Goal: Task Accomplishment & Management: Manage account settings

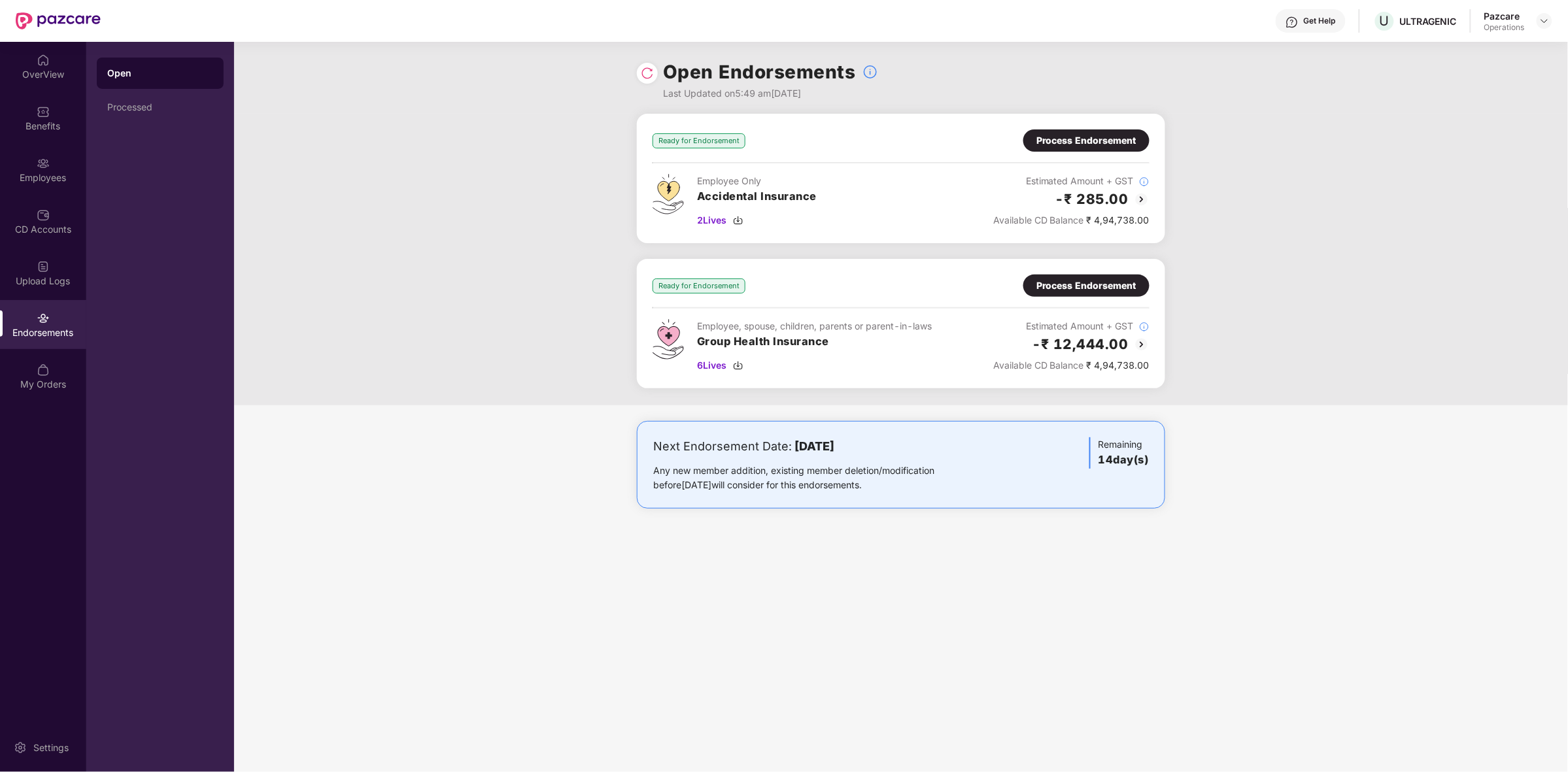
click at [1112, 282] on div "Process Endorsement" at bounding box center [1087, 286] width 100 height 15
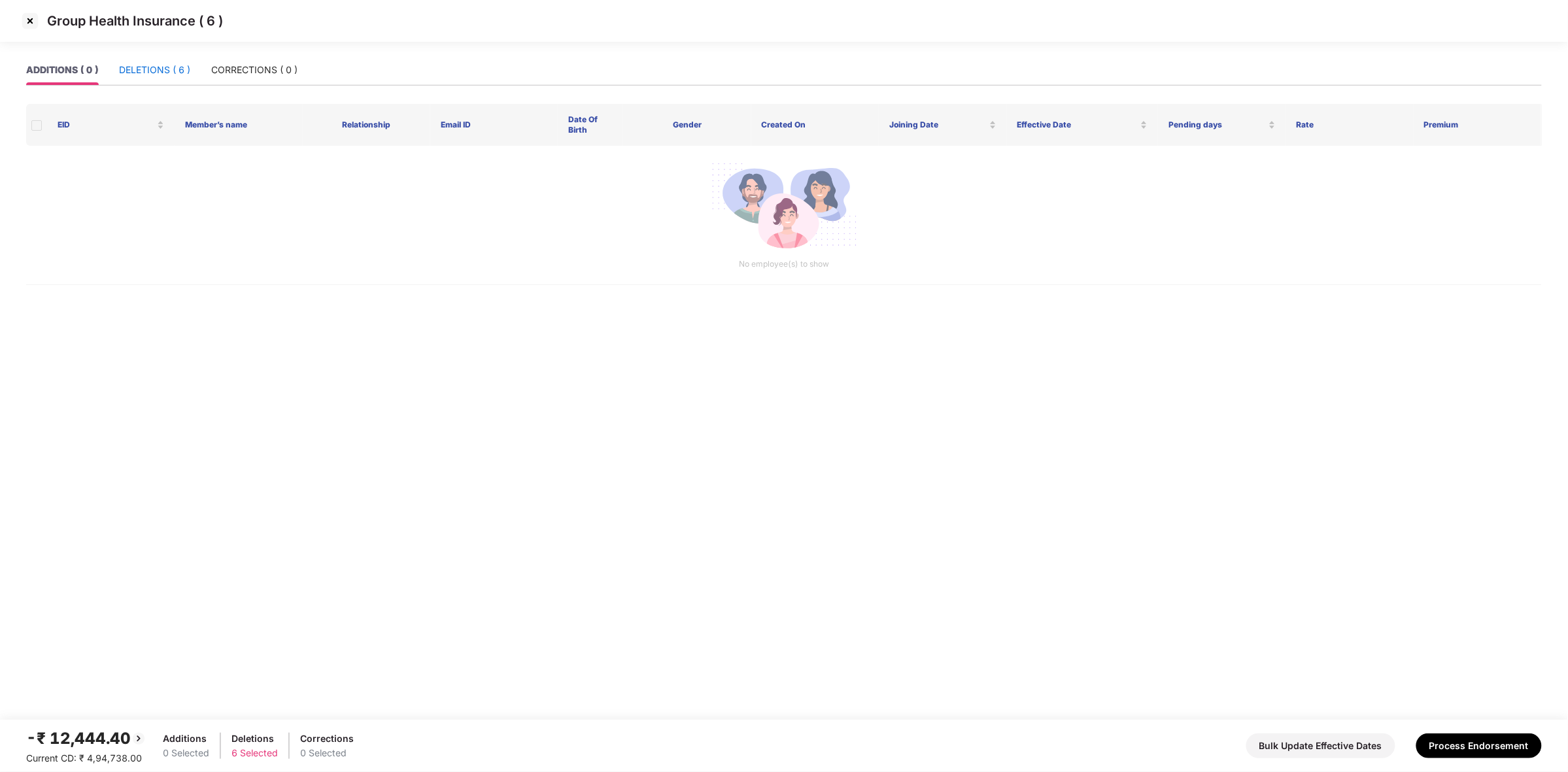
click at [154, 73] on div "DELETIONS ( 6 )" at bounding box center [154, 70] width 71 height 15
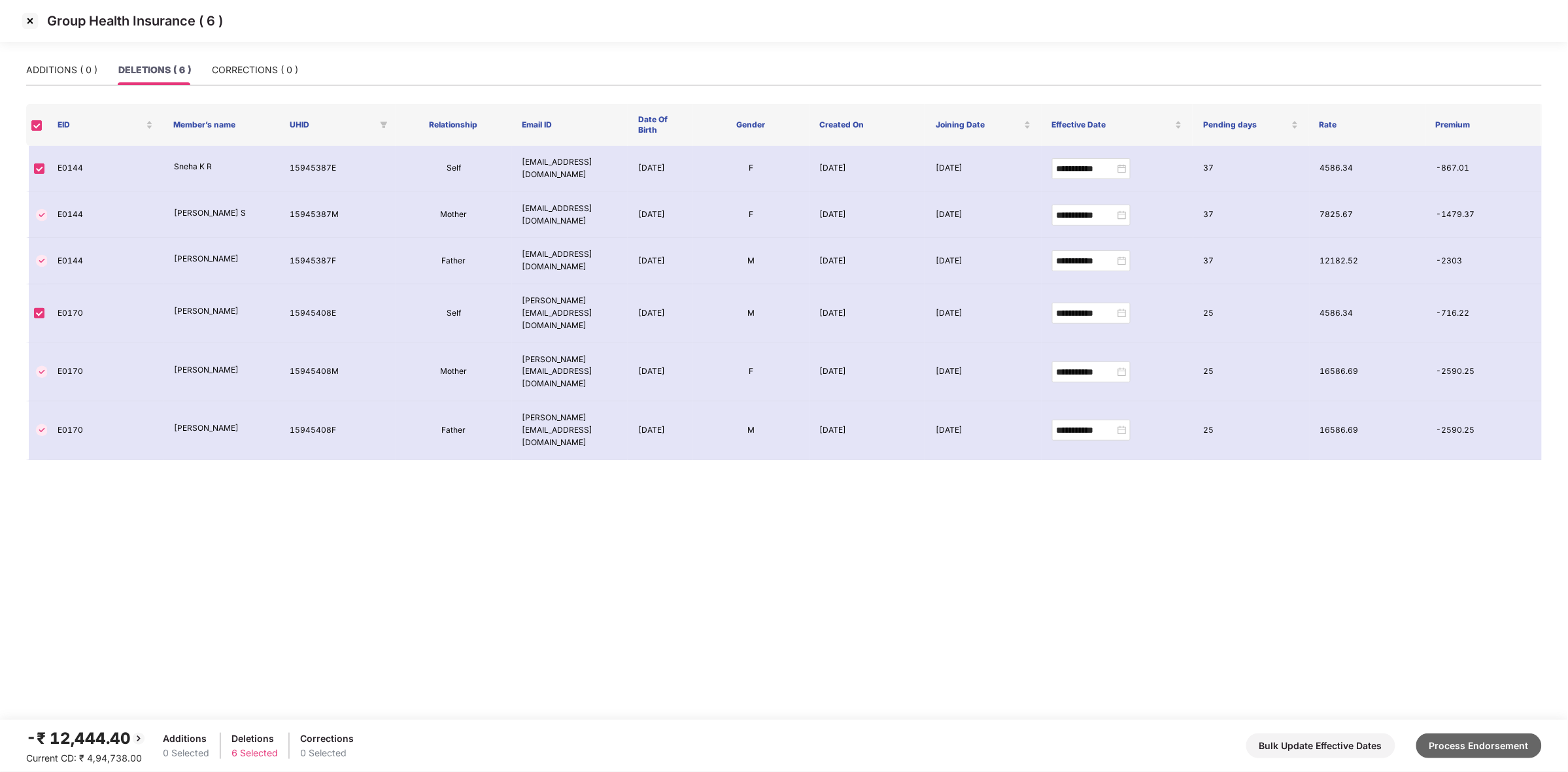
click at [1450, 749] on button "Process Endorsement" at bounding box center [1478, 746] width 125 height 25
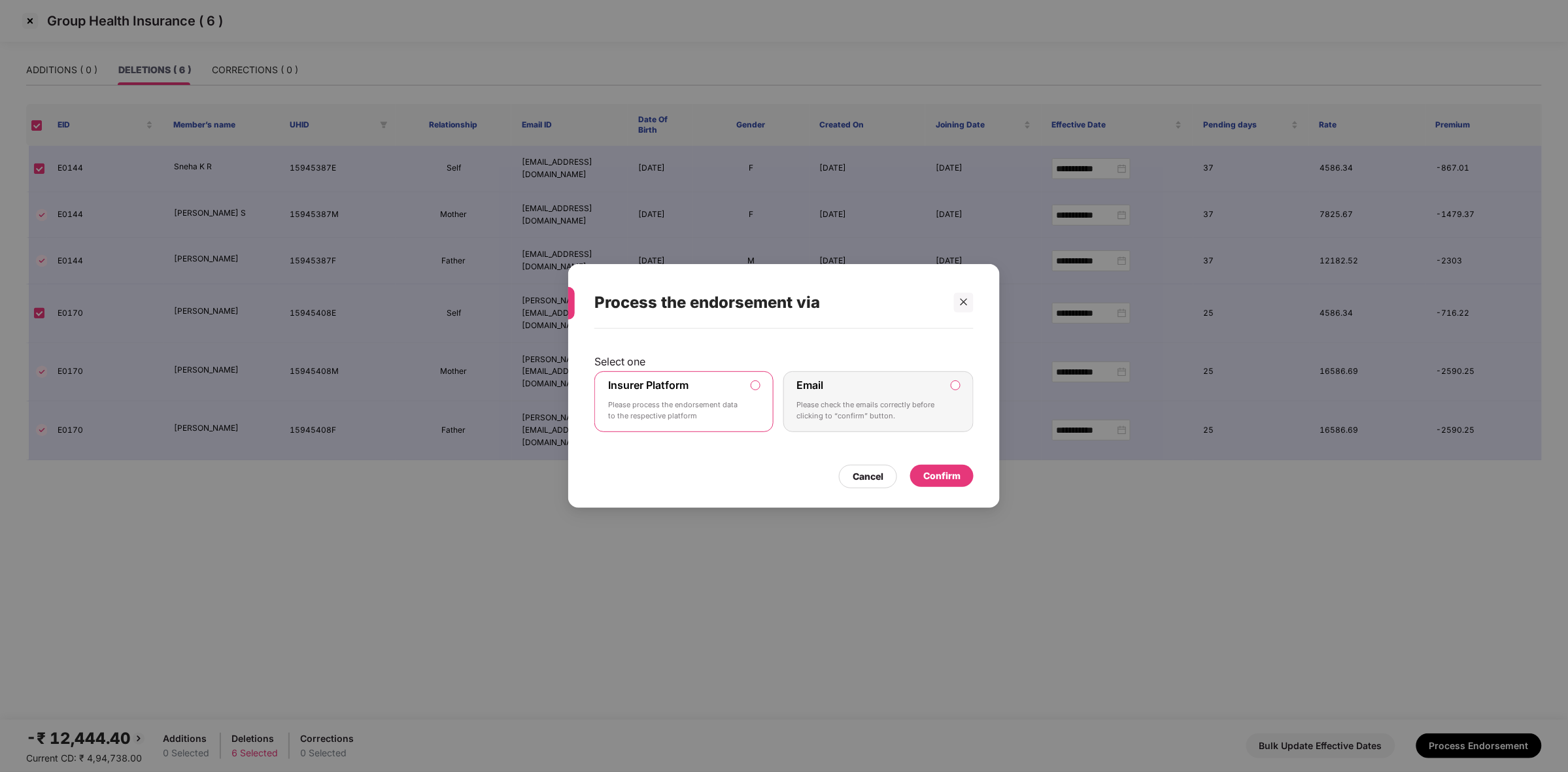
click at [937, 471] on div "Confirm" at bounding box center [942, 476] width 37 height 15
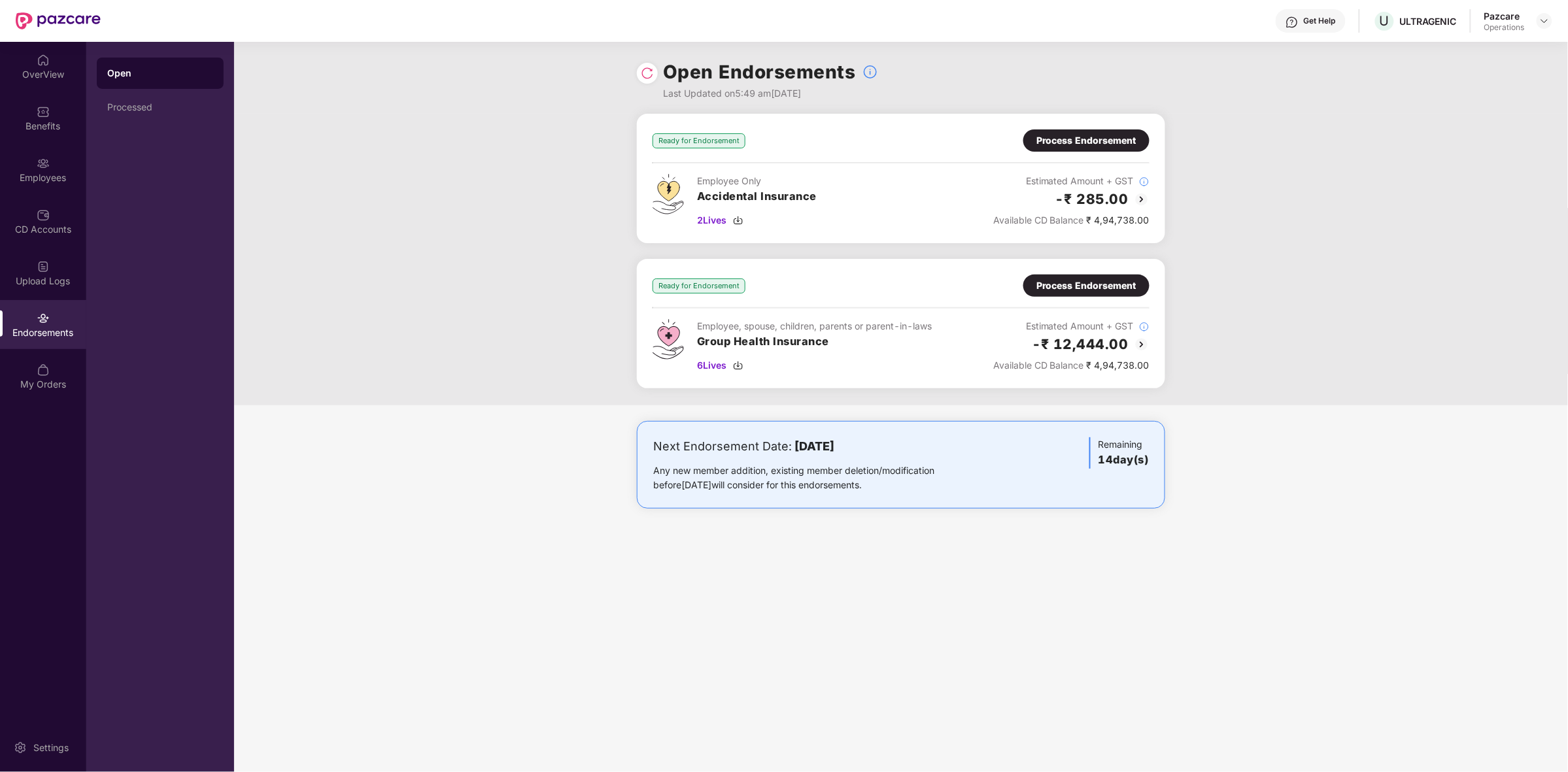
click at [1089, 282] on div "Process Endorsement" at bounding box center [1087, 286] width 100 height 15
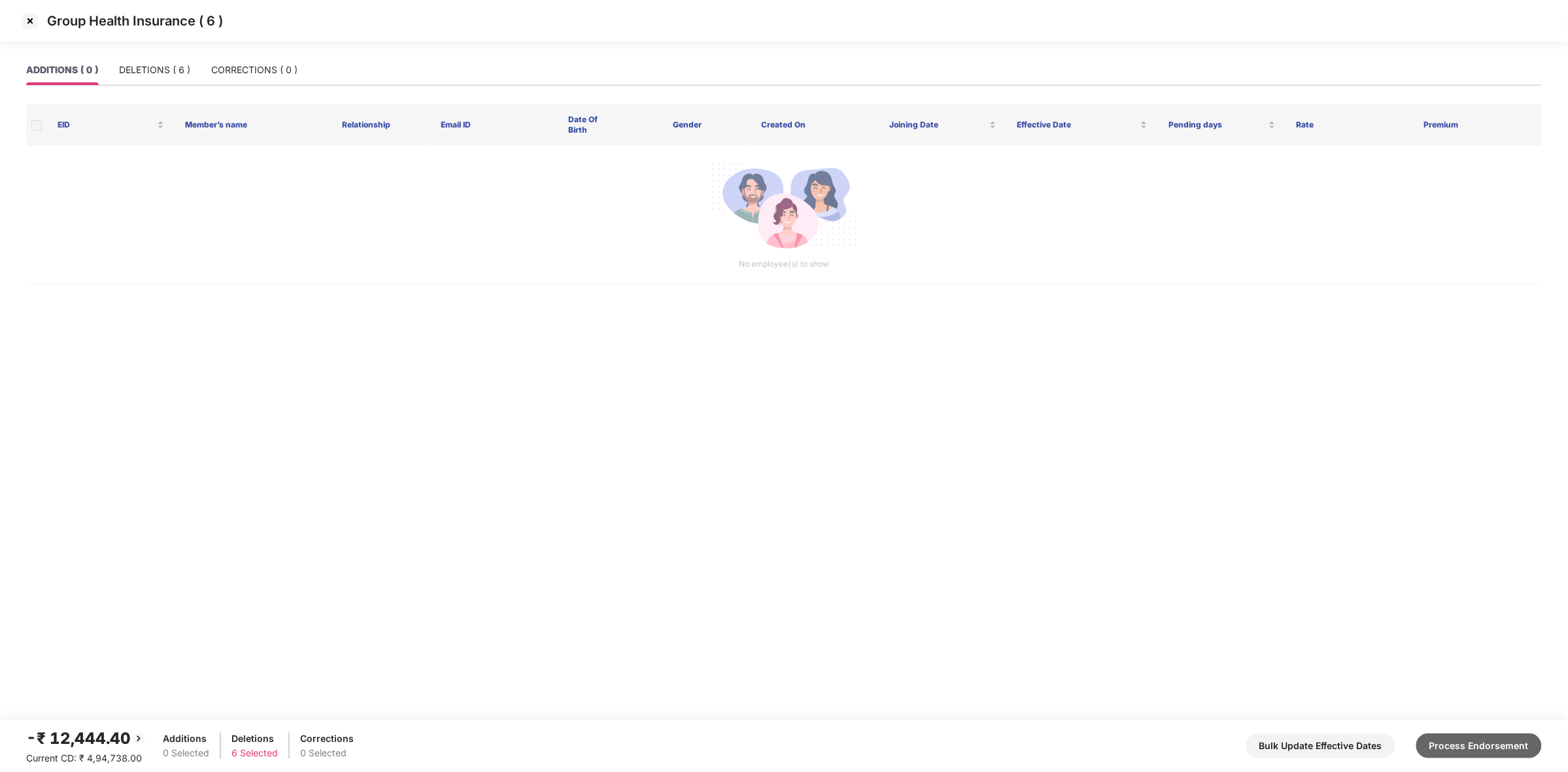
click at [1478, 739] on button "Process Endorsement" at bounding box center [1478, 746] width 125 height 25
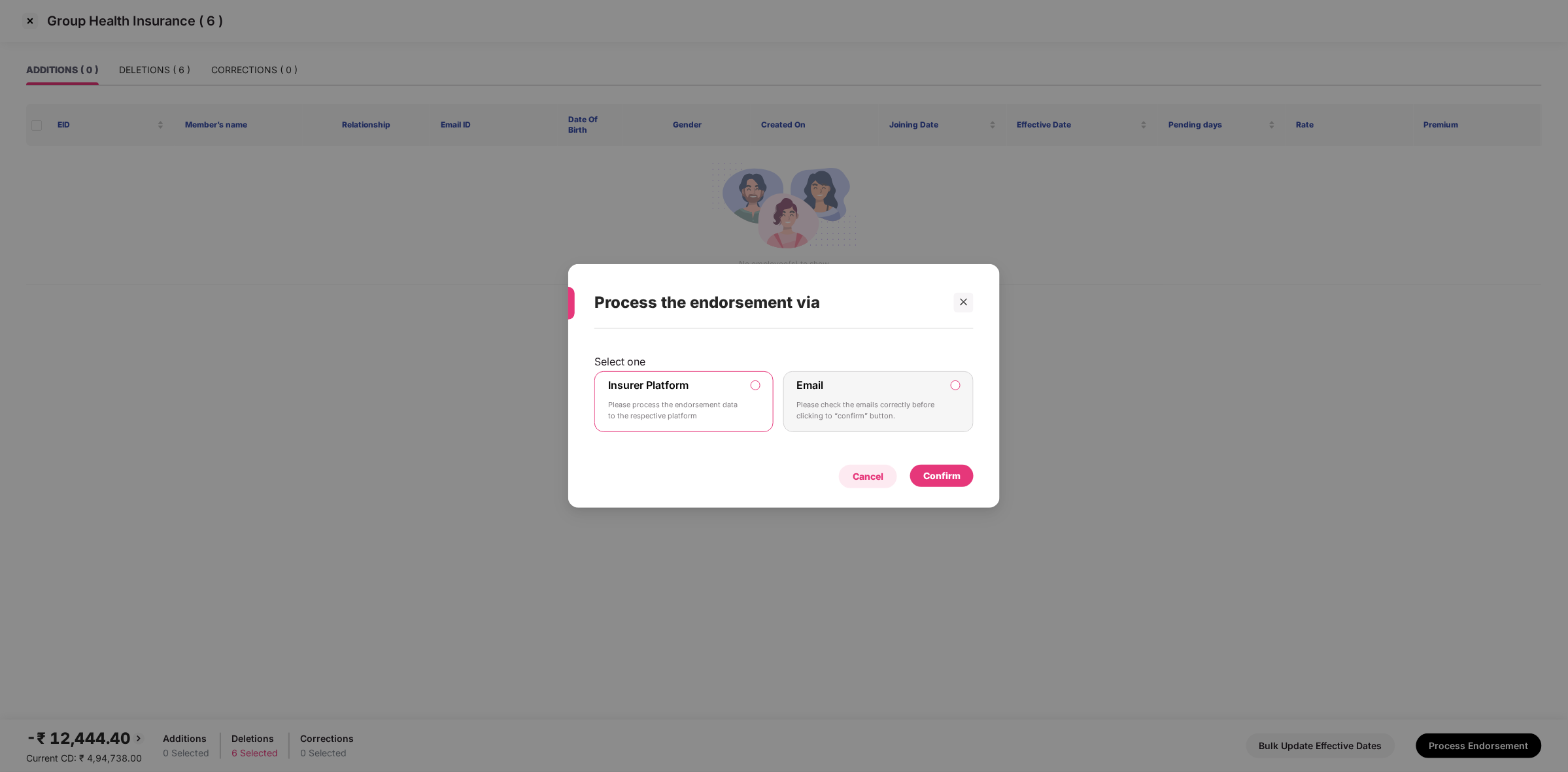
click at [888, 473] on div "Cancel" at bounding box center [868, 477] width 58 height 24
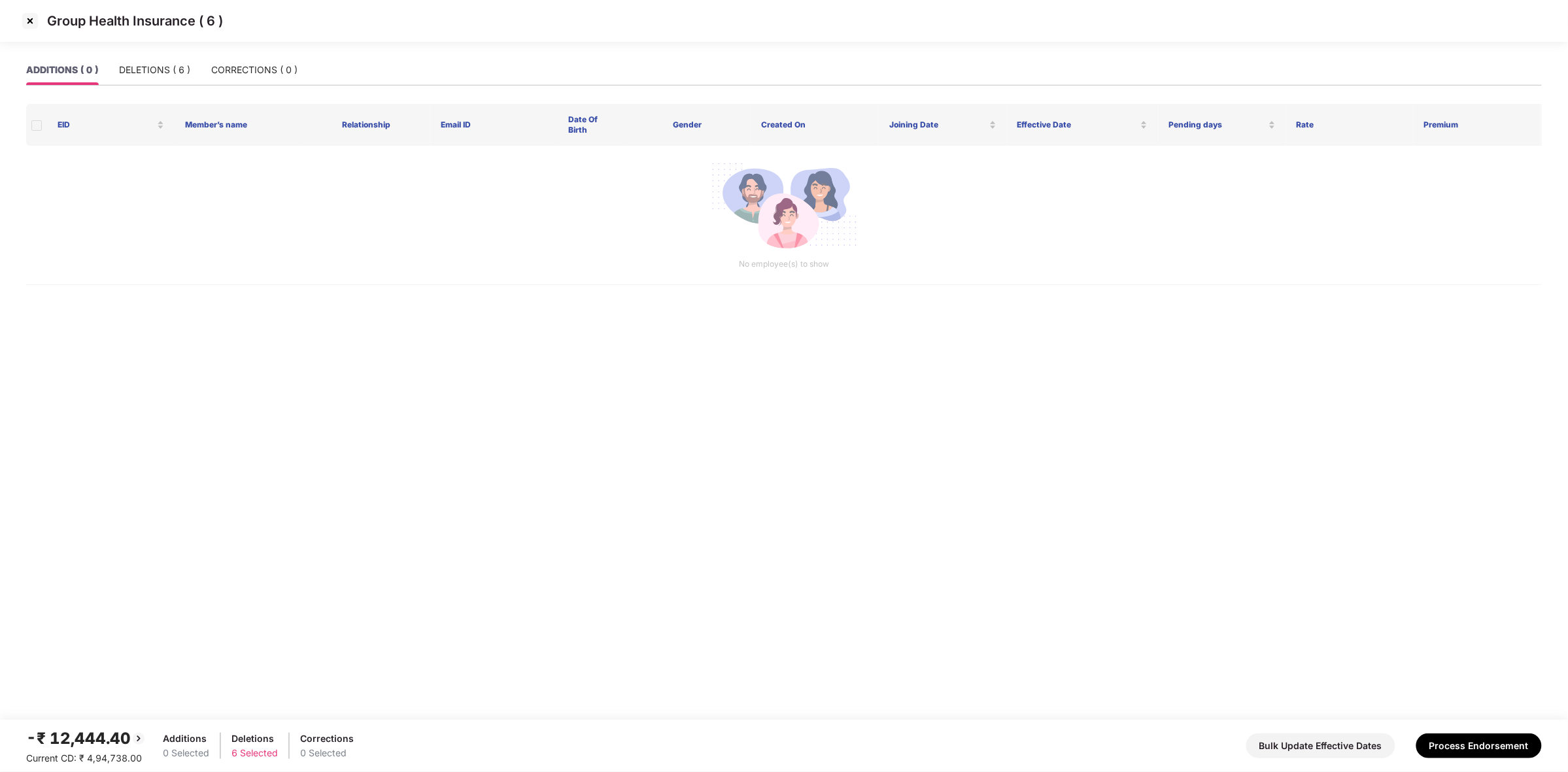
click at [23, 26] on img at bounding box center [29, 20] width 21 height 21
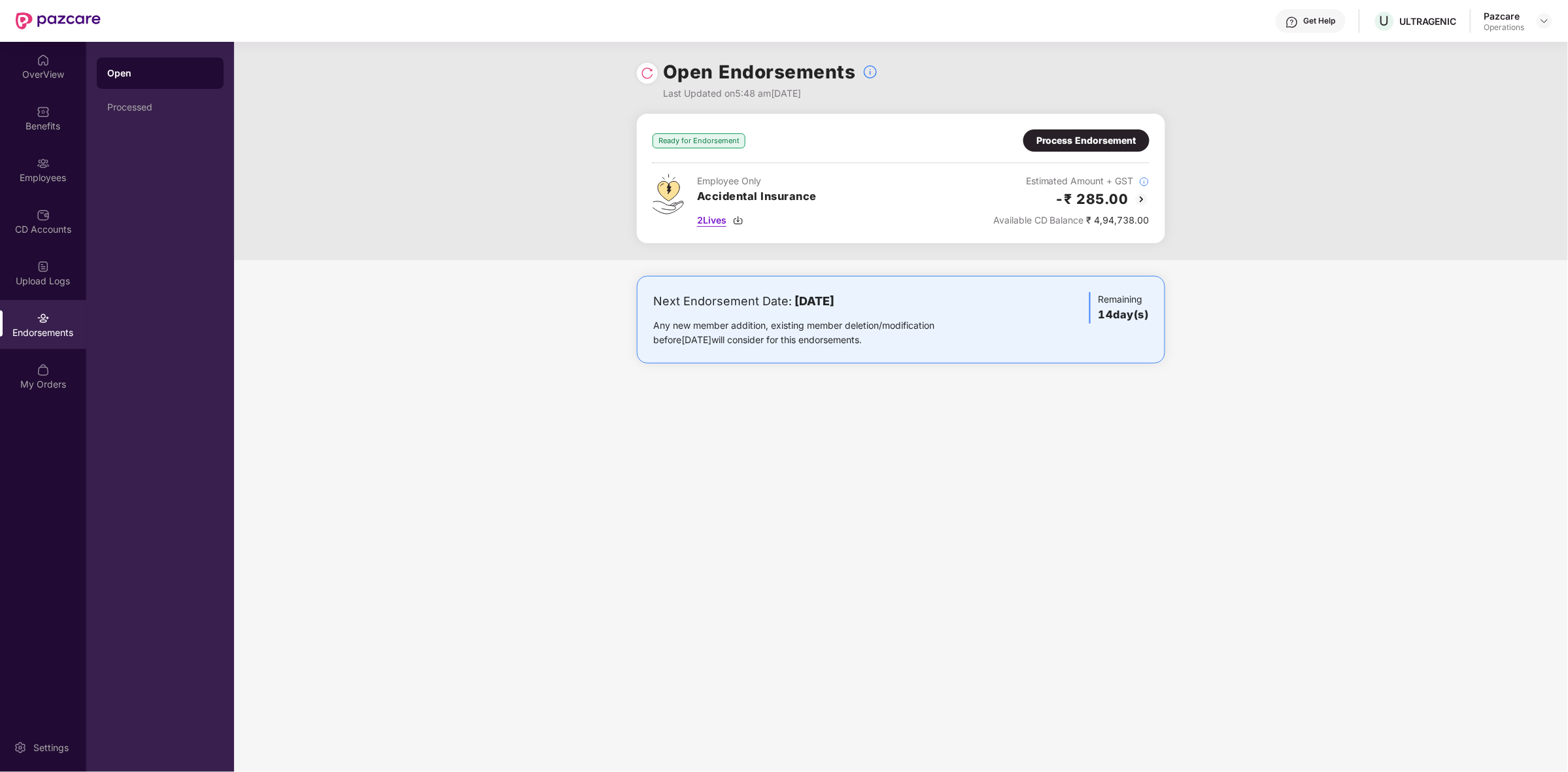
click at [741, 221] on img at bounding box center [737, 220] width 10 height 10
click at [1113, 136] on div "Process Endorsement" at bounding box center [1087, 141] width 100 height 15
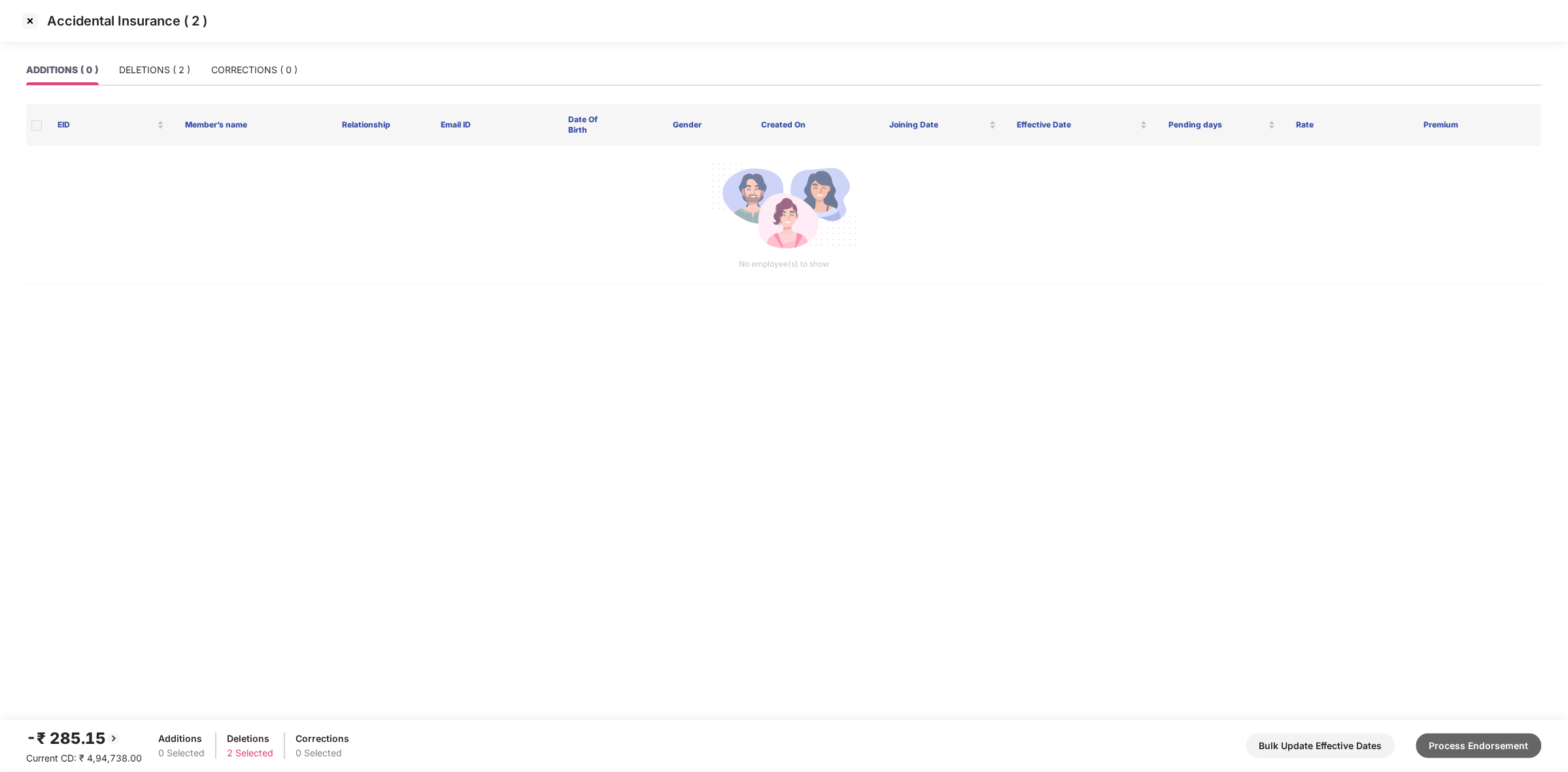
click at [1453, 745] on button "Process Endorsement" at bounding box center [1478, 746] width 125 height 25
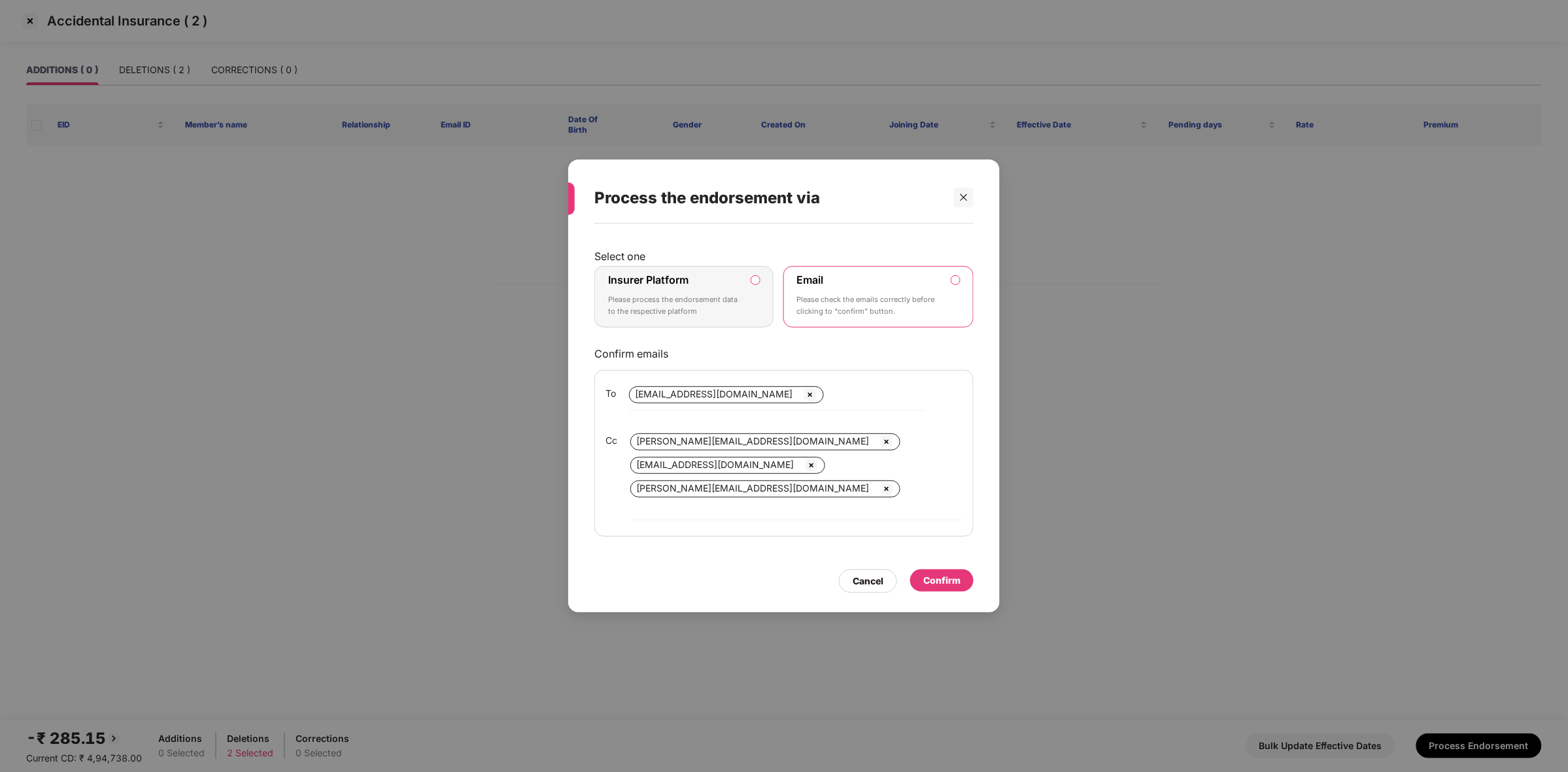
click at [710, 305] on p "Please process the endorsement data to the respective platform" at bounding box center [675, 305] width 133 height 23
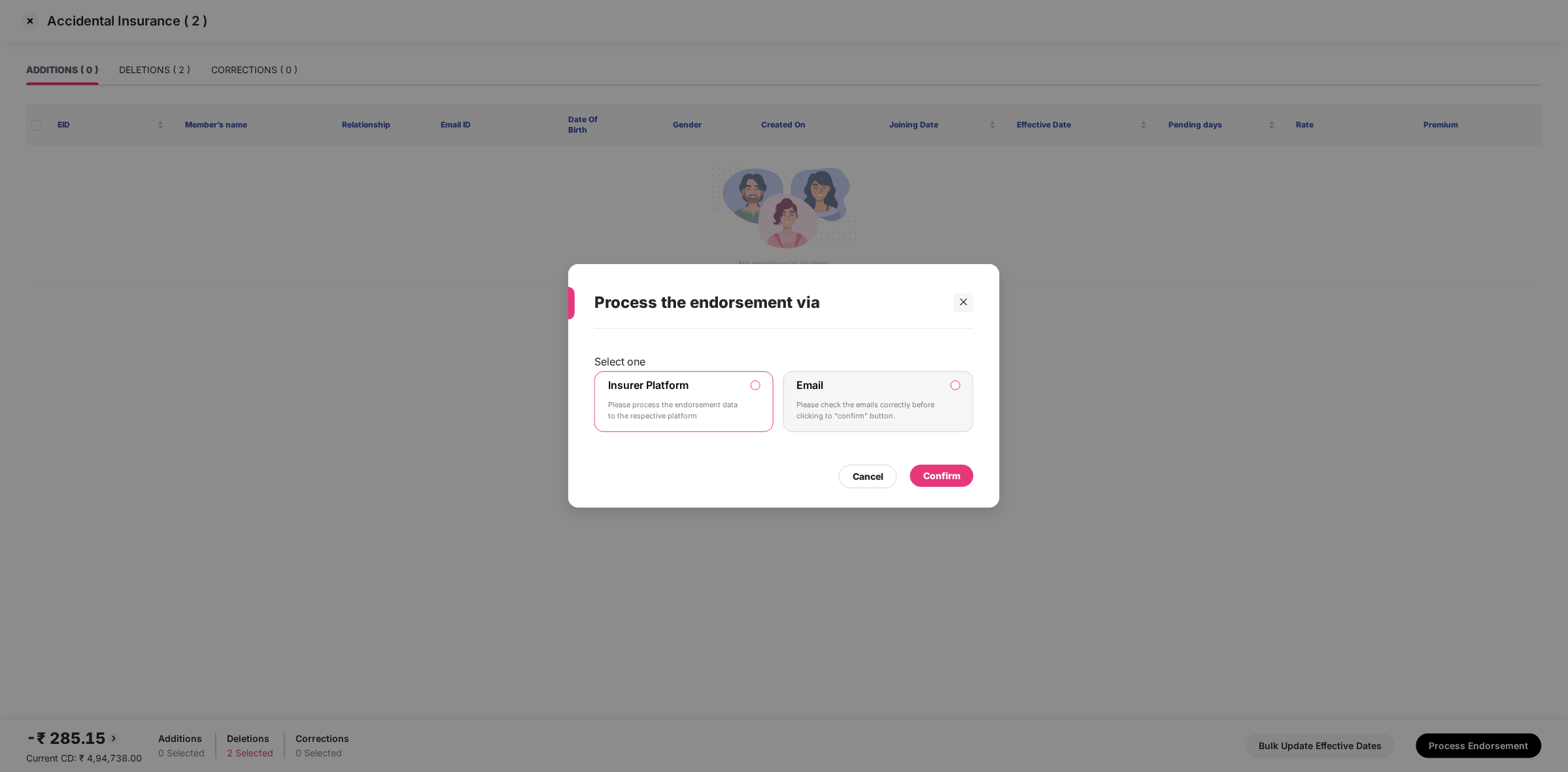
click at [931, 478] on div "Confirm" at bounding box center [942, 476] width 37 height 15
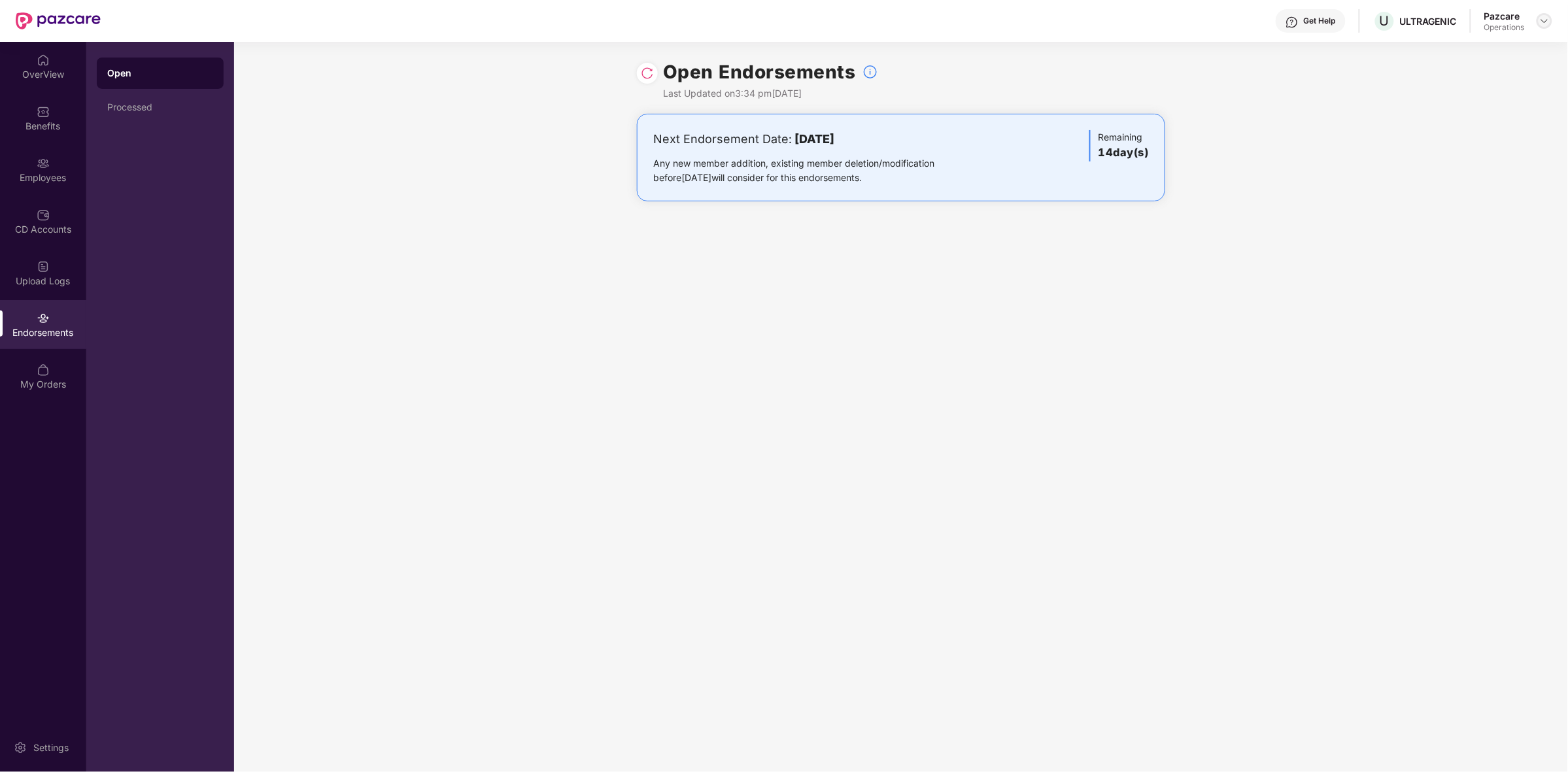
click at [1544, 18] on img at bounding box center [1543, 20] width 10 height 10
click at [1461, 49] on div "Switch to partner view" at bounding box center [1482, 51] width 170 height 26
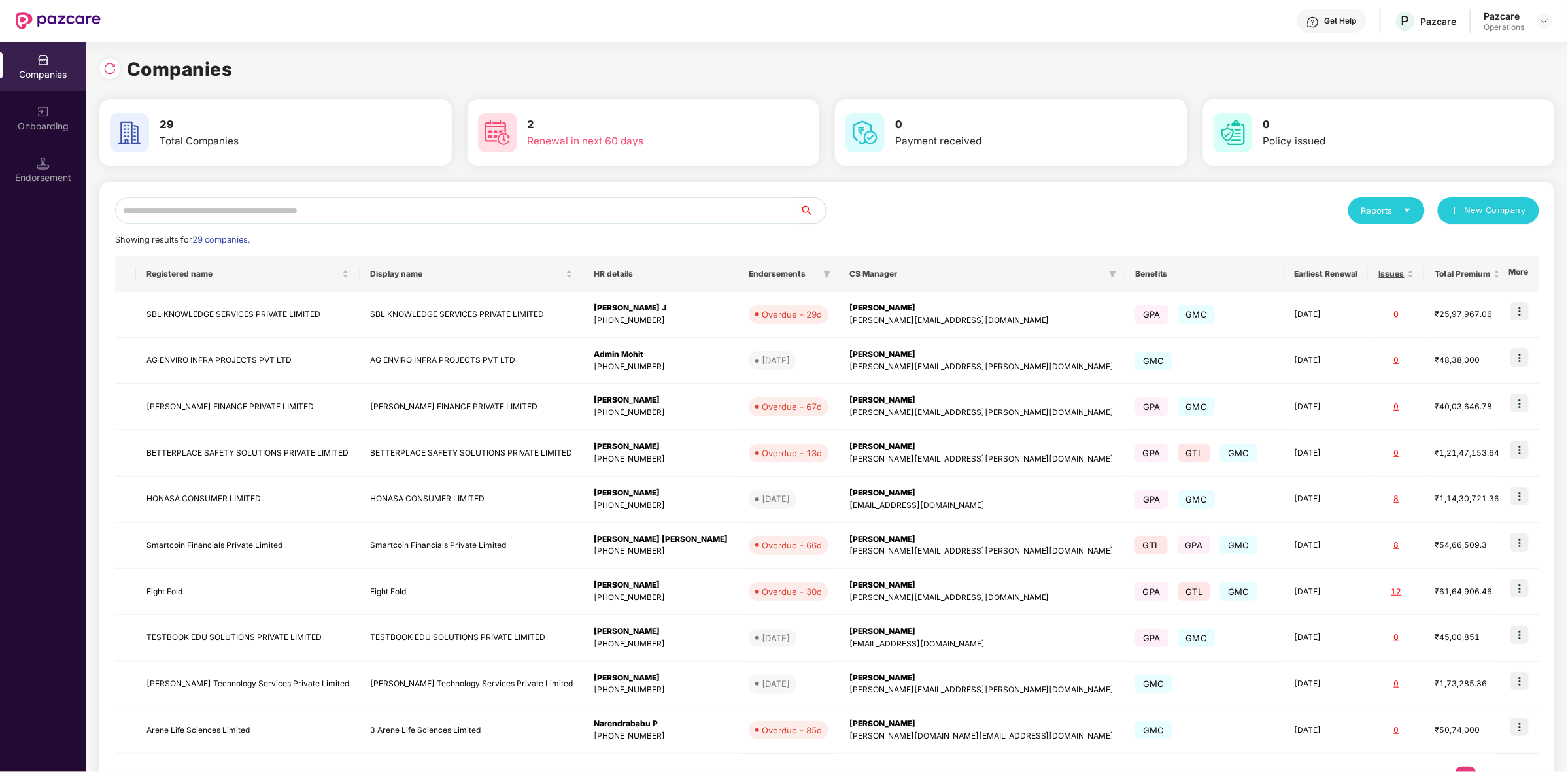
click at [38, 172] on div "Endorsement" at bounding box center [43, 178] width 86 height 13
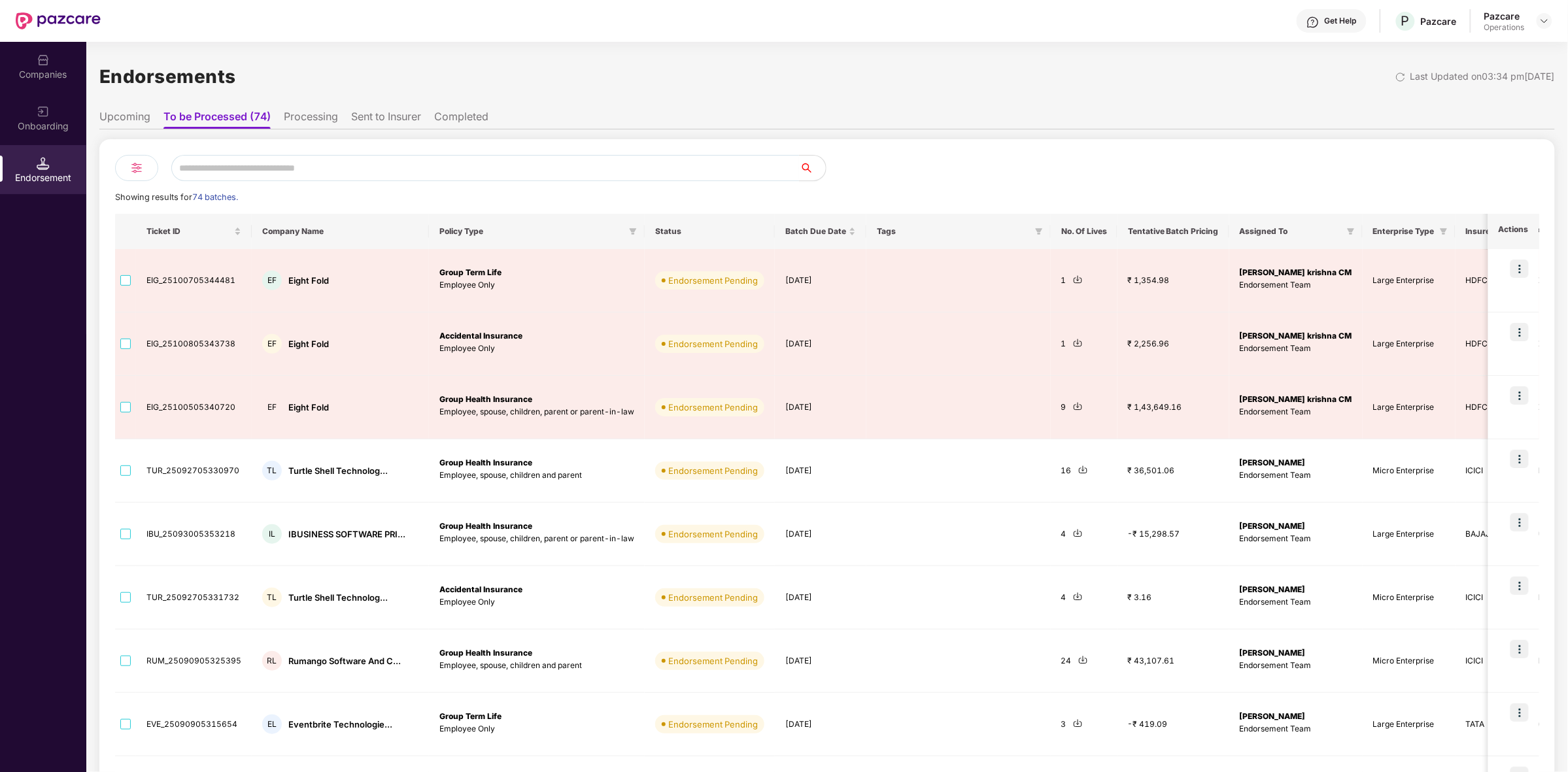
click at [41, 57] on img at bounding box center [43, 60] width 13 height 13
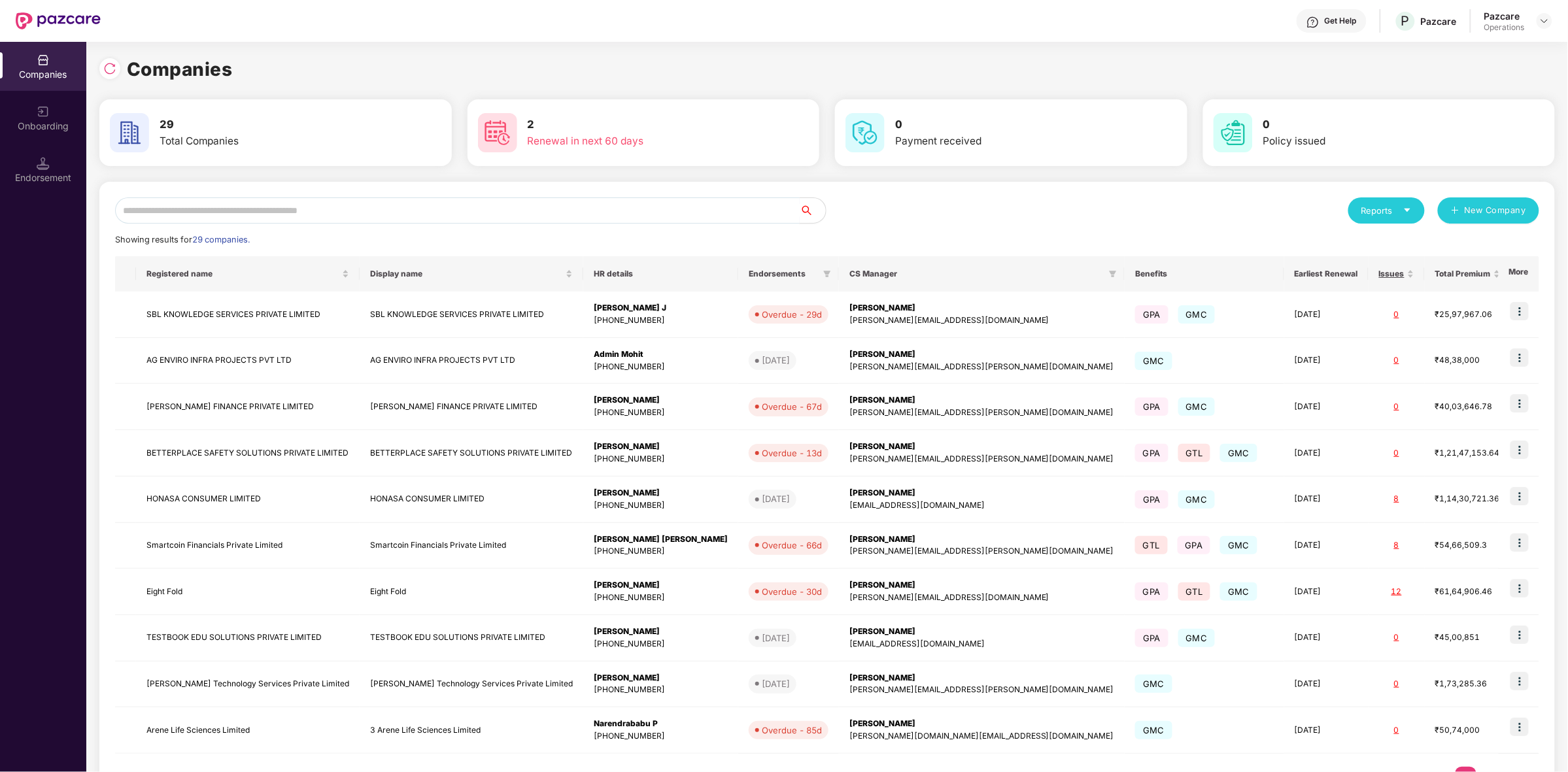
click at [234, 213] on input "text" at bounding box center [457, 210] width 684 height 26
type input "**"
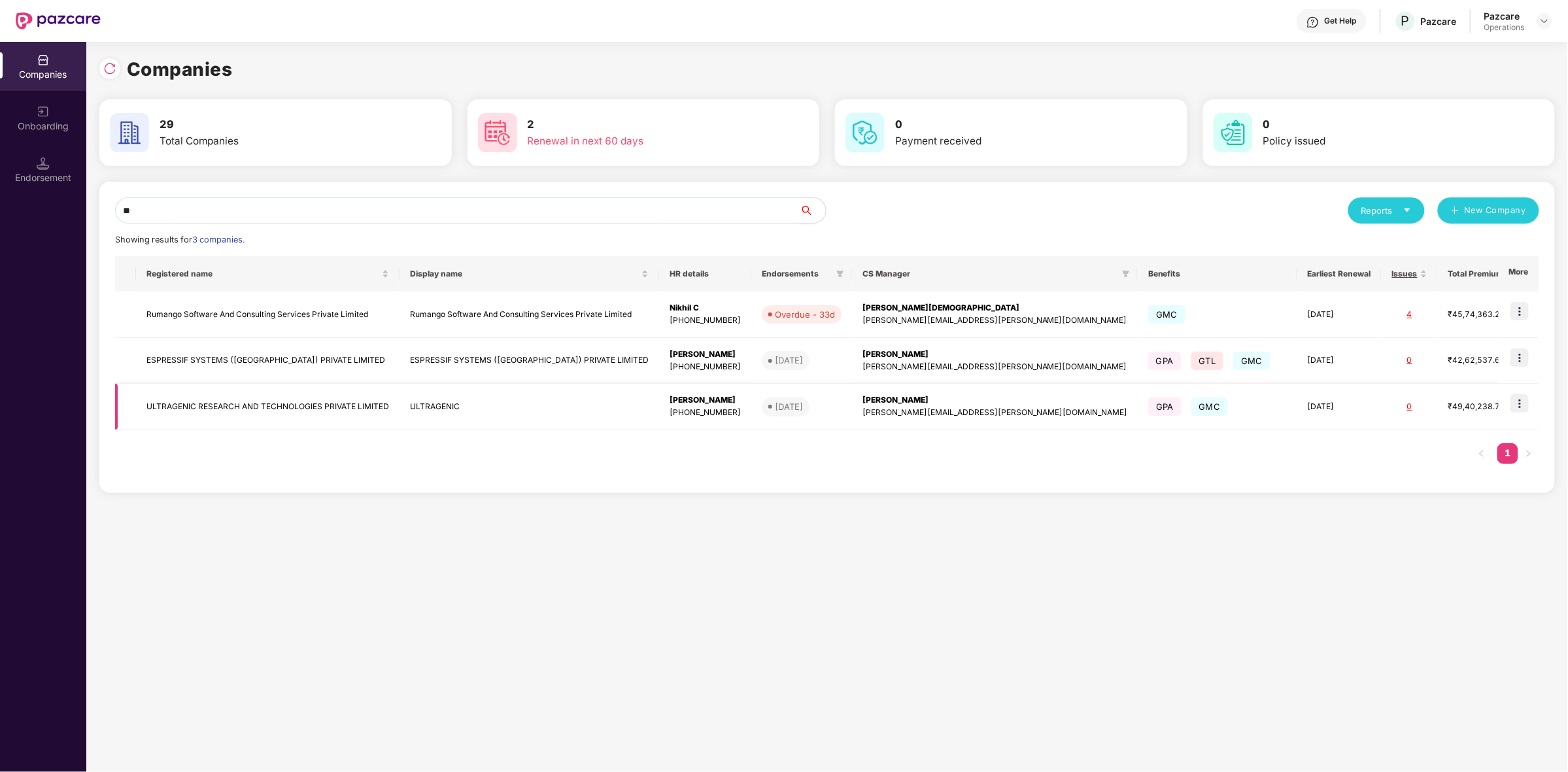
click at [237, 407] on td "ULTRAGENIC RESEARCH AND TECHNOLOGIES PRIVATE LIMITED" at bounding box center [268, 407] width 263 height 47
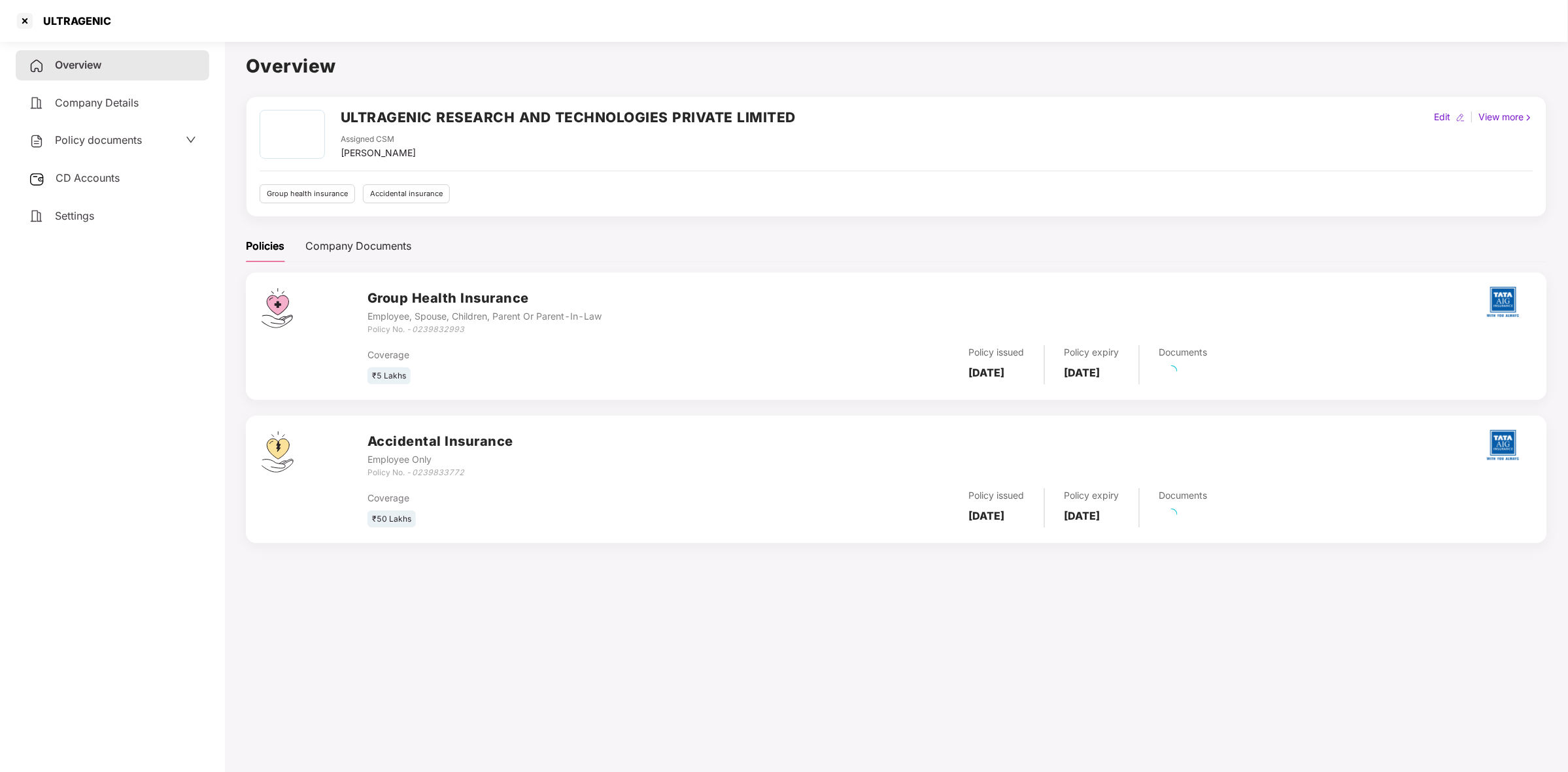
click at [103, 180] on span "CD Accounts" at bounding box center [88, 178] width 64 height 13
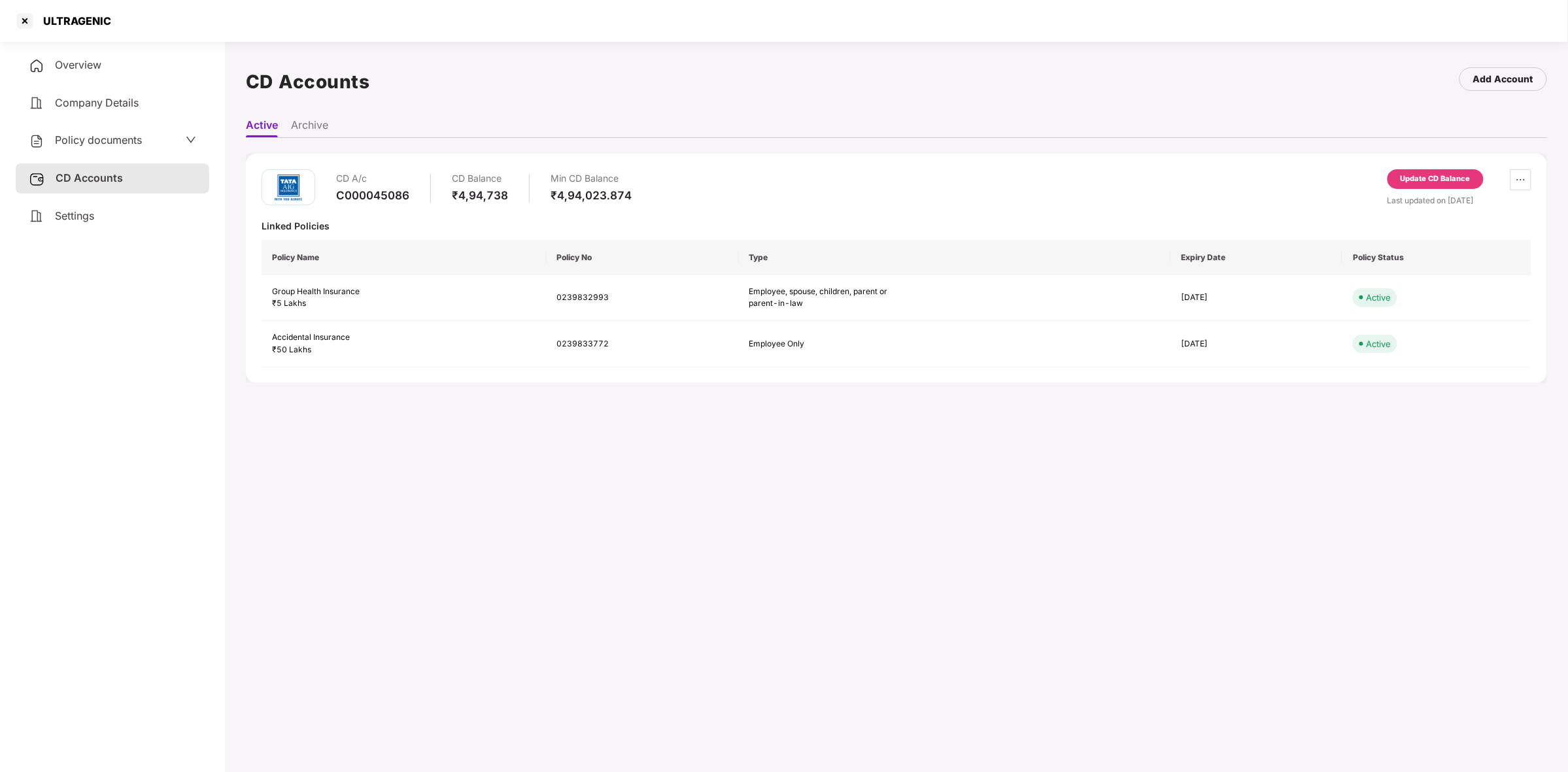
click at [1426, 182] on div "Update CD Balance" at bounding box center [1435, 179] width 70 height 12
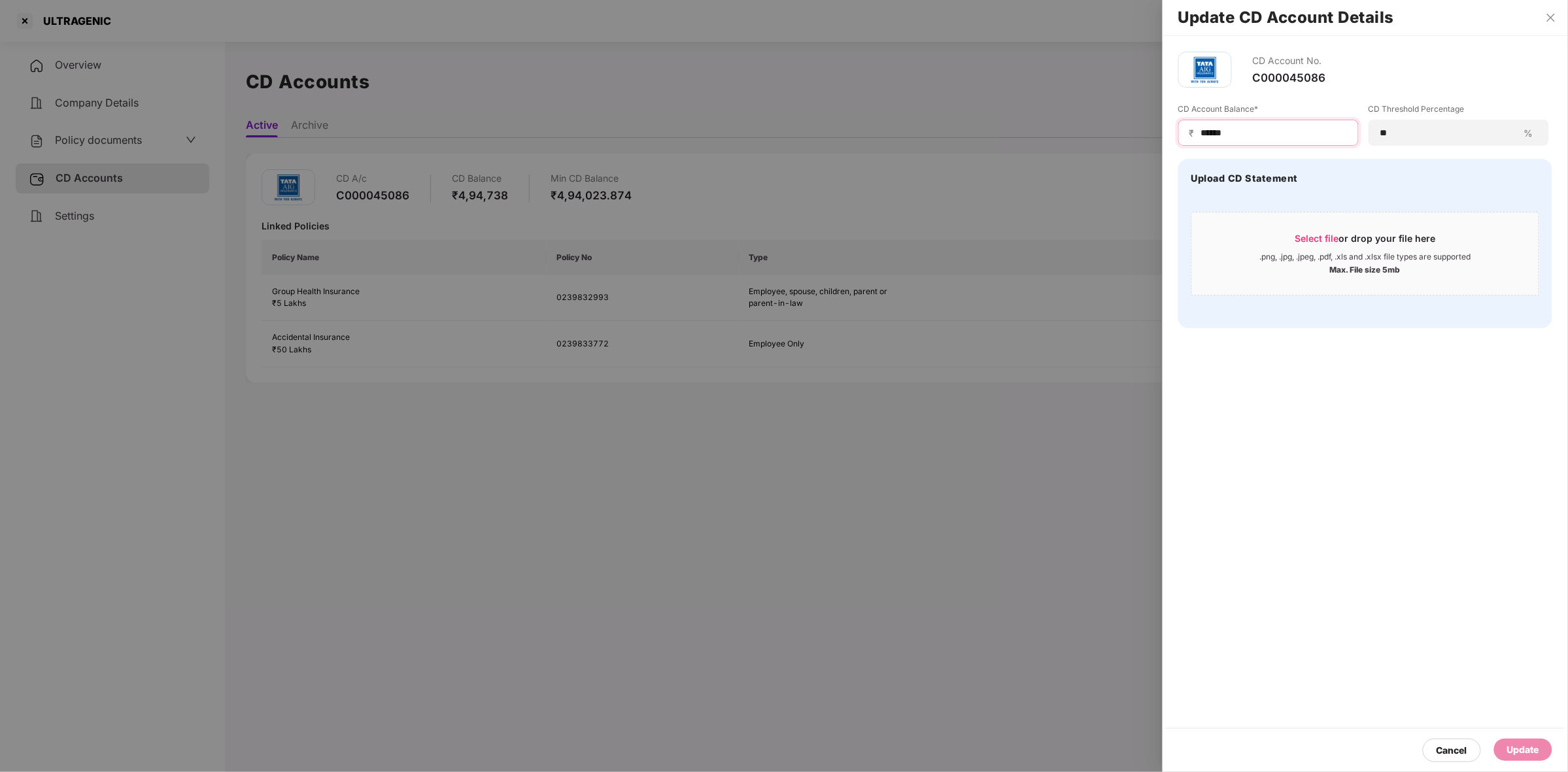
click at [1302, 131] on input "******" at bounding box center [1274, 132] width 148 height 14
type input "*"
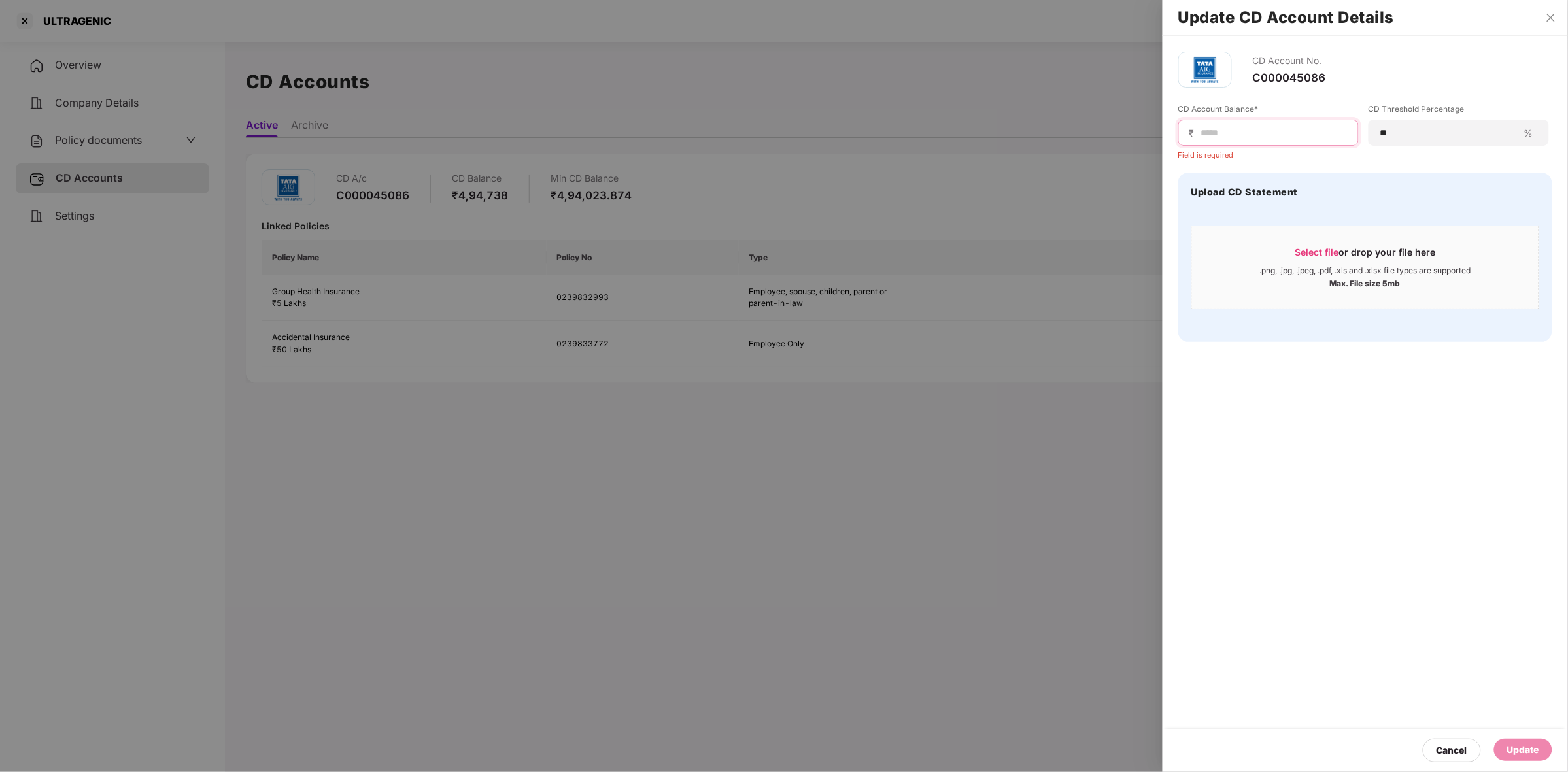
paste input "******"
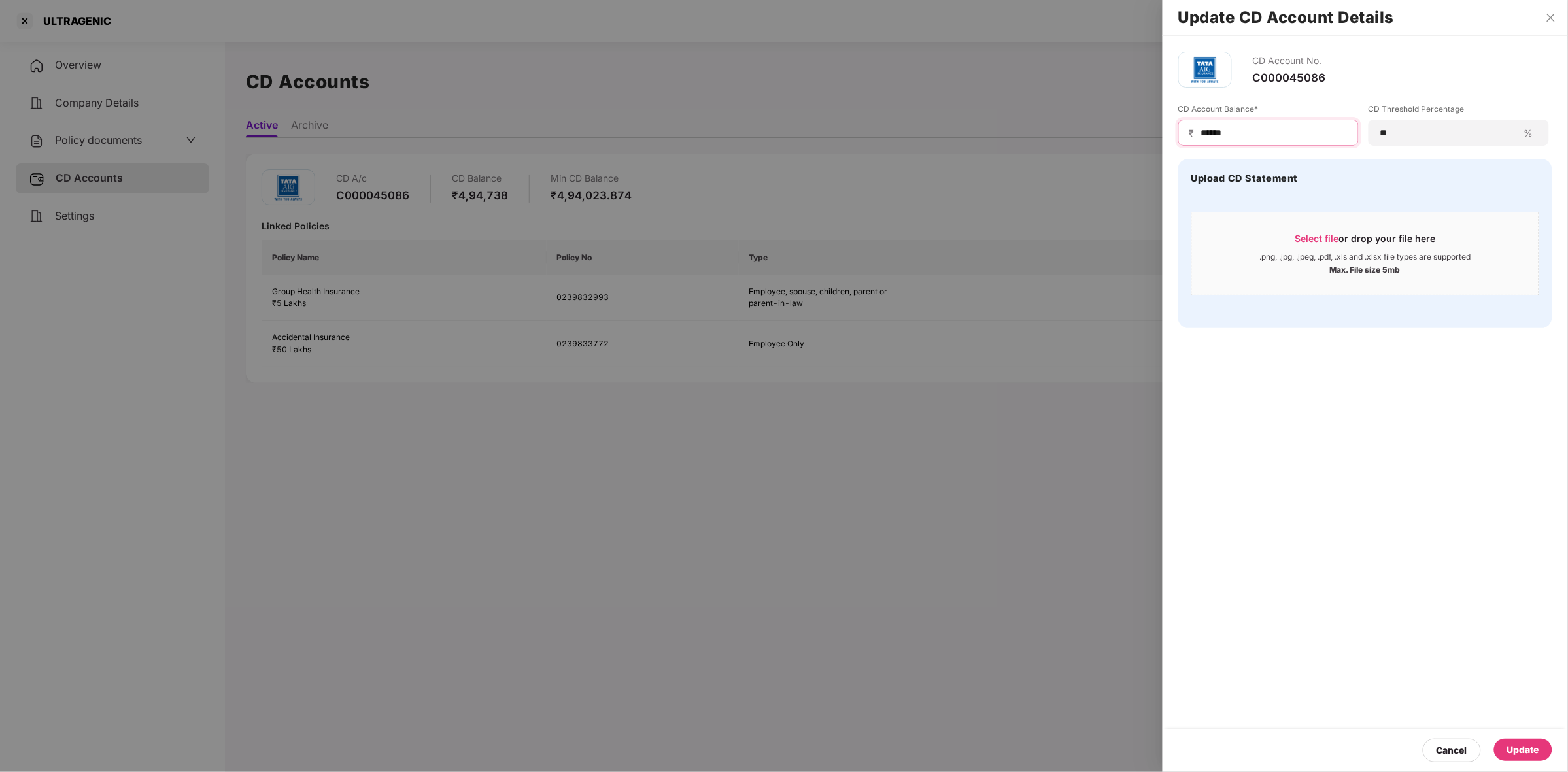
type input "******"
click at [1518, 751] on div "Update" at bounding box center [1522, 750] width 32 height 15
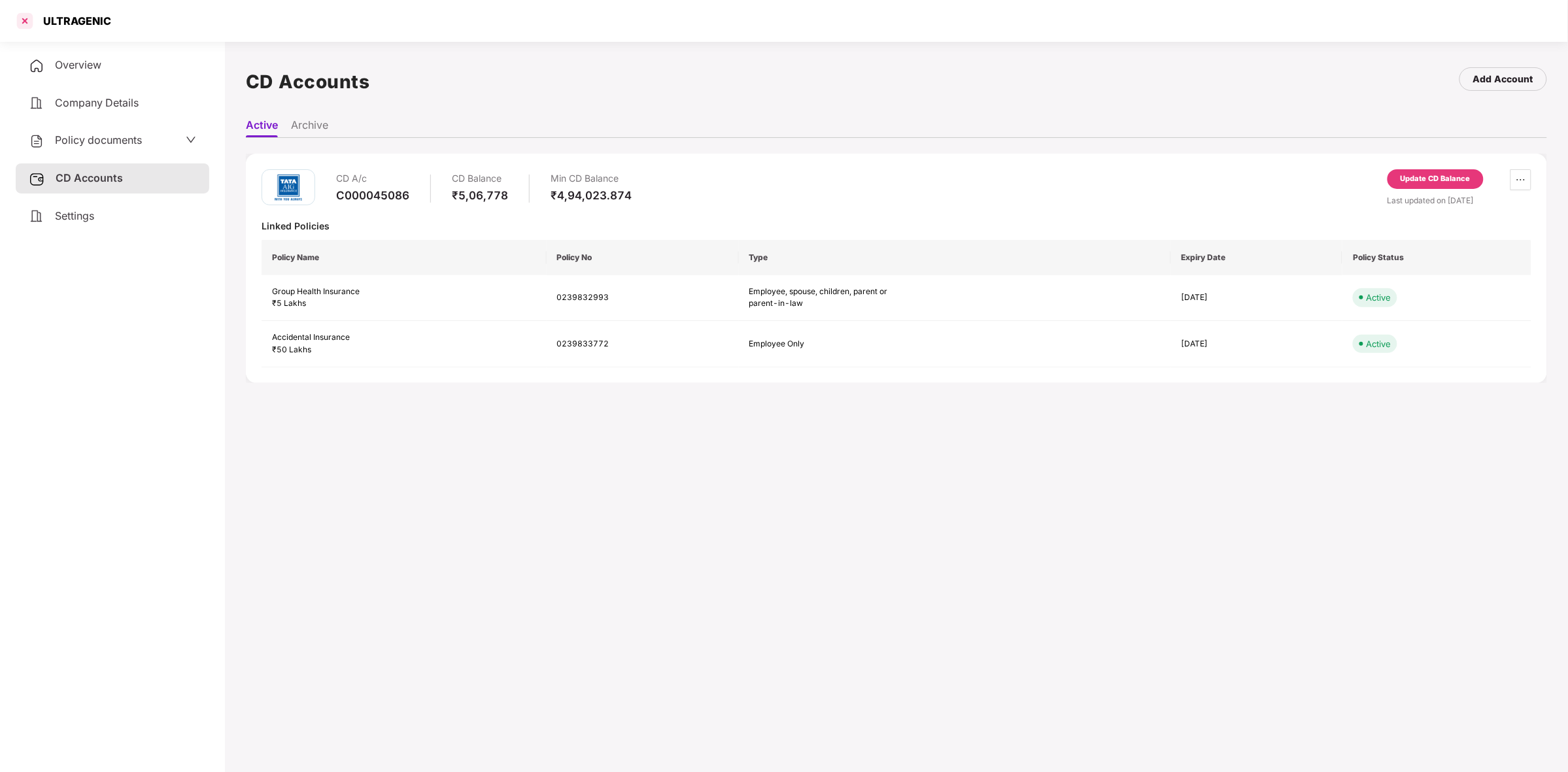
click at [23, 16] on div at bounding box center [25, 20] width 21 height 21
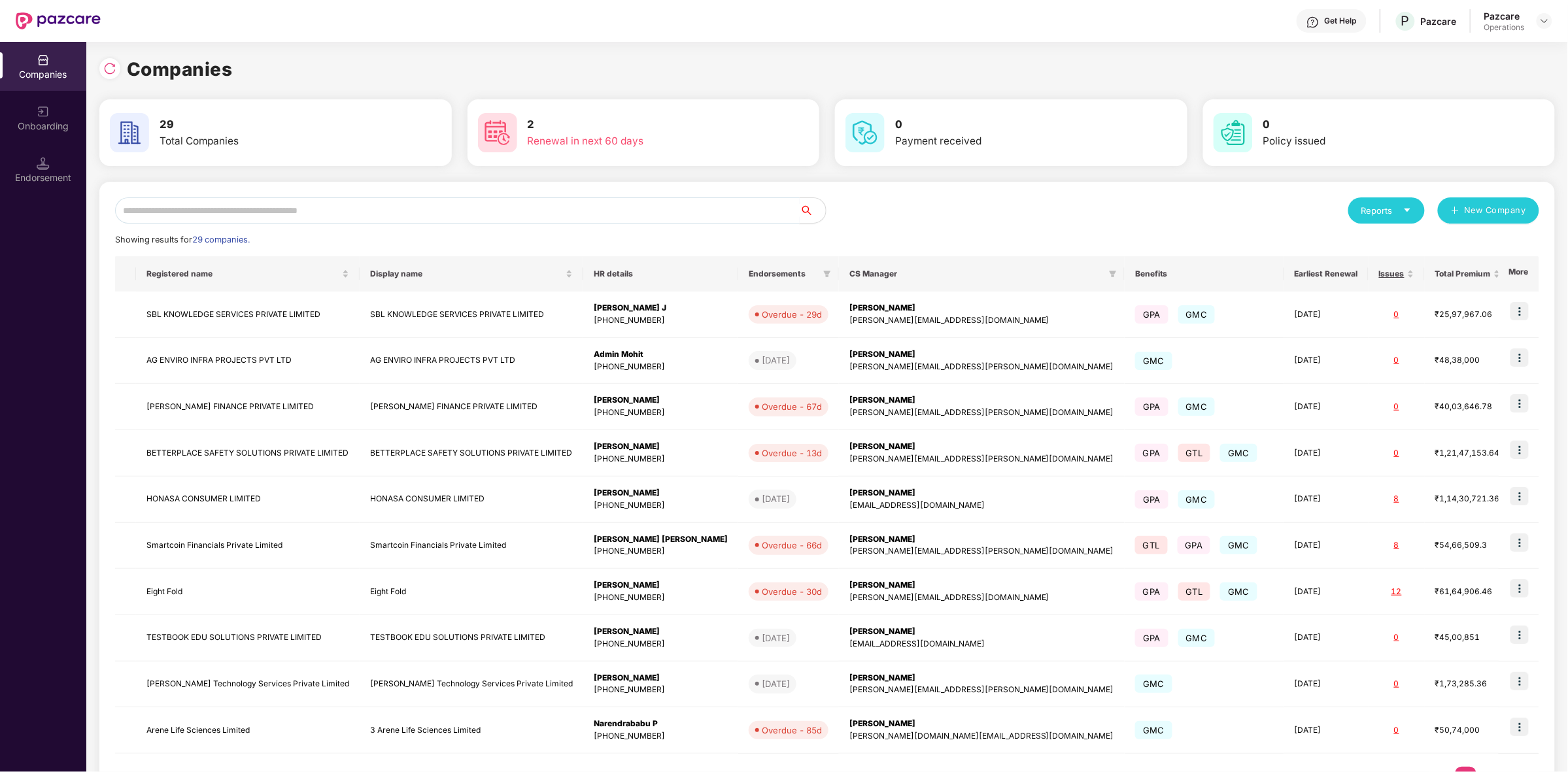
click at [185, 210] on input "text" at bounding box center [457, 210] width 684 height 26
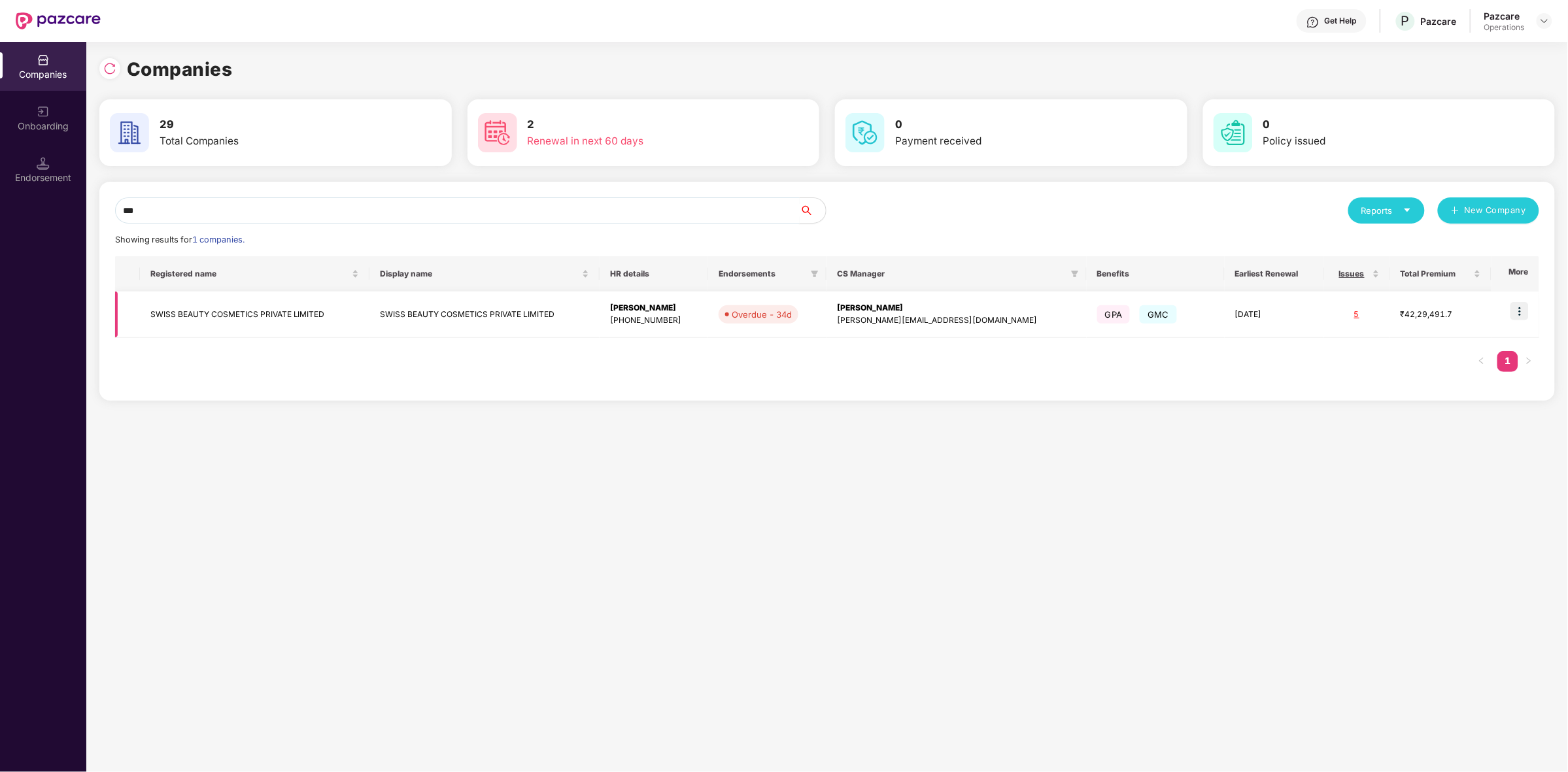
type input "***"
drag, startPoint x: 172, startPoint y: 319, endPoint x: 756, endPoint y: 394, distance: 588.8
click at [756, 394] on div "*** Reports New Company Showing results for 1 companies. Registered name Displa…" at bounding box center [826, 291] width 1455 height 219
click at [275, 314] on td "SWISS BEAUTY COSMETICS PRIVATE LIMITED" at bounding box center [255, 314] width 230 height 47
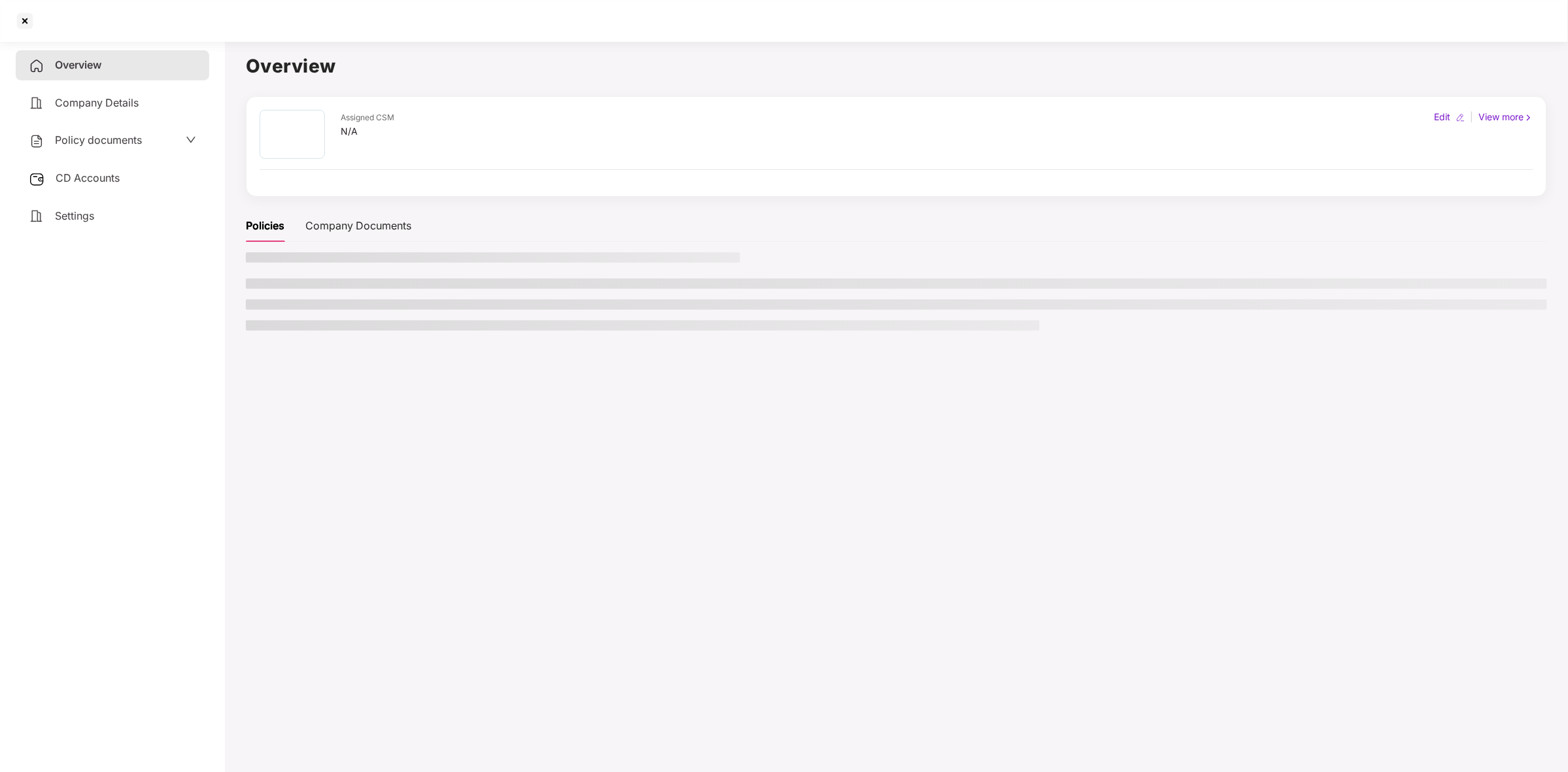
click at [119, 174] on span "CD Accounts" at bounding box center [88, 178] width 64 height 13
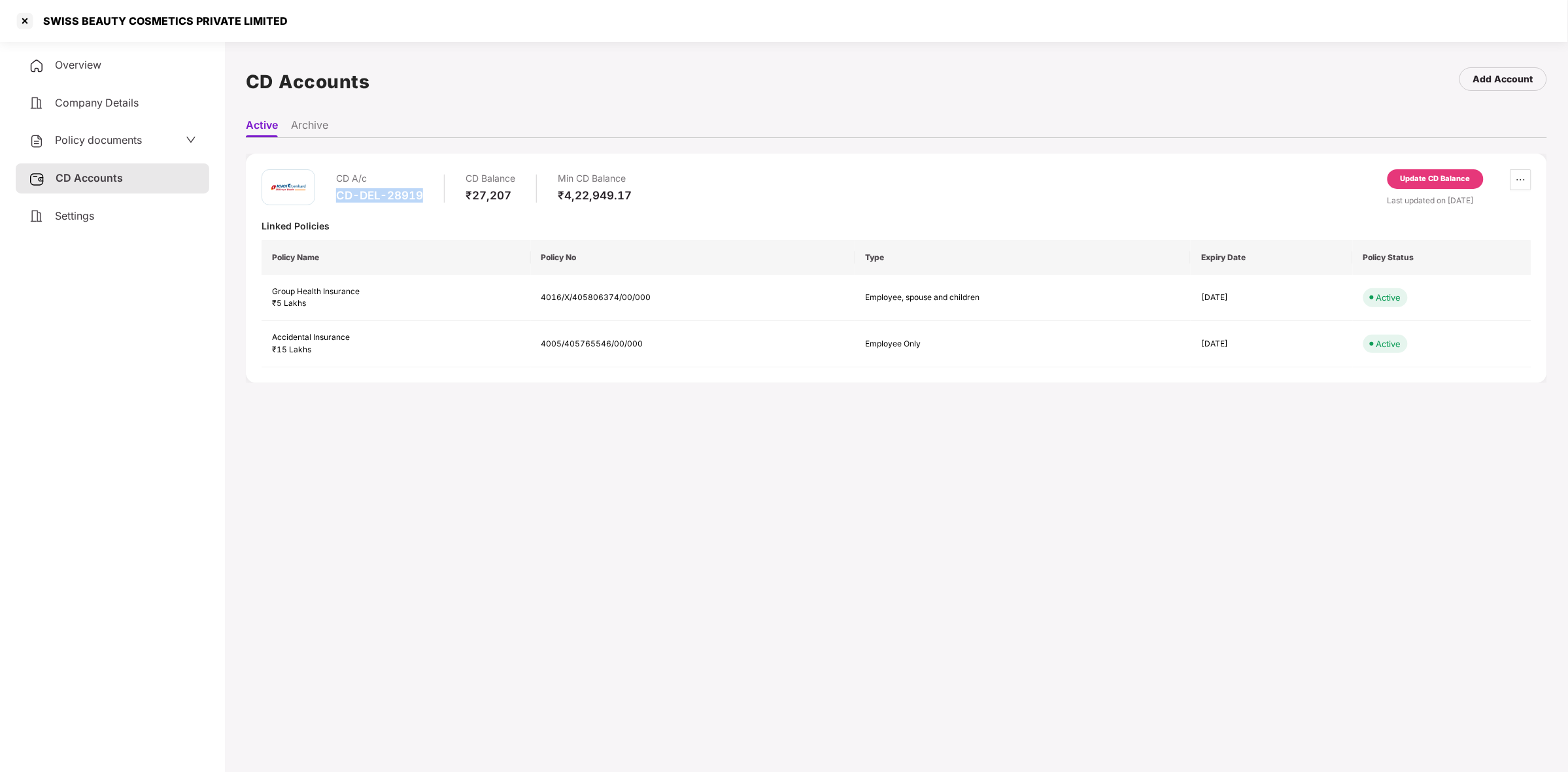
drag, startPoint x: 337, startPoint y: 191, endPoint x: 429, endPoint y: 188, distance: 92.0
click at [429, 188] on div "CD A/c CD-DEL-28919 CD Balance ₹27,207 Min CD Balance ₹4,22,949.17" at bounding box center [484, 187] width 296 height 37
copy div "CD-DEL-28919"
click at [338, 345] on div "₹15 Lakhs" at bounding box center [396, 351] width 248 height 13
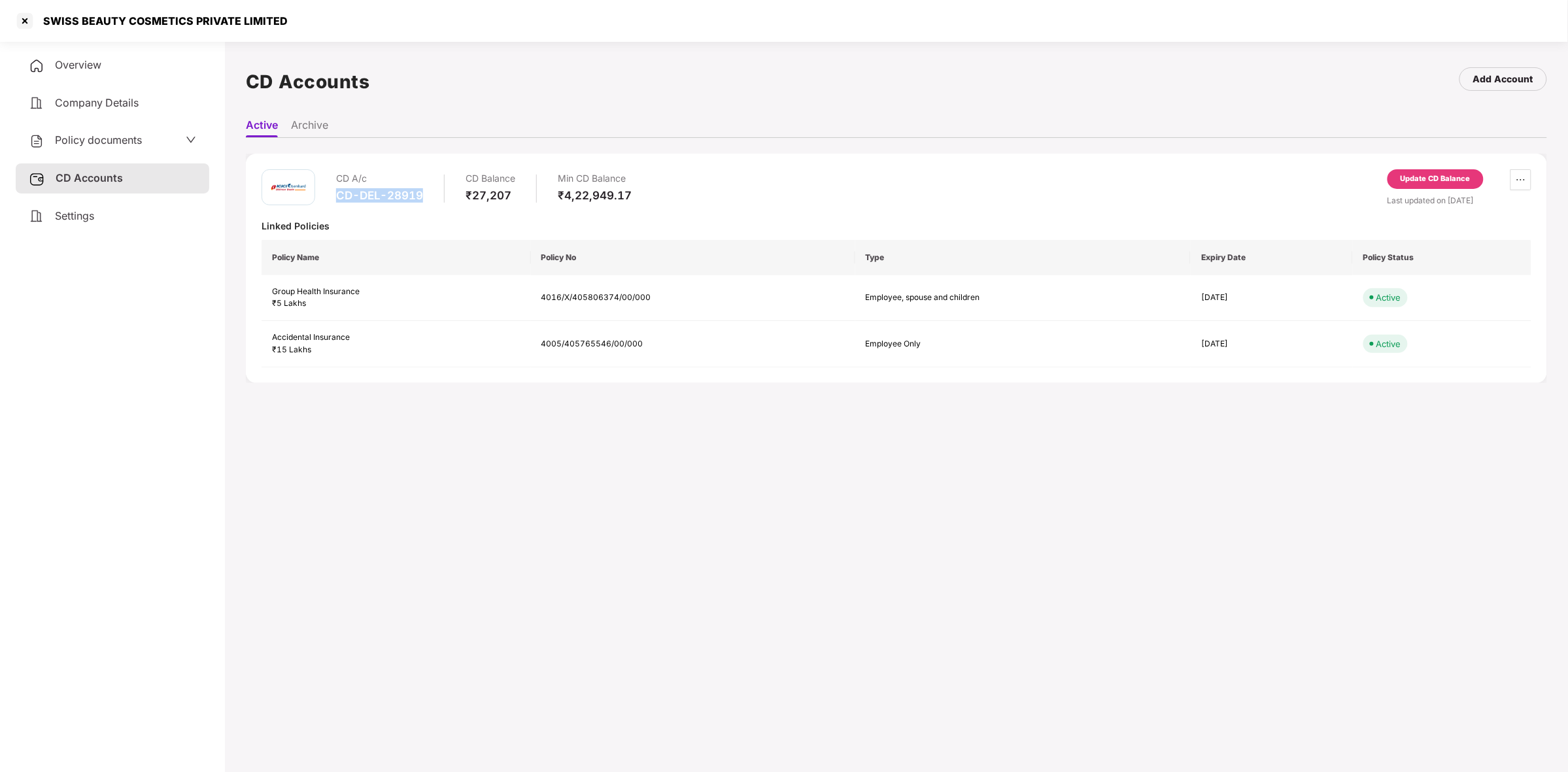
drag, startPoint x: 335, startPoint y: 196, endPoint x: 422, endPoint y: 194, distance: 87.0
click at [422, 194] on div "CD A/c CD-DEL-28919 CD Balance ₹27,207 Min CD Balance ₹4,22,949.17" at bounding box center [446, 187] width 370 height 37
copy div "CD-DEL-28919"
click at [341, 195] on div "CD-DEL-28919" at bounding box center [379, 196] width 87 height 15
drag, startPoint x: 337, startPoint y: 195, endPoint x: 426, endPoint y: 197, distance: 89.0
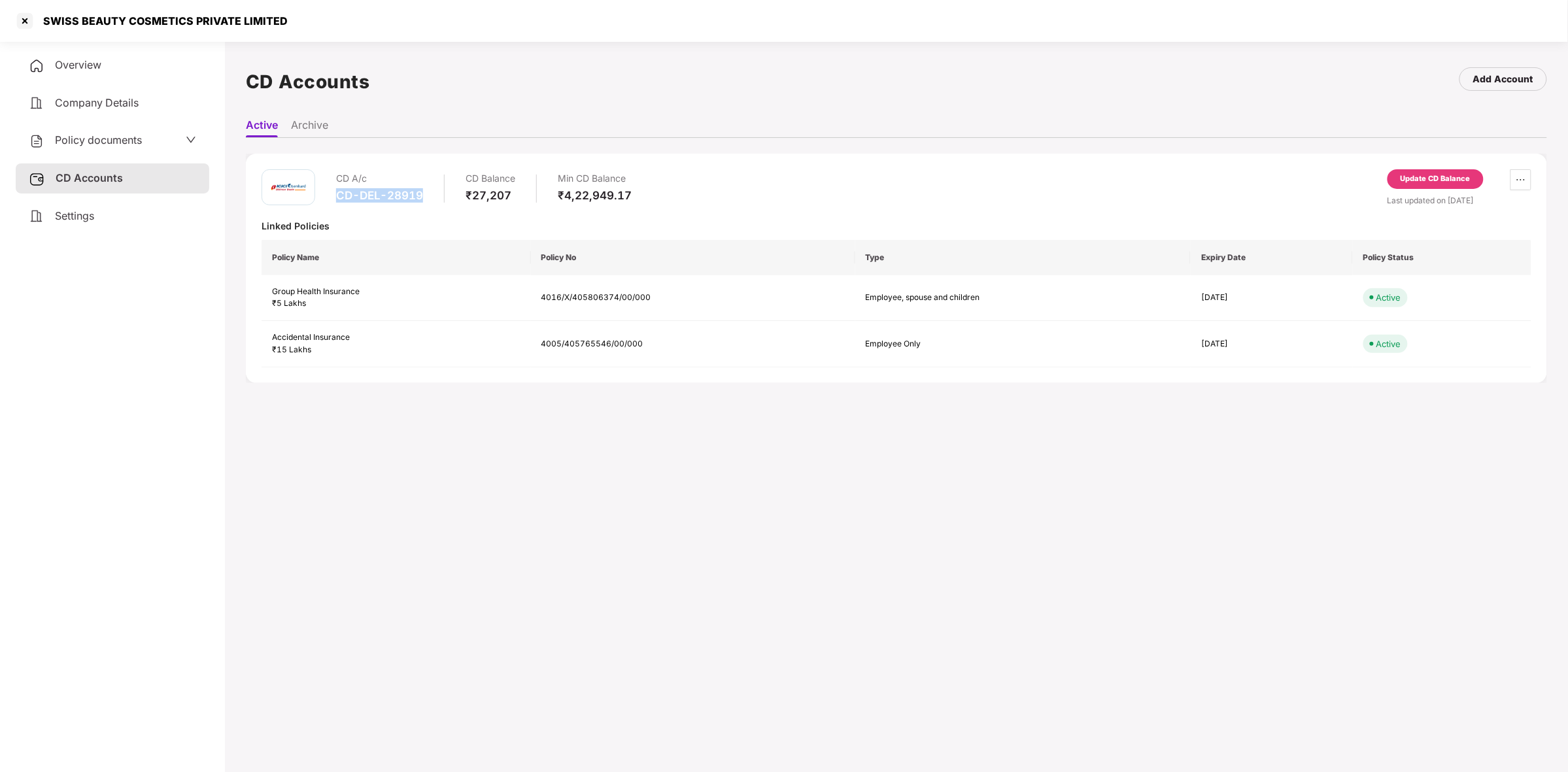
click at [426, 197] on div "CD A/c CD-DEL-28919 CD Balance ₹27,207 Min CD Balance ₹4,22,949.17" at bounding box center [484, 187] width 296 height 37
copy div "CD-DEL-28919"
click at [1428, 177] on div "Update CD Balance" at bounding box center [1435, 179] width 70 height 12
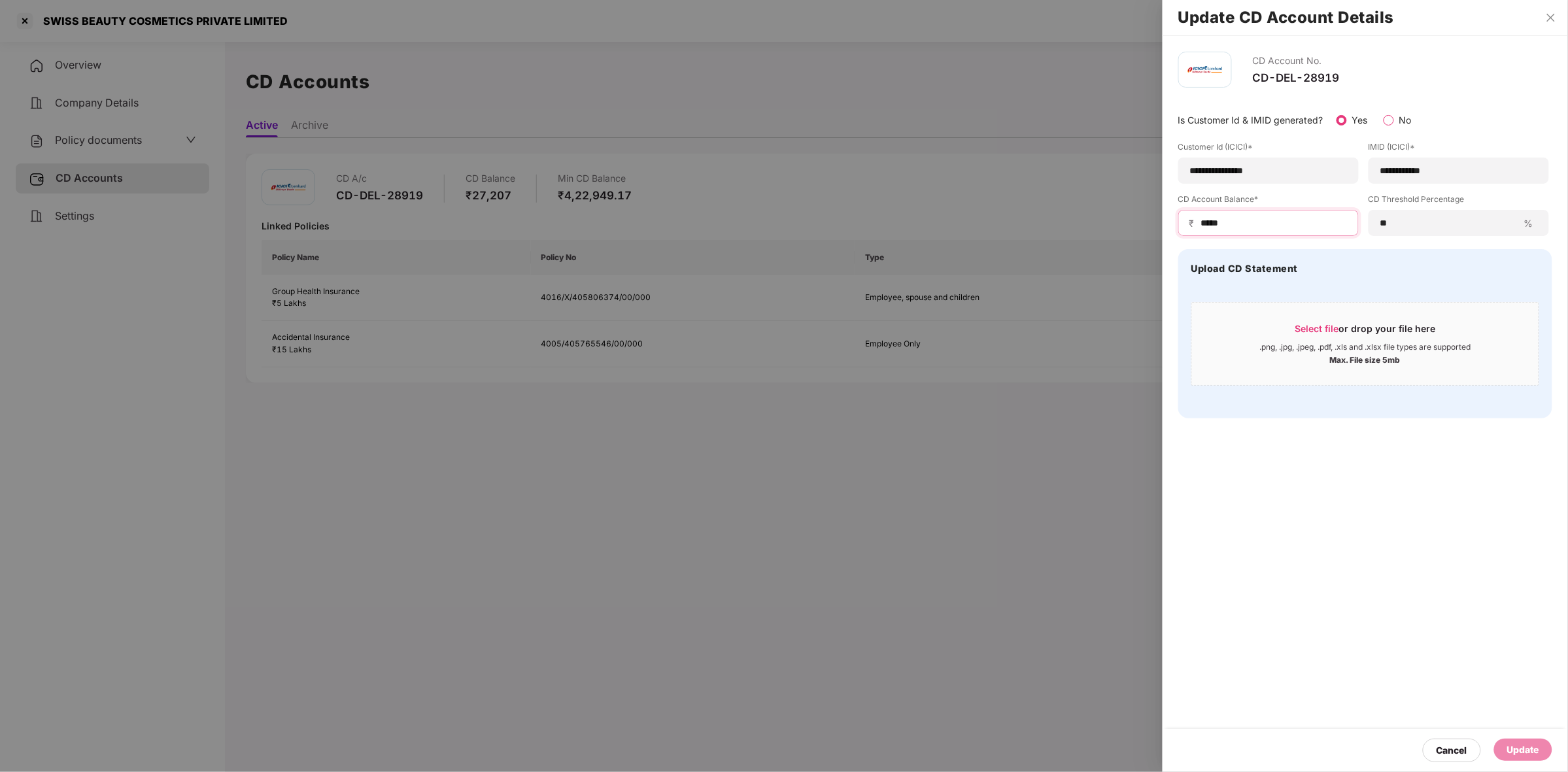
drag, startPoint x: 1240, startPoint y: 217, endPoint x: 1121, endPoint y: 215, distance: 119.0
click at [1121, 215] on div "**********" at bounding box center [784, 386] width 1568 height 772
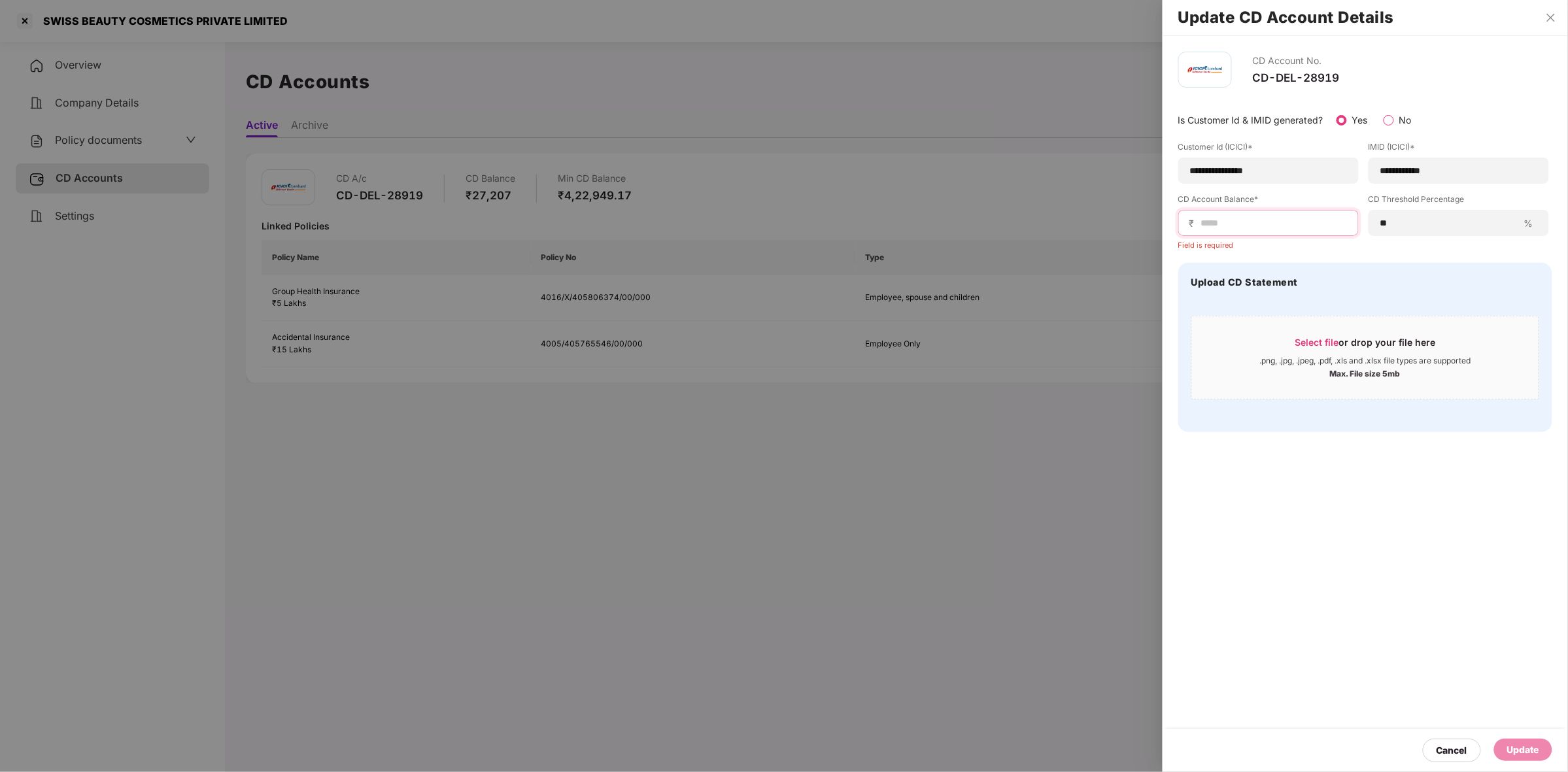
paste input "*****"
click at [1204, 225] on input "*****" at bounding box center [1274, 223] width 148 height 14
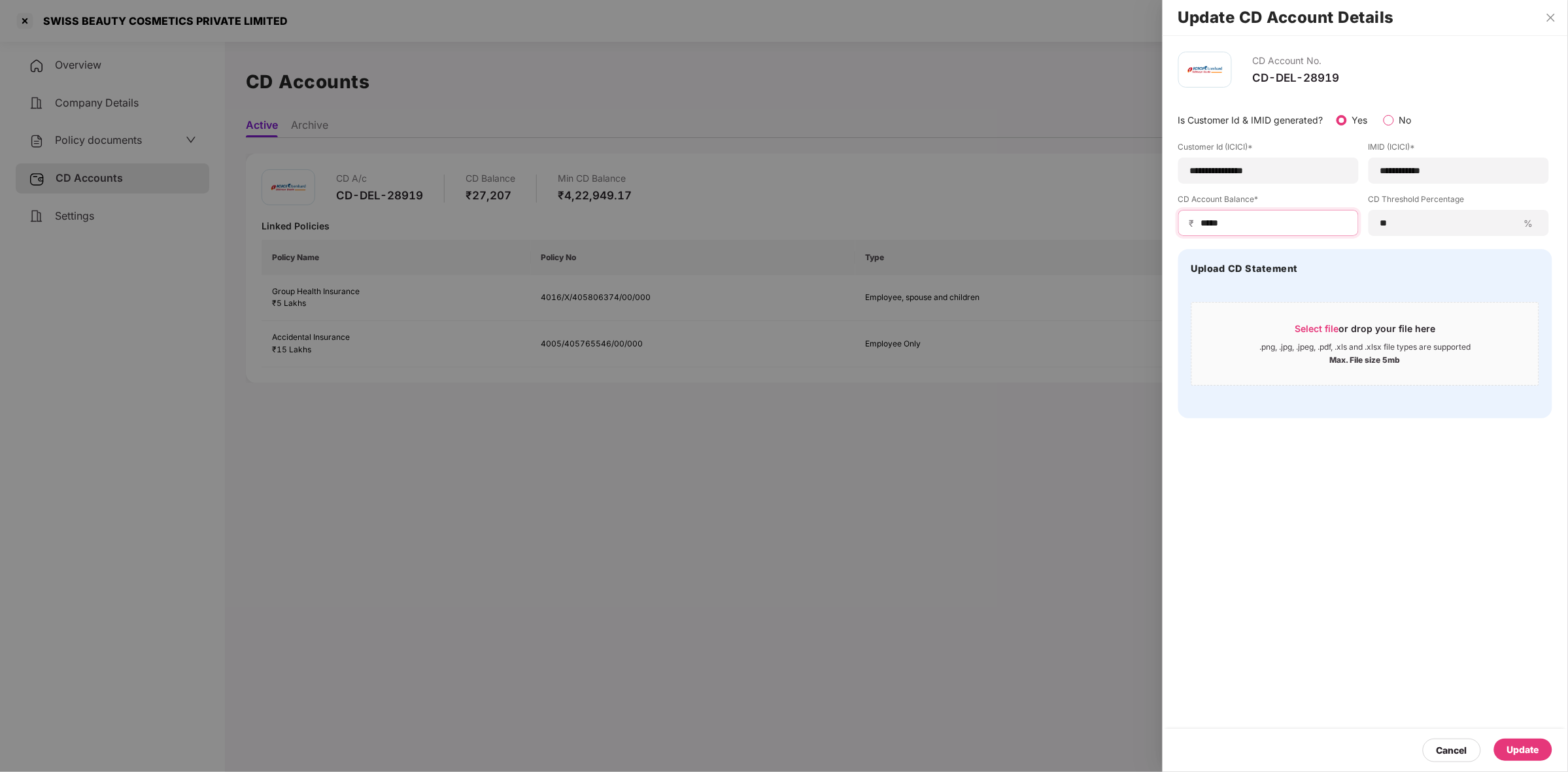
type input "*****"
click at [1517, 759] on div "Update" at bounding box center [1523, 750] width 58 height 22
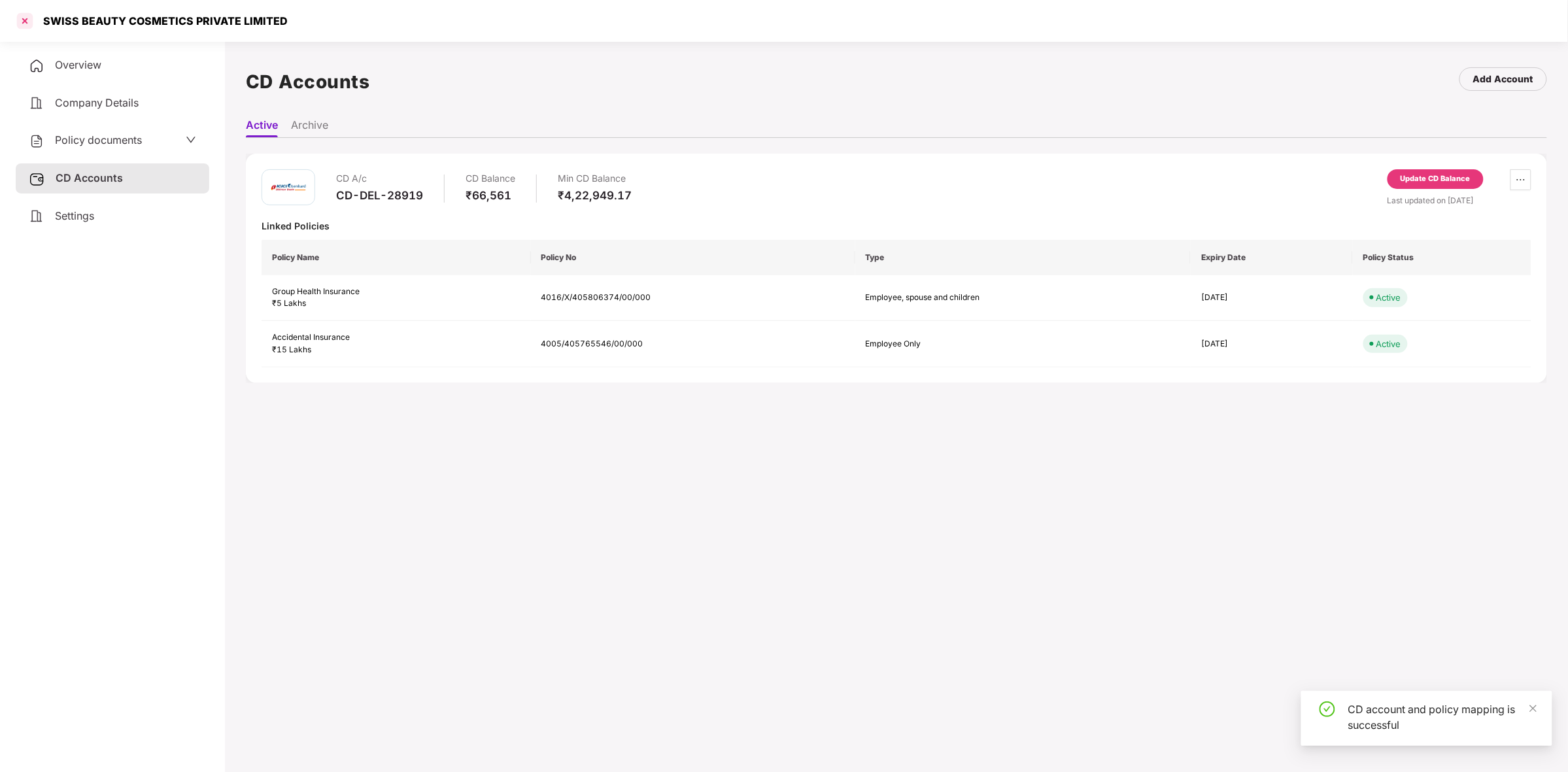
click at [25, 22] on div at bounding box center [25, 20] width 21 height 21
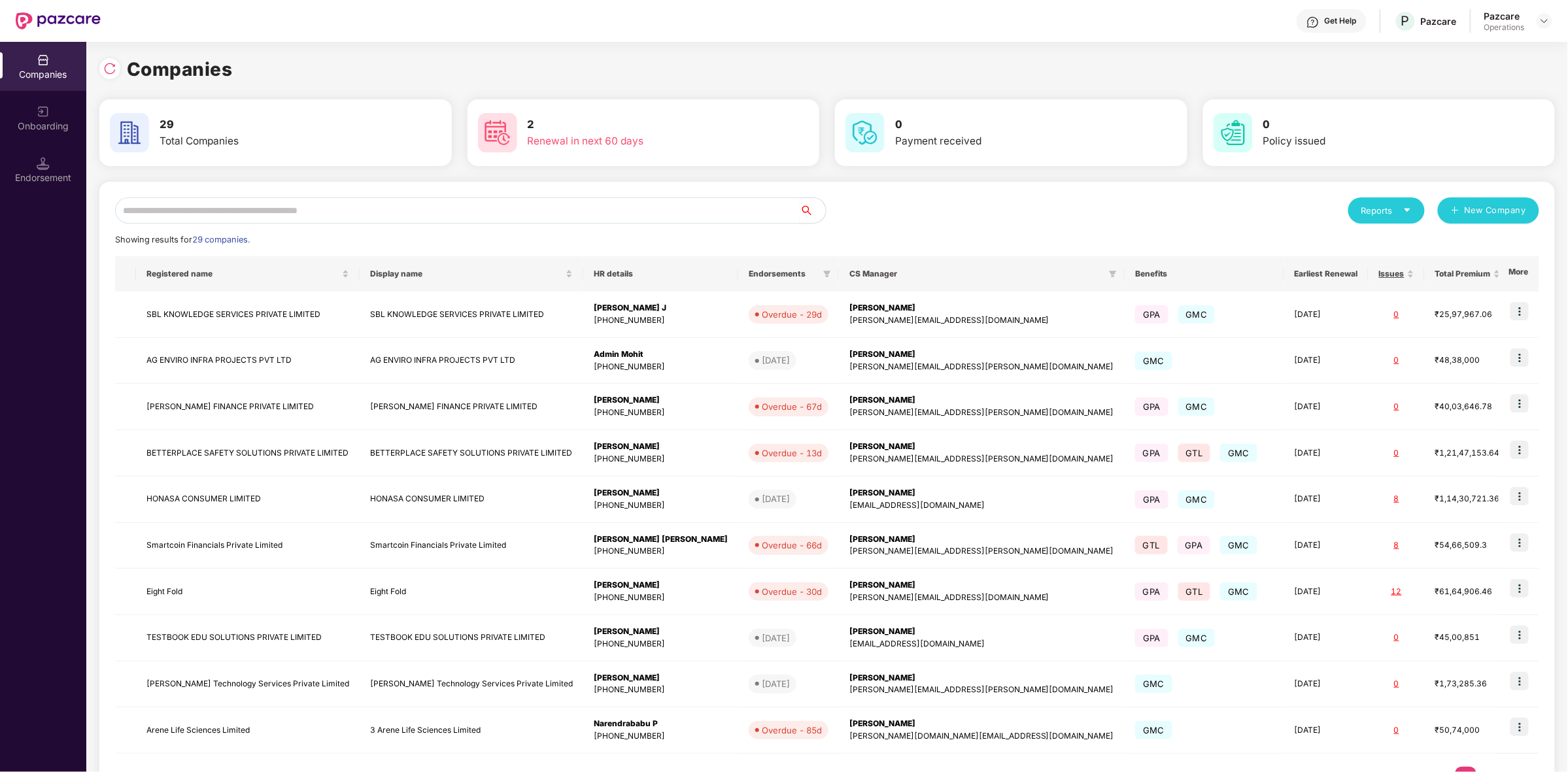
click at [311, 206] on input "text" at bounding box center [457, 210] width 684 height 26
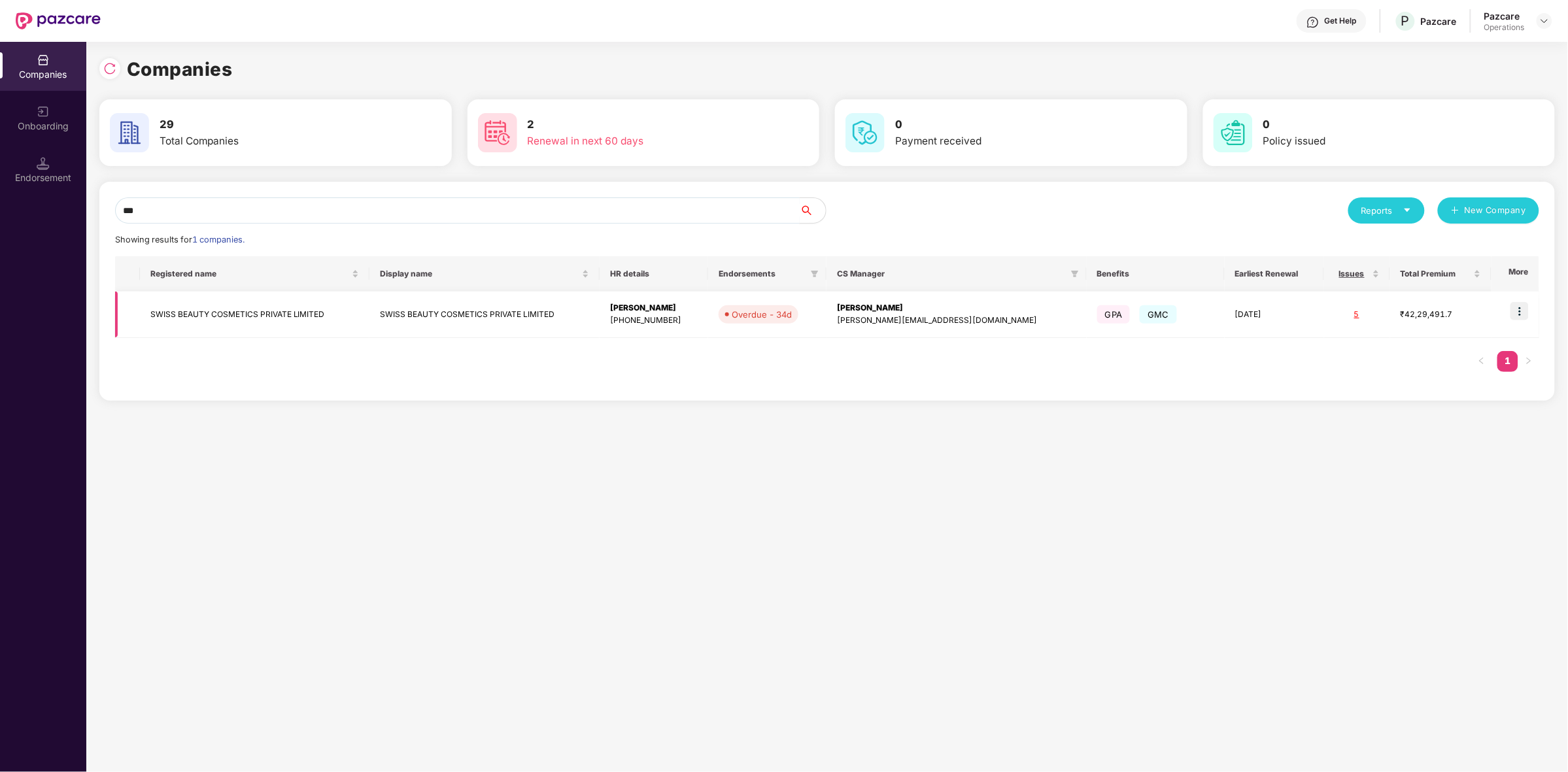
type input "***"
click at [1517, 312] on img at bounding box center [1520, 312] width 18 height 18
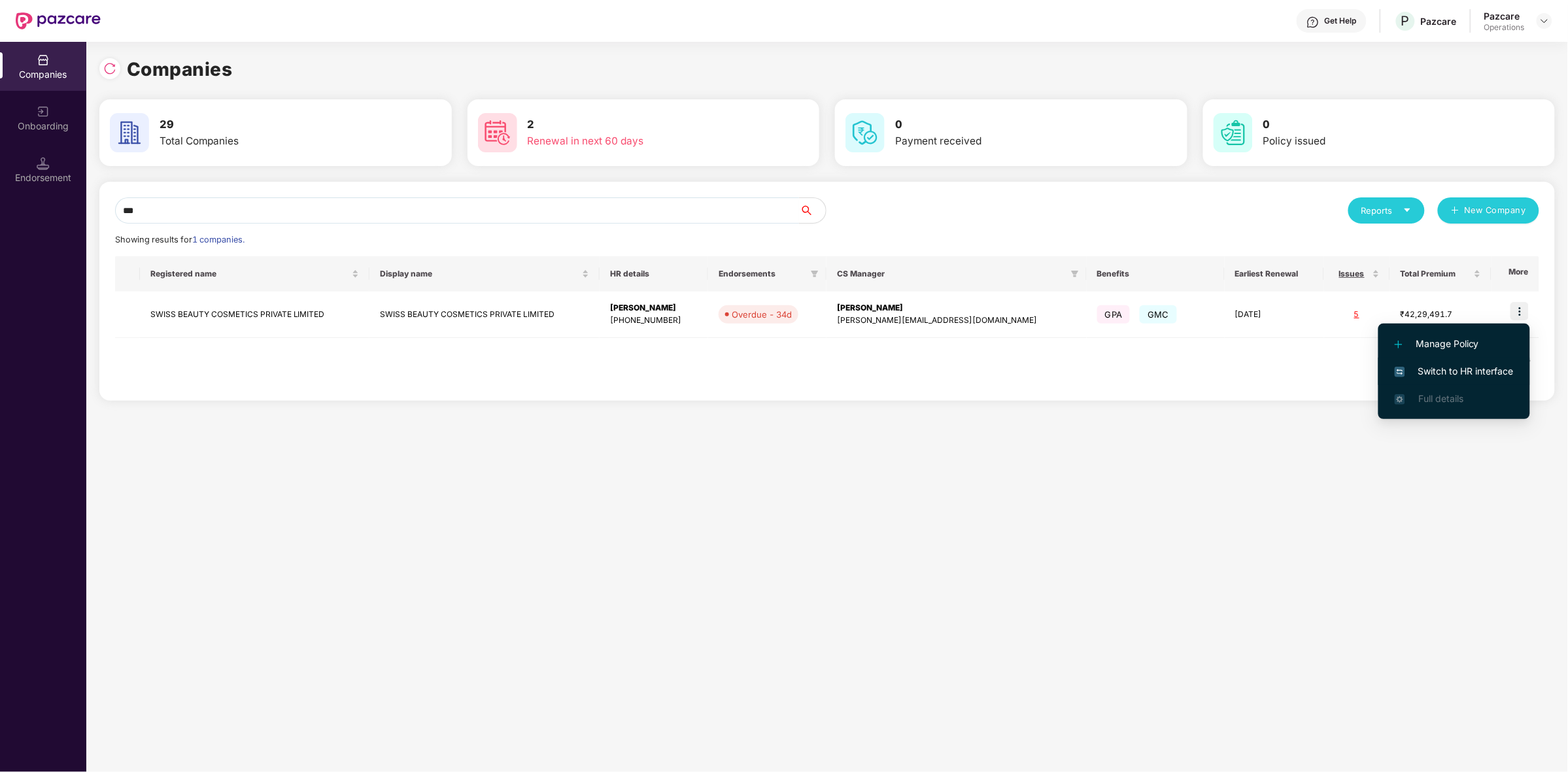
click at [1436, 366] on span "Switch to HR interface" at bounding box center [1454, 372] width 119 height 15
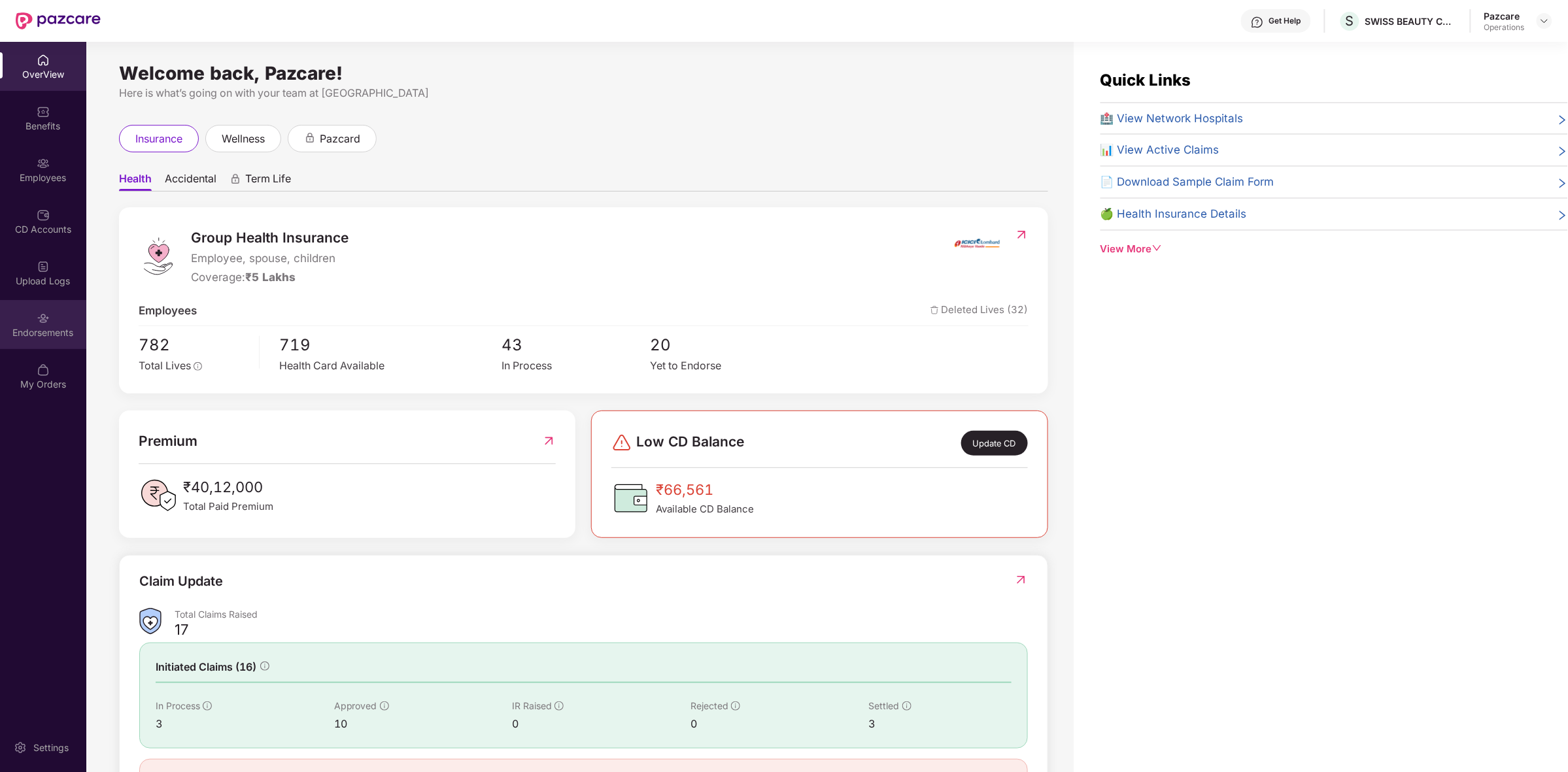
click at [50, 327] on div "Endorsements" at bounding box center [43, 333] width 86 height 13
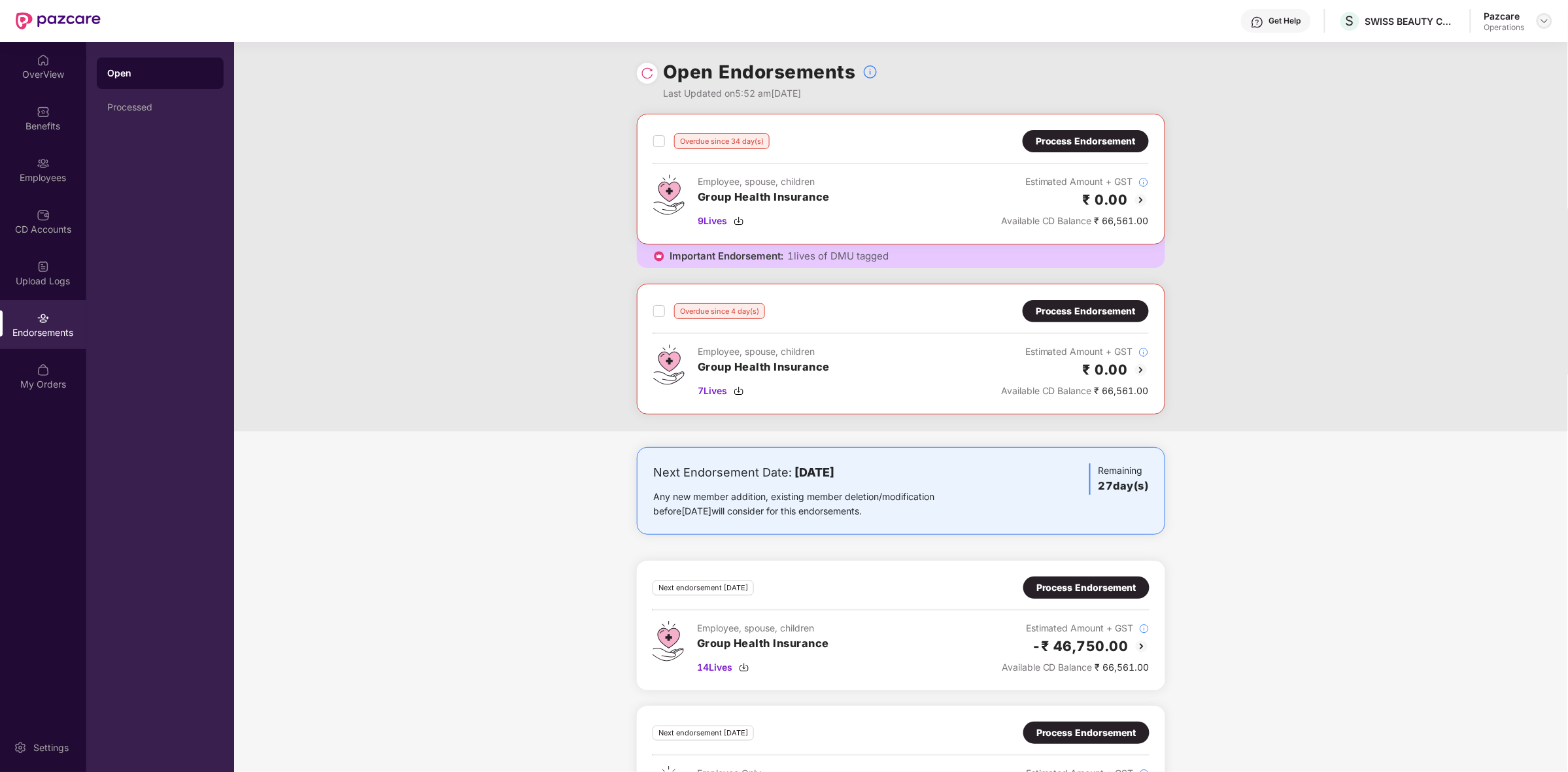
click at [1550, 17] on div at bounding box center [1543, 20] width 16 height 16
click at [1461, 56] on div "Switch to partner view" at bounding box center [1482, 51] width 170 height 26
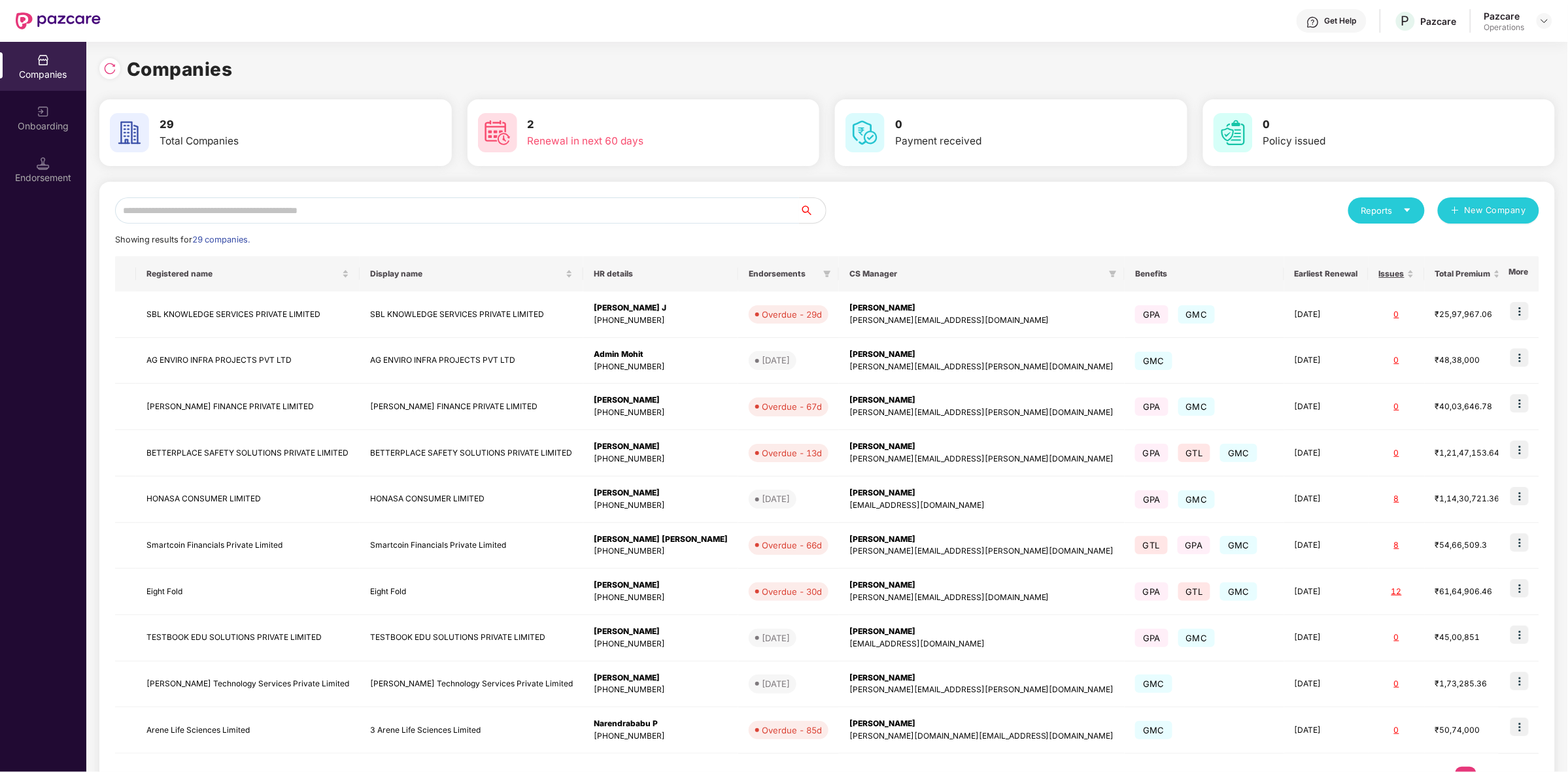
click at [49, 174] on div "Endorsement" at bounding box center [43, 178] width 86 height 13
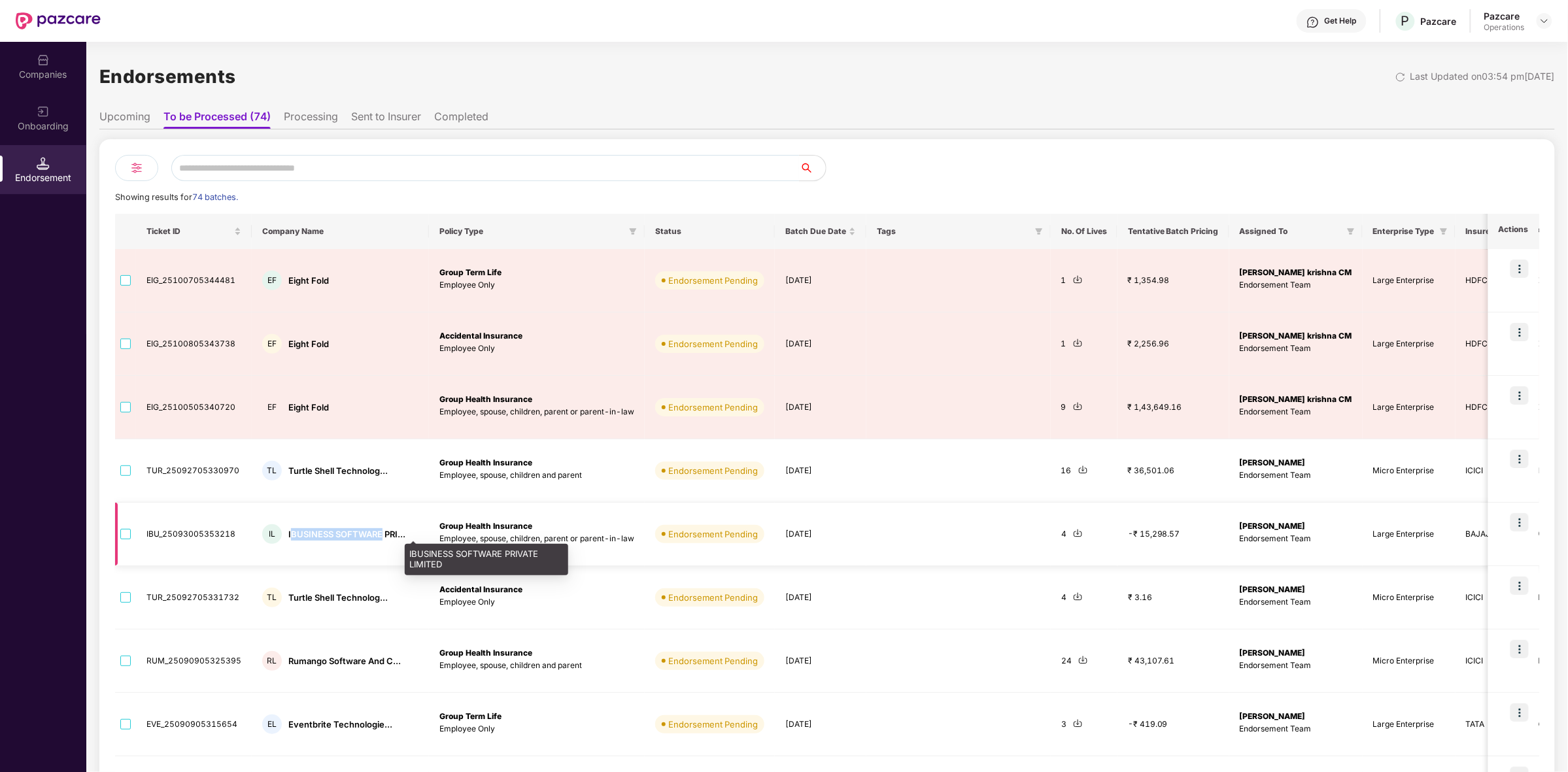
drag, startPoint x: 288, startPoint y: 535, endPoint x: 380, endPoint y: 540, distance: 92.1
click at [380, 540] on div "IBUSINESS SOFTWARE PRI..." at bounding box center [347, 534] width 117 height 13
copy div "BUSINESS SOFTWARE"
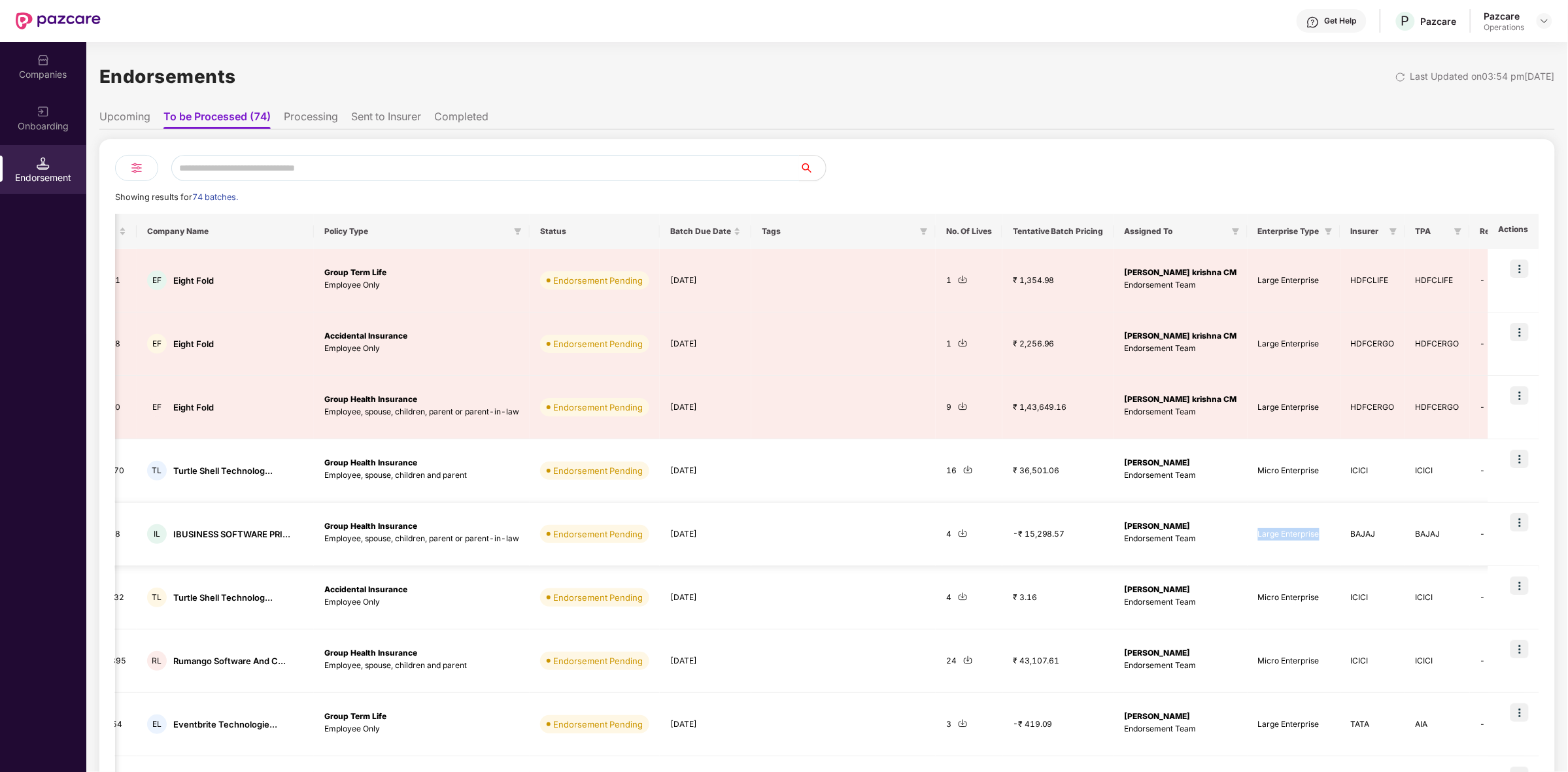
drag, startPoint x: 1220, startPoint y: 532, endPoint x: 1289, endPoint y: 534, distance: 69.0
click at [1289, 534] on td "Large Enterprise" at bounding box center [1294, 534] width 93 height 63
copy td "Large Enterprise"
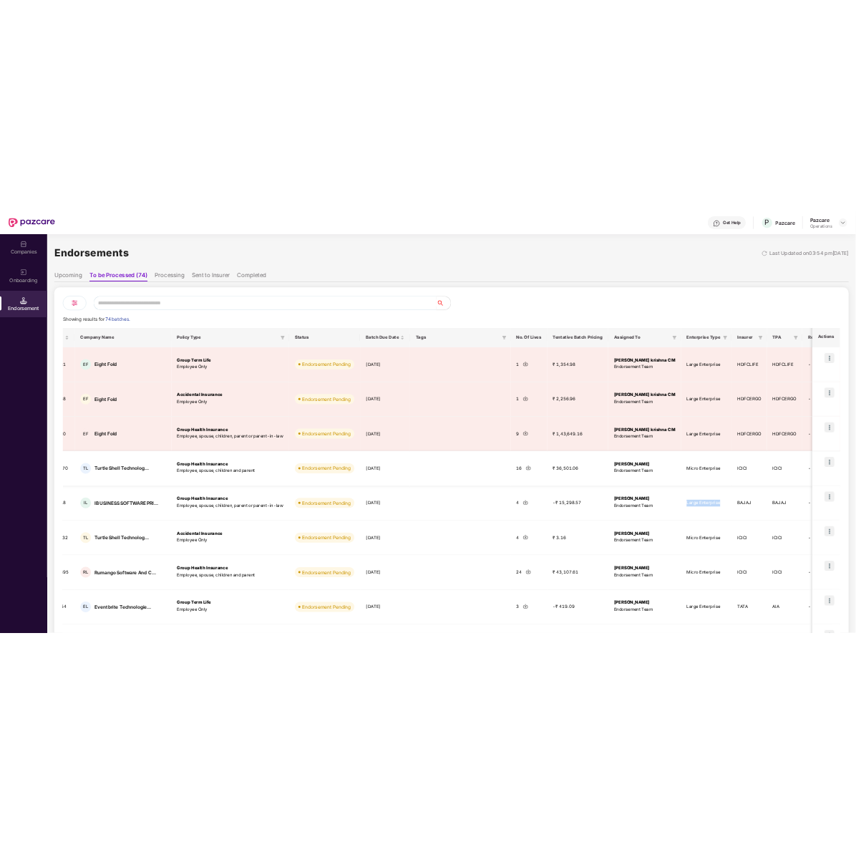
scroll to position [0, 0]
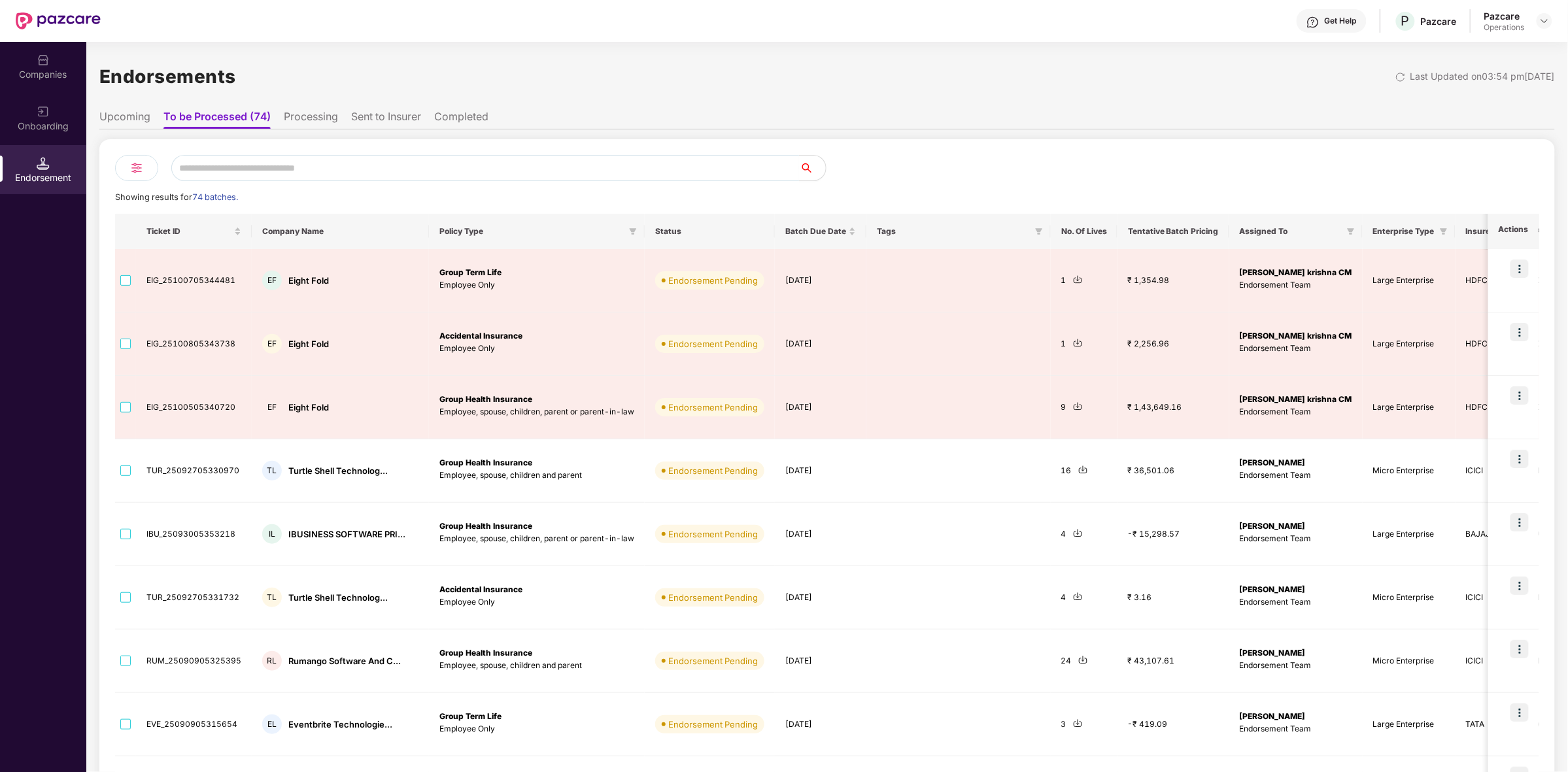
click at [49, 66] on div "Companies" at bounding box center [43, 67] width 86 height 49
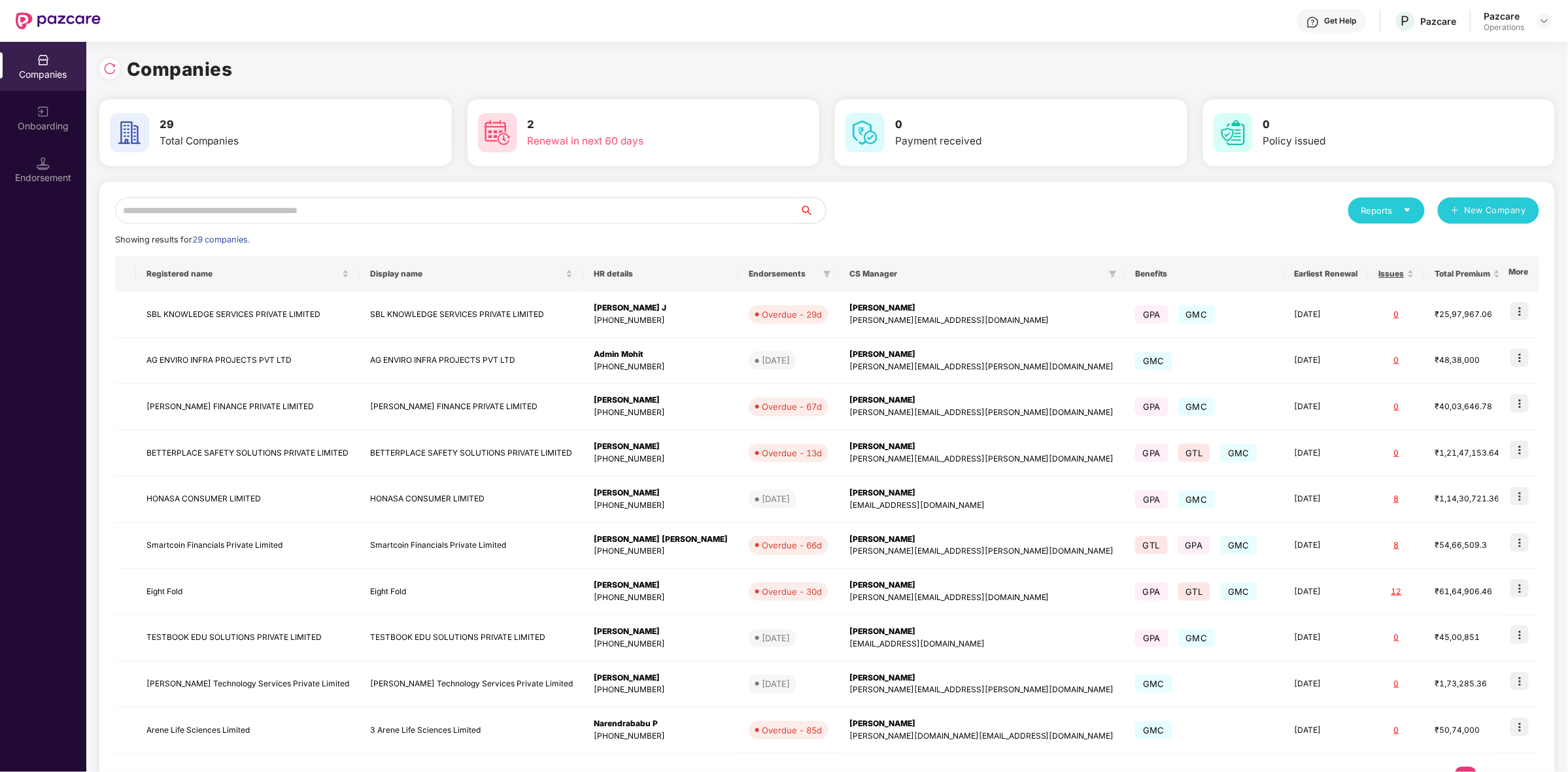
click at [163, 213] on input "text" at bounding box center [457, 210] width 684 height 26
type input "*"
click at [106, 70] on img at bounding box center [110, 69] width 13 height 13
click at [164, 206] on input "*" at bounding box center [457, 210] width 684 height 26
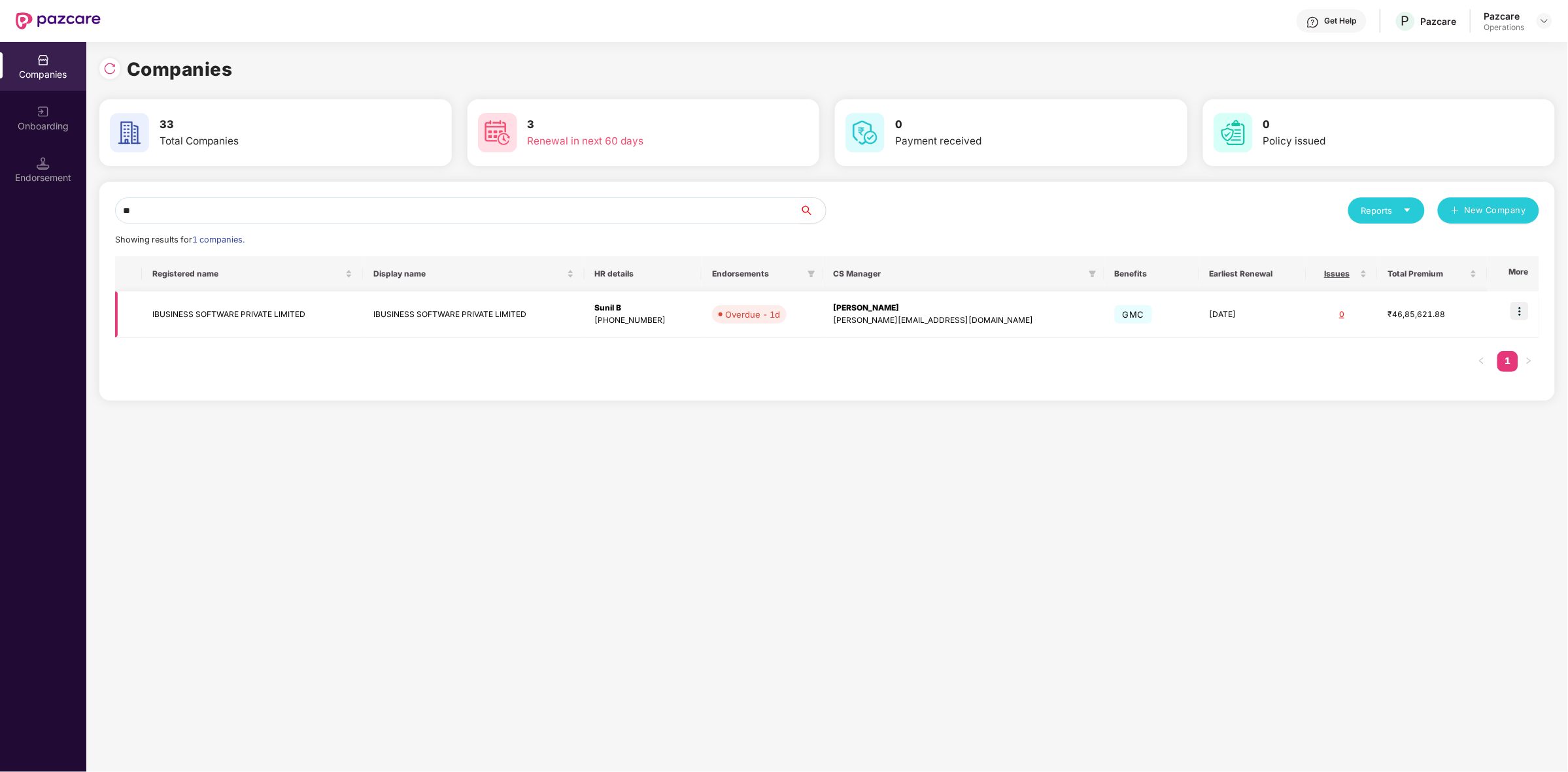
type input "**"
click at [270, 314] on td "IBUSINESS SOFTWARE PRIVATE LIMITED" at bounding box center [252, 314] width 221 height 47
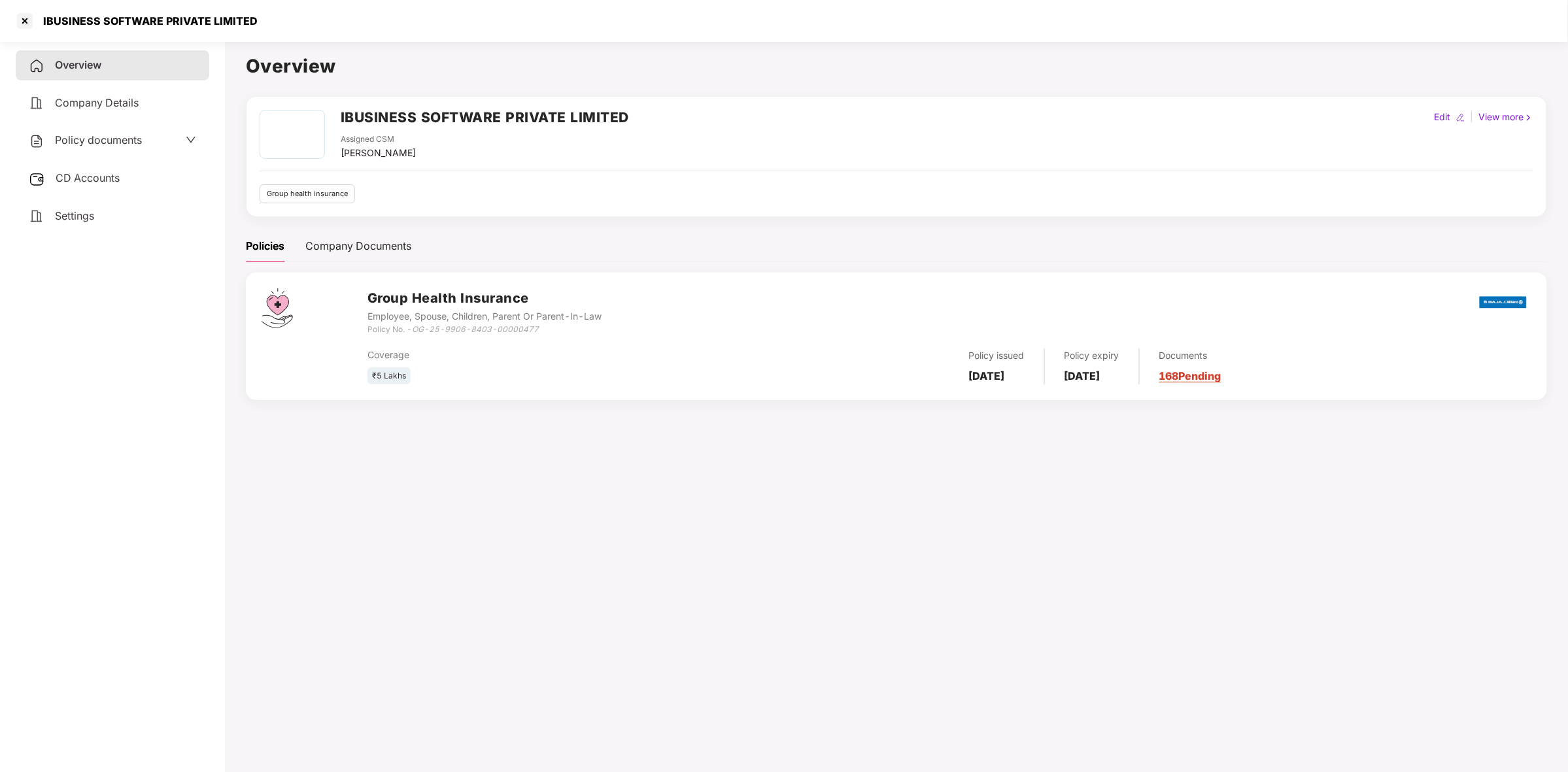
click at [119, 185] on div "CD Accounts" at bounding box center [112, 178] width 194 height 30
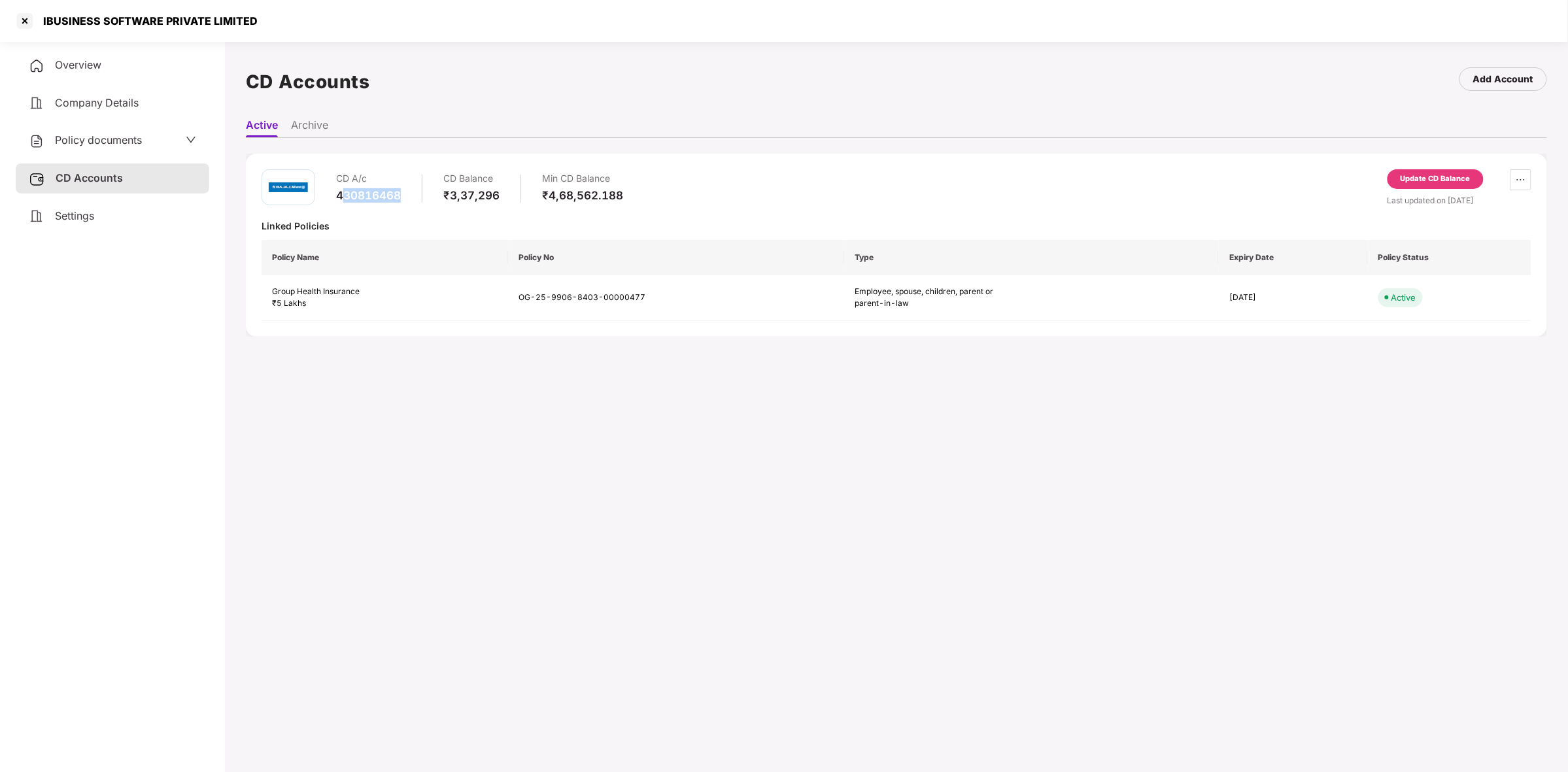
drag, startPoint x: 340, startPoint y: 195, endPoint x: 413, endPoint y: 195, distance: 73.0
click at [413, 195] on div "CD A/c 430816468 CD Balance ₹3,37,296 Min CD Balance ₹4,68,562.188" at bounding box center [479, 187] width 287 height 37
click at [333, 190] on div "CD A/c 430816468 CD Balance ₹3,37,296 Min CD Balance ₹4,68,562.188" at bounding box center [442, 187] width 362 height 37
drag, startPoint x: 333, startPoint y: 190, endPoint x: 417, endPoint y: 195, distance: 84.1
click at [417, 195] on div "CD A/c 430816468 CD Balance ₹3,37,296 Min CD Balance ₹4,68,562.188" at bounding box center [442, 187] width 362 height 37
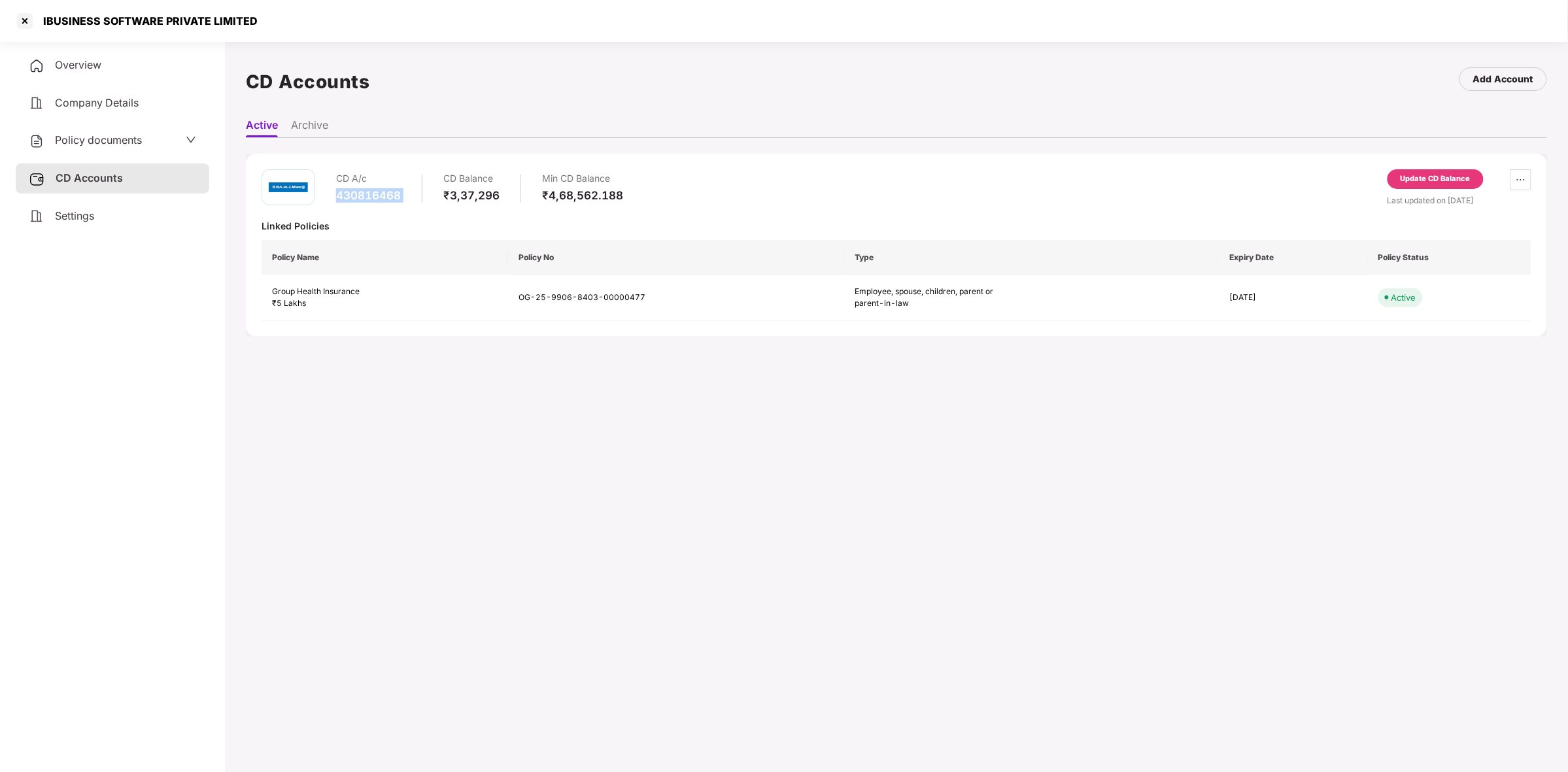
copy div "430816468"
click at [17, 20] on div at bounding box center [25, 20] width 21 height 21
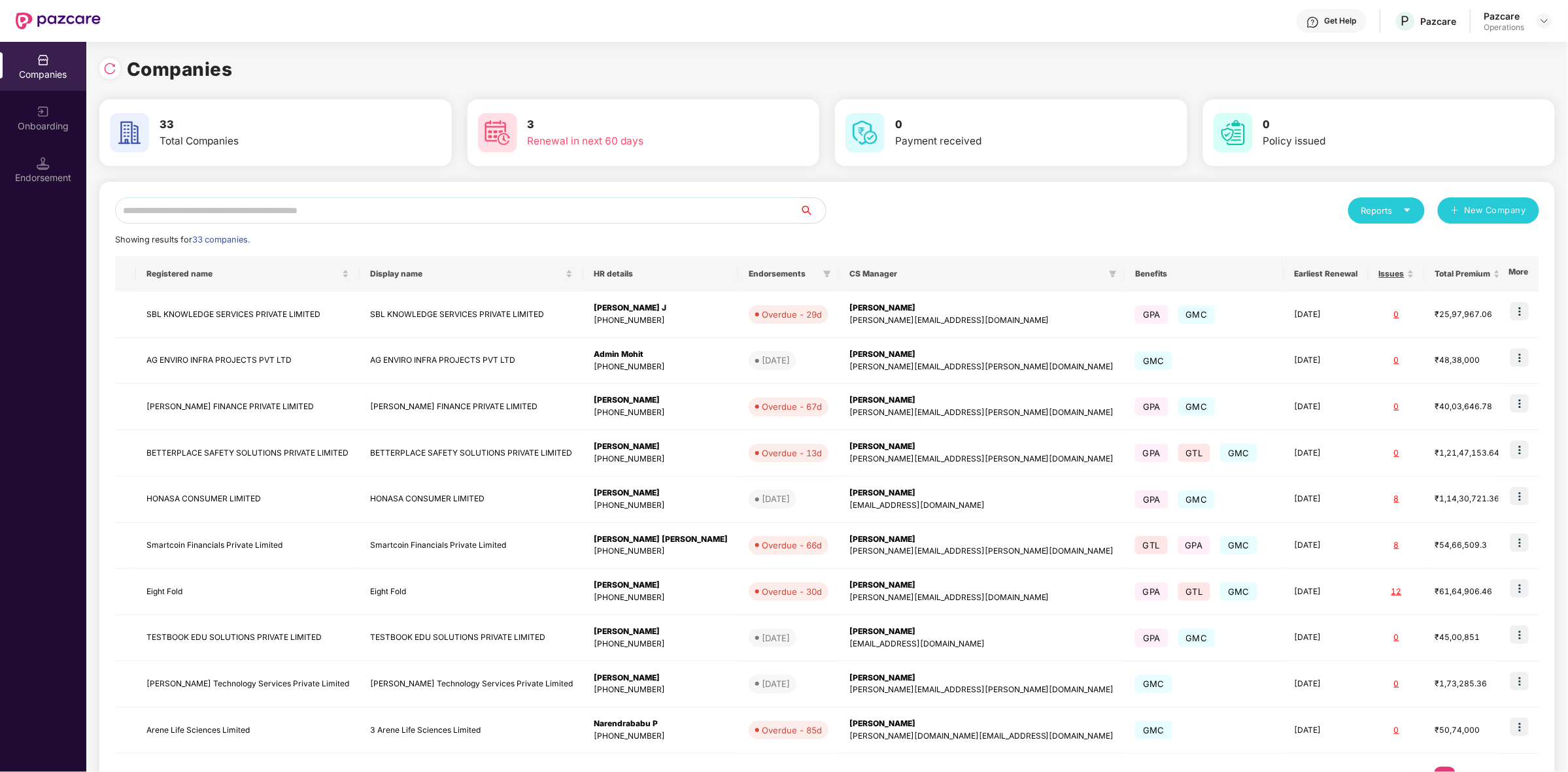
click at [342, 216] on input "text" at bounding box center [457, 210] width 684 height 26
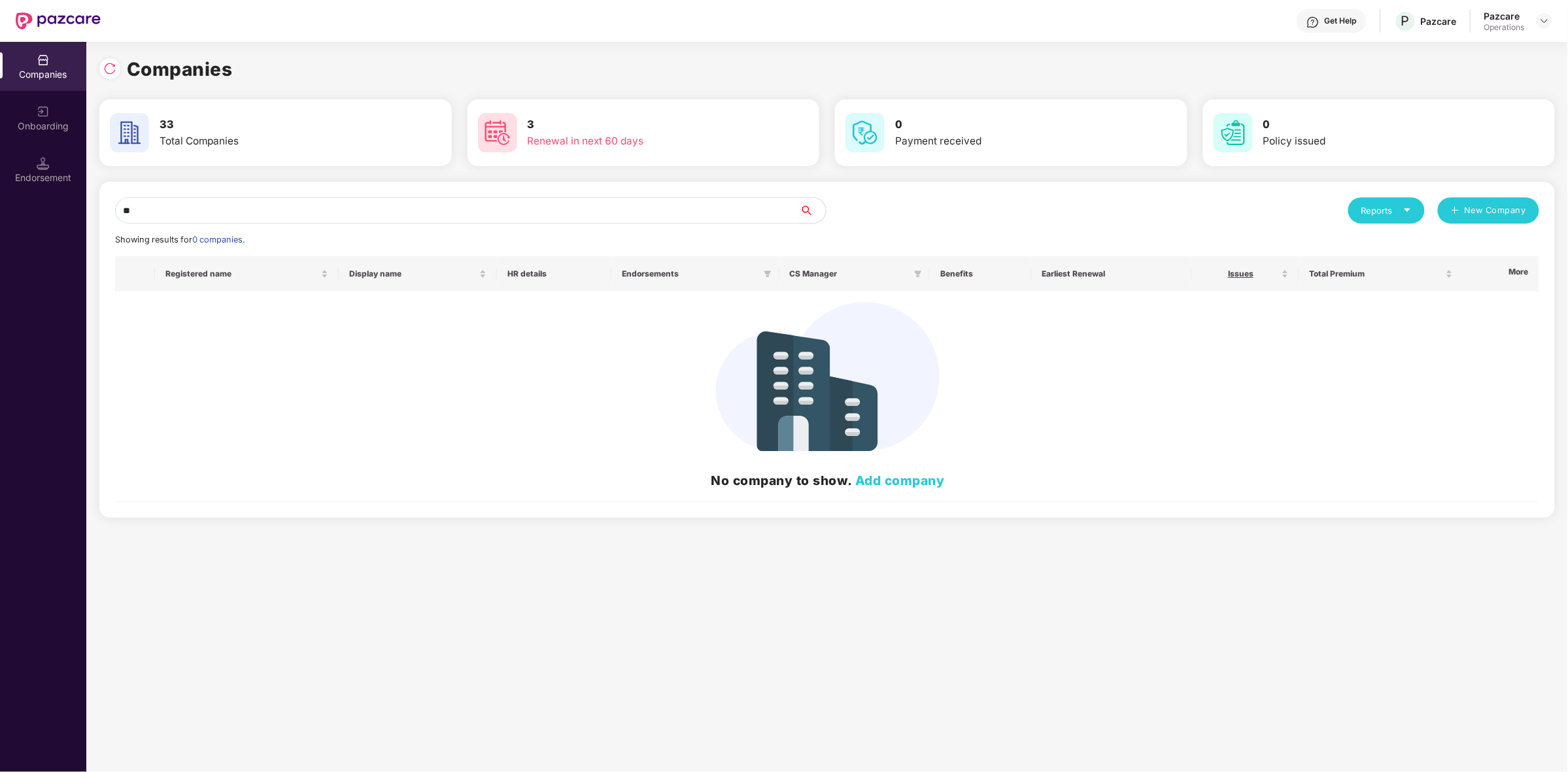
type input "*"
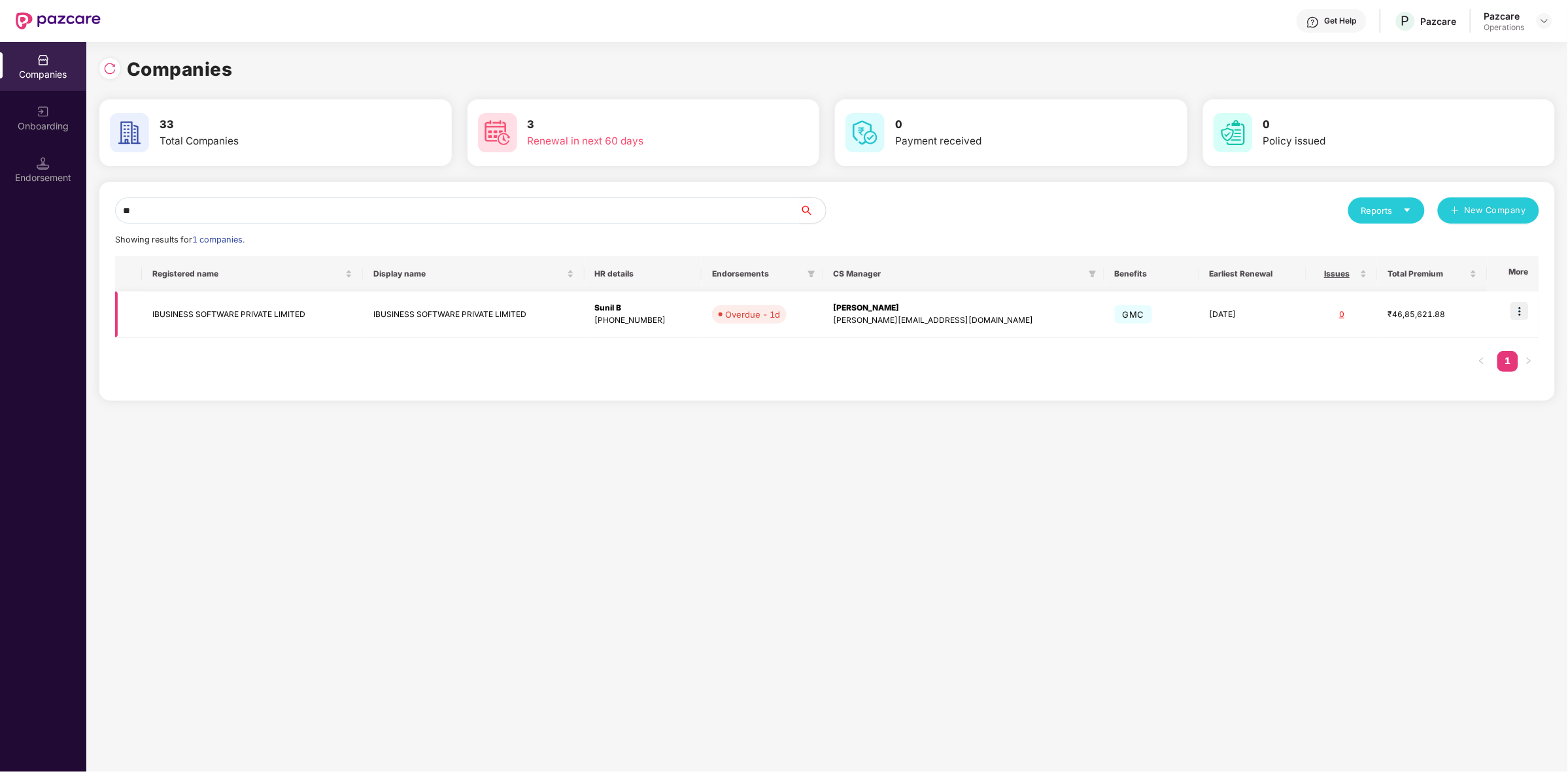
type input "**"
click at [1515, 311] on img at bounding box center [1520, 312] width 18 height 18
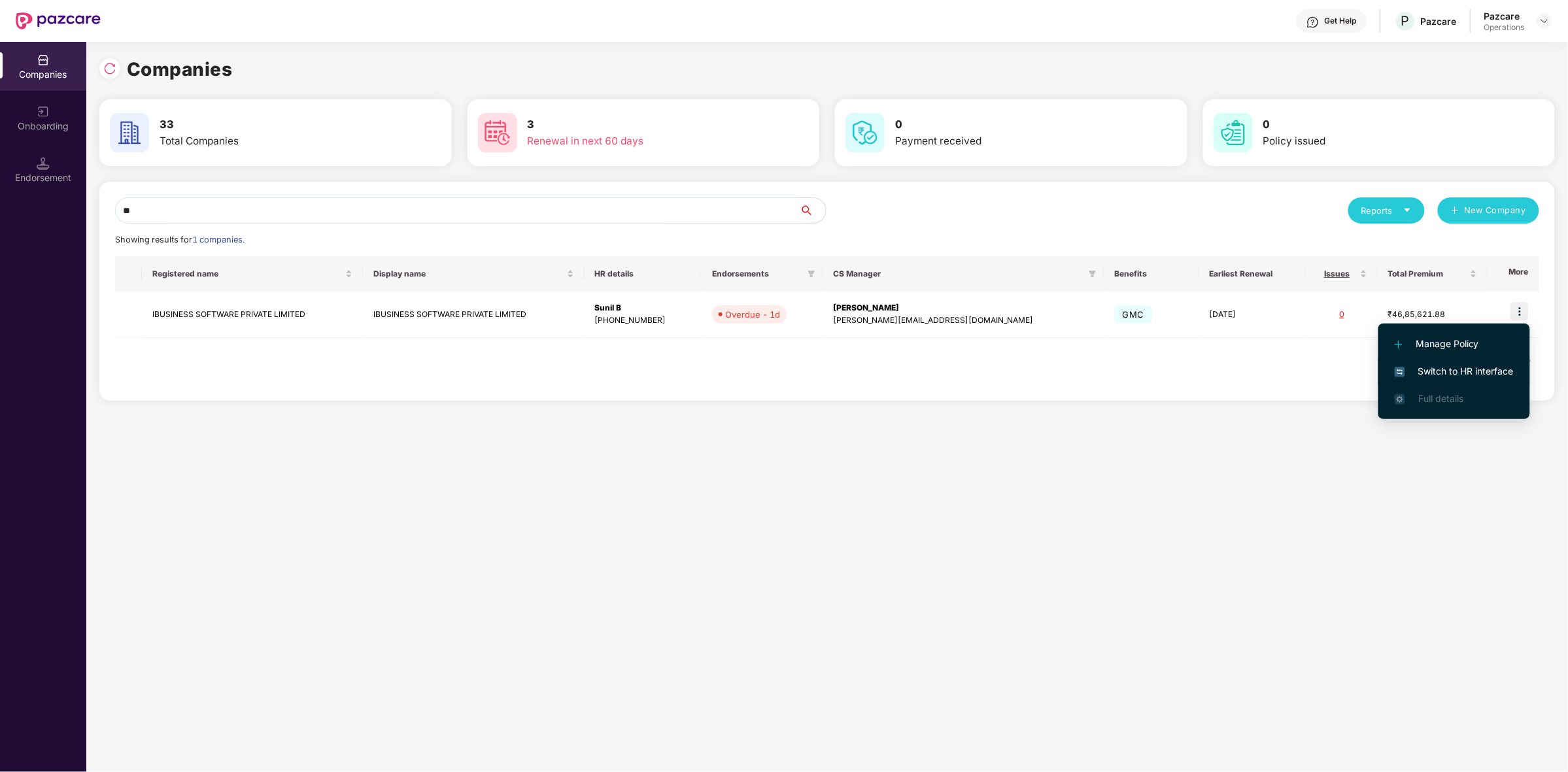
click at [1426, 365] on span "Switch to HR interface" at bounding box center [1454, 372] width 119 height 15
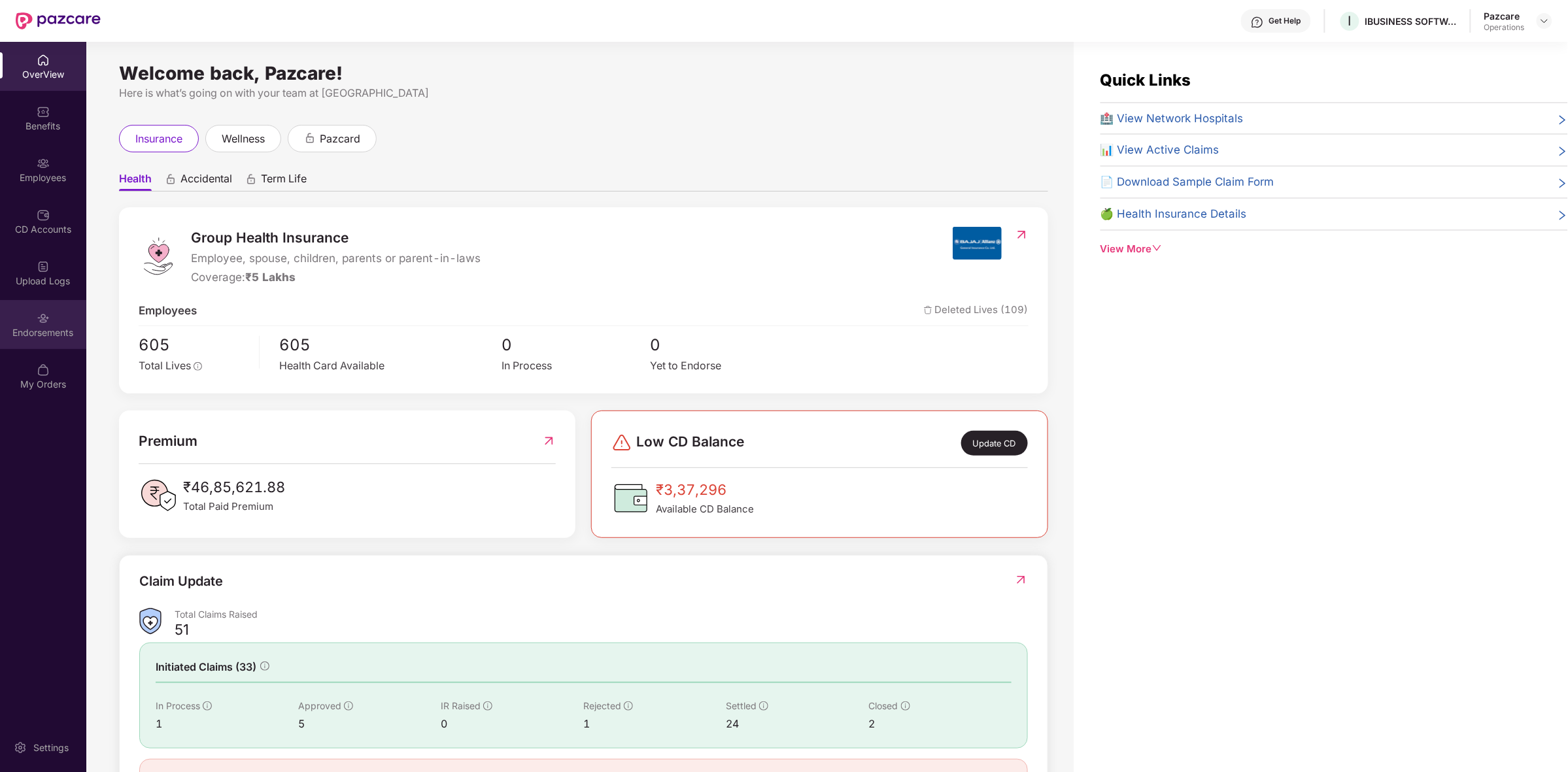
click at [59, 309] on div "Endorsements" at bounding box center [43, 325] width 86 height 49
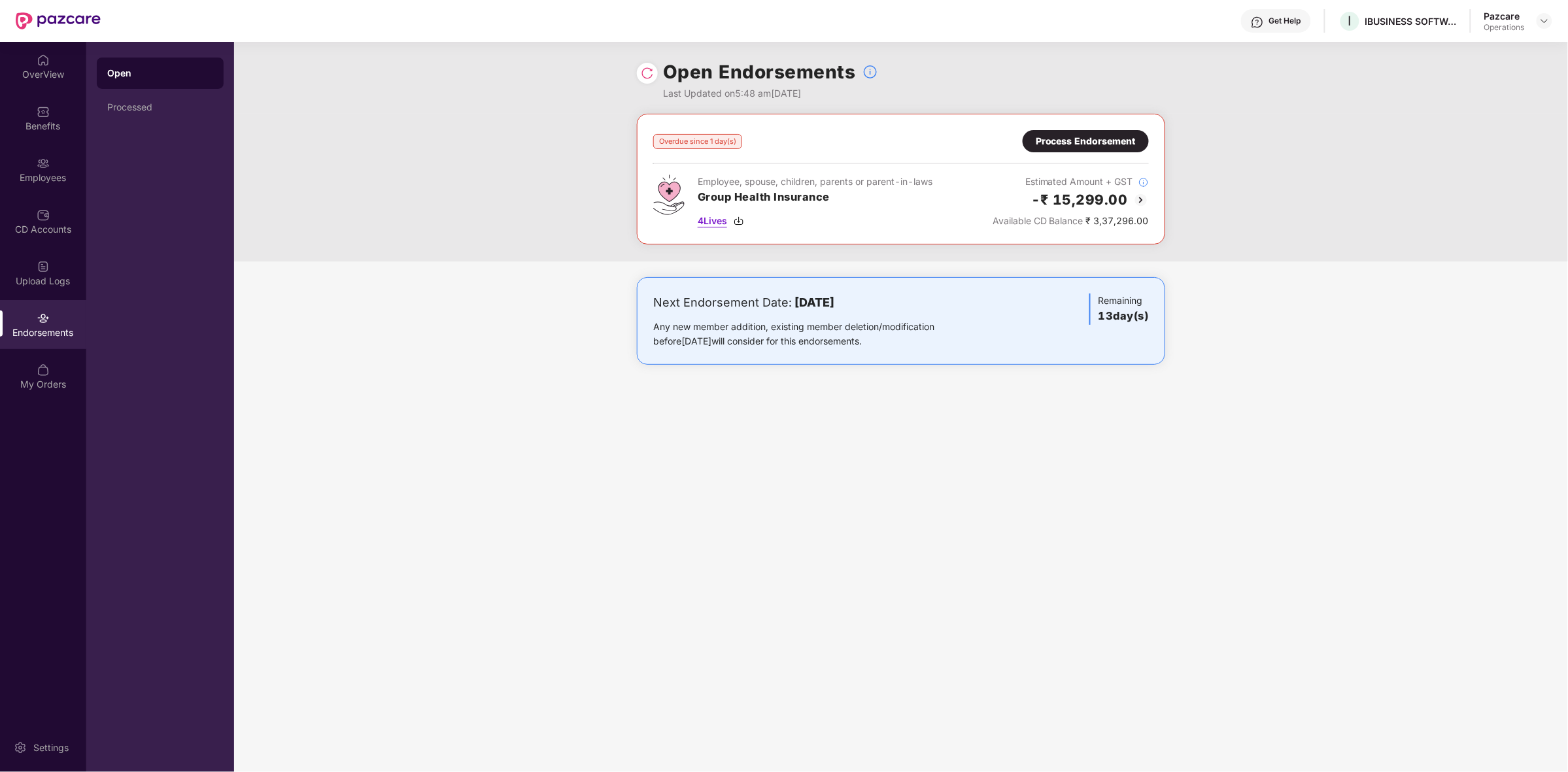
click at [742, 224] on img at bounding box center [738, 220] width 10 height 10
click at [1141, 194] on img at bounding box center [1141, 199] width 16 height 16
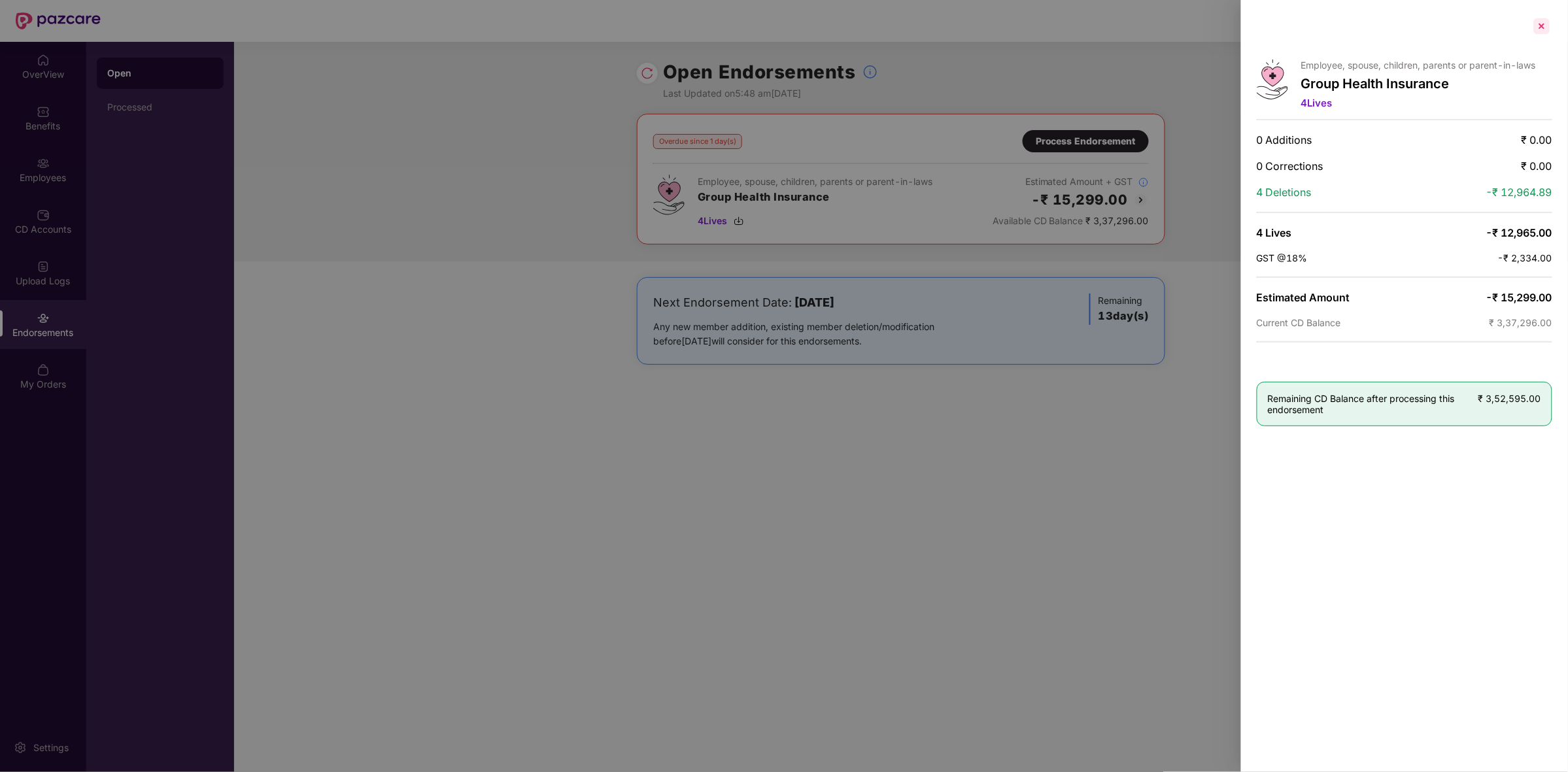
click at [1548, 25] on div at bounding box center [1541, 26] width 21 height 21
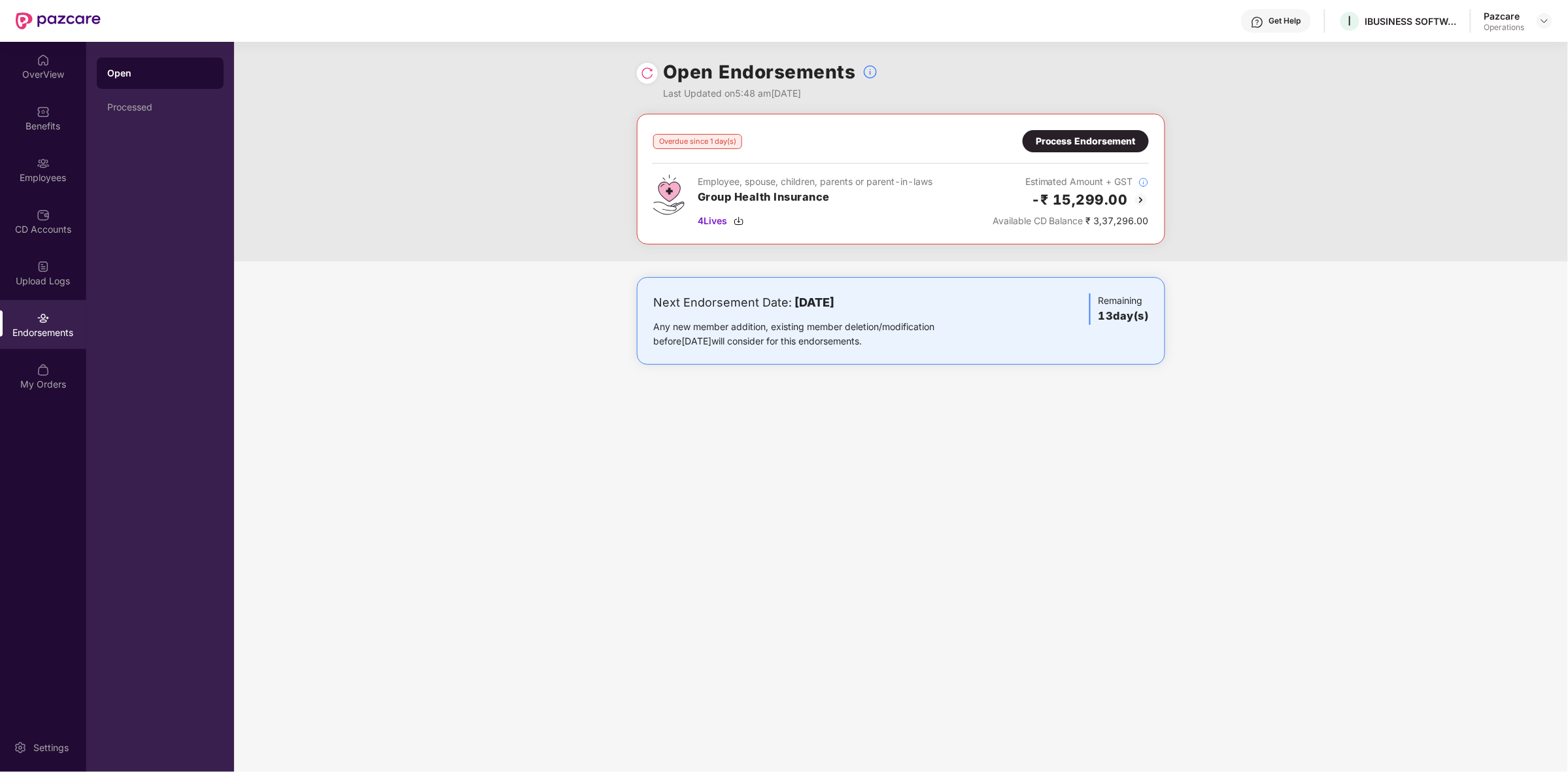
click at [1466, 151] on div "Overdue since 1 day(s) Process Endorsement Employee, spouse, children, parents …" at bounding box center [900, 188] width 1333 height 148
click at [1123, 148] on div "Process Endorsement" at bounding box center [1086, 141] width 126 height 22
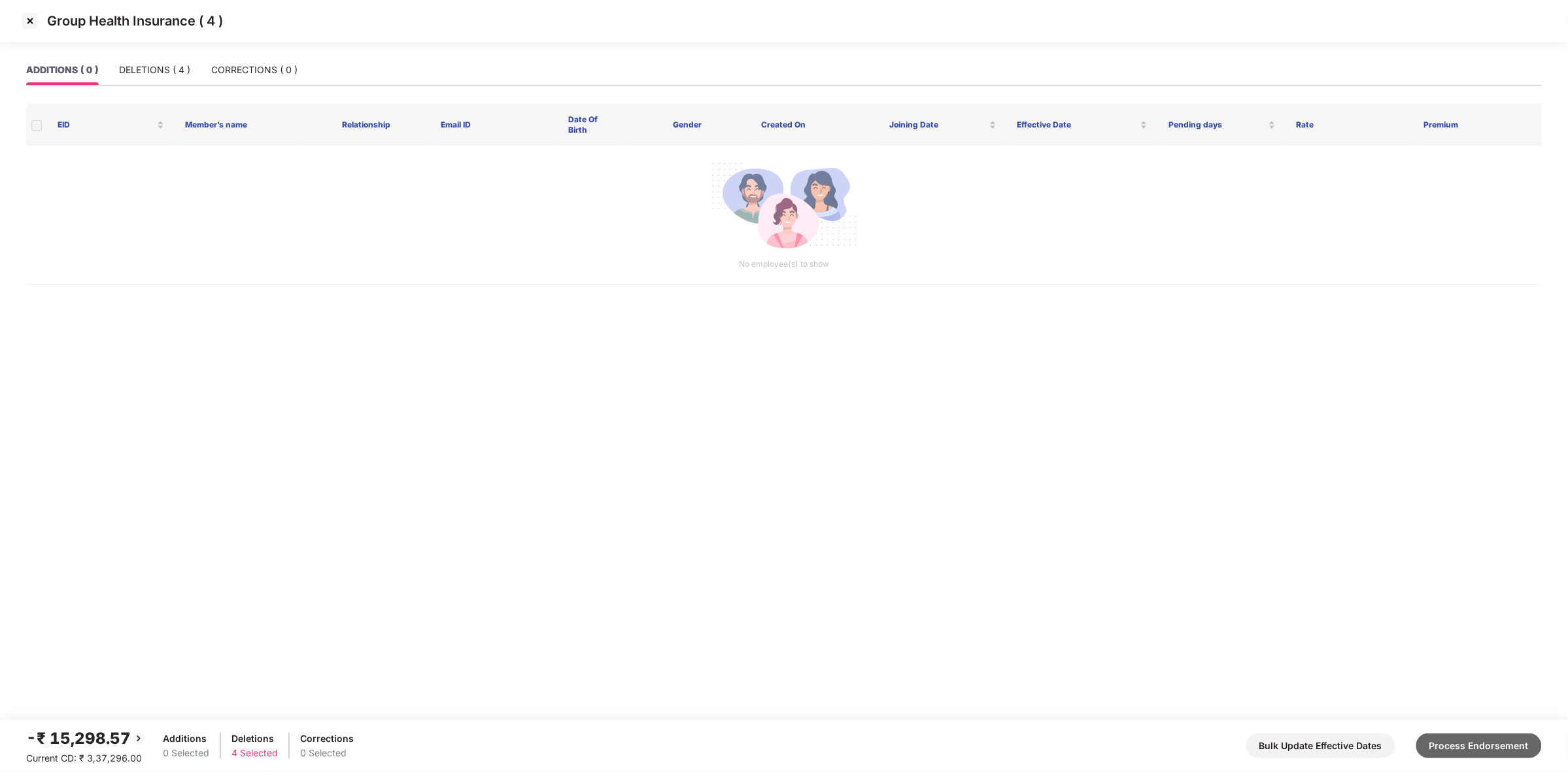
click at [1451, 744] on button "Process Endorsement" at bounding box center [1478, 746] width 125 height 25
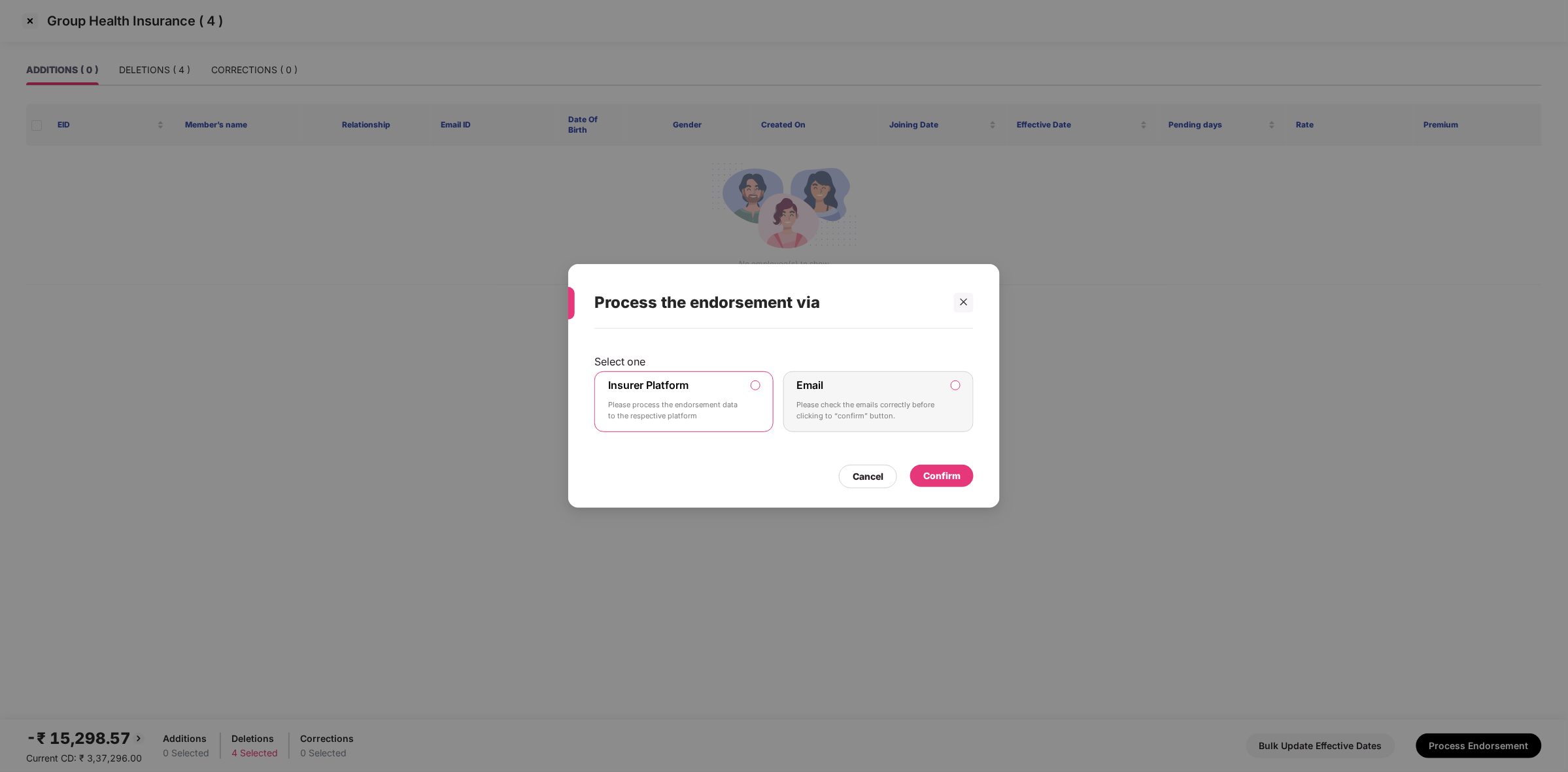
click at [958, 475] on div "Confirm" at bounding box center [942, 476] width 37 height 15
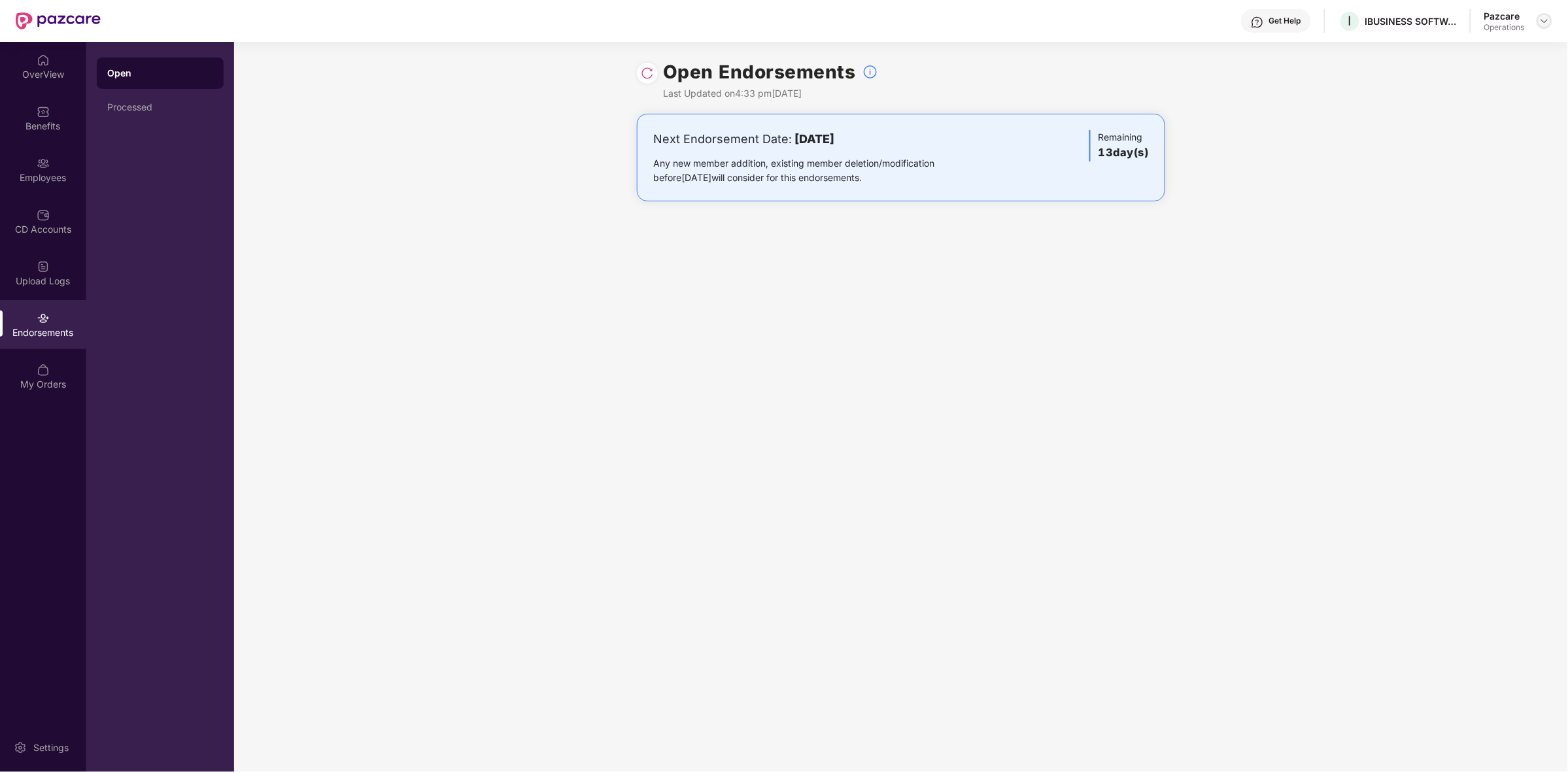
click at [1547, 21] on img at bounding box center [1543, 20] width 10 height 10
click at [1426, 54] on div "Switch to partner view" at bounding box center [1482, 51] width 170 height 26
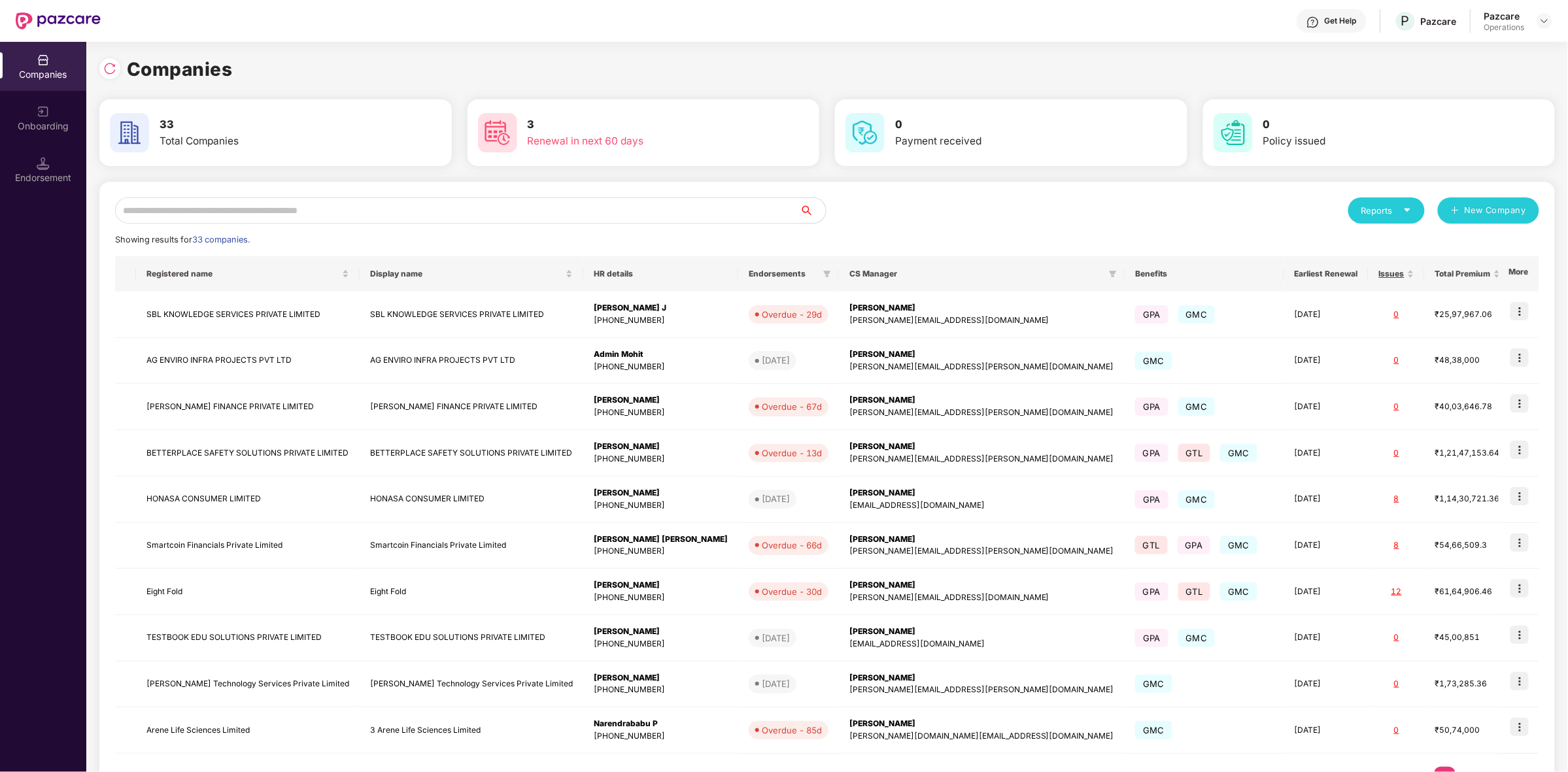
click at [349, 225] on div "Reports New Company Showing results for 33 companies. Registered name Display n…" at bounding box center [826, 499] width 1424 height 604
click at [350, 214] on input "text" at bounding box center [457, 210] width 684 height 26
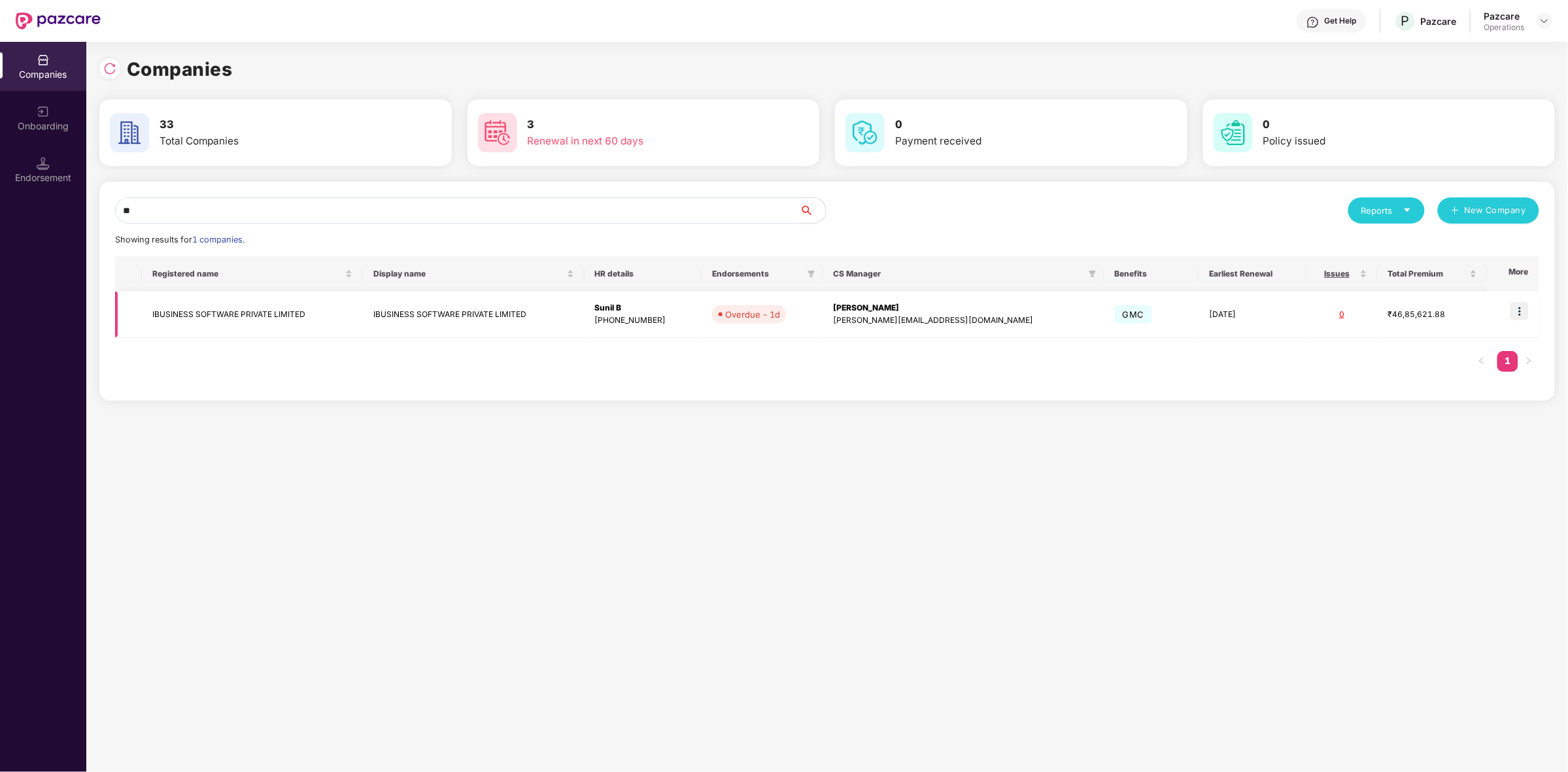
type input "**"
click at [186, 319] on td "IBUSINESS SOFTWARE PRIVATE LIMITED" at bounding box center [252, 314] width 221 height 47
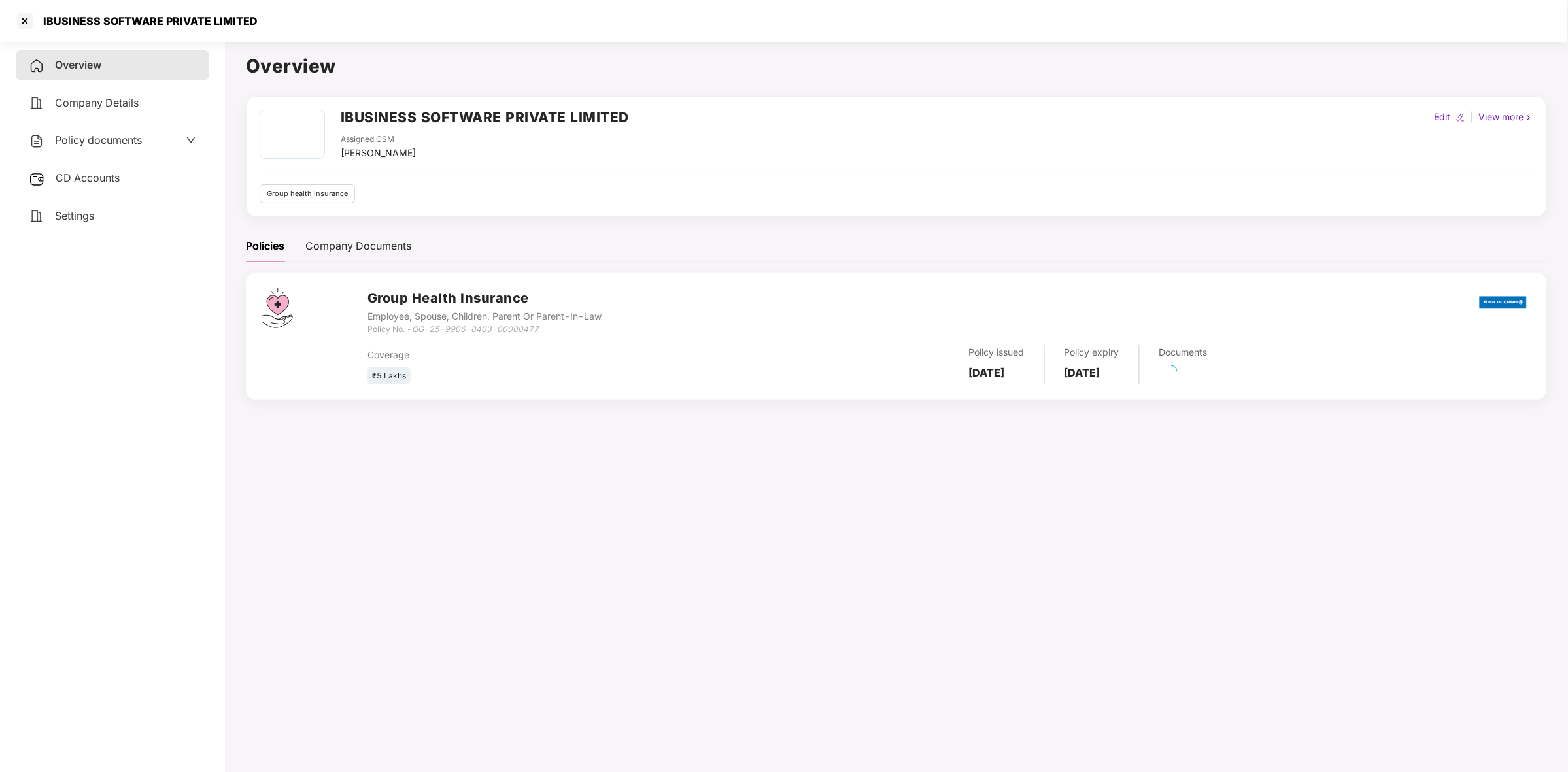
click at [132, 174] on div "CD Accounts" at bounding box center [112, 178] width 194 height 30
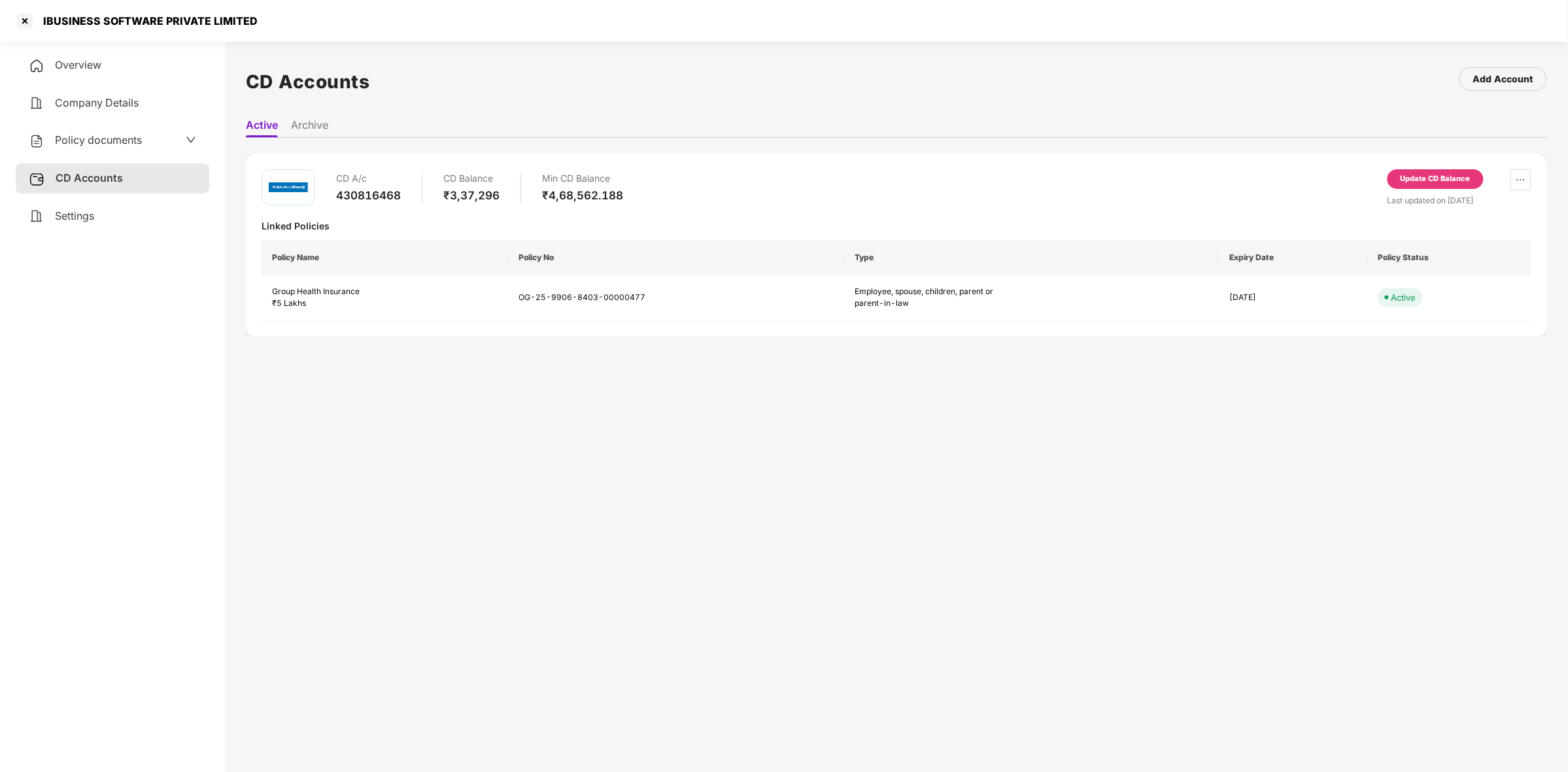
click at [1427, 165] on div "CD A/c 430816468 CD Balance ₹3,37,296 Min CD Balance ₹4,68,562.188 Update CD Ba…" at bounding box center [896, 245] width 1301 height 183
click at [1419, 178] on div "Update CD Balance" at bounding box center [1435, 179] width 70 height 12
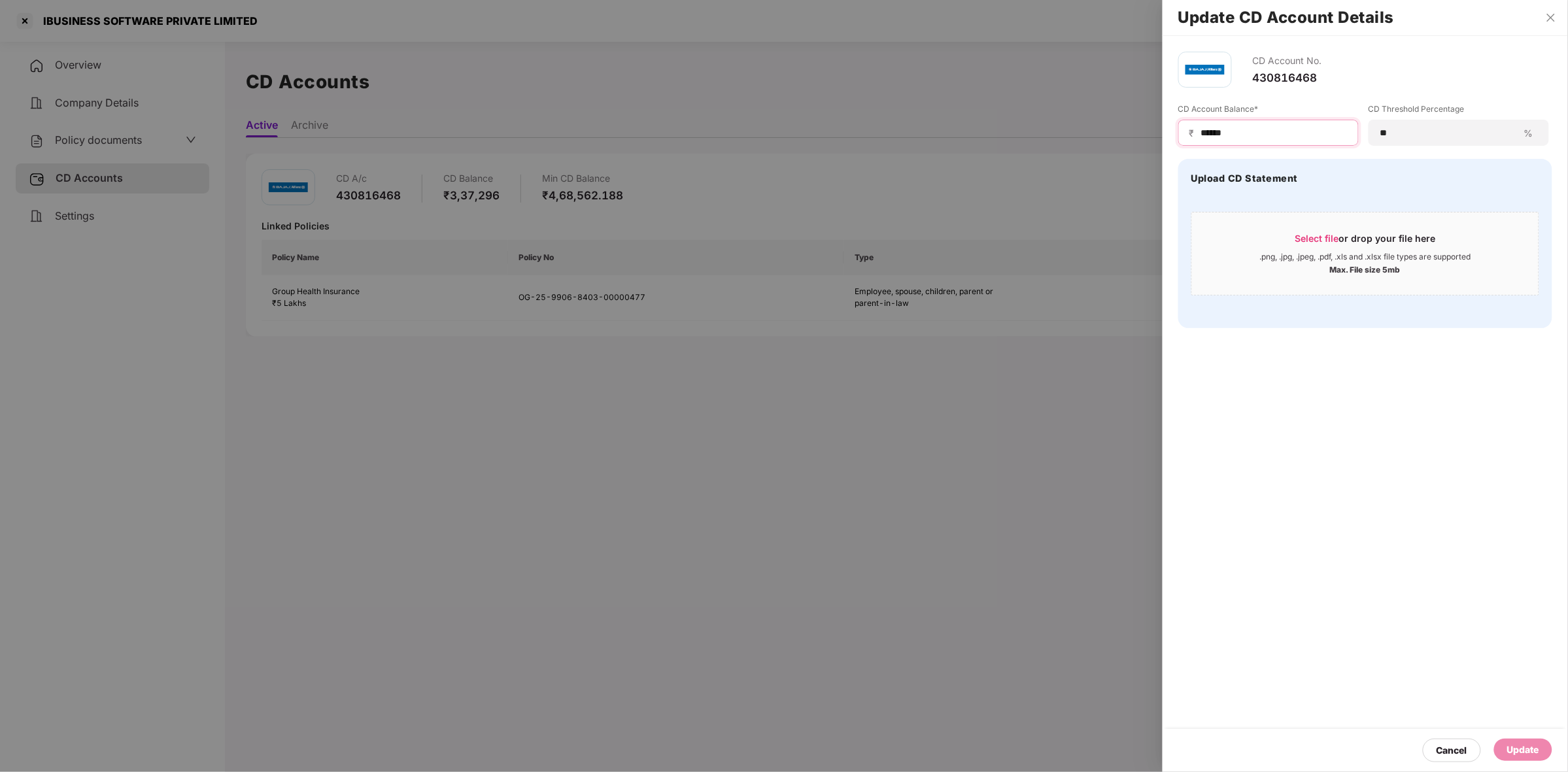
drag, startPoint x: 1268, startPoint y: 136, endPoint x: 1105, endPoint y: 114, distance: 164.5
click at [1105, 114] on div "Update CD Account Details CD Account No. 430816468 CD Account Balance* ₹ ******…" at bounding box center [784, 386] width 1568 height 772
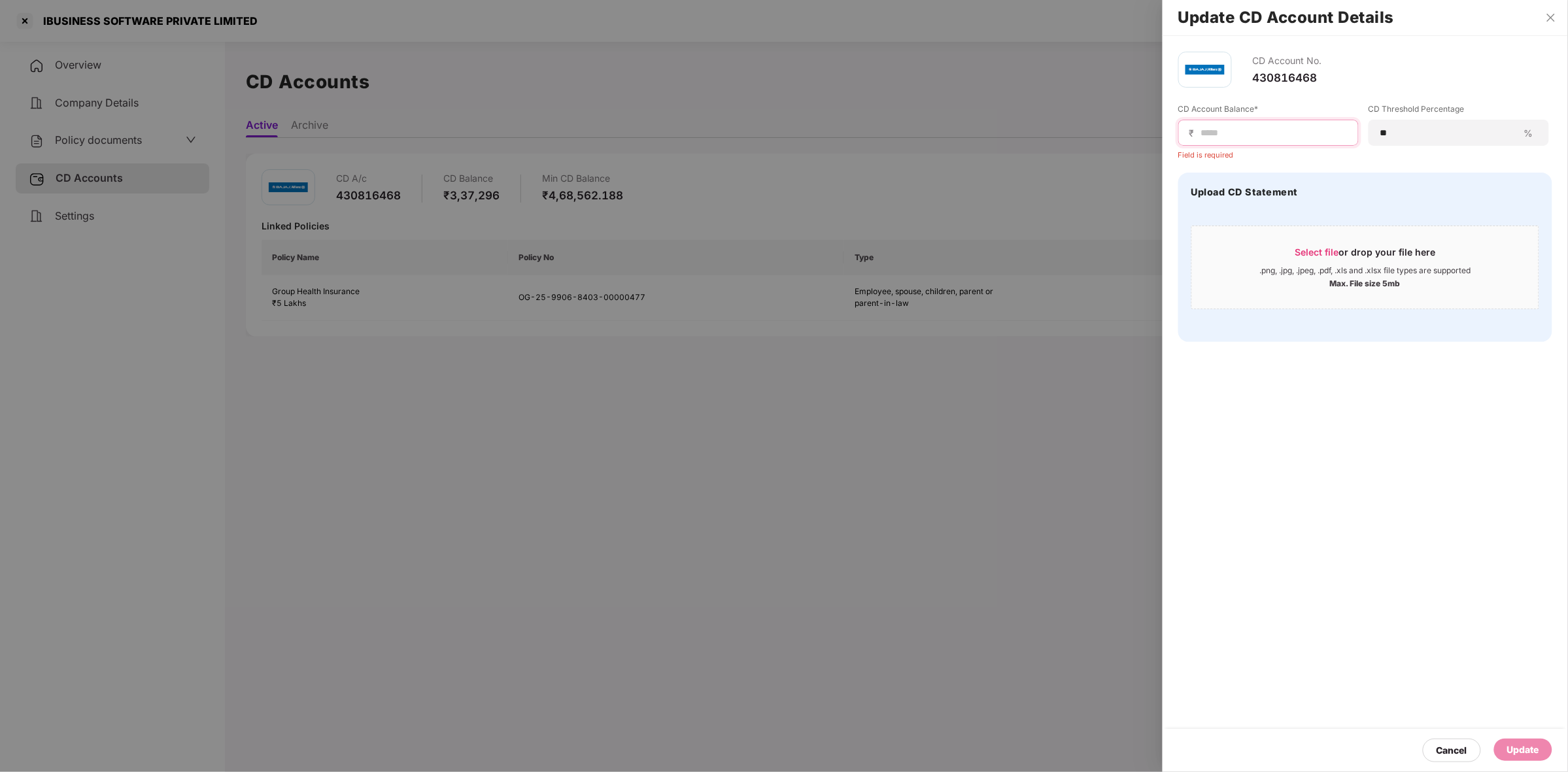
paste input "*********"
type input "******"
paste input "******"
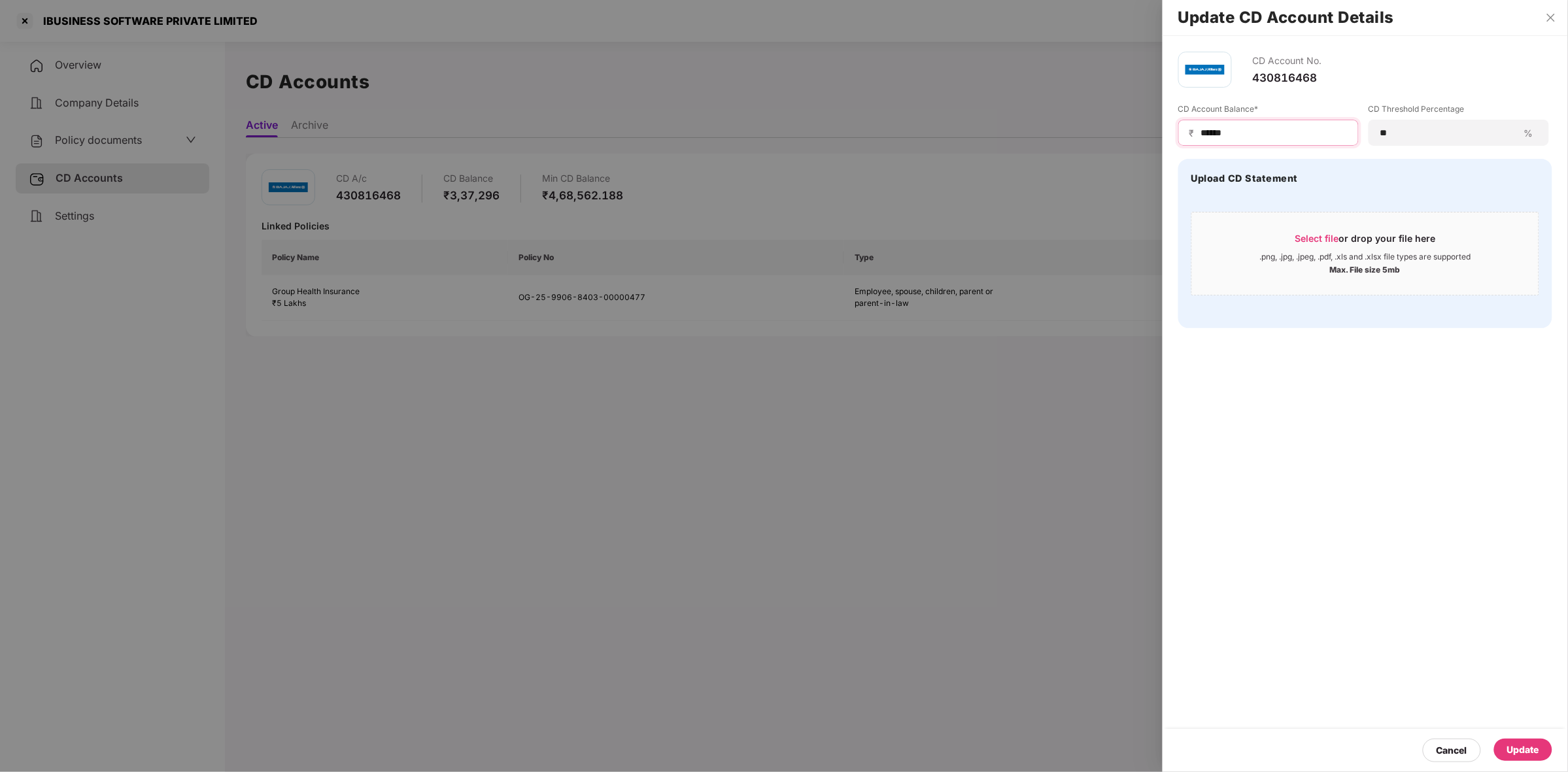
type input "******"
click at [1507, 749] on div "Update" at bounding box center [1522, 750] width 32 height 15
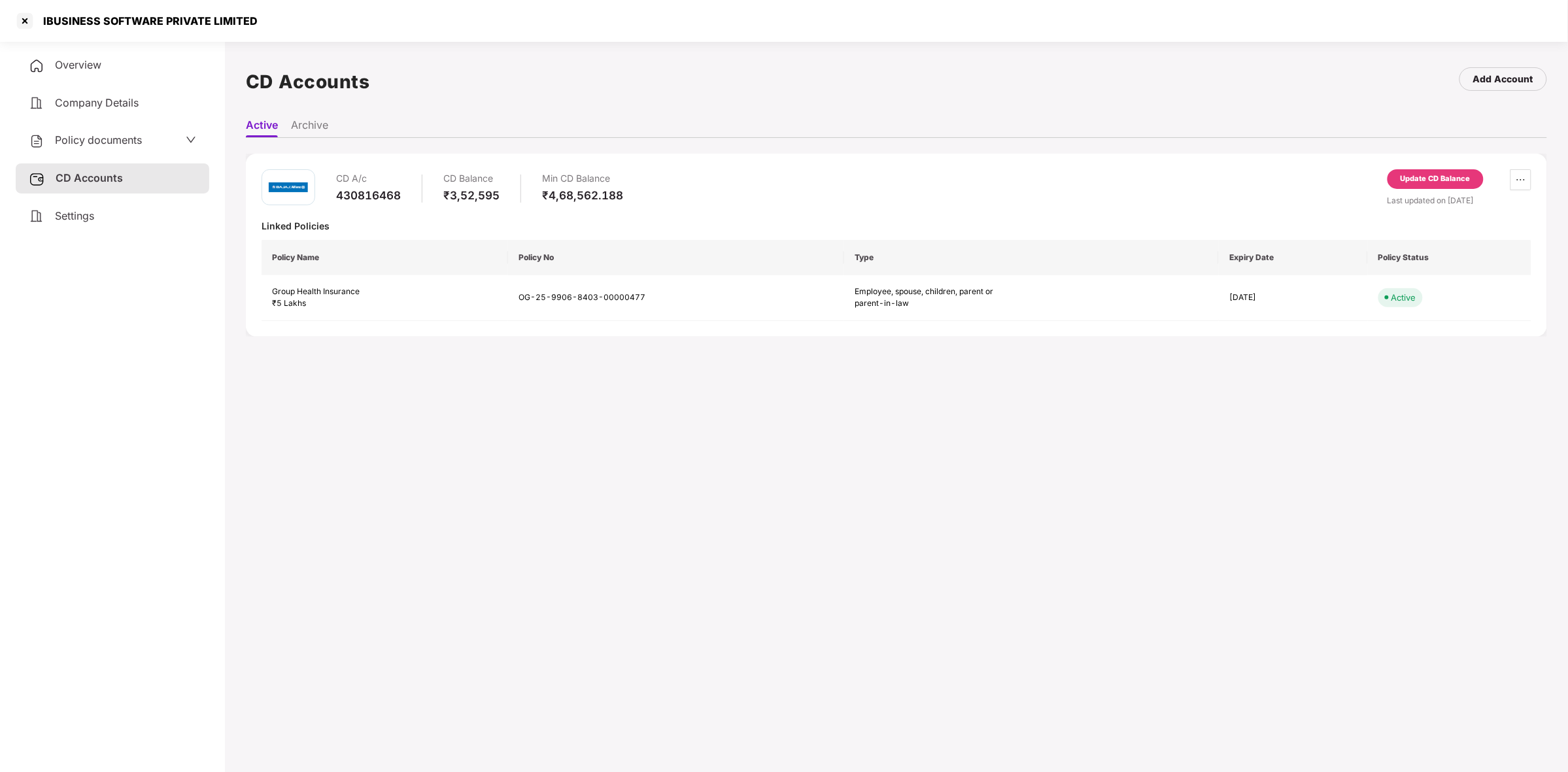
click at [84, 131] on div "Policy documents" at bounding box center [112, 140] width 194 height 30
click at [90, 142] on span "Policy documents" at bounding box center [98, 140] width 87 height 13
click at [103, 245] on div "Employee, Spouse, Children, Parent Or Parent-In-Law" at bounding box center [112, 249] width 166 height 25
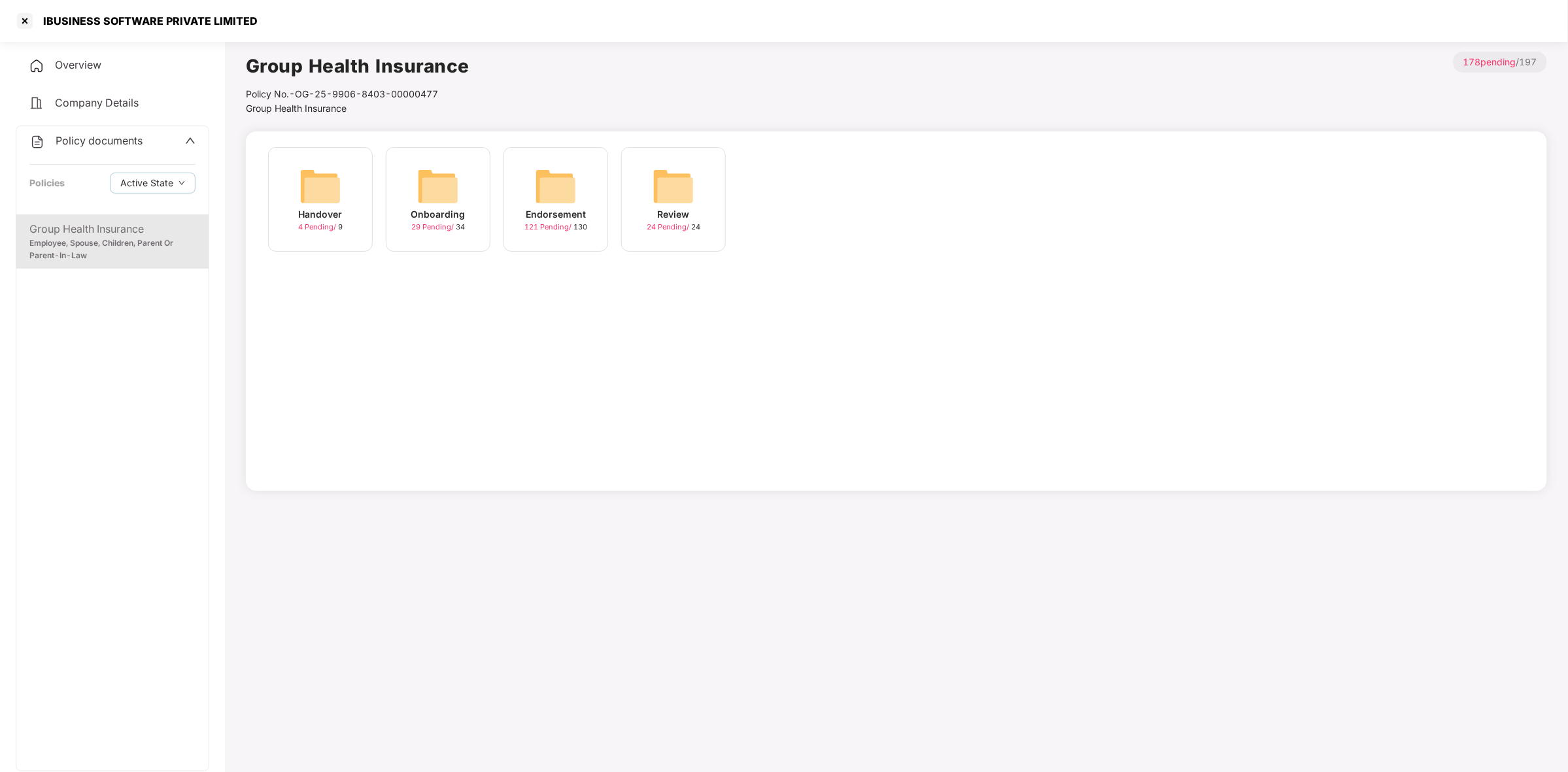
click at [557, 219] on div "Endorsement" at bounding box center [556, 215] width 60 height 15
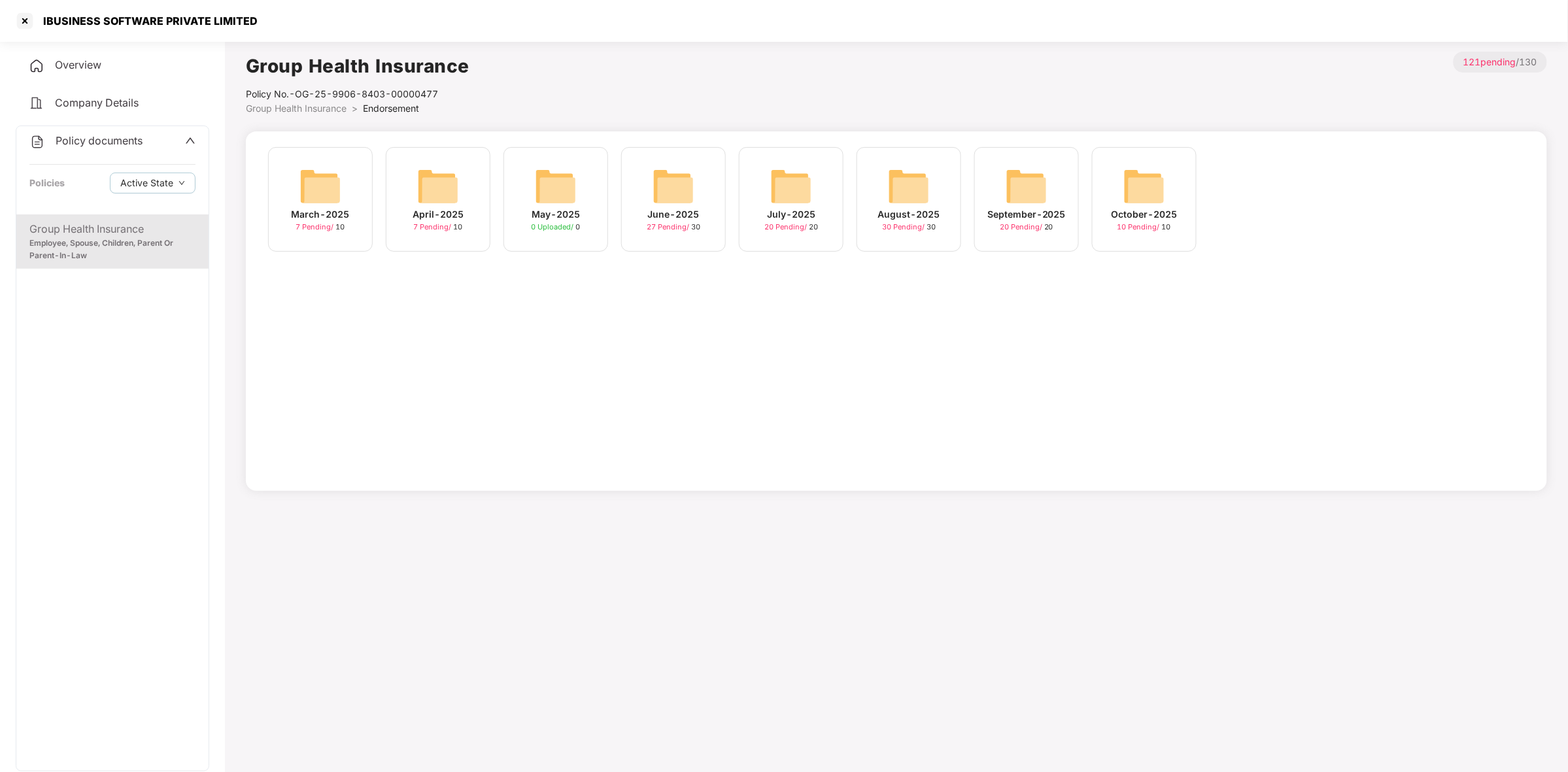
click at [1154, 226] on span "10 Pending /" at bounding box center [1139, 227] width 45 height 9
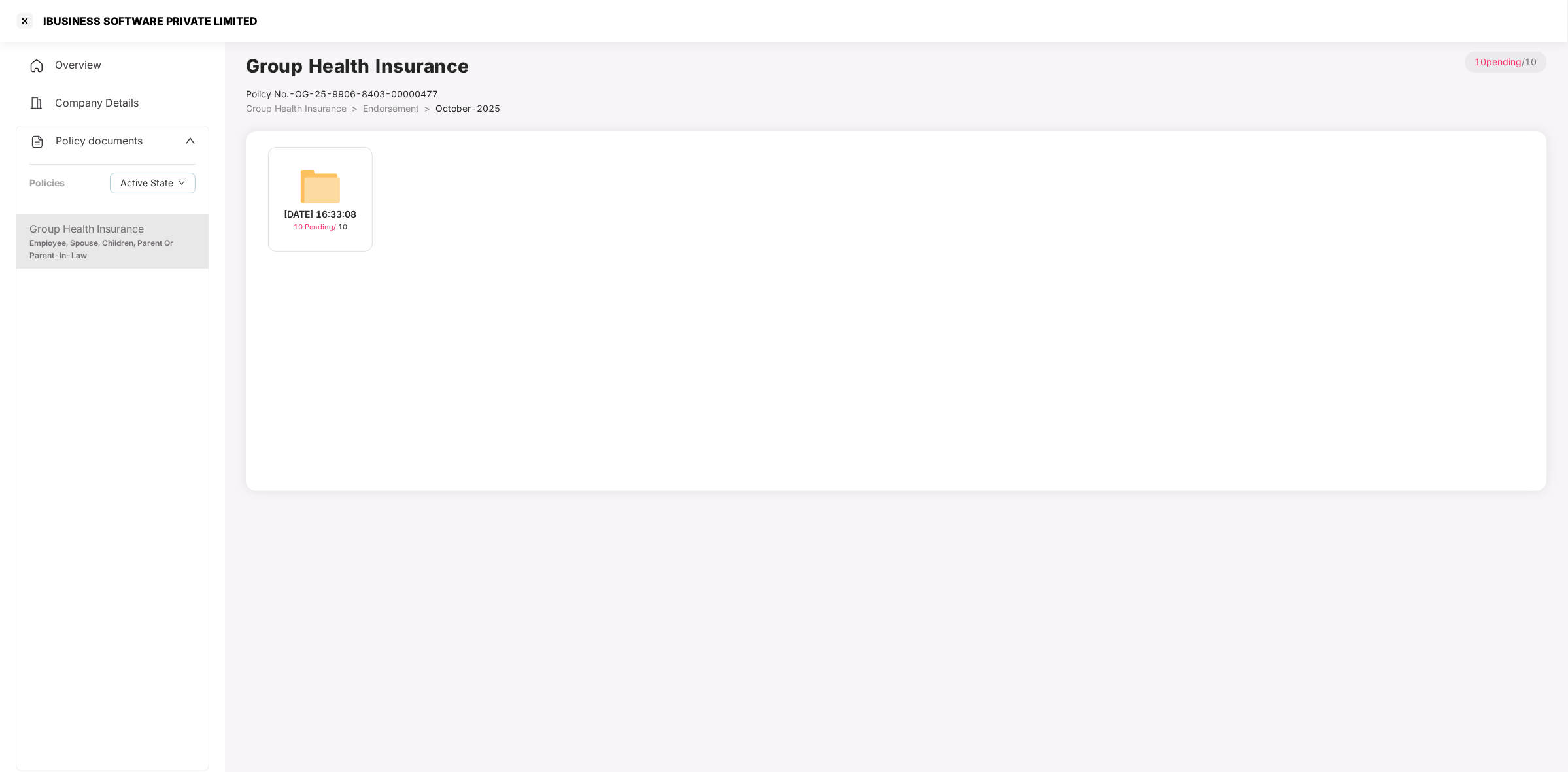
click at [305, 213] on div "[DATE] 16:33:08" at bounding box center [320, 215] width 72 height 15
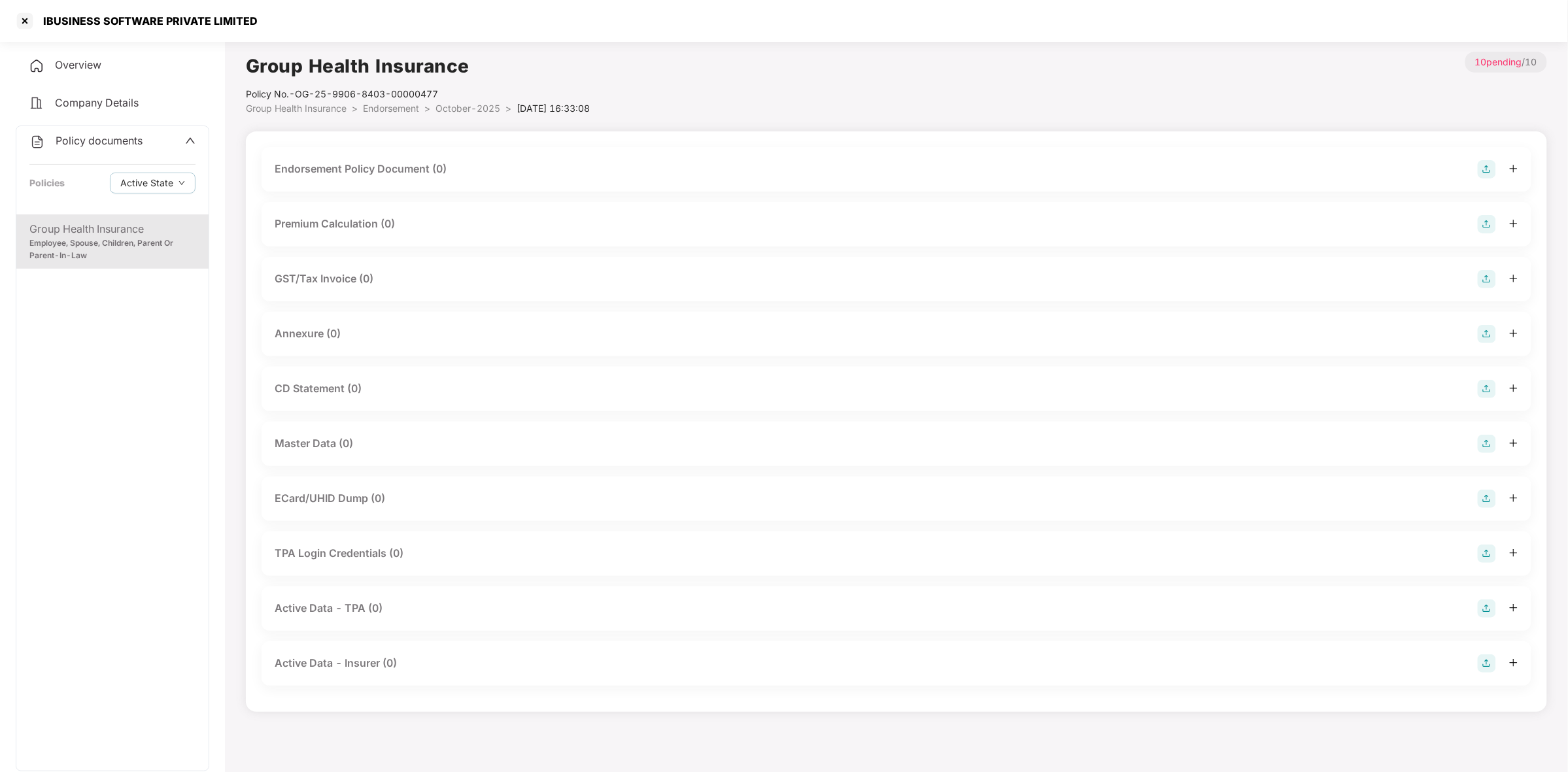
click at [533, 172] on div "Endorsement Policy Document (0)" at bounding box center [897, 169] width 1244 height 18
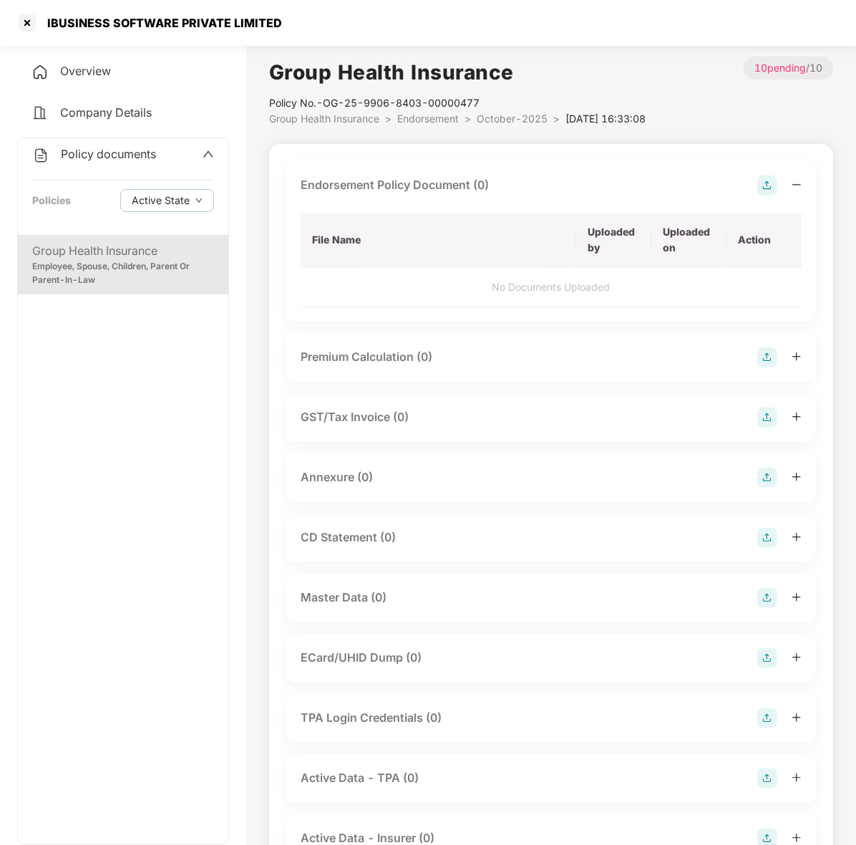
click at [757, 180] on img at bounding box center [767, 185] width 20 height 20
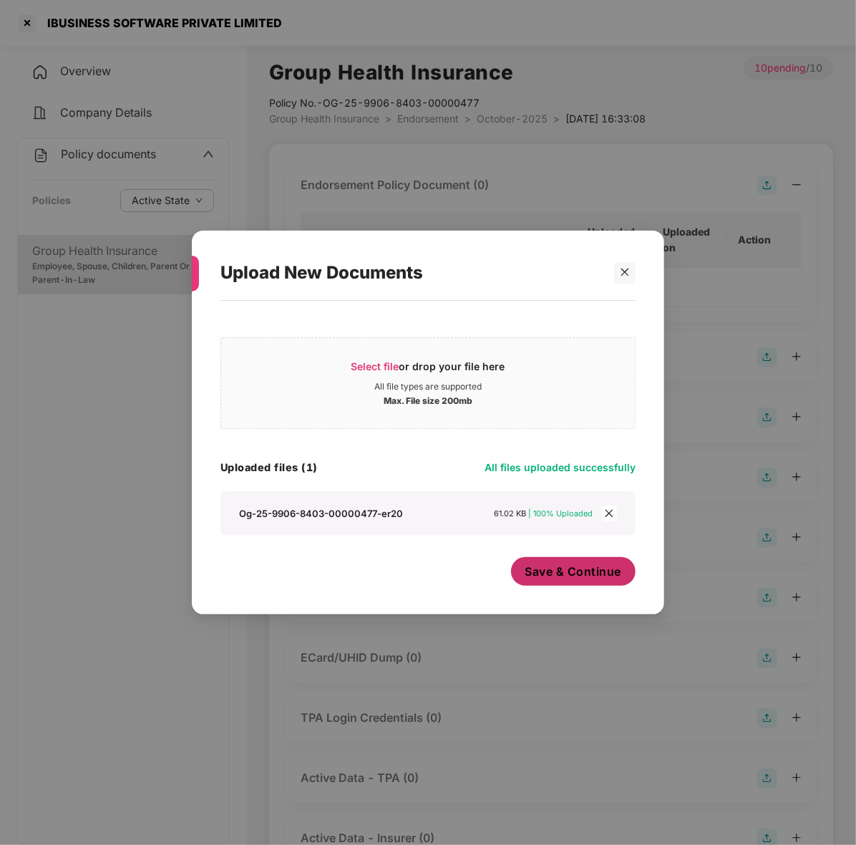
click at [568, 573] on span "Save & Continue" at bounding box center [573, 571] width 97 height 16
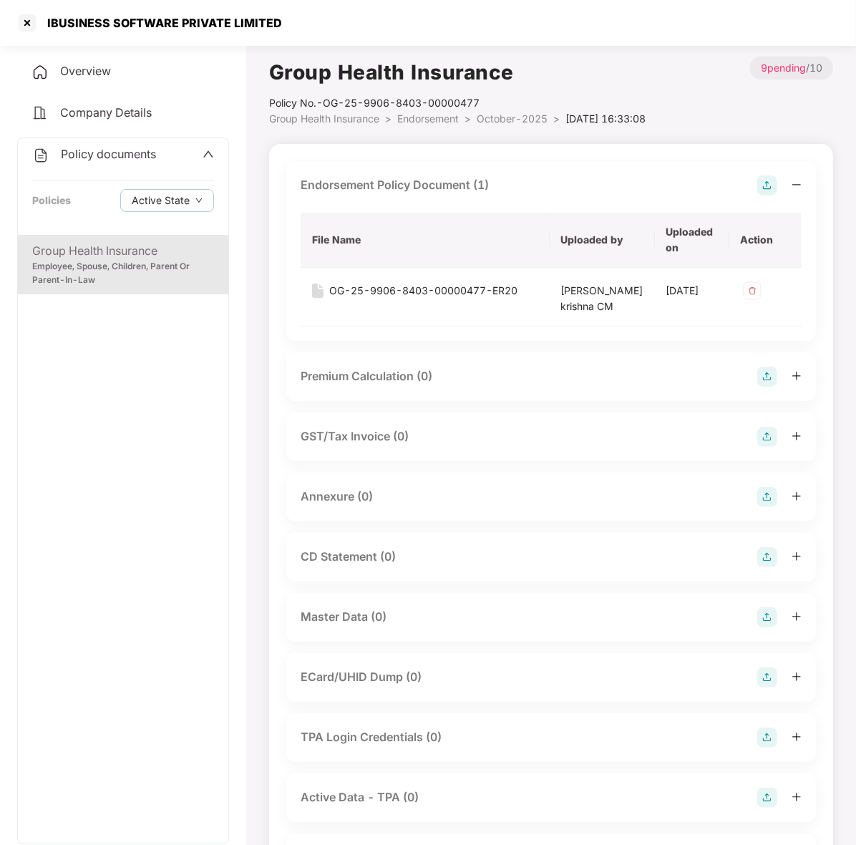
click at [513, 505] on div "Annexure (0)" at bounding box center [551, 497] width 501 height 20
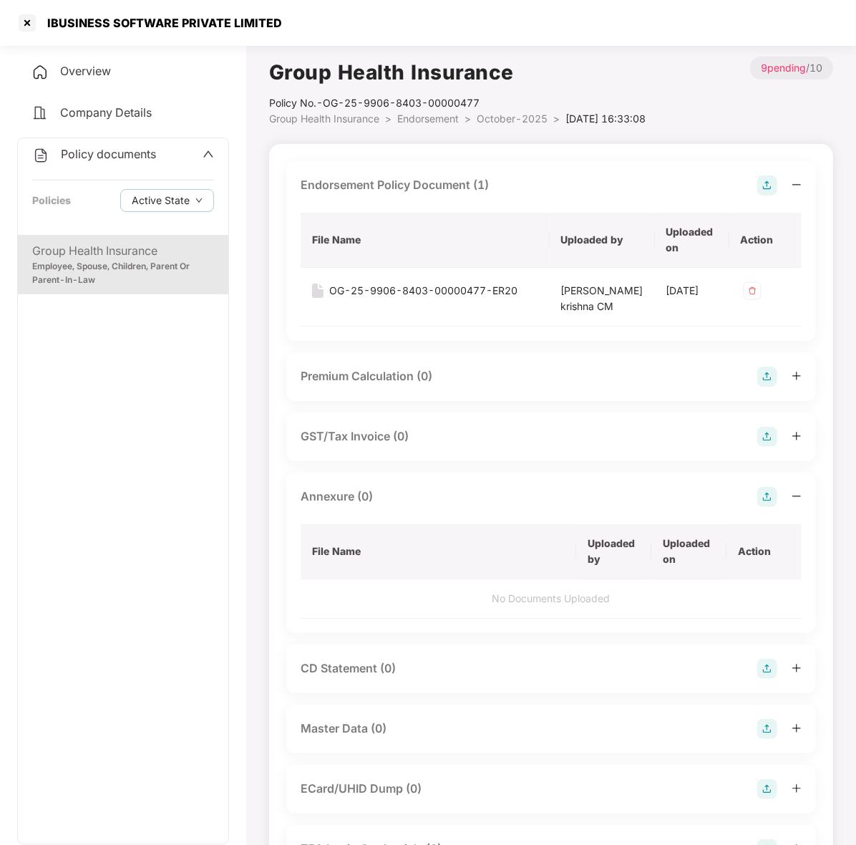
click at [775, 507] on img at bounding box center [767, 497] width 20 height 20
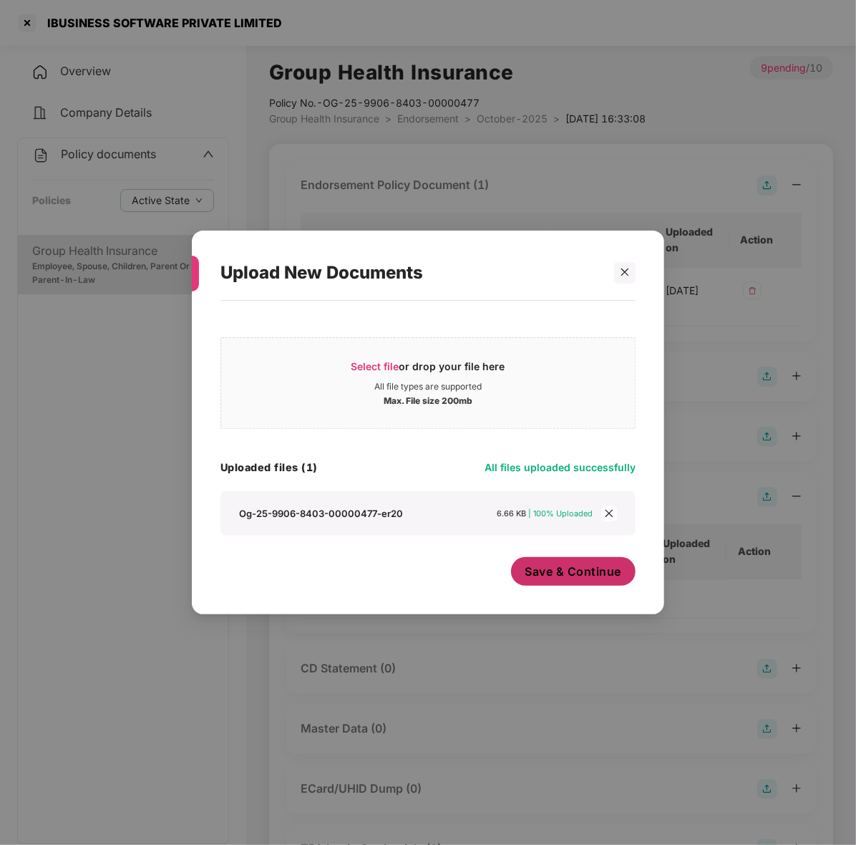
click at [548, 571] on span "Save & Continue" at bounding box center [573, 571] width 97 height 16
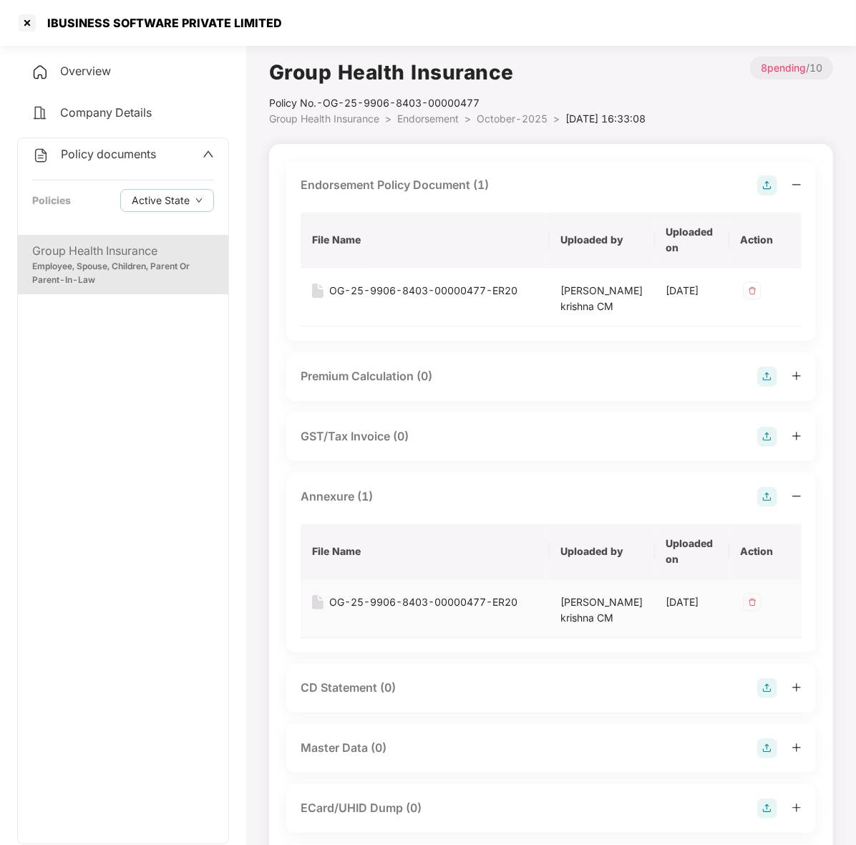
scroll to position [246, 0]
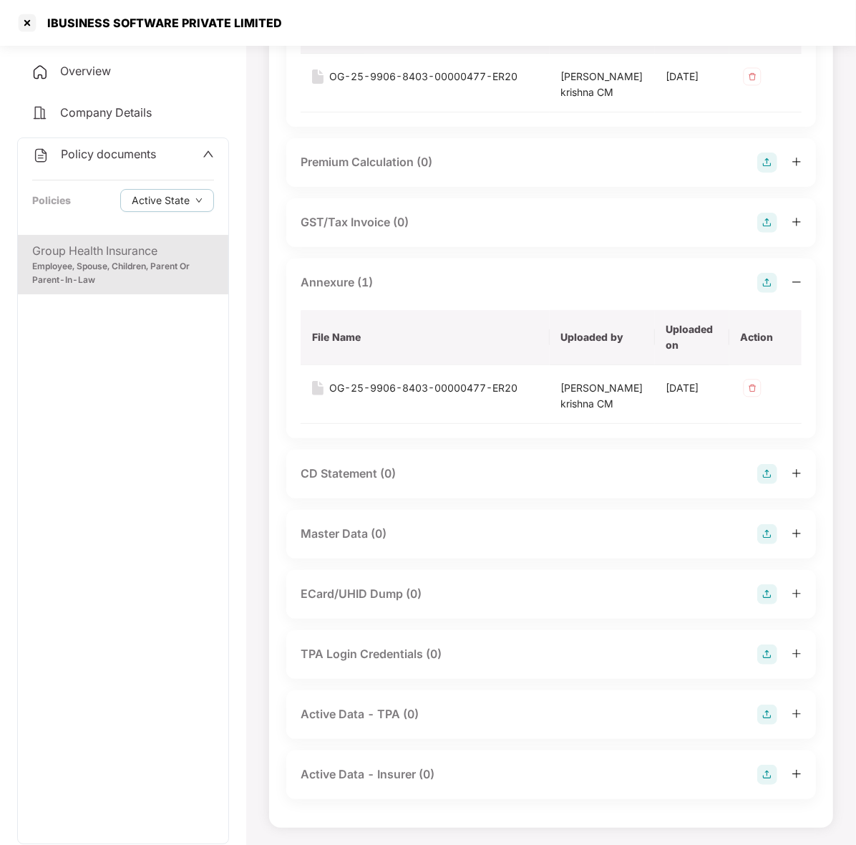
click at [385, 535] on div "Master Data (0)" at bounding box center [344, 534] width 86 height 18
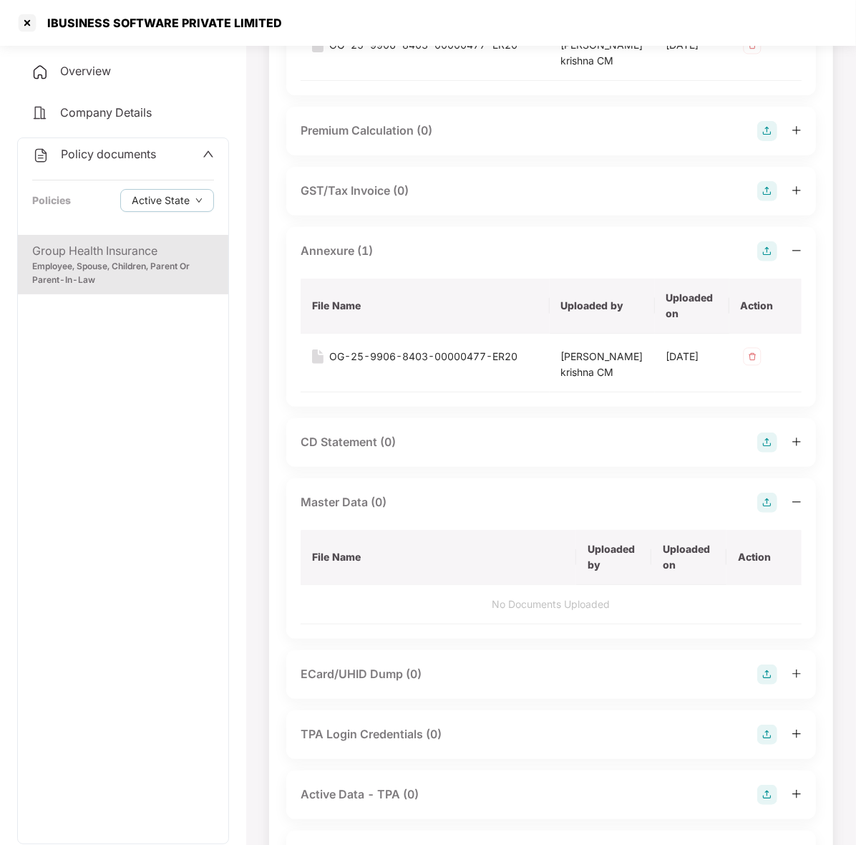
click at [765, 513] on img at bounding box center [767, 502] width 20 height 20
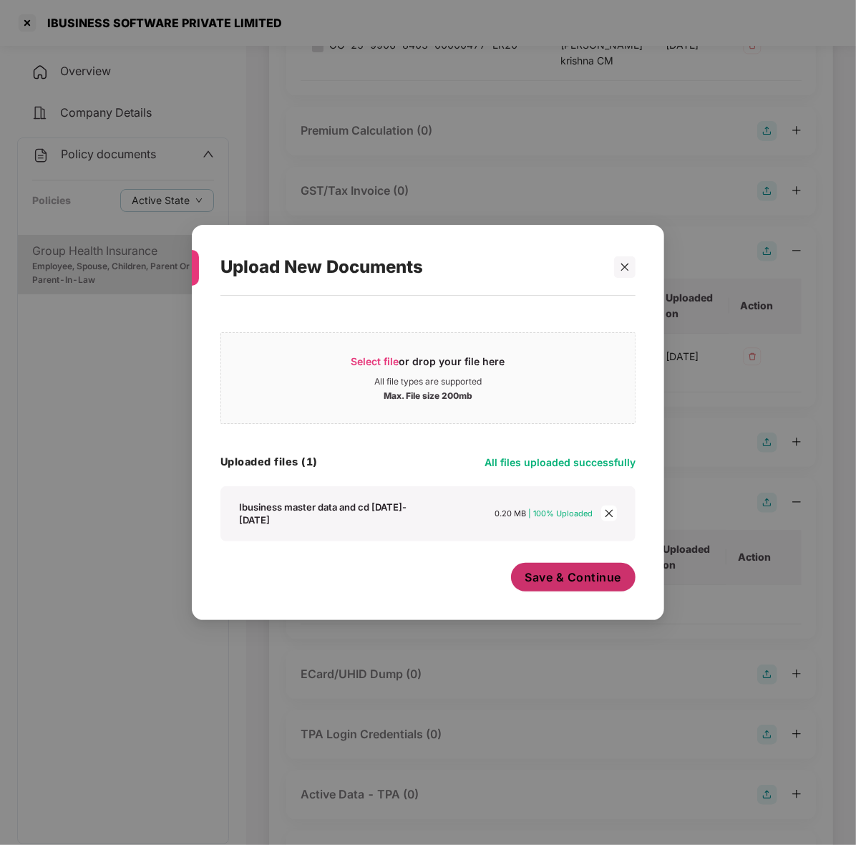
click at [621, 575] on span "Save & Continue" at bounding box center [573, 577] width 97 height 16
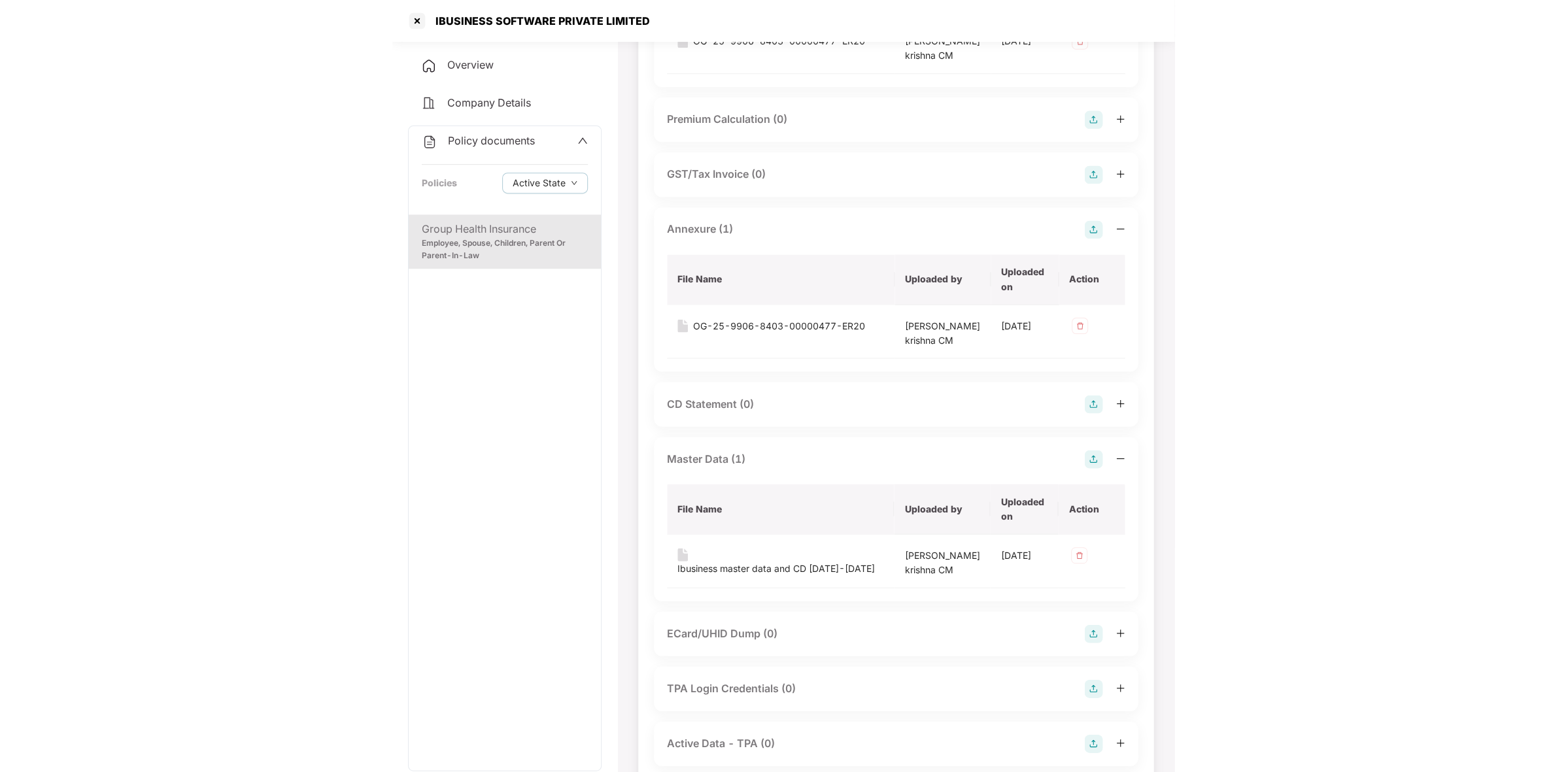
scroll to position [0, 0]
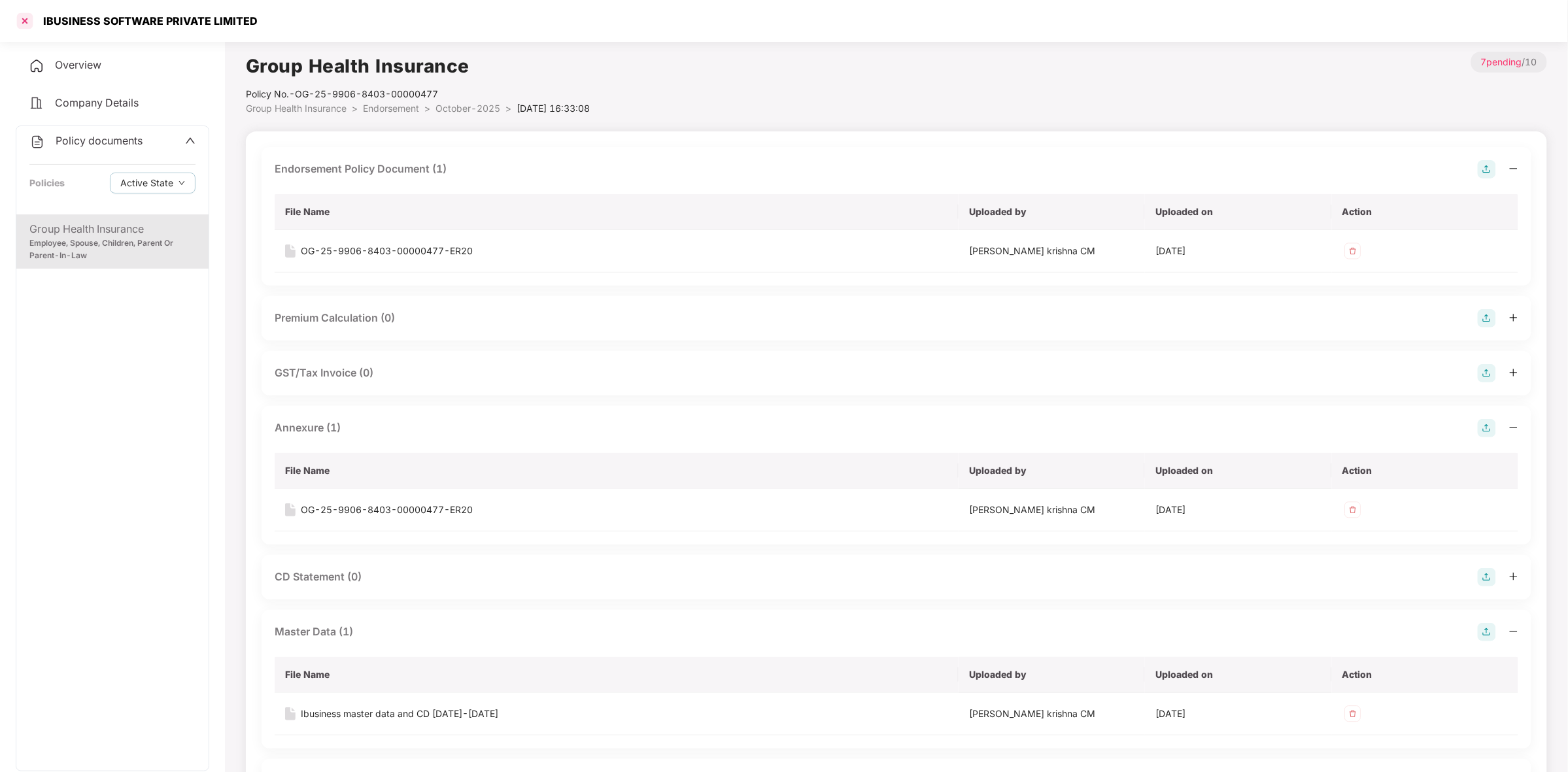
click at [25, 22] on div at bounding box center [25, 20] width 21 height 21
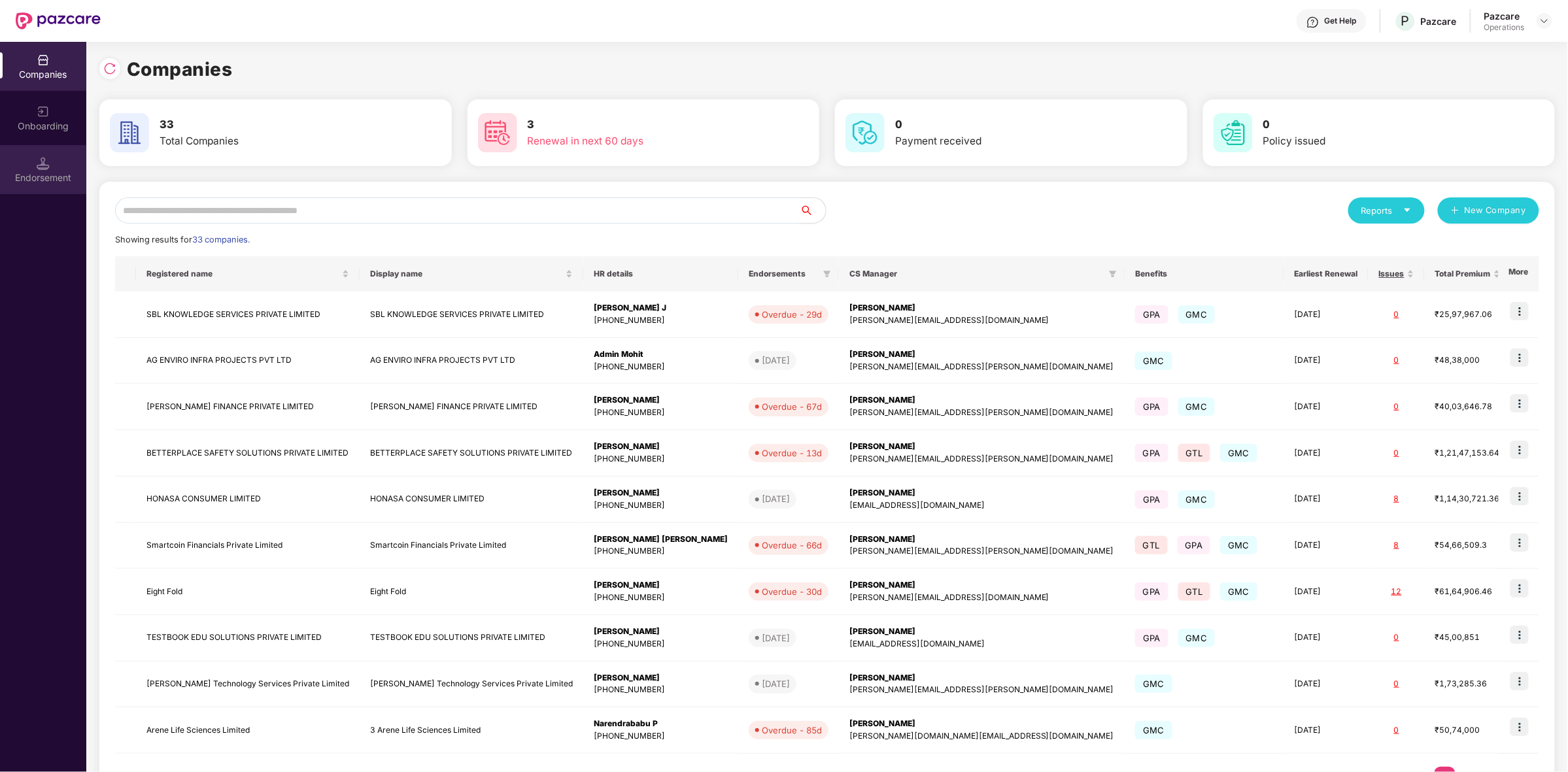
click at [49, 164] on div "Endorsement" at bounding box center [43, 170] width 86 height 49
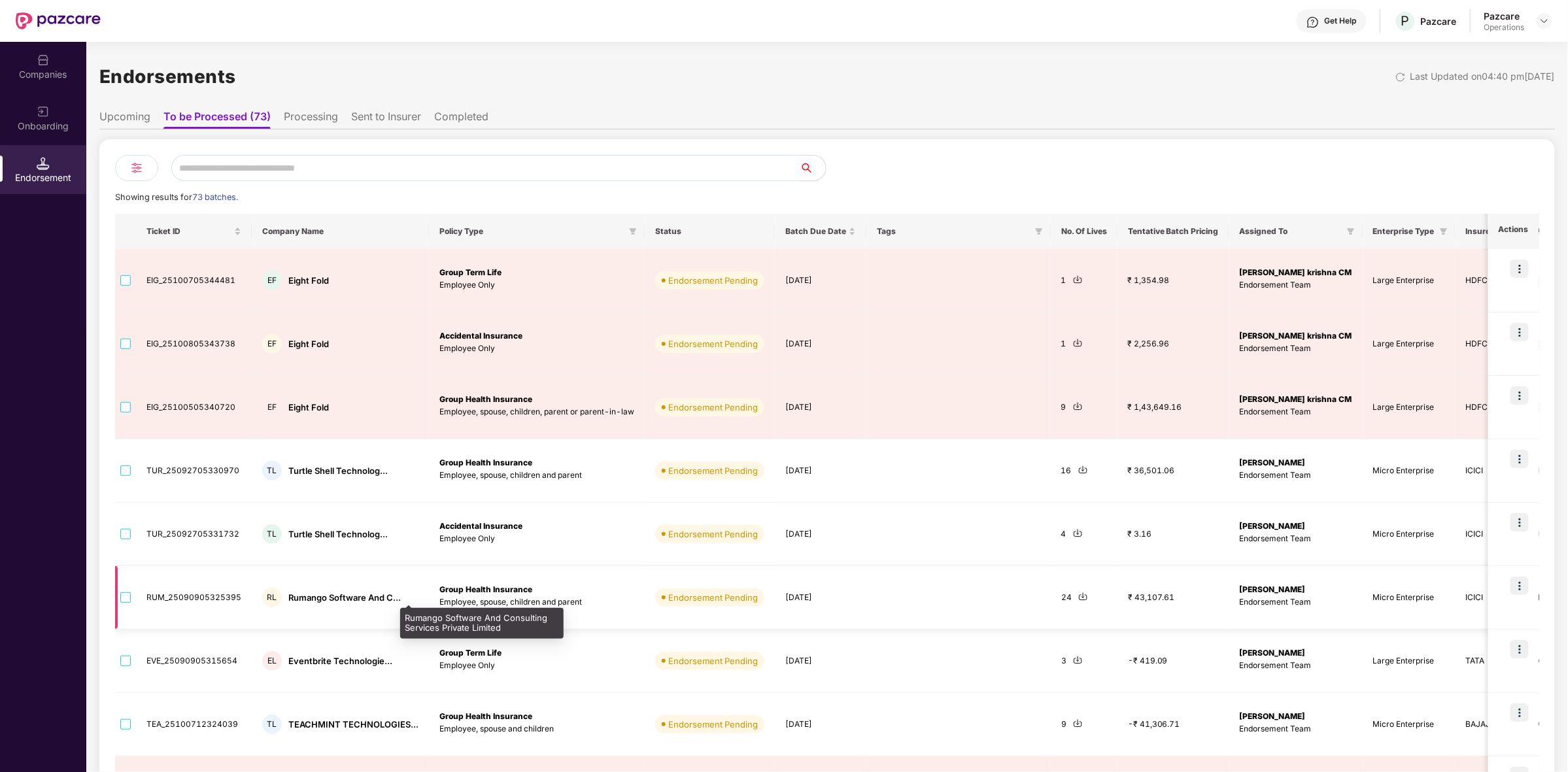
click at [324, 599] on div "Rumango Software And C..." at bounding box center [344, 598] width 112 height 13
click at [1528, 590] on img at bounding box center [1520, 586] width 18 height 18
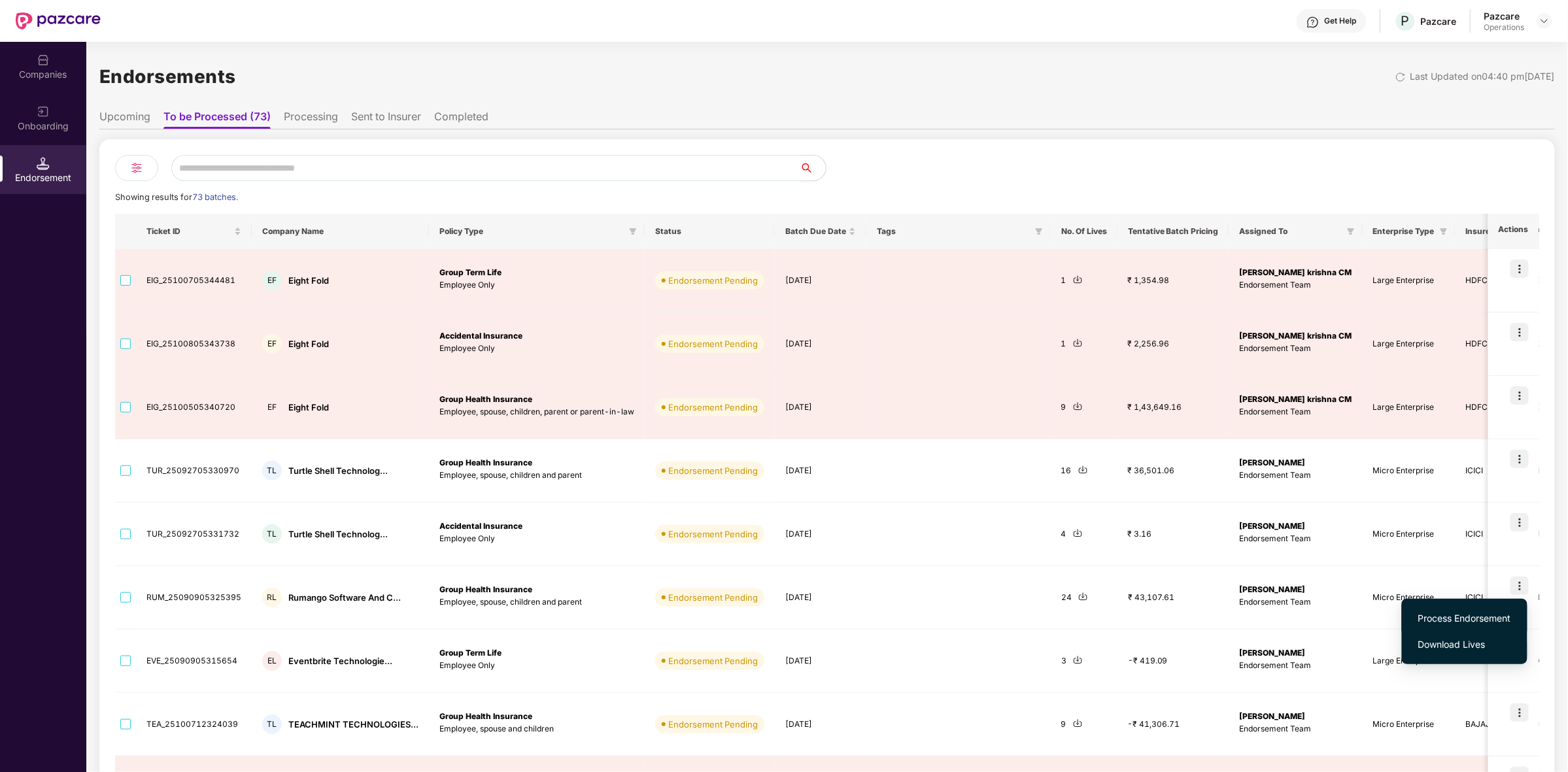
click at [1483, 617] on span "Process Endorsement" at bounding box center [1465, 619] width 93 height 15
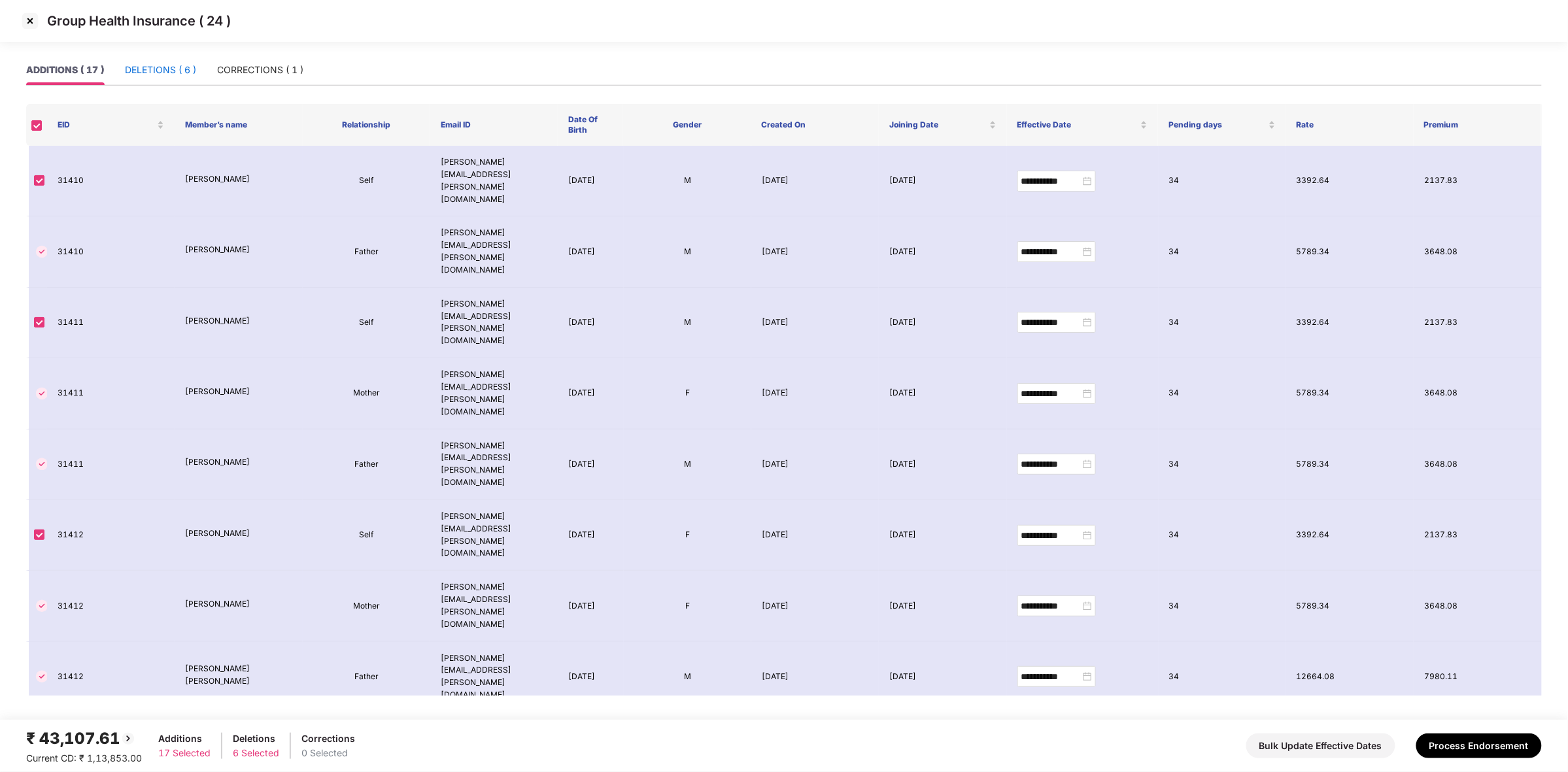
click at [159, 76] on div "DELETIONS ( 6 )" at bounding box center [161, 70] width 71 height 15
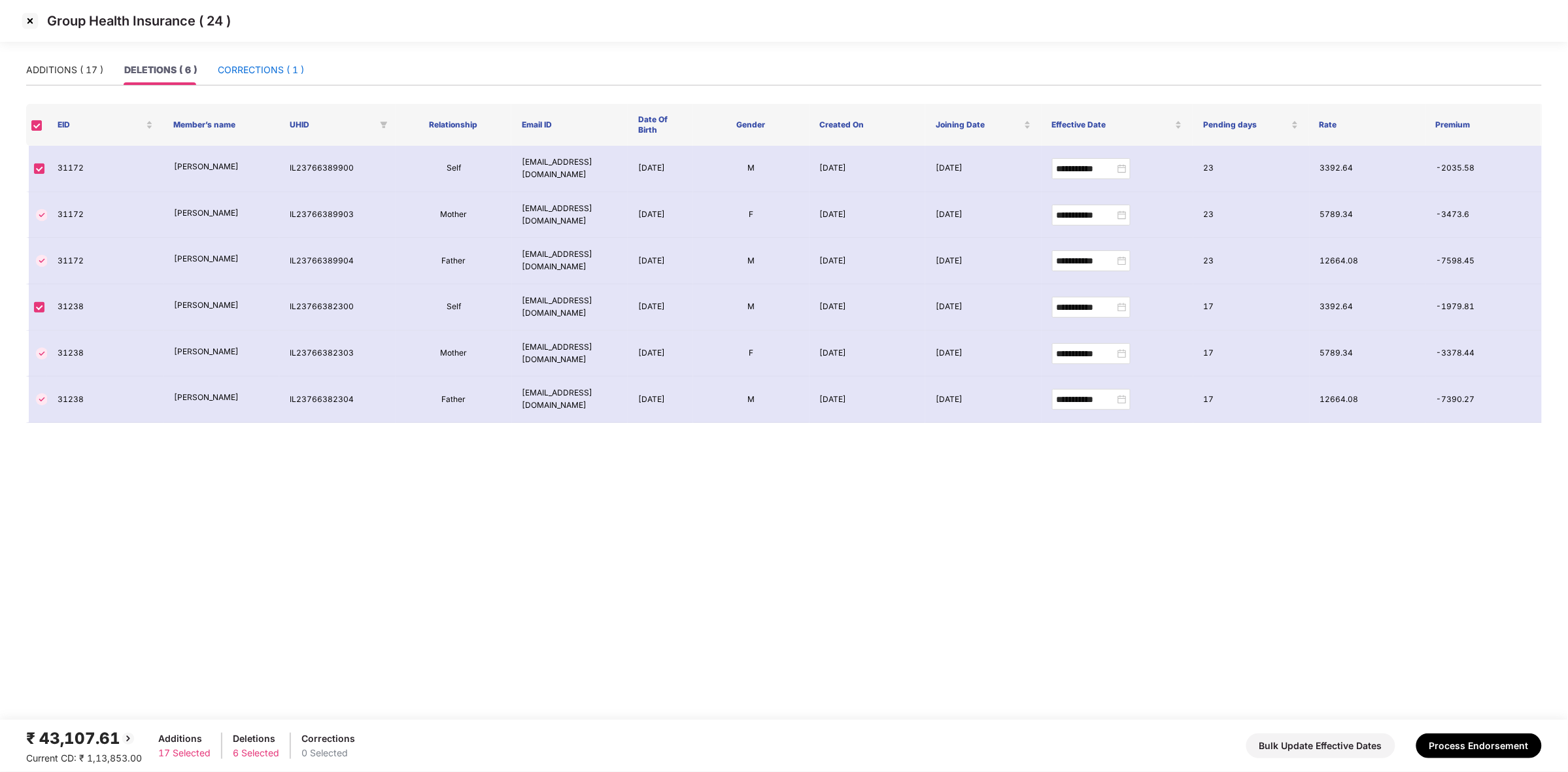
click at [249, 70] on div "CORRECTIONS ( 1 )" at bounding box center [260, 70] width 86 height 15
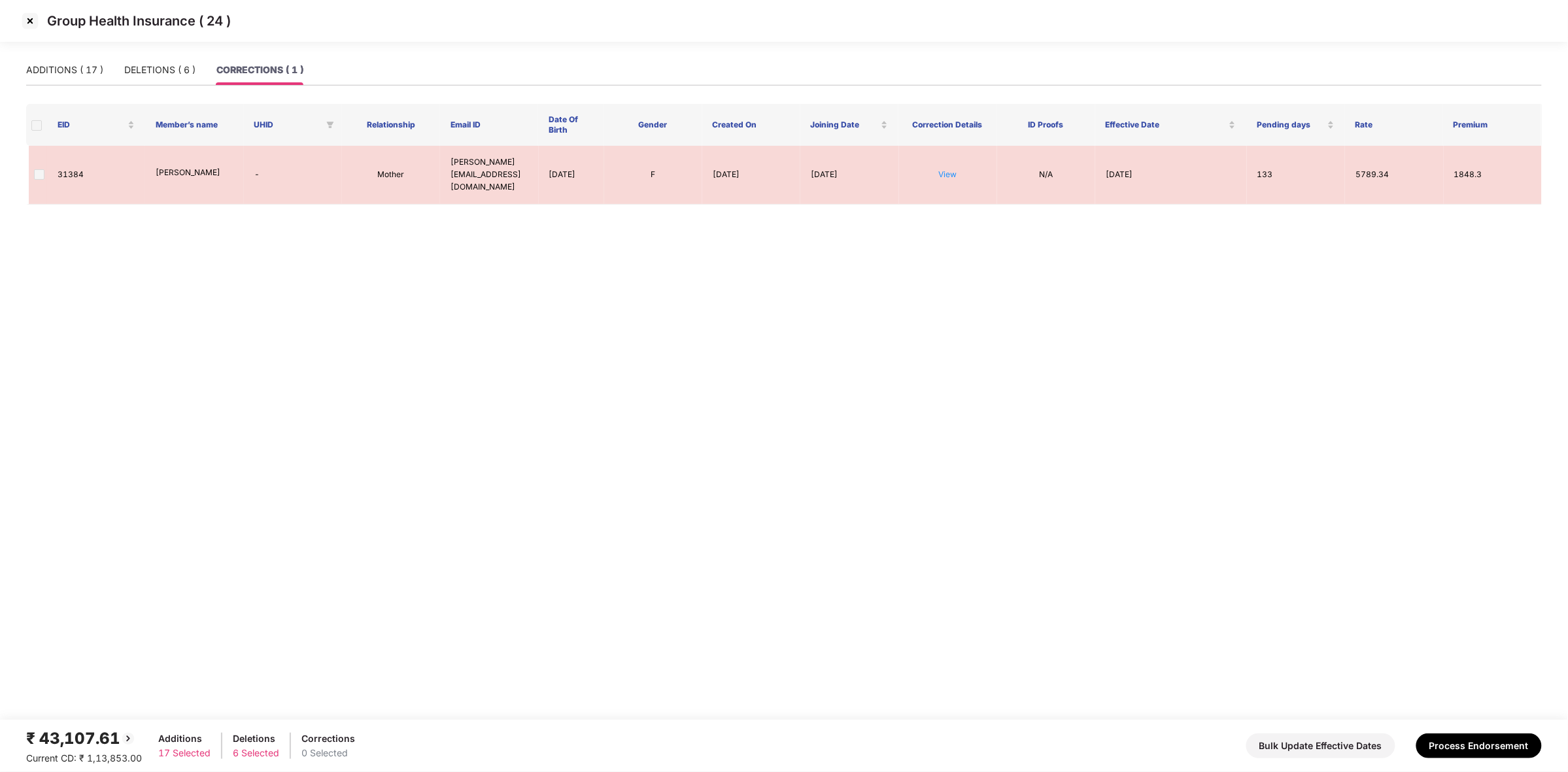
click at [28, 17] on img at bounding box center [29, 20] width 21 height 21
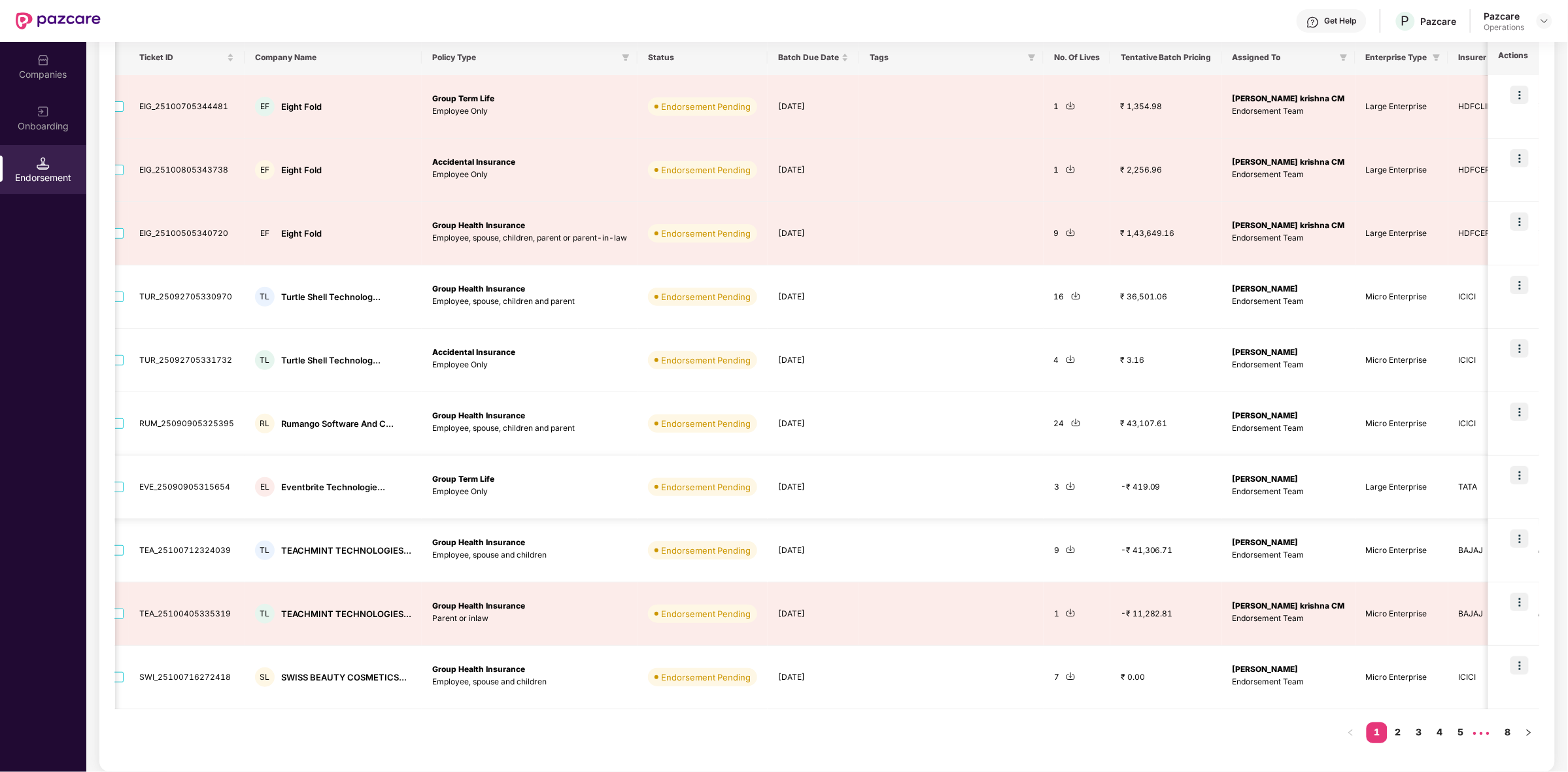
scroll to position [0, 115]
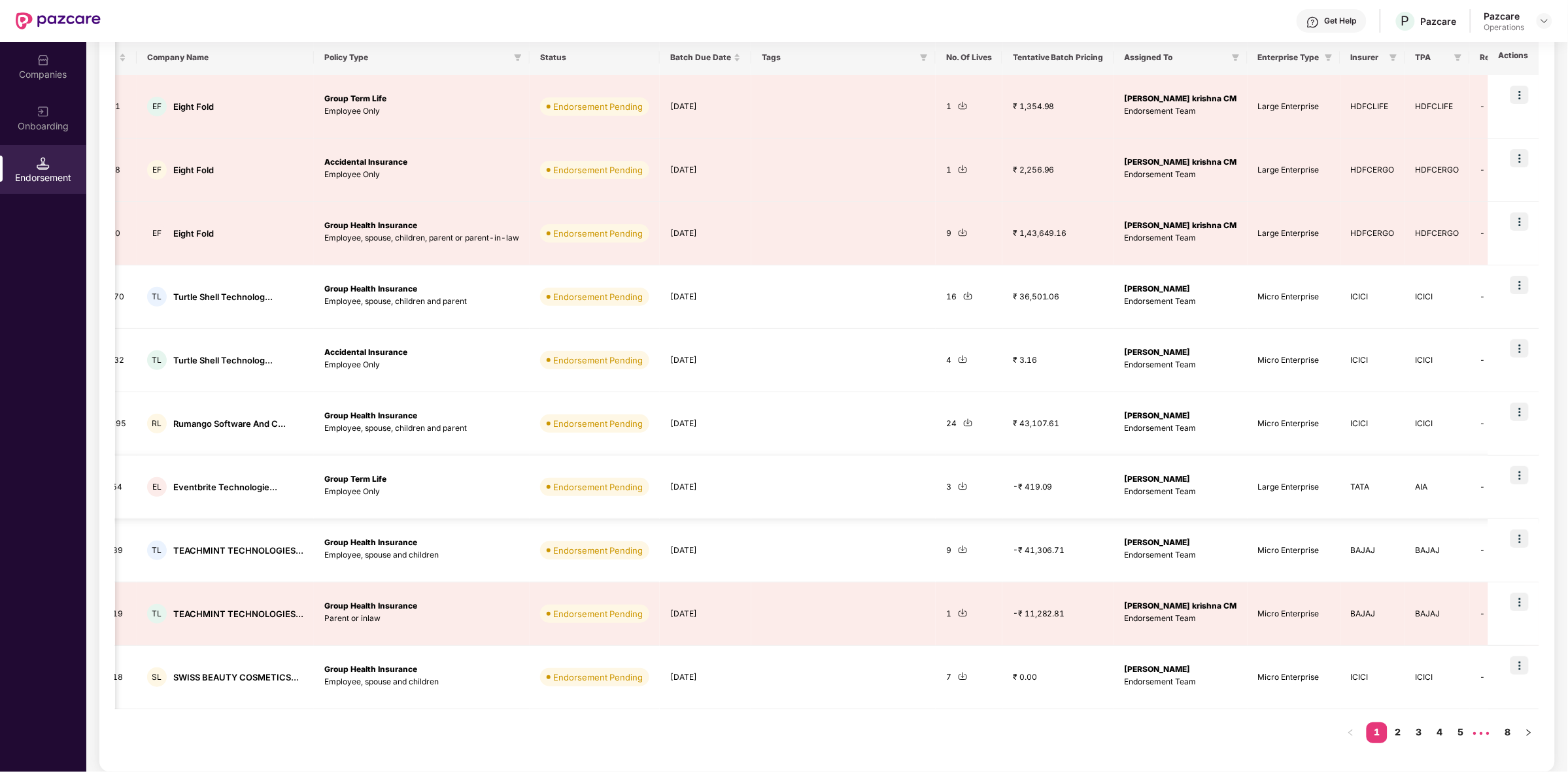
click at [1518, 478] on img at bounding box center [1520, 475] width 18 height 18
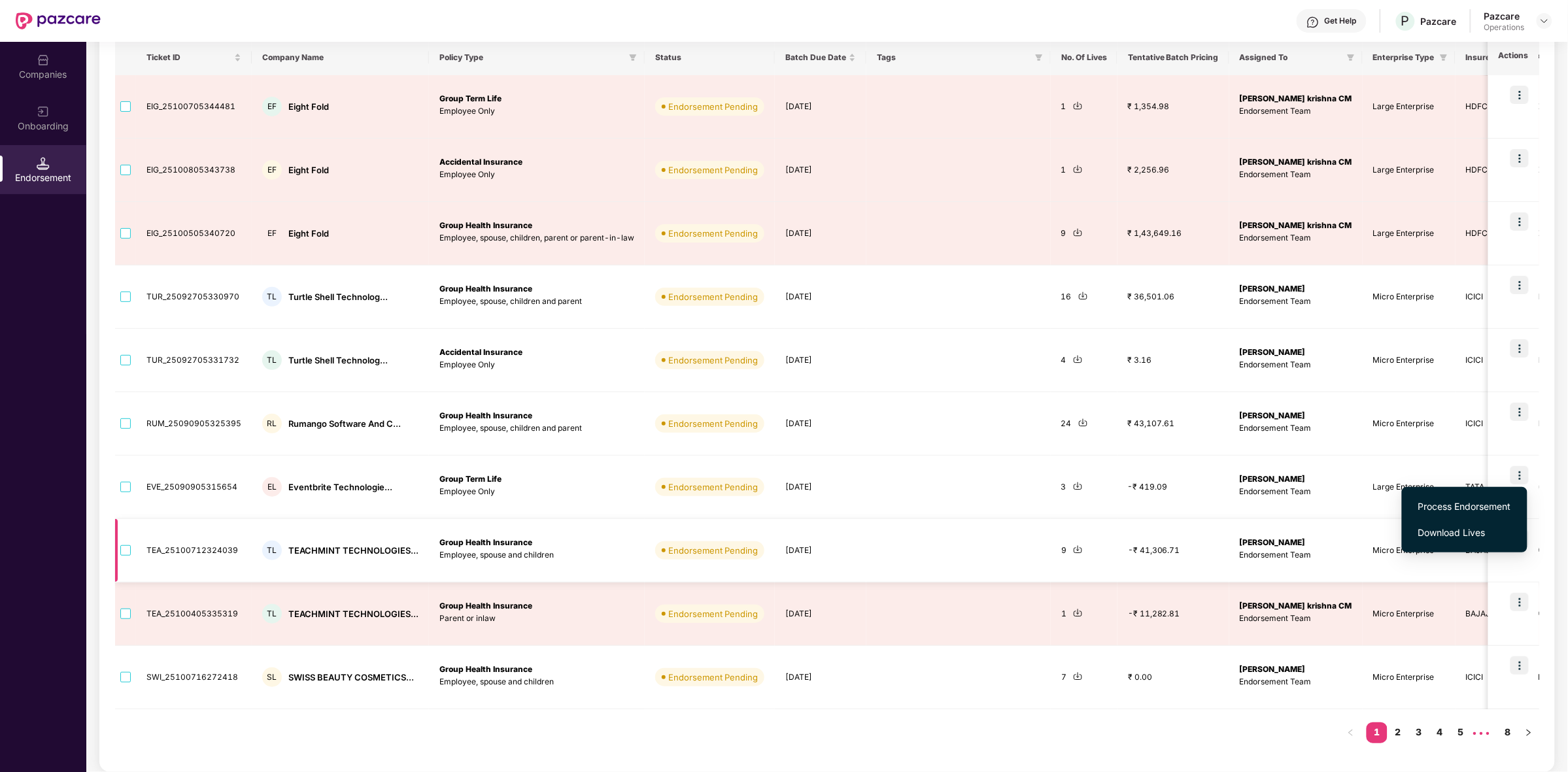
scroll to position [0, 0]
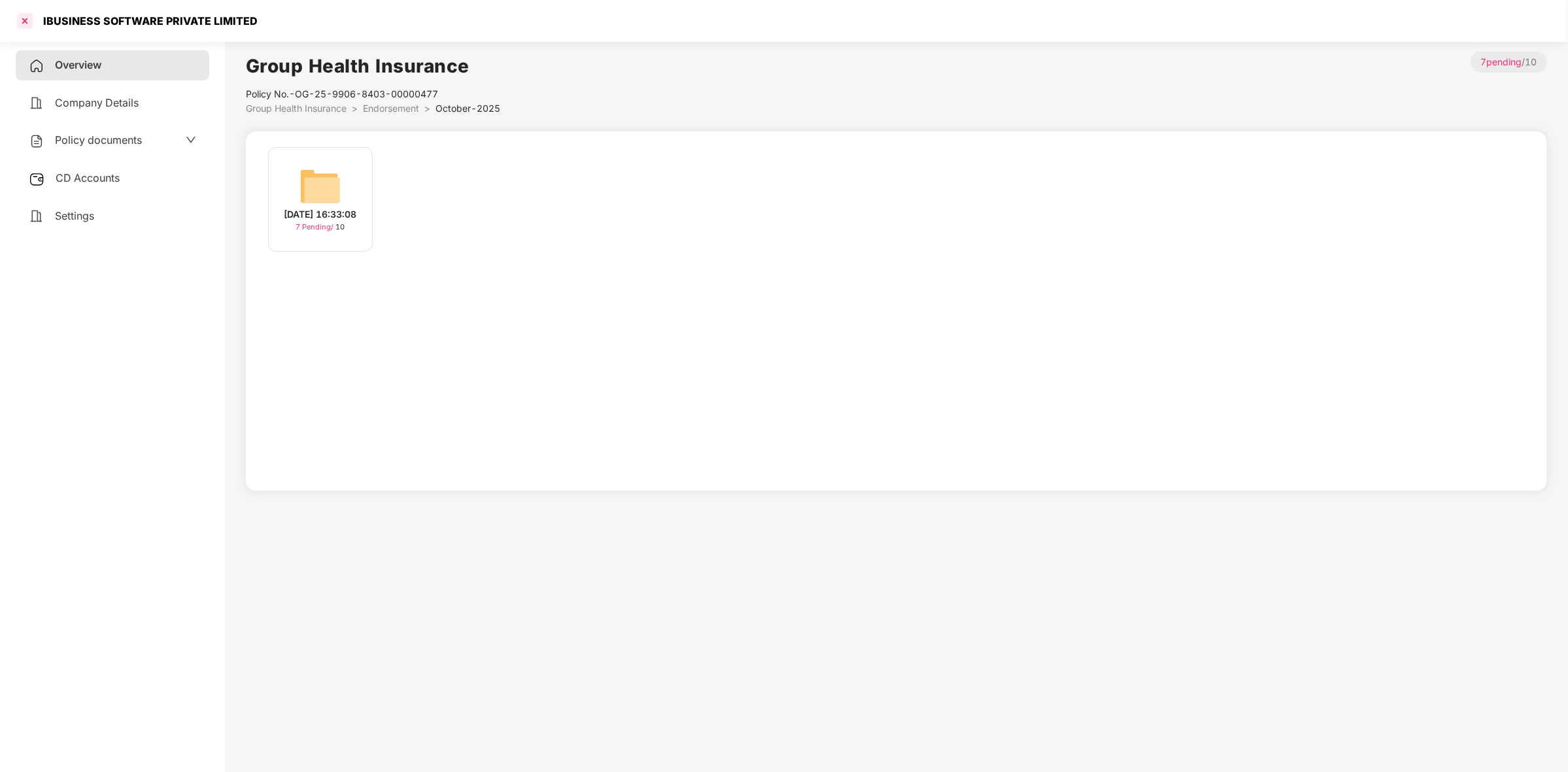
click at [31, 25] on div at bounding box center [25, 20] width 21 height 21
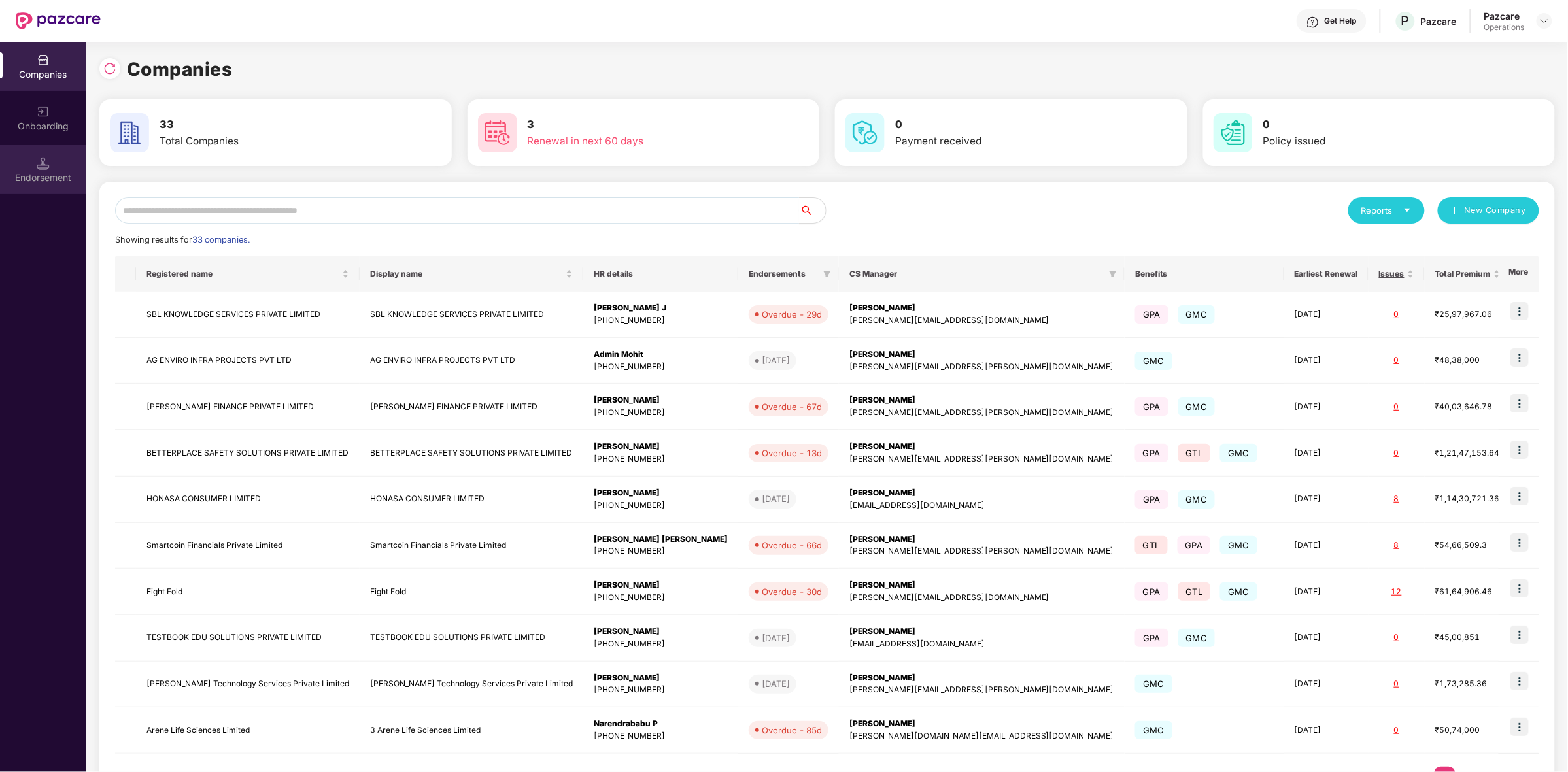
click at [47, 169] on div "Endorsement" at bounding box center [43, 170] width 86 height 49
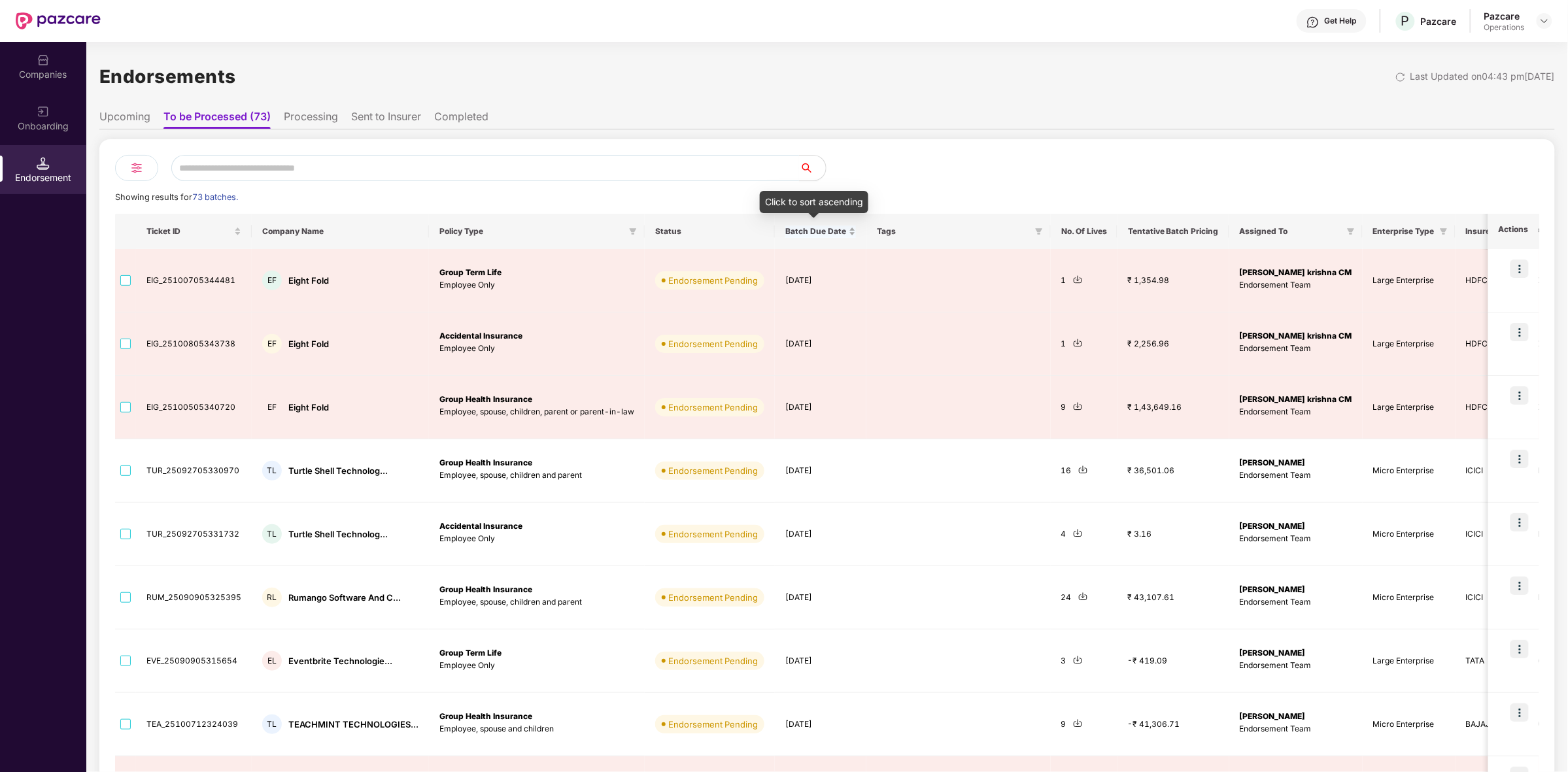
click at [846, 230] on div "Batch Due Date" at bounding box center [820, 232] width 70 height 13
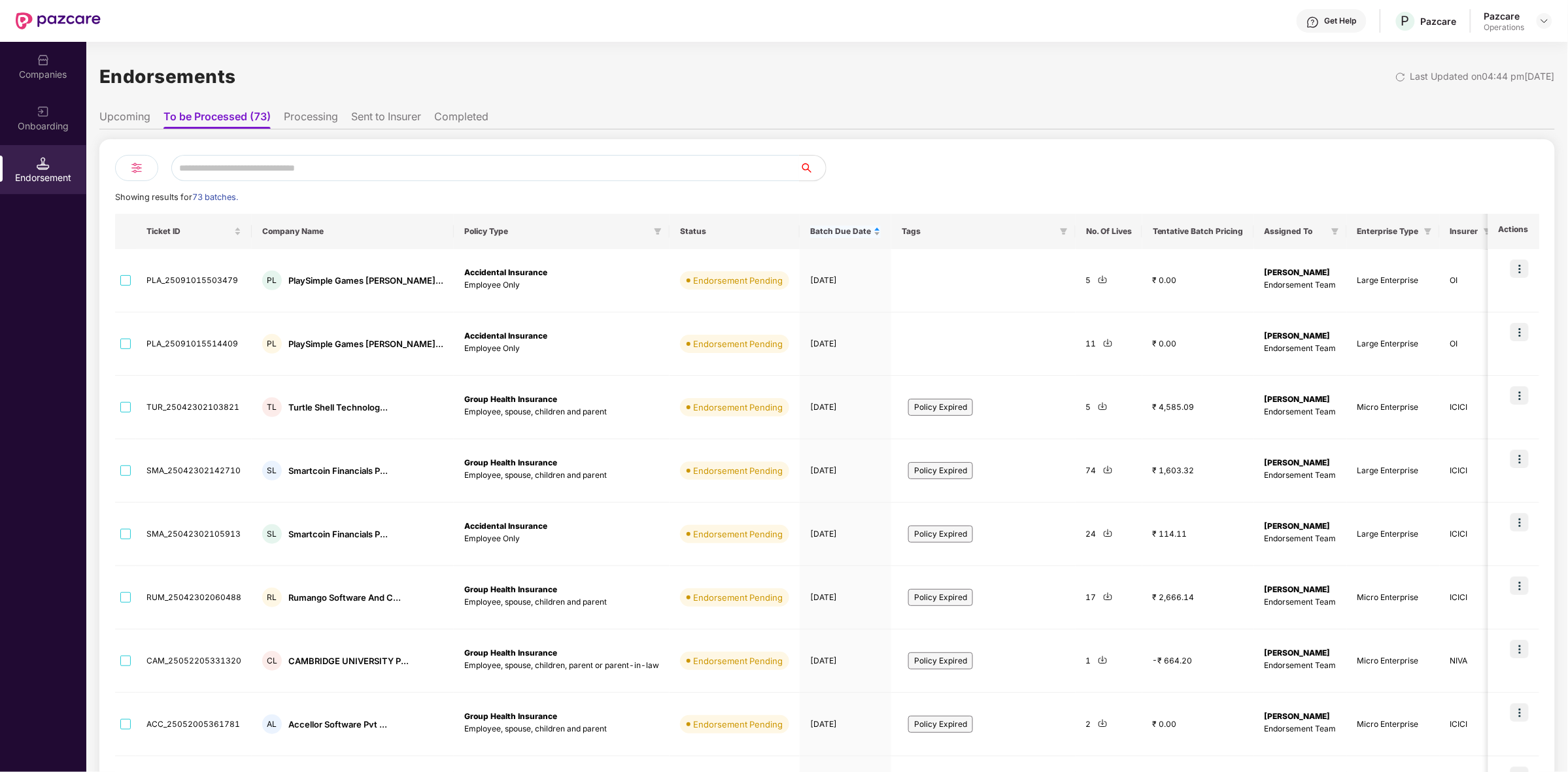
click at [842, 234] on div "Batch Due Date" at bounding box center [845, 232] width 70 height 13
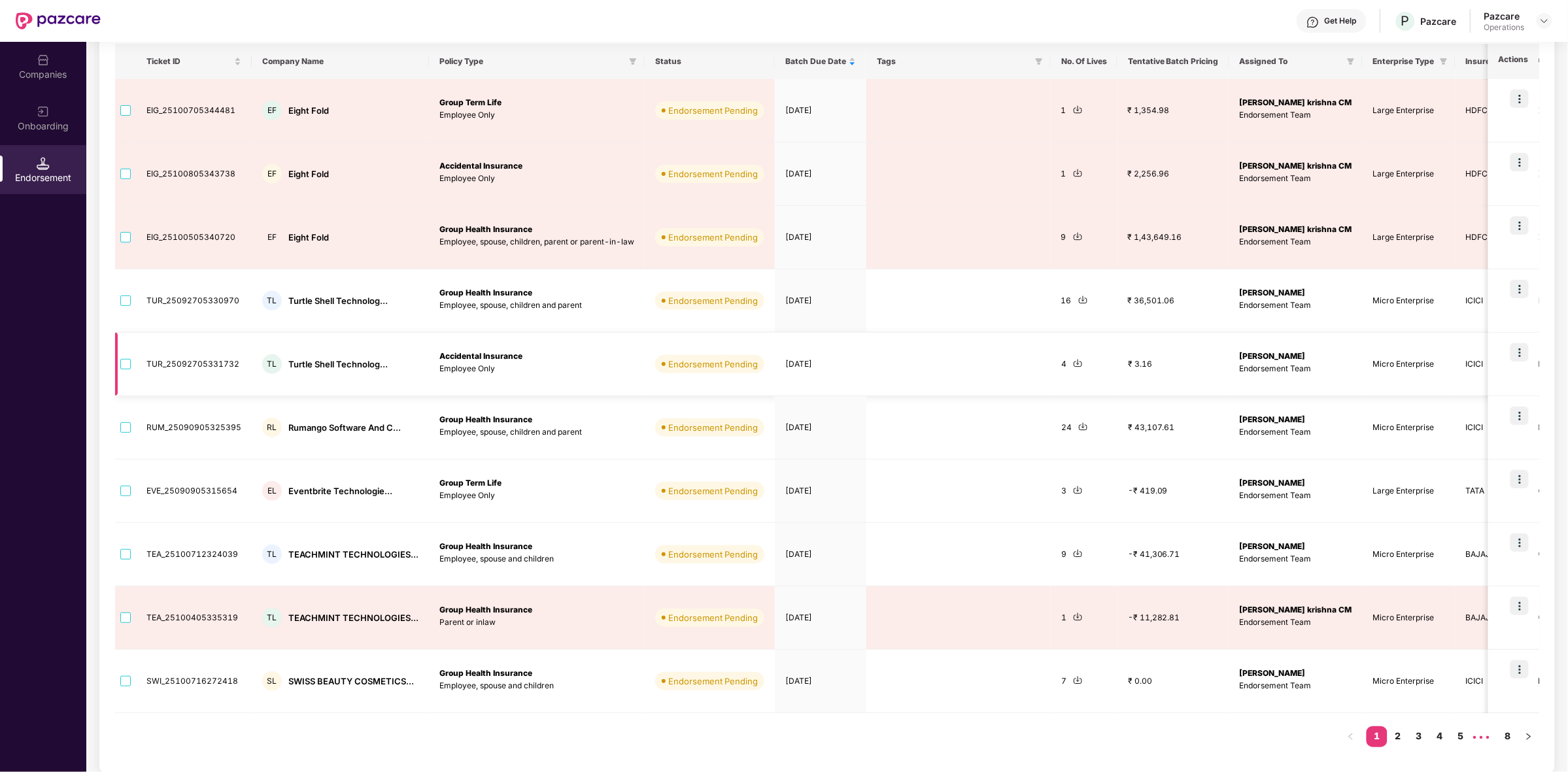
scroll to position [174, 0]
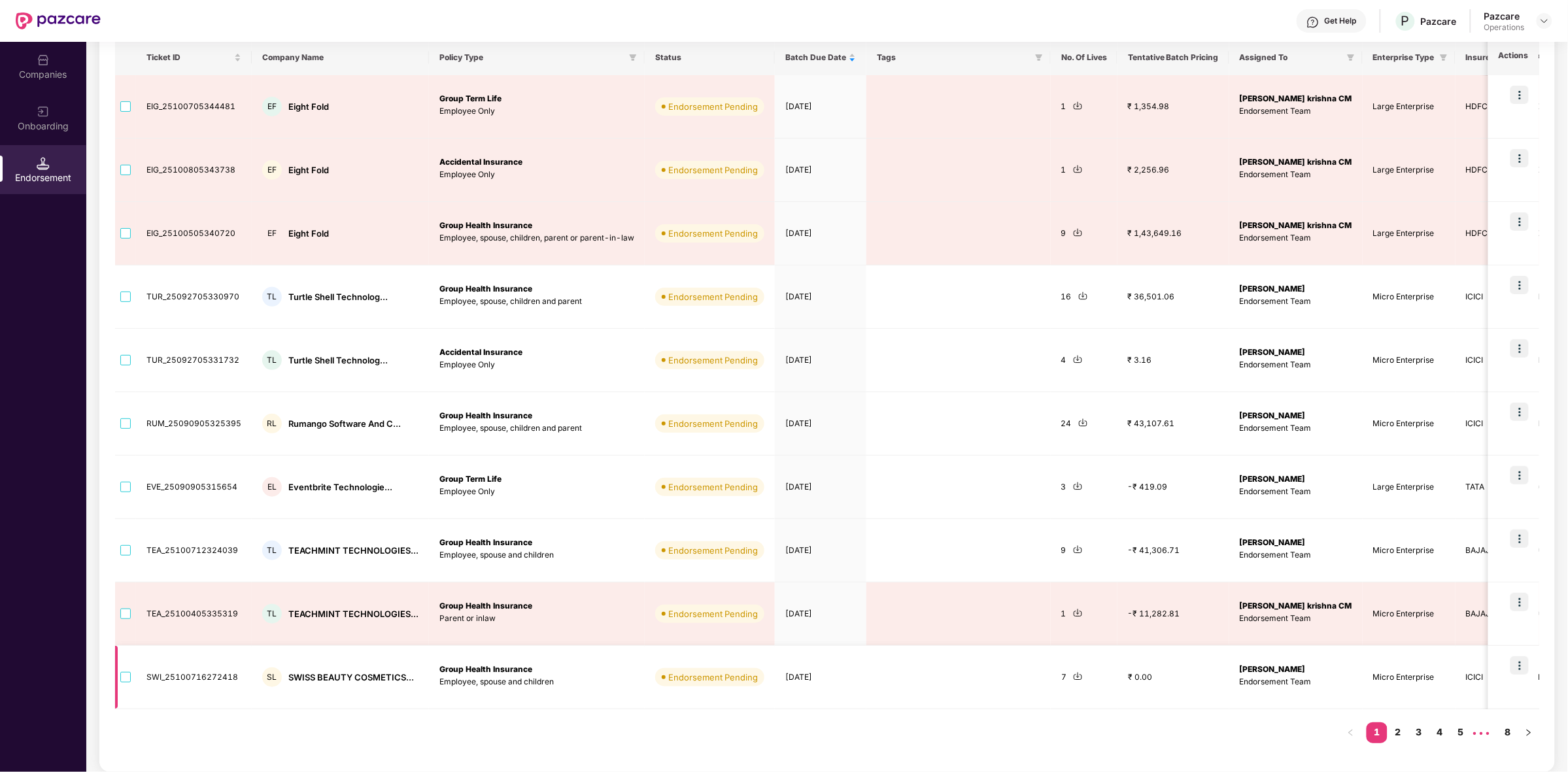
click at [813, 678] on td "[DATE]" at bounding box center [820, 677] width 91 height 63
drag, startPoint x: 1332, startPoint y: 675, endPoint x: 1401, endPoint y: 678, distance: 69.1
click at [1401, 678] on td "Micro Enterprise" at bounding box center [1409, 677] width 93 height 63
copy td "Micro Enterprise"
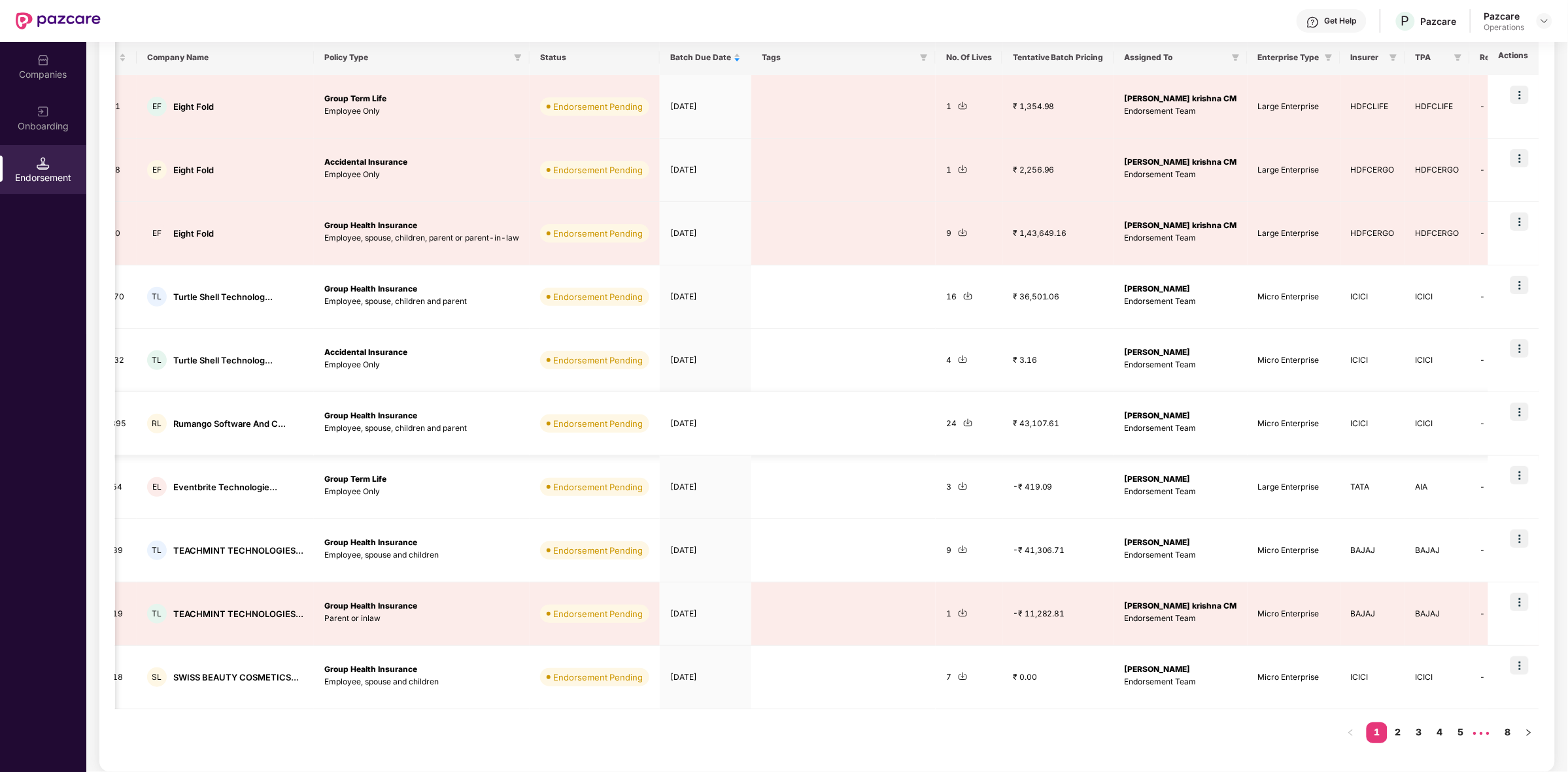
click at [1511, 423] on td at bounding box center [1513, 424] width 51 height 63
click at [1525, 416] on img at bounding box center [1520, 412] width 18 height 18
click at [1455, 446] on span "Process Endorsement" at bounding box center [1465, 443] width 93 height 15
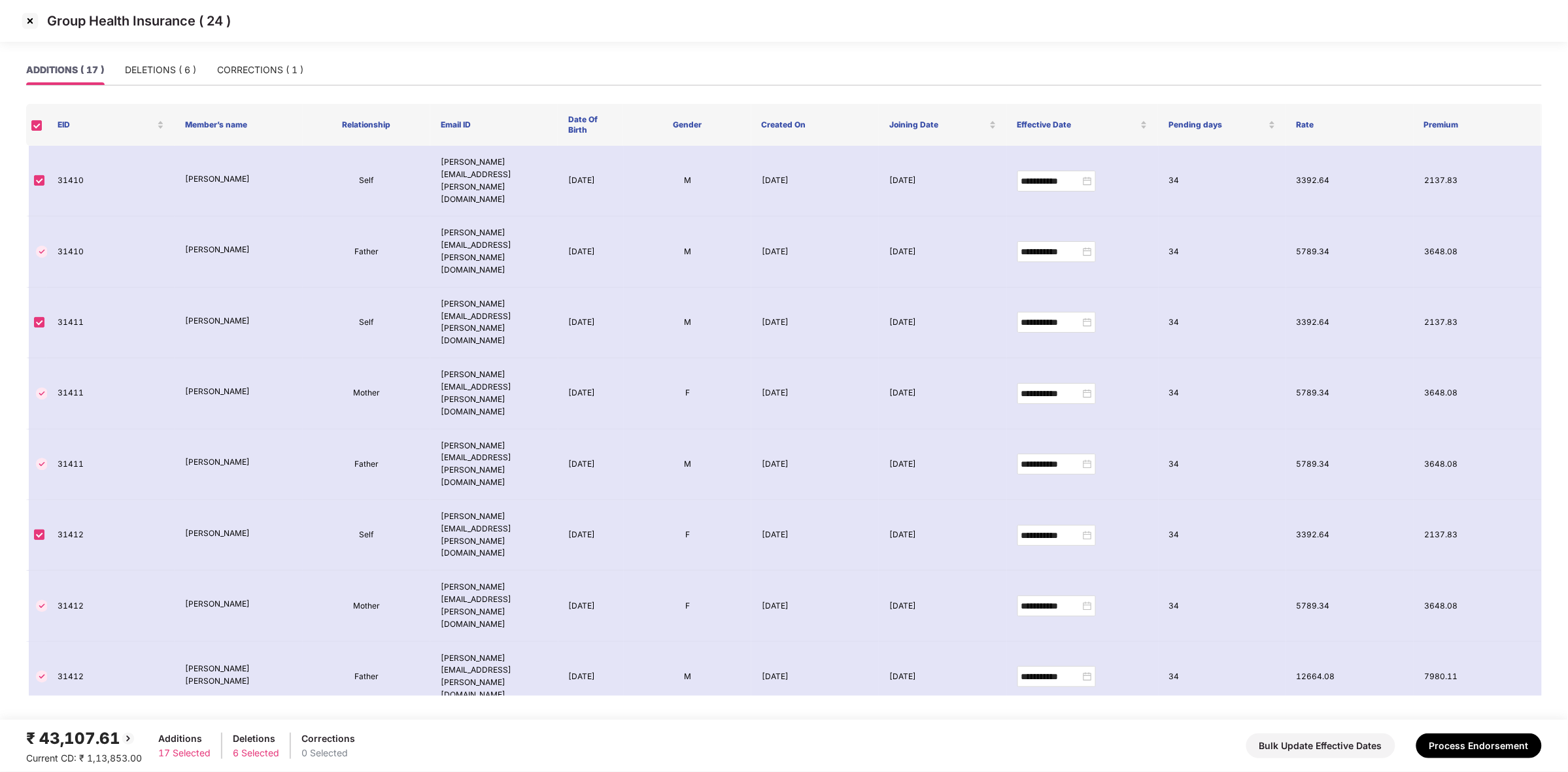
click at [22, 17] on img at bounding box center [29, 20] width 21 height 21
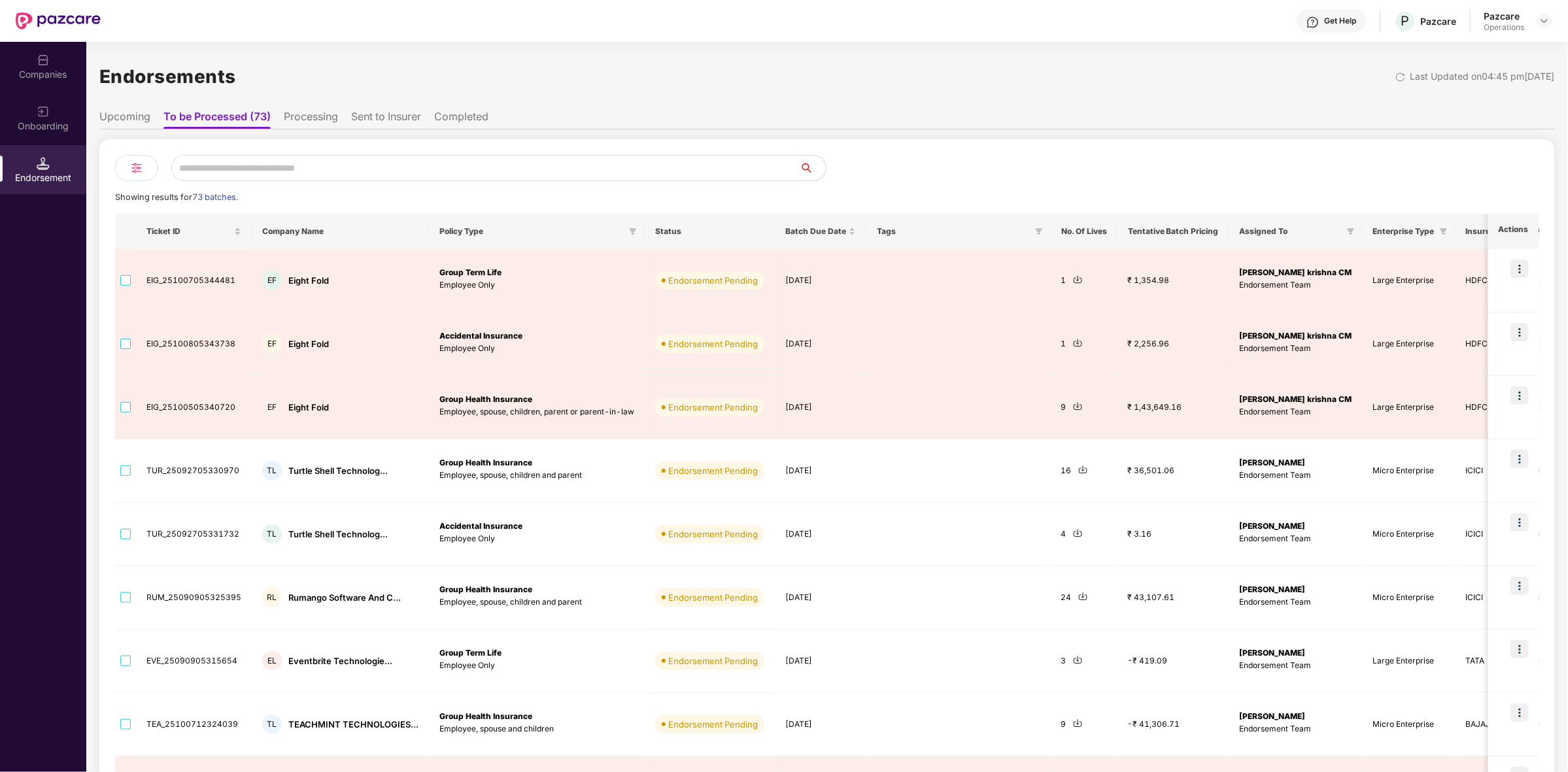
click at [41, 52] on div at bounding box center [43, 58] width 13 height 13
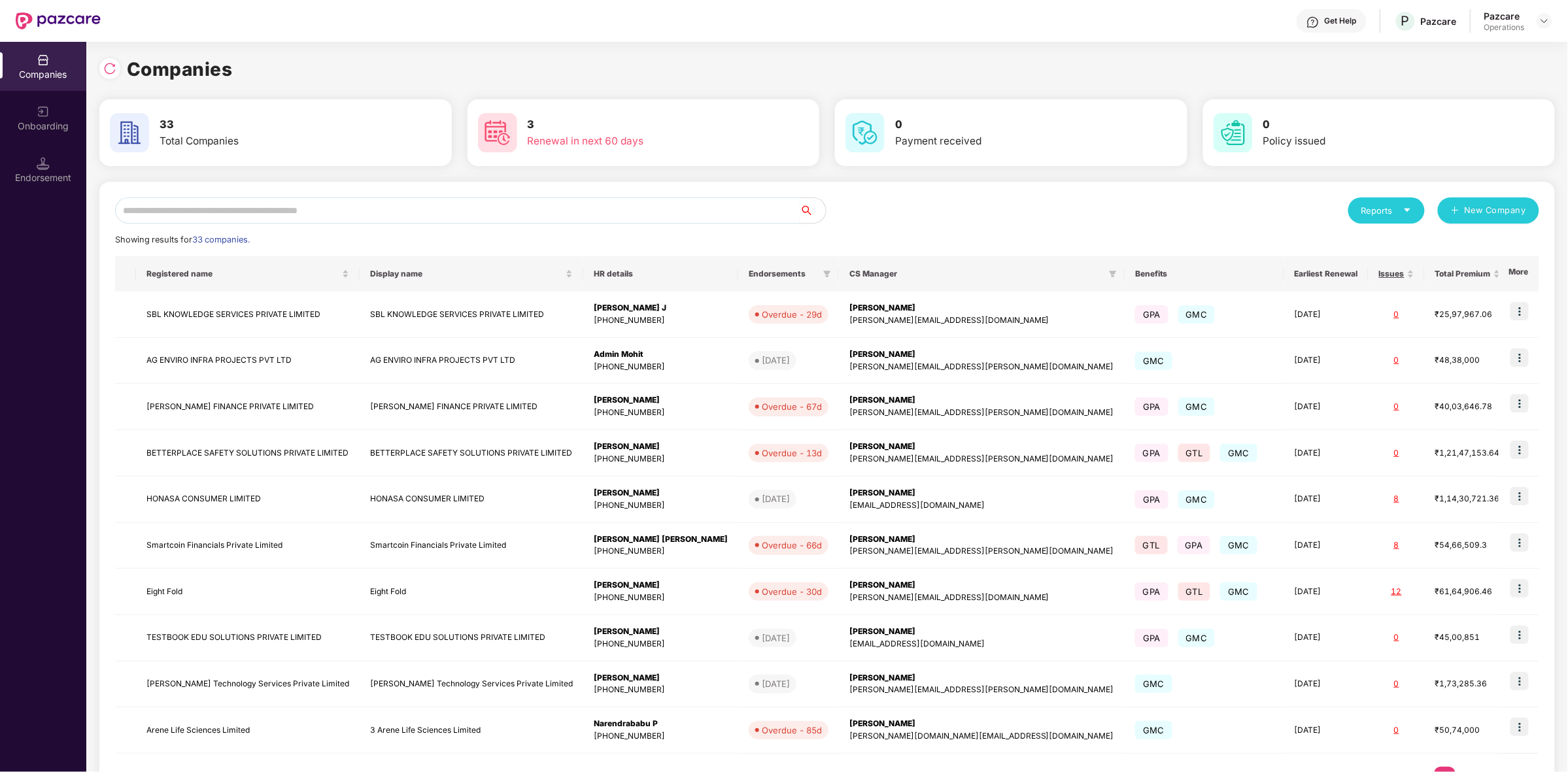
click at [258, 217] on input "text" at bounding box center [457, 210] width 684 height 26
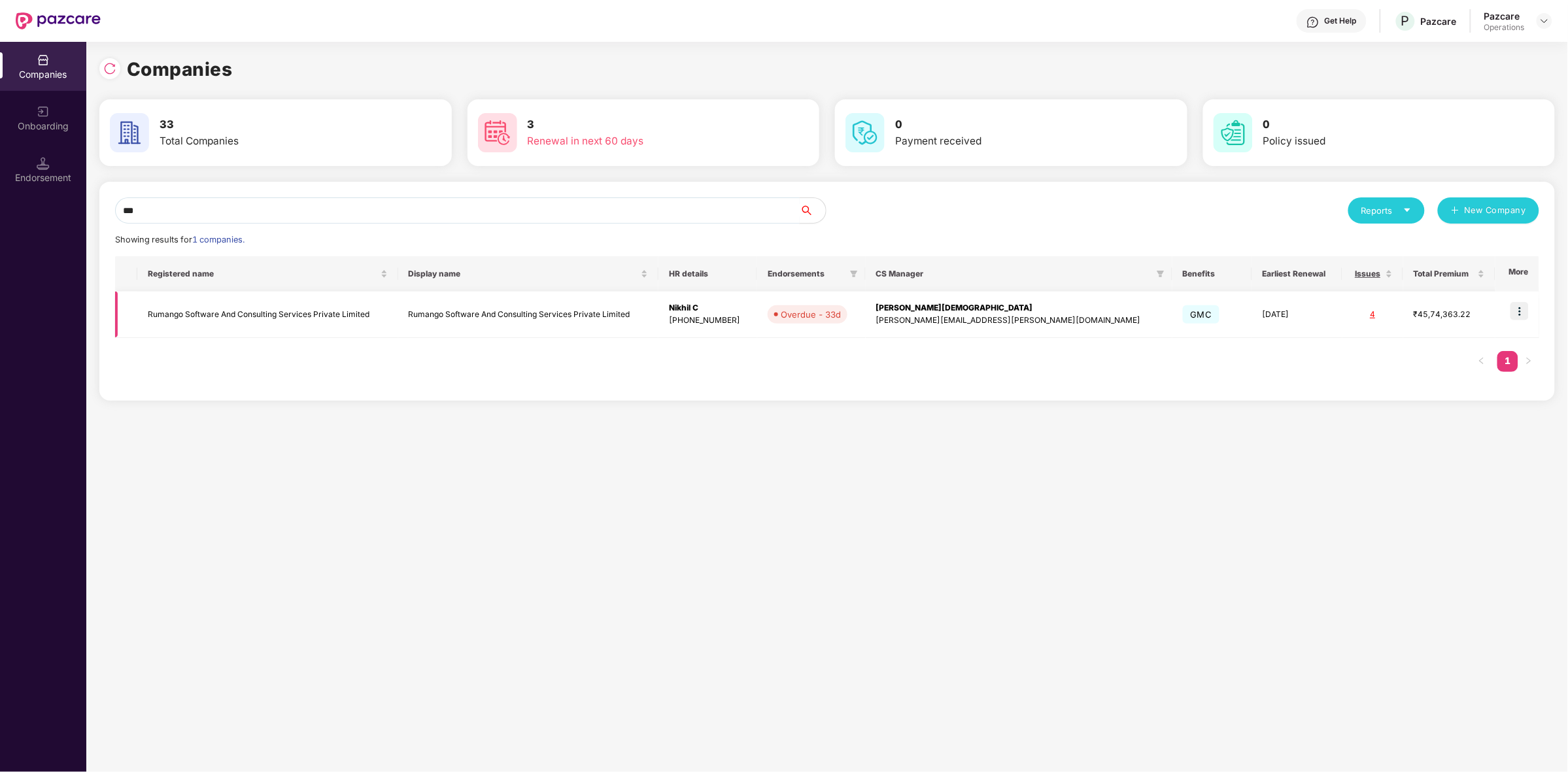
type input "***"
click at [1520, 315] on img at bounding box center [1520, 312] width 18 height 18
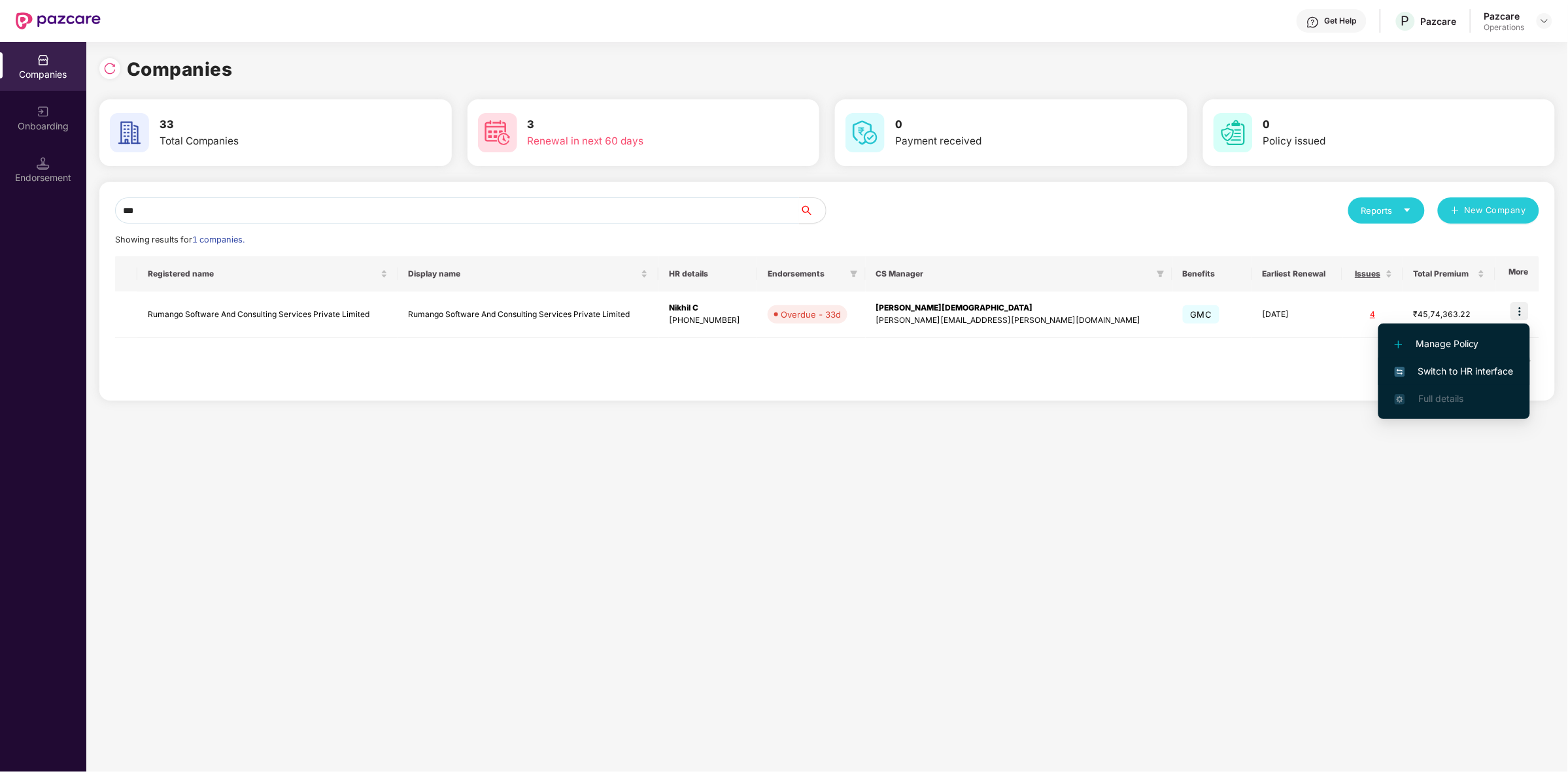
click at [1428, 368] on span "Switch to HR interface" at bounding box center [1454, 372] width 119 height 15
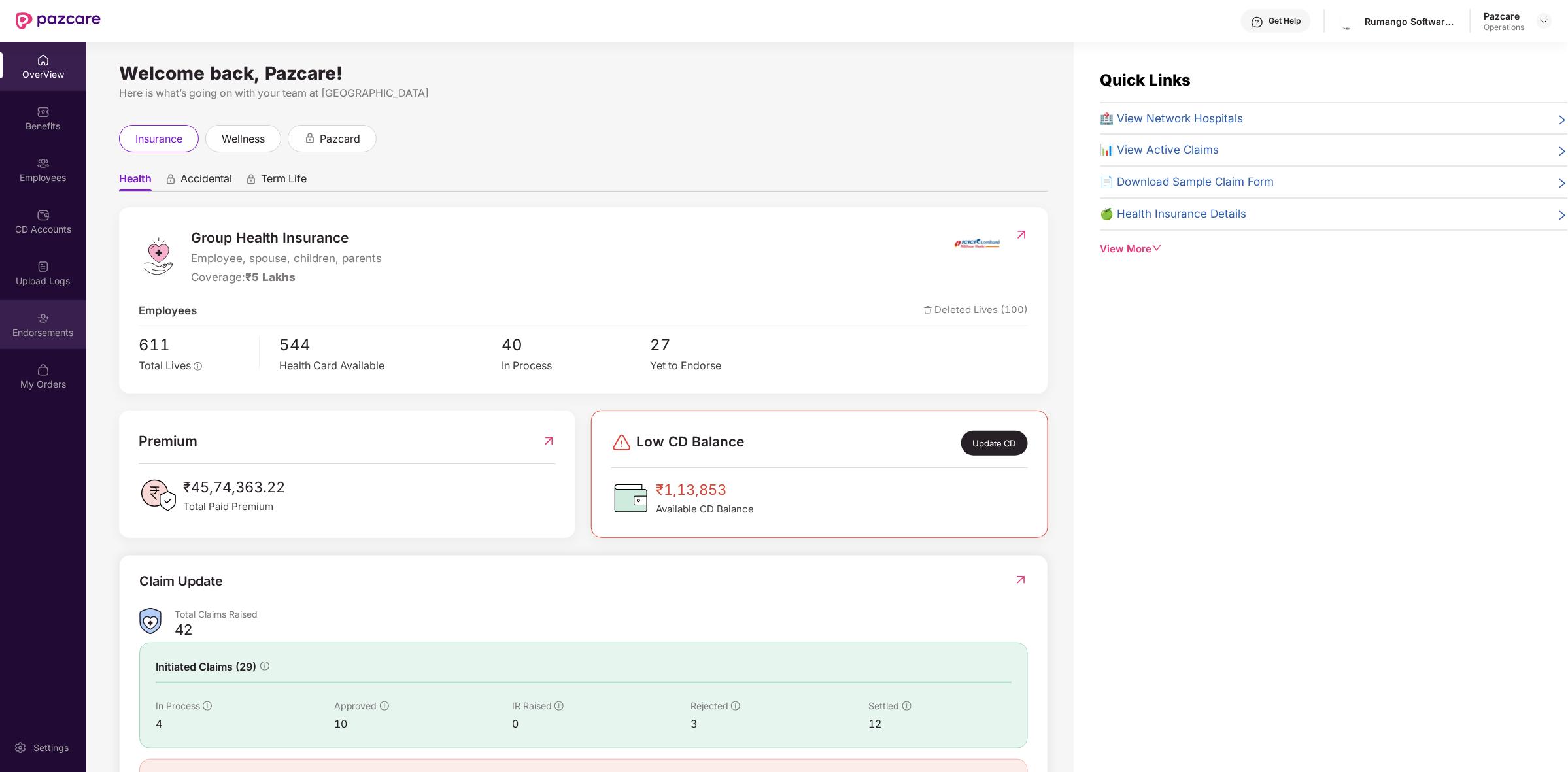
click at [31, 312] on div "Endorsements" at bounding box center [43, 325] width 86 height 49
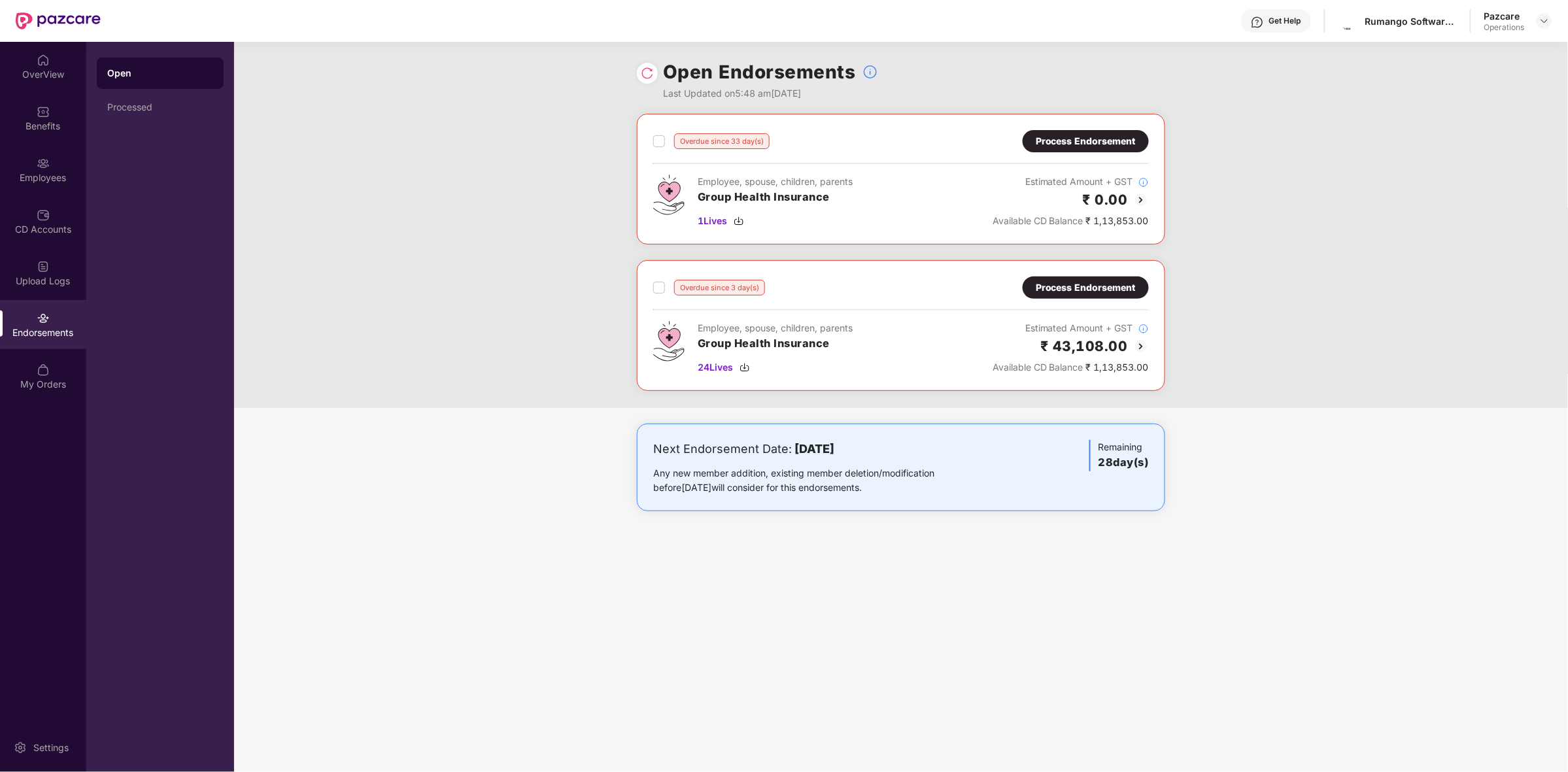
click at [1108, 145] on div "Process Endorsement" at bounding box center [1086, 142] width 100 height 15
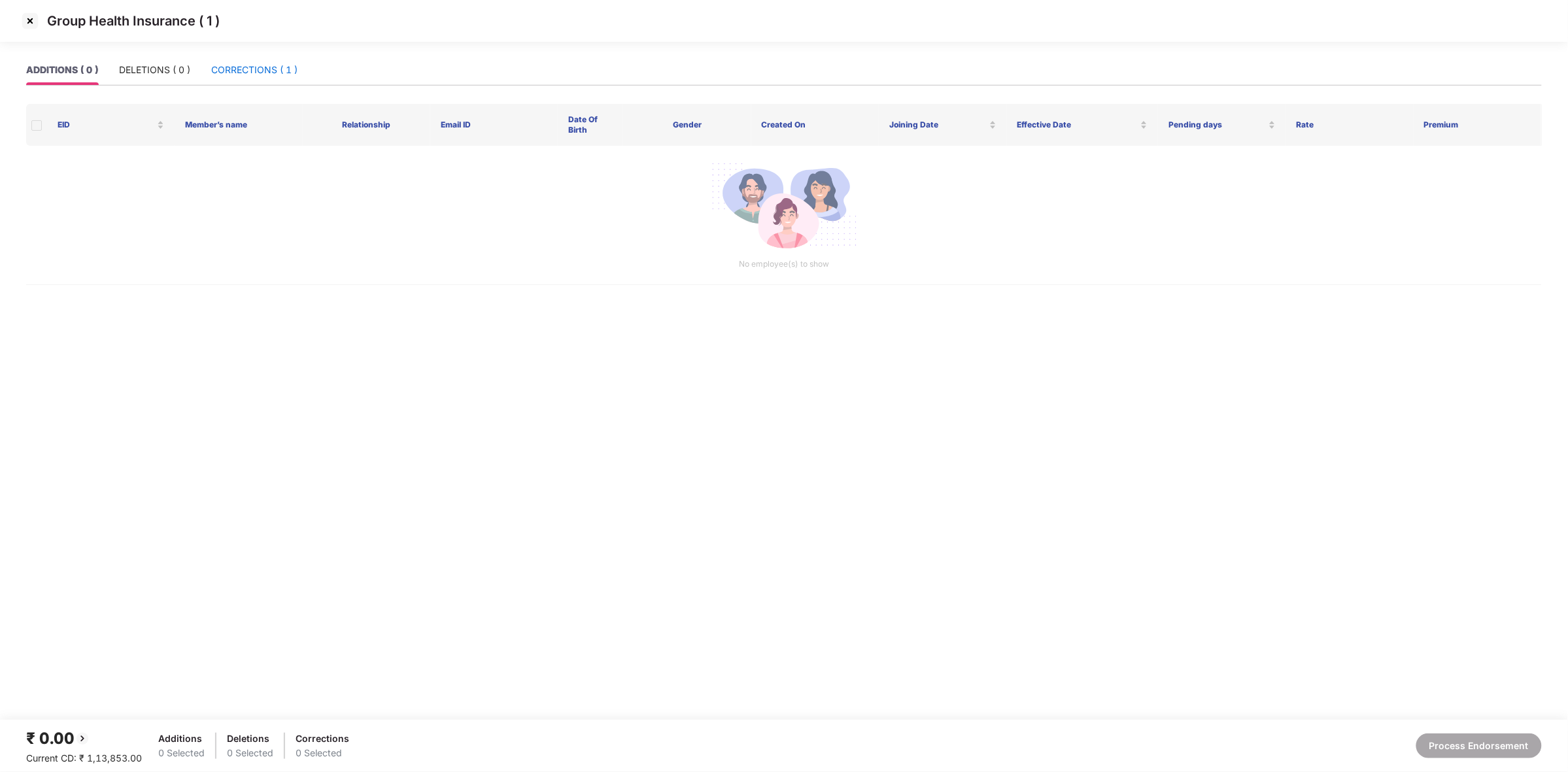
click at [238, 73] on div "CORRECTIONS ( 1 )" at bounding box center [254, 70] width 86 height 15
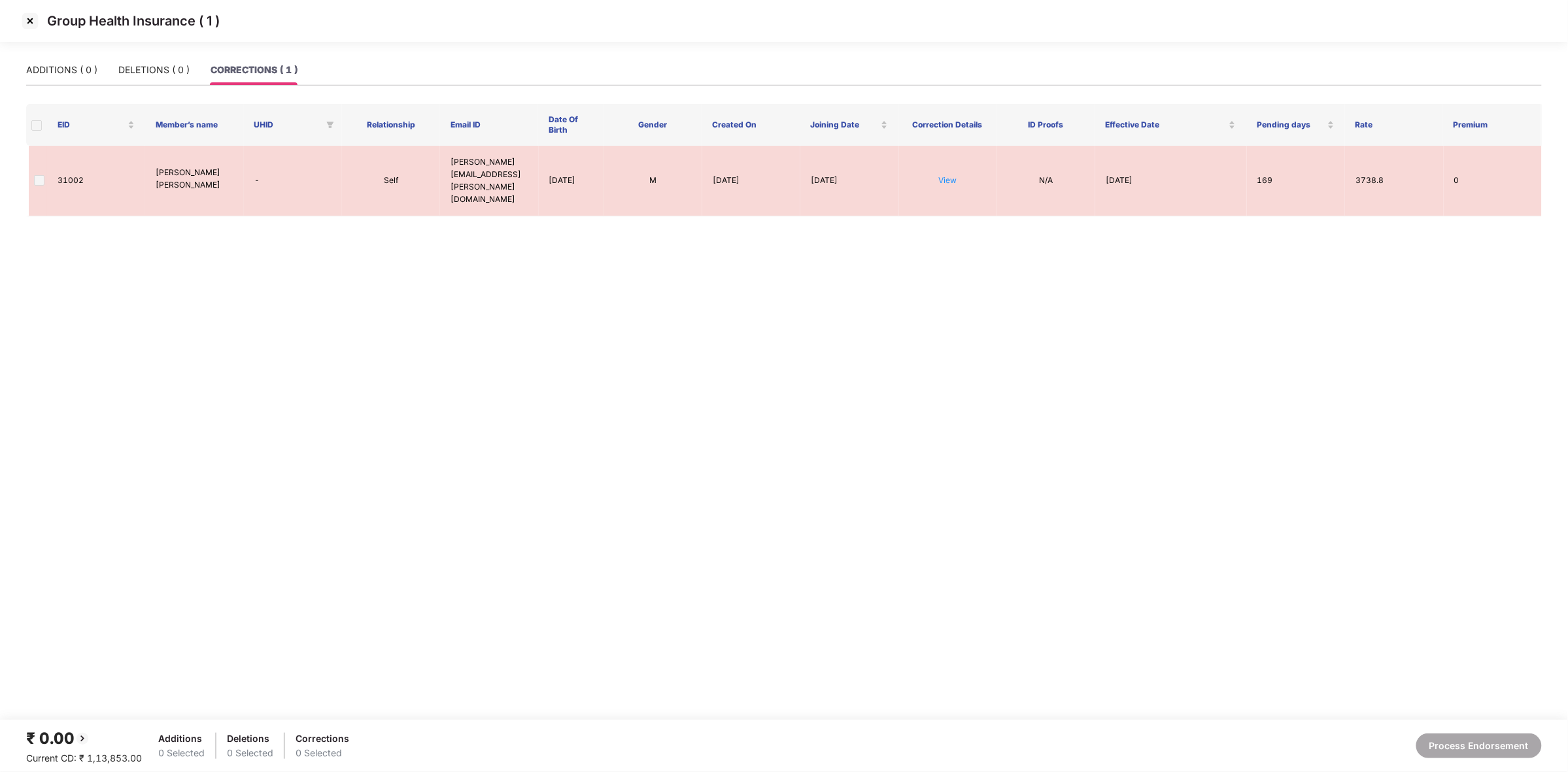
click at [40, 25] on img at bounding box center [29, 20] width 21 height 21
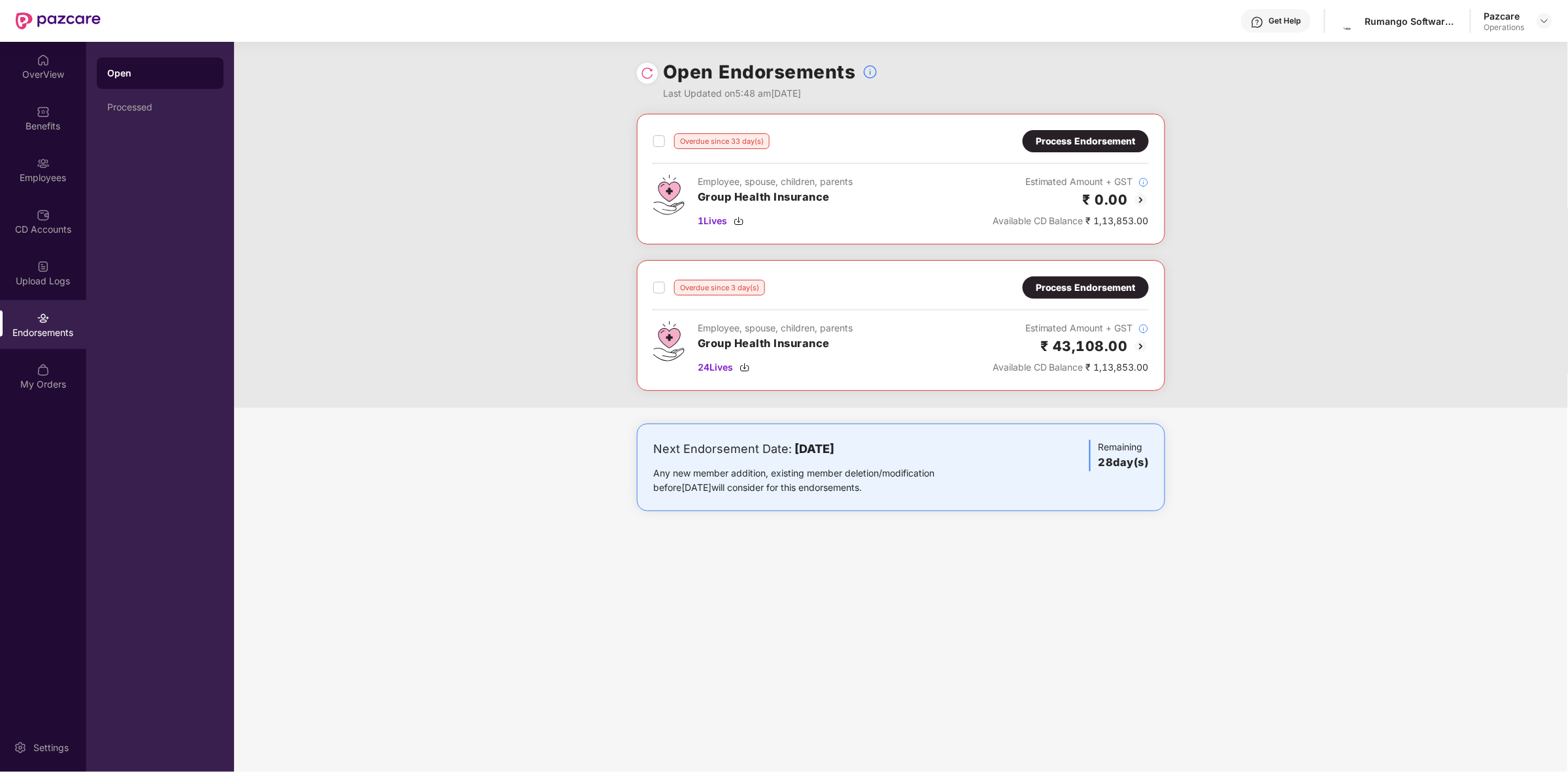
click at [1121, 283] on div "Process Endorsement" at bounding box center [1086, 288] width 100 height 15
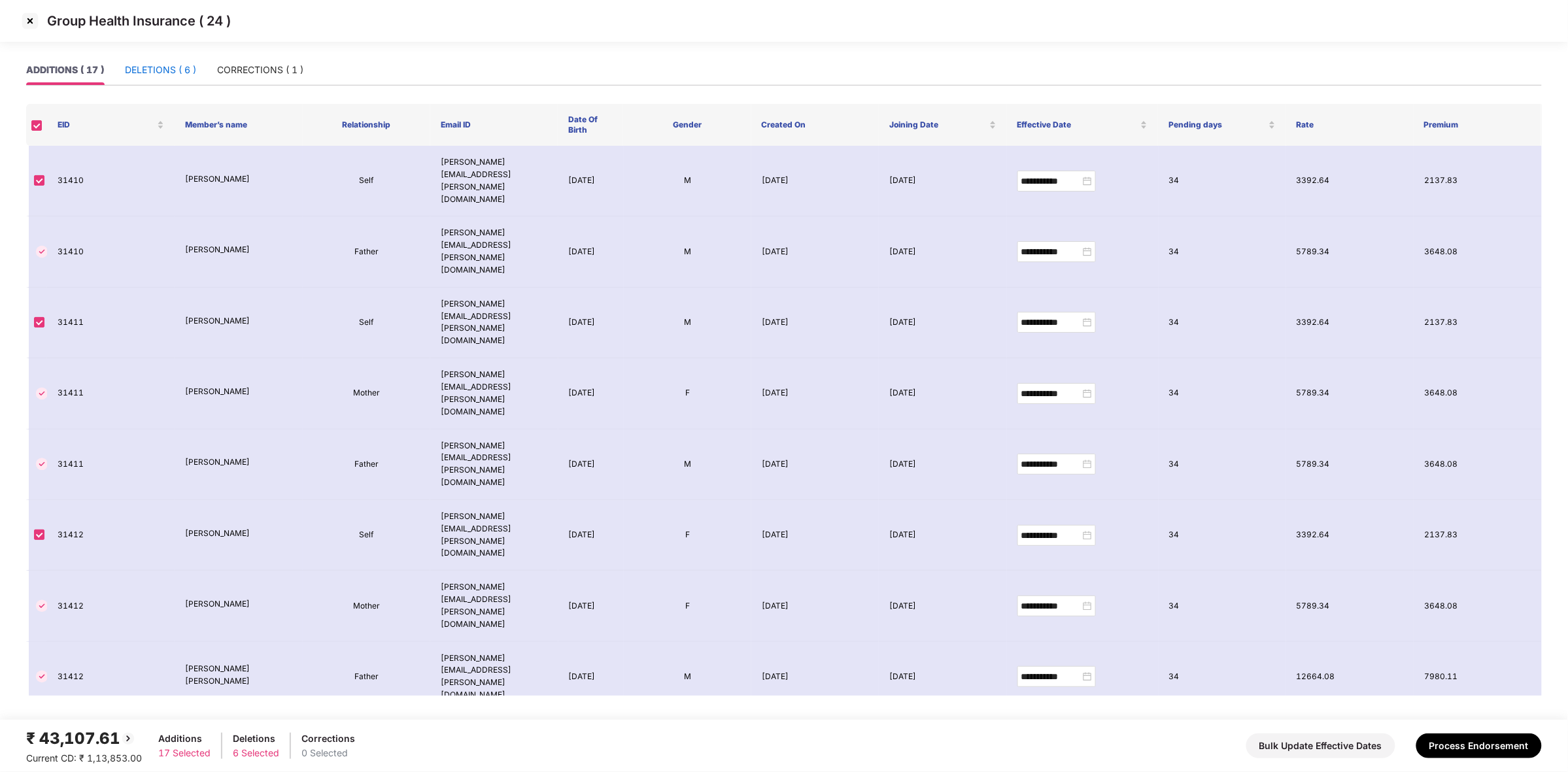
click at [188, 66] on div "DELETIONS ( 6 )" at bounding box center [161, 70] width 71 height 15
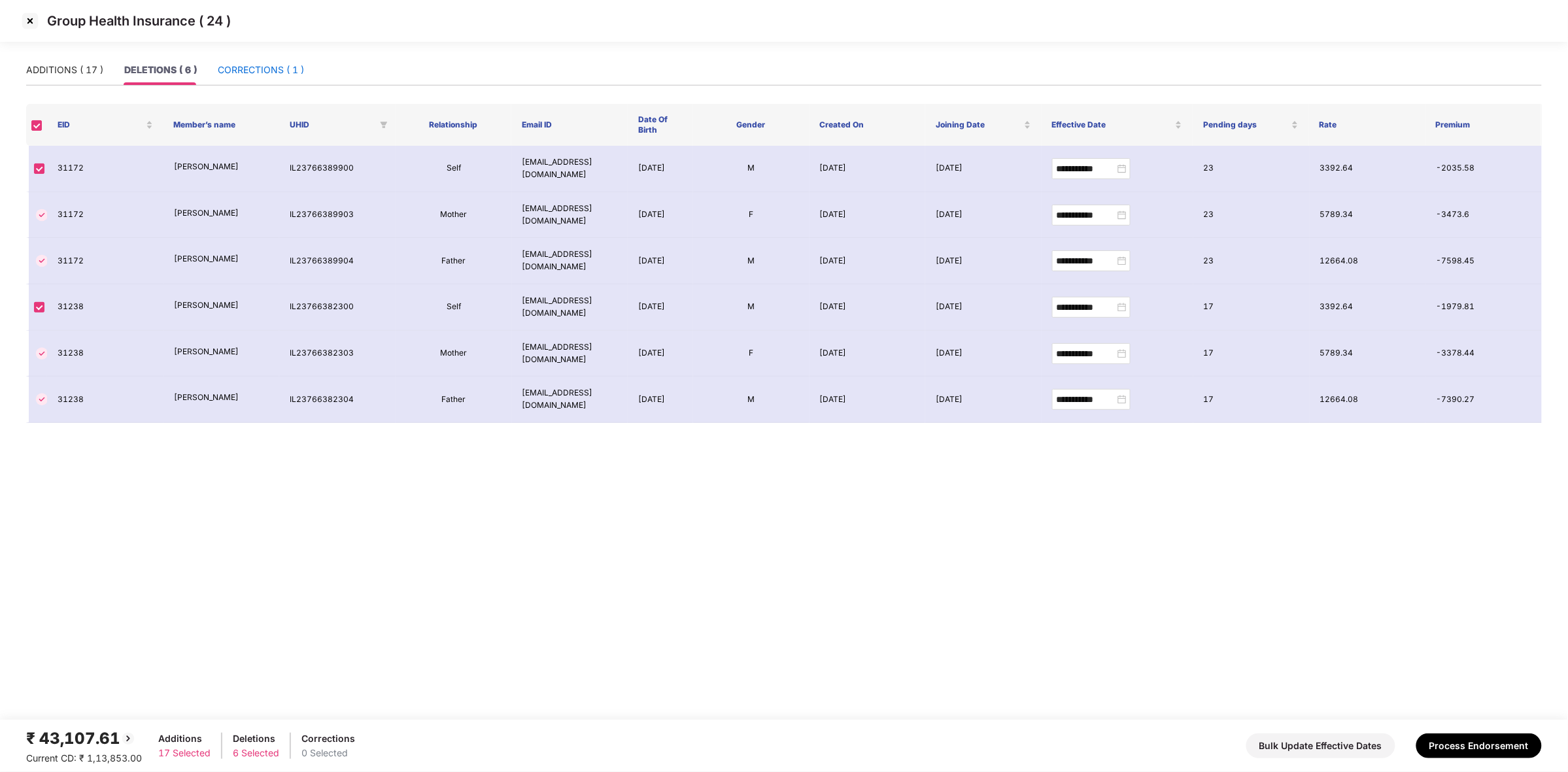
click at [275, 75] on div "CORRECTIONS ( 1 )" at bounding box center [260, 70] width 86 height 15
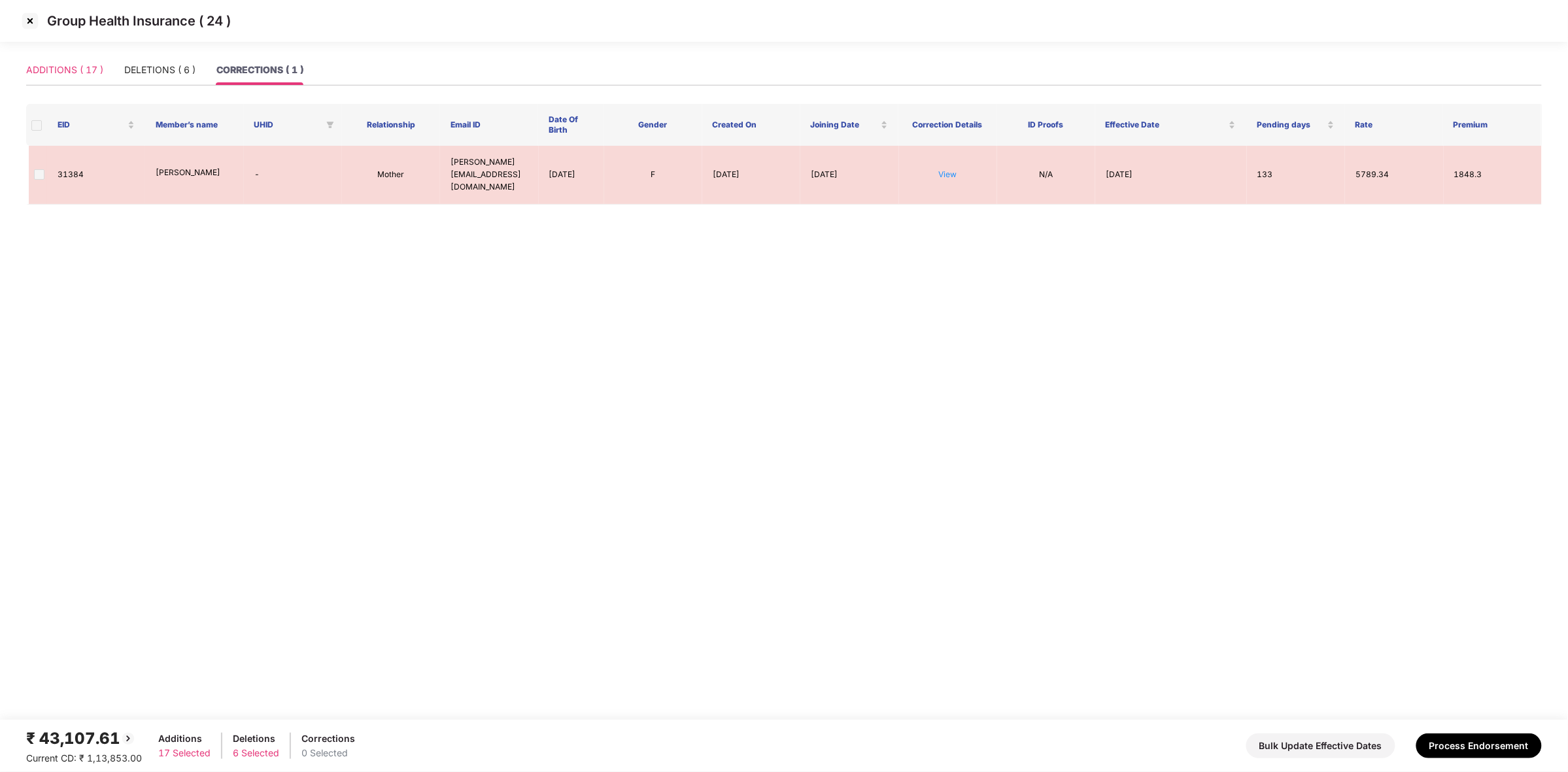
click at [72, 60] on div "ADDITIONS ( 17 )" at bounding box center [65, 69] width 77 height 30
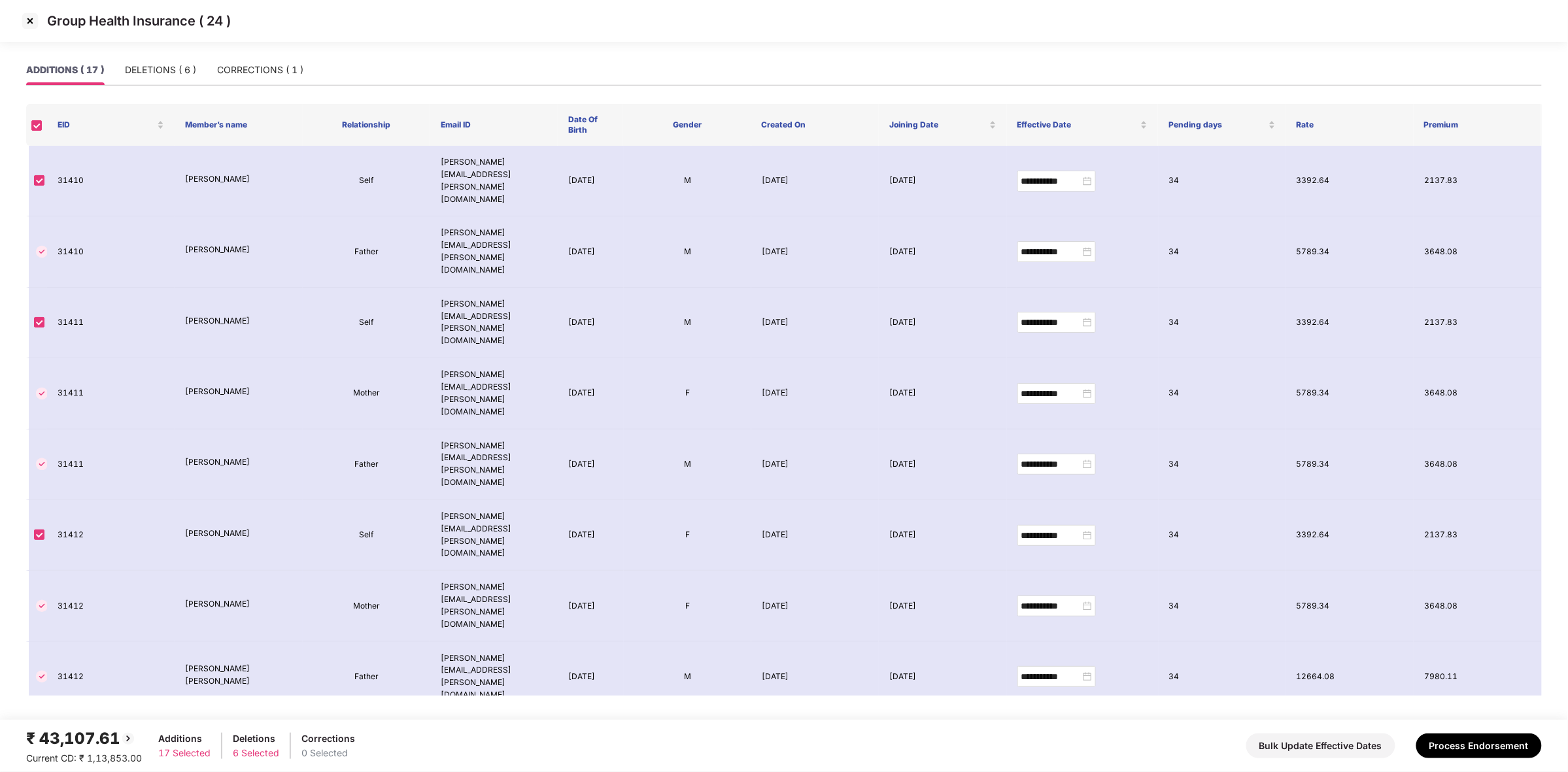
click at [27, 22] on img at bounding box center [29, 20] width 21 height 21
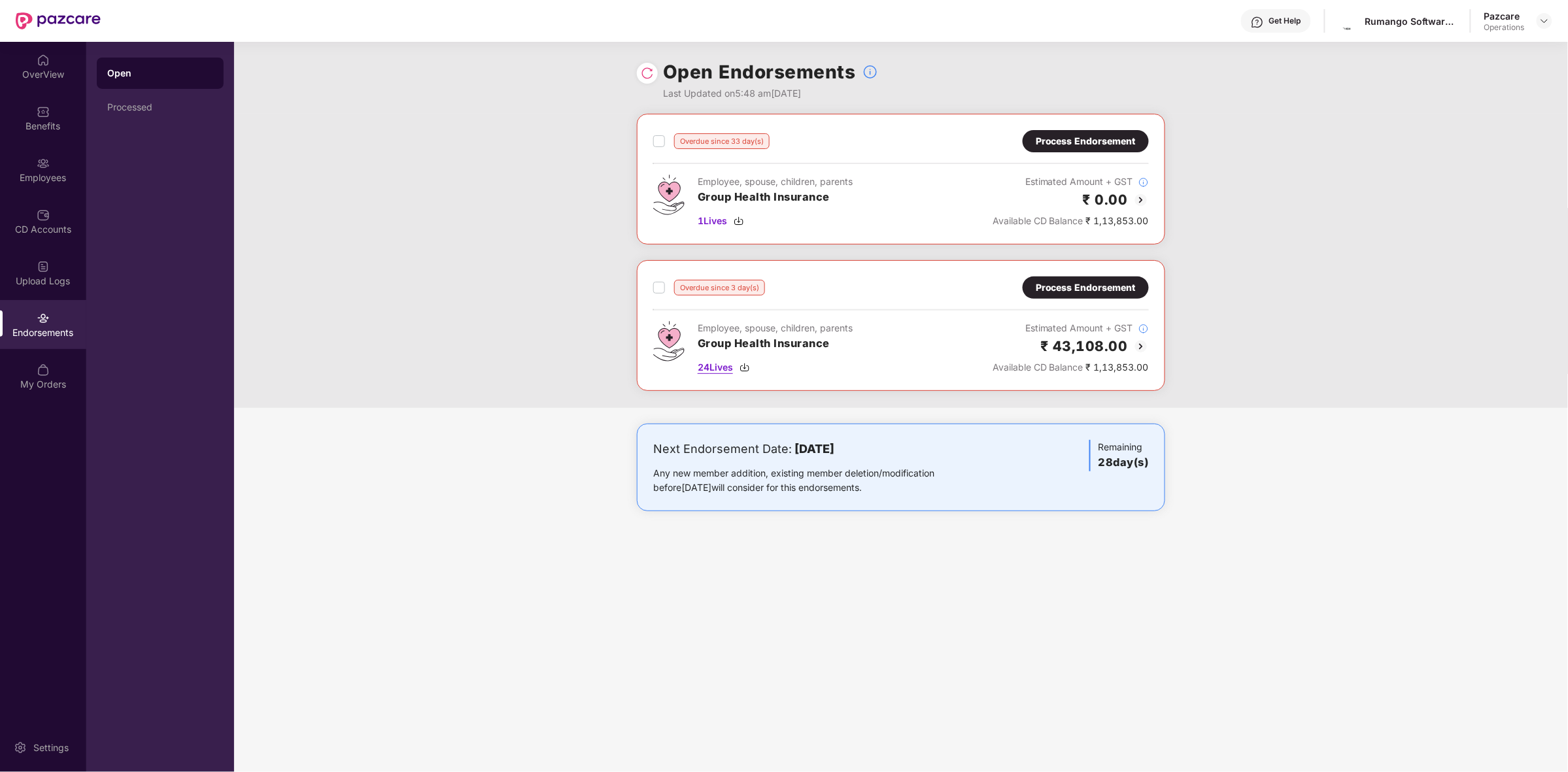
click at [726, 370] on span "24 Lives" at bounding box center [715, 367] width 36 height 15
click at [1140, 350] on img at bounding box center [1141, 346] width 16 height 16
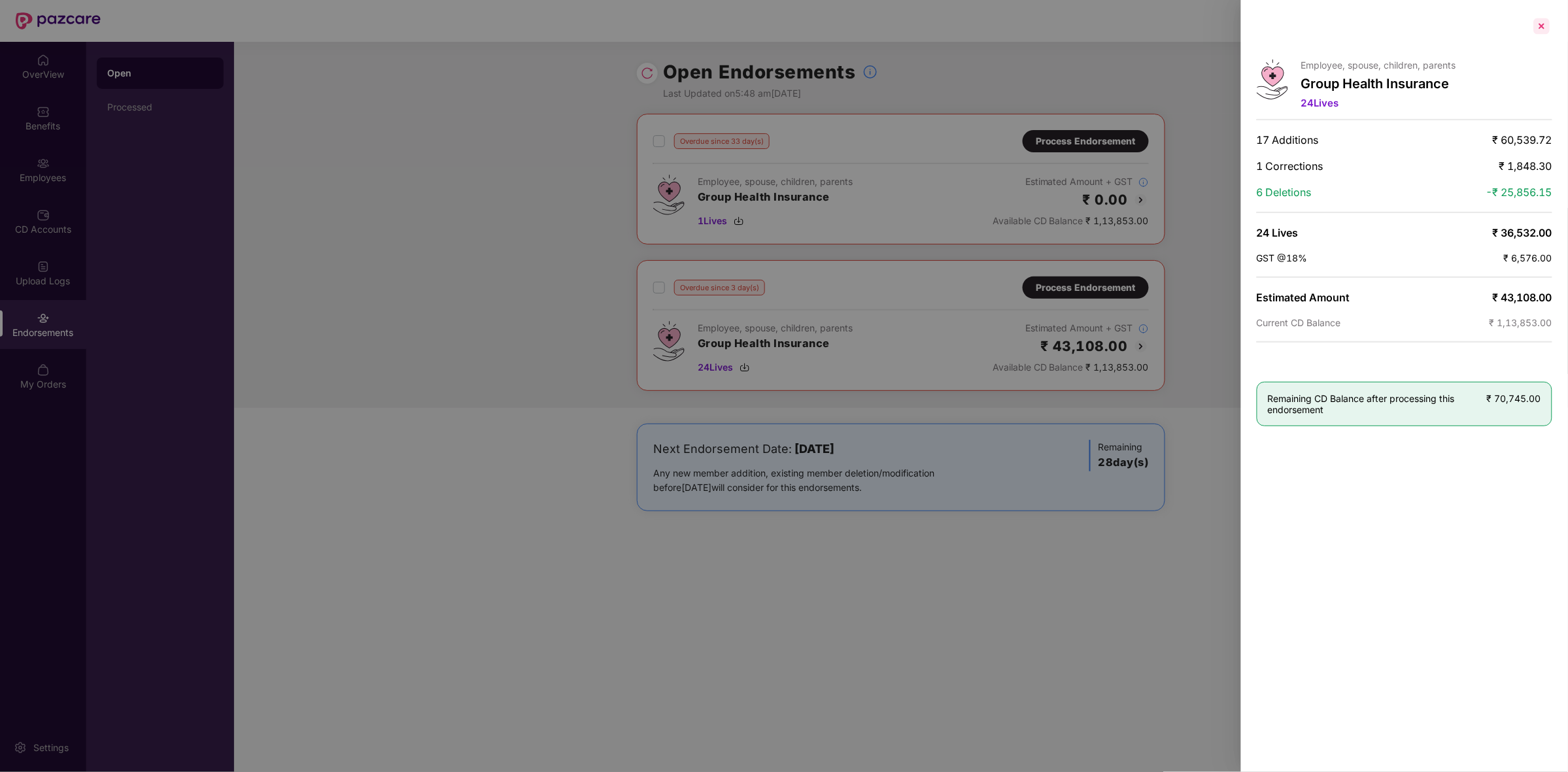
click at [1535, 33] on div at bounding box center [1541, 26] width 21 height 21
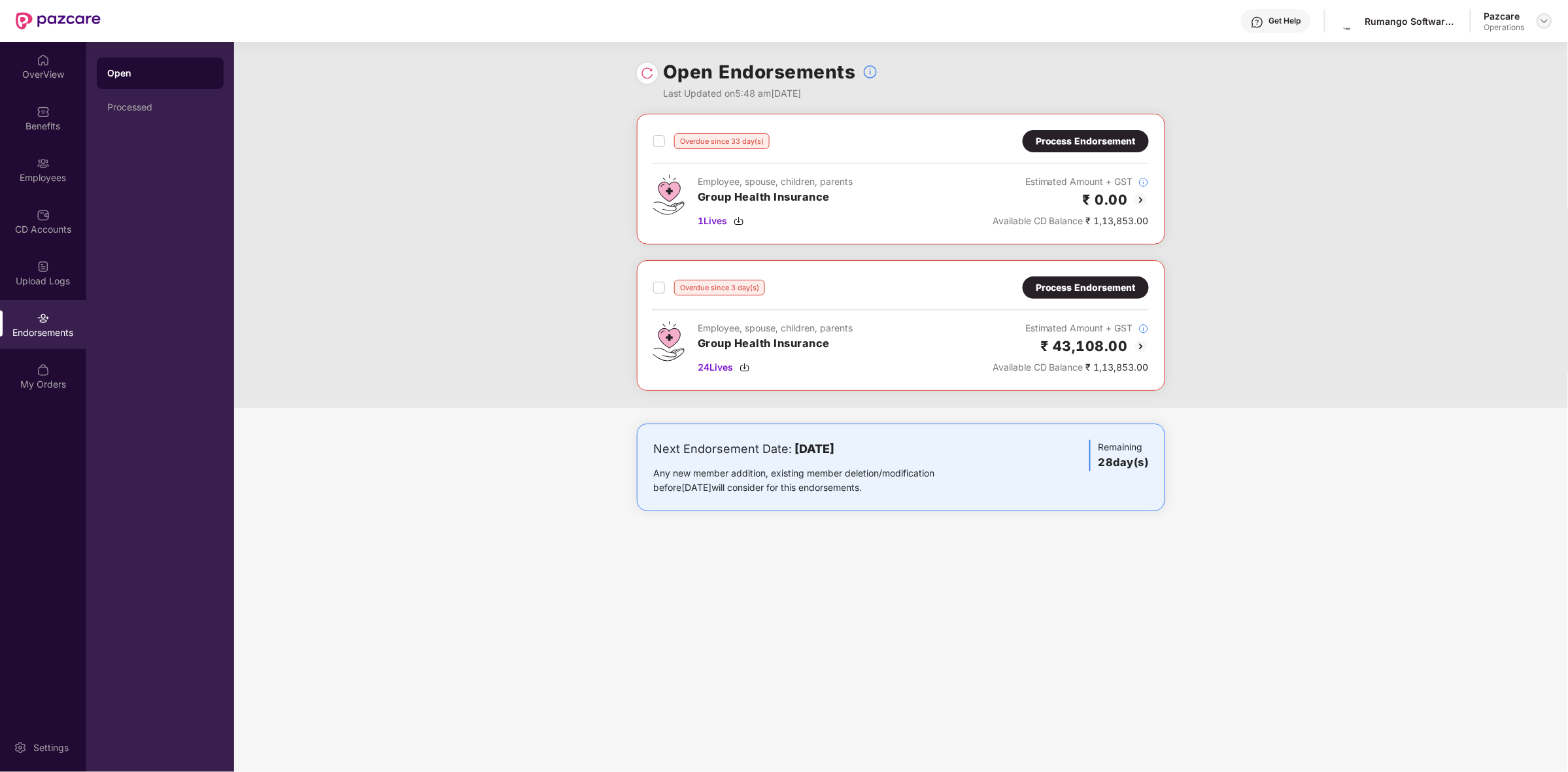
click at [1545, 24] on img at bounding box center [1543, 20] width 10 height 10
click at [1433, 50] on div "Switch to partner view" at bounding box center [1482, 51] width 170 height 26
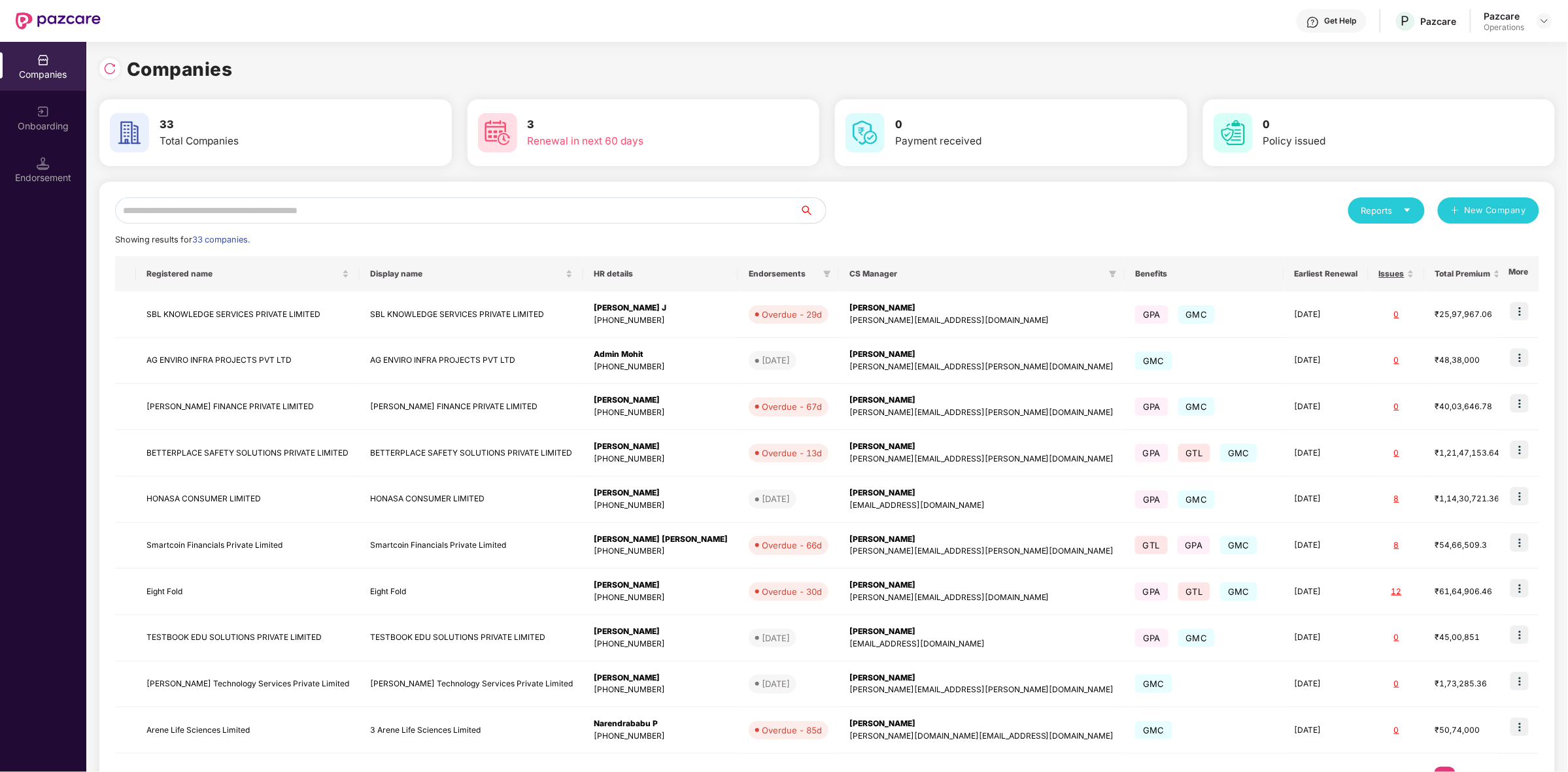
click at [222, 208] on input "text" at bounding box center [457, 210] width 684 height 26
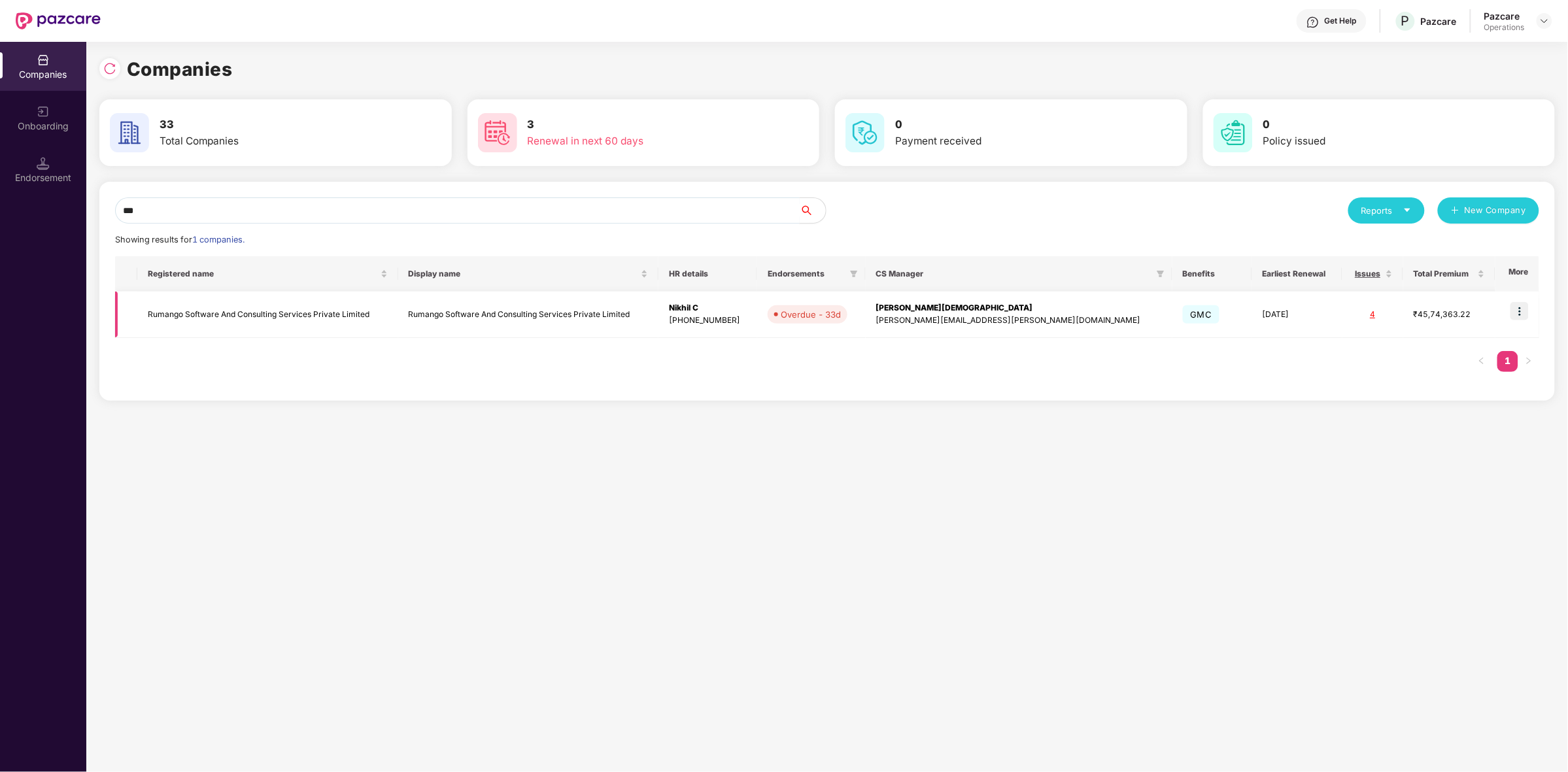
type input "***"
click at [176, 314] on td "Rumango Software And Consulting Services Private Limited" at bounding box center [267, 314] width 260 height 47
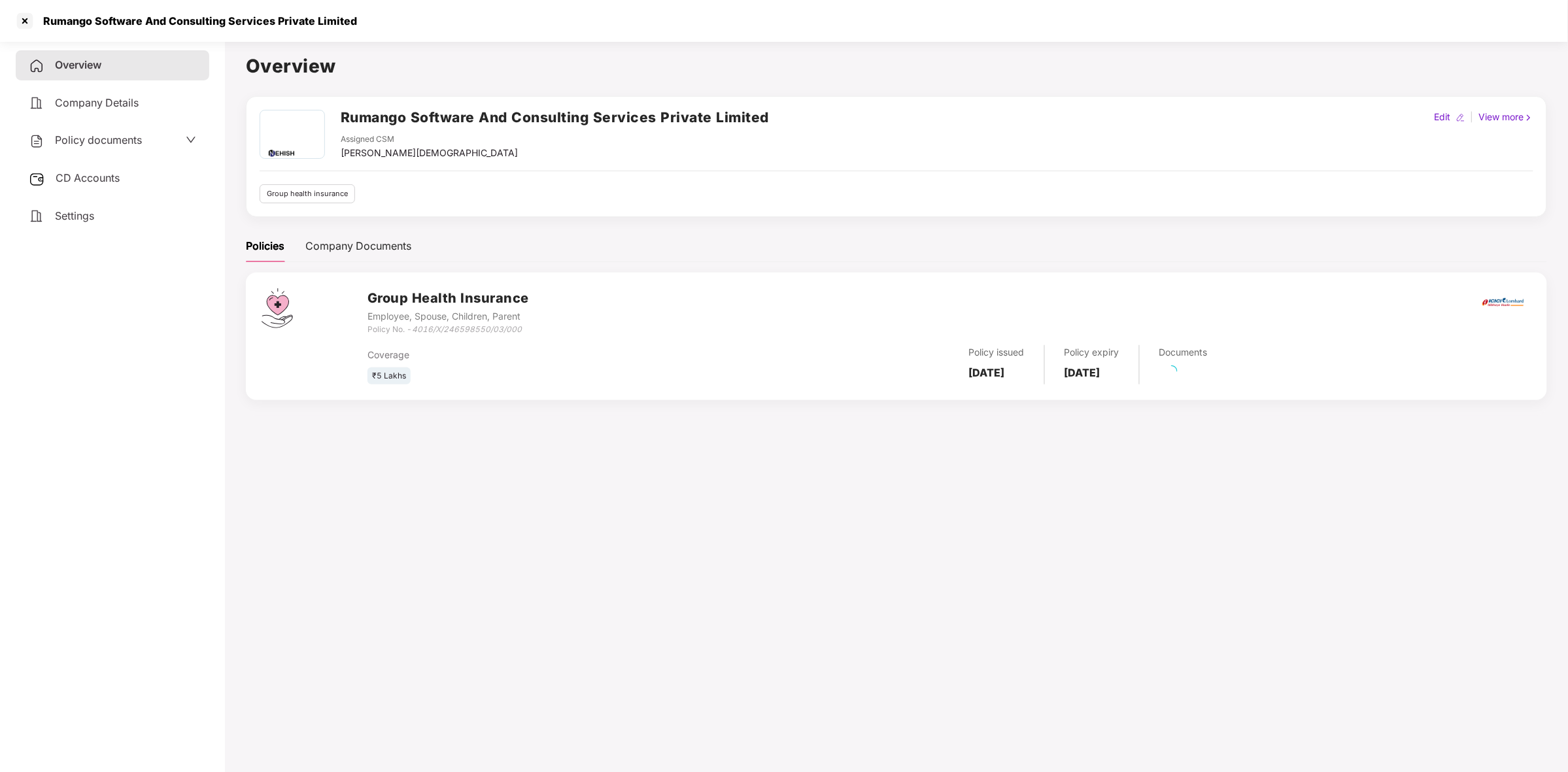
click at [107, 195] on div "Overview Company Details Policy documents CD Accounts Settings" at bounding box center [112, 141] width 194 height 181
click at [110, 178] on span "CD Accounts" at bounding box center [88, 178] width 64 height 13
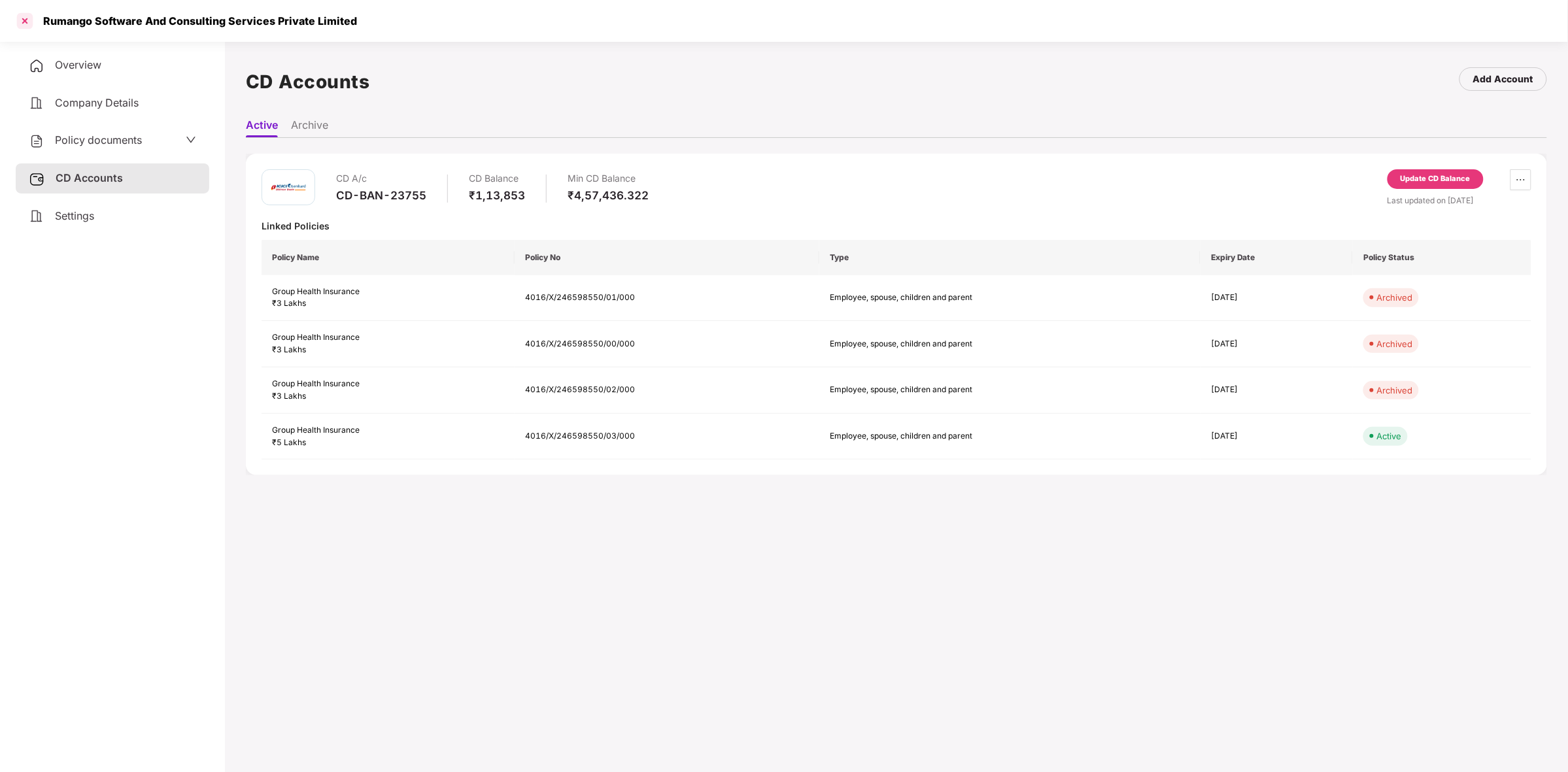
click at [29, 25] on div at bounding box center [25, 20] width 21 height 21
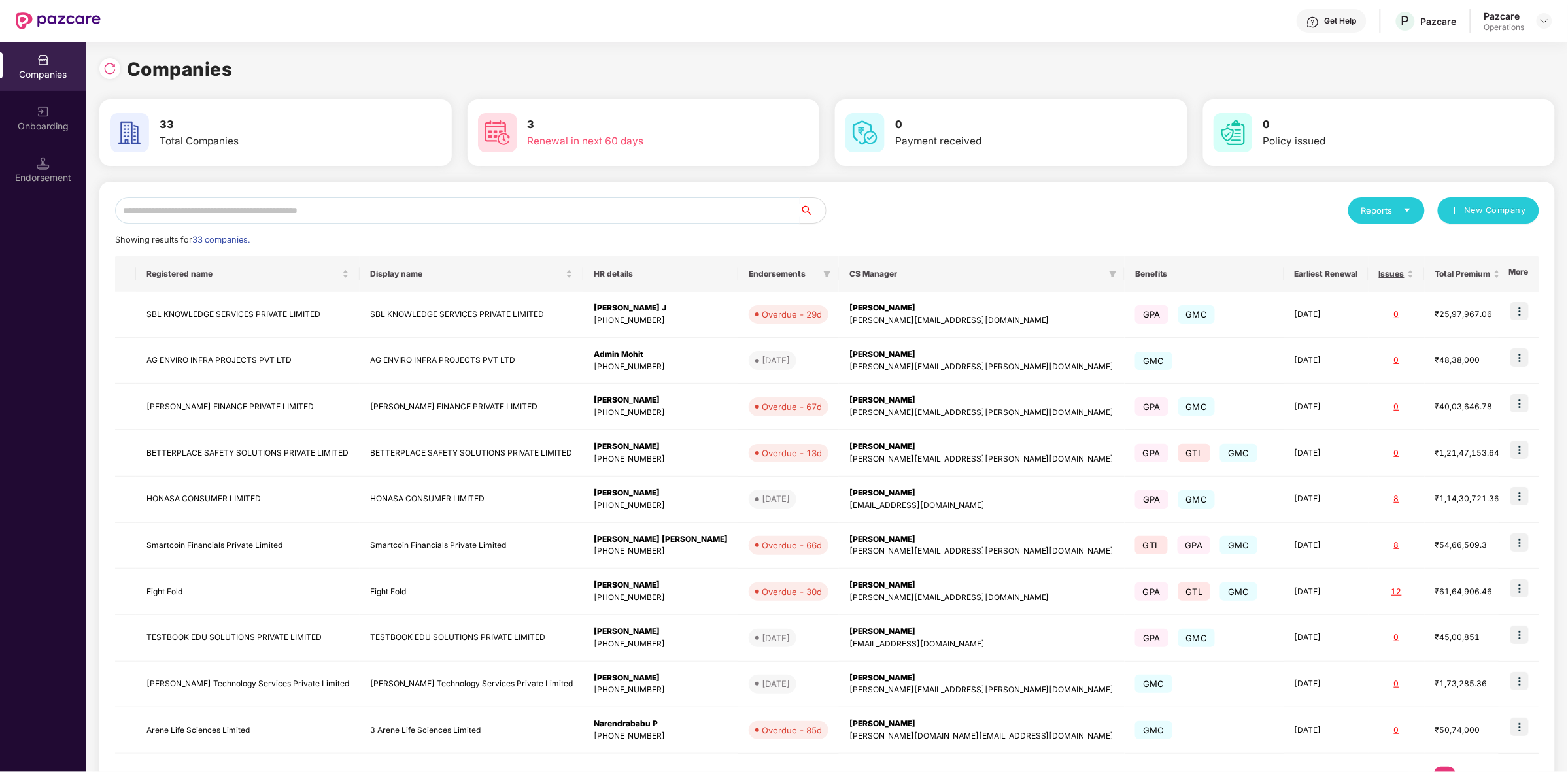
click at [442, 208] on input "text" at bounding box center [457, 210] width 684 height 26
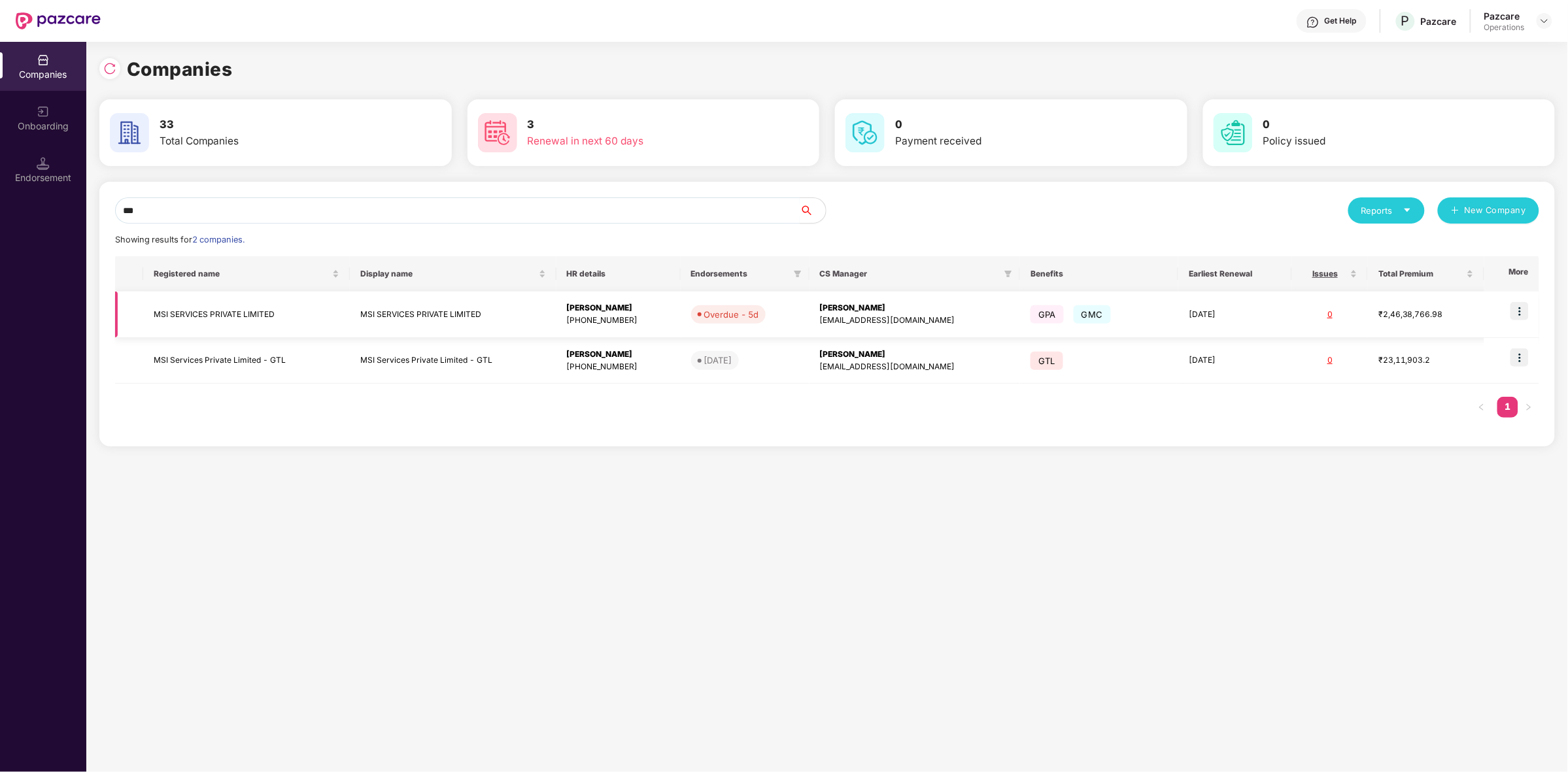
type input "***"
click at [1515, 314] on img at bounding box center [1520, 312] width 18 height 18
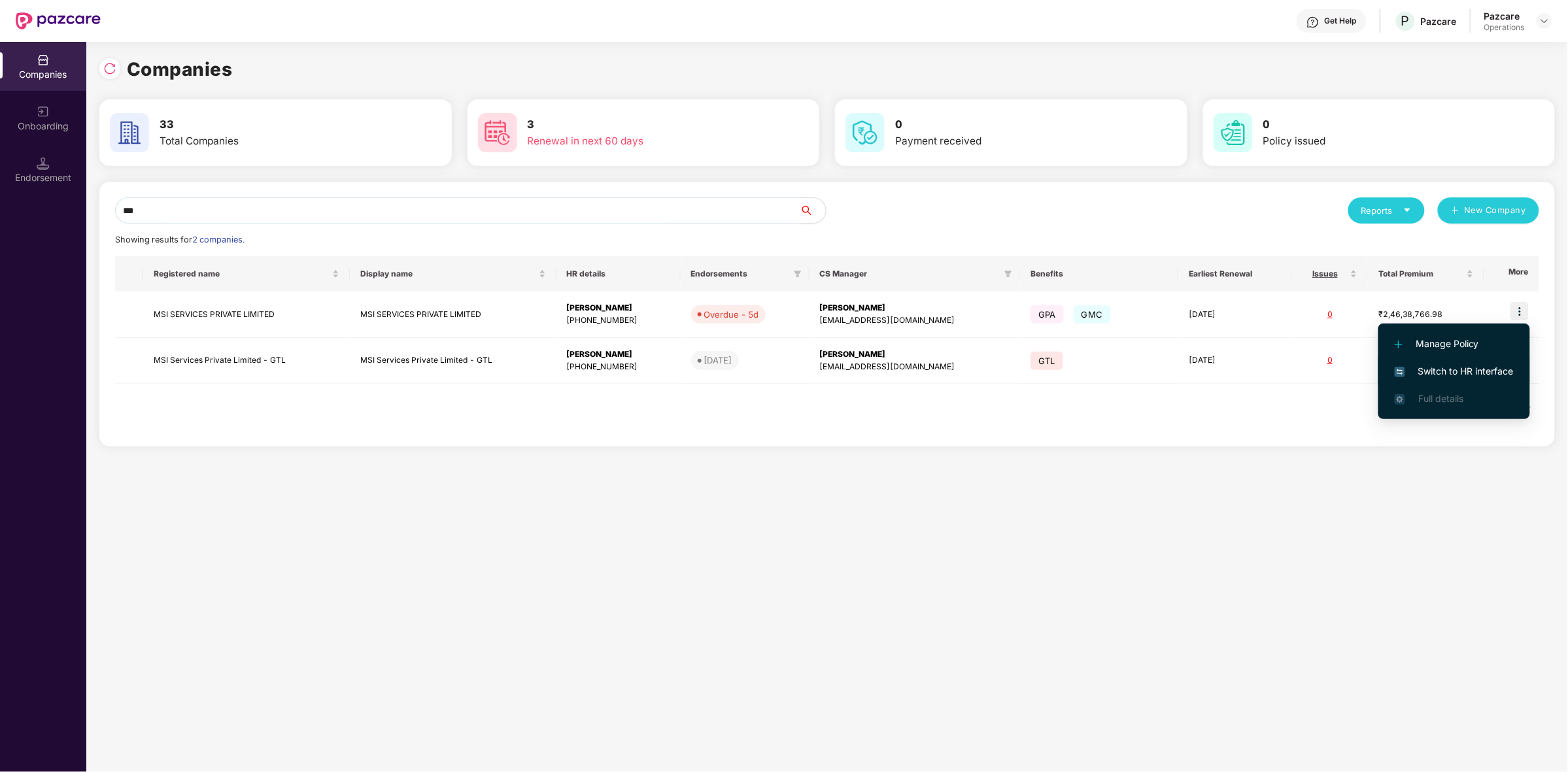
click at [1426, 371] on span "Switch to HR interface" at bounding box center [1454, 372] width 119 height 15
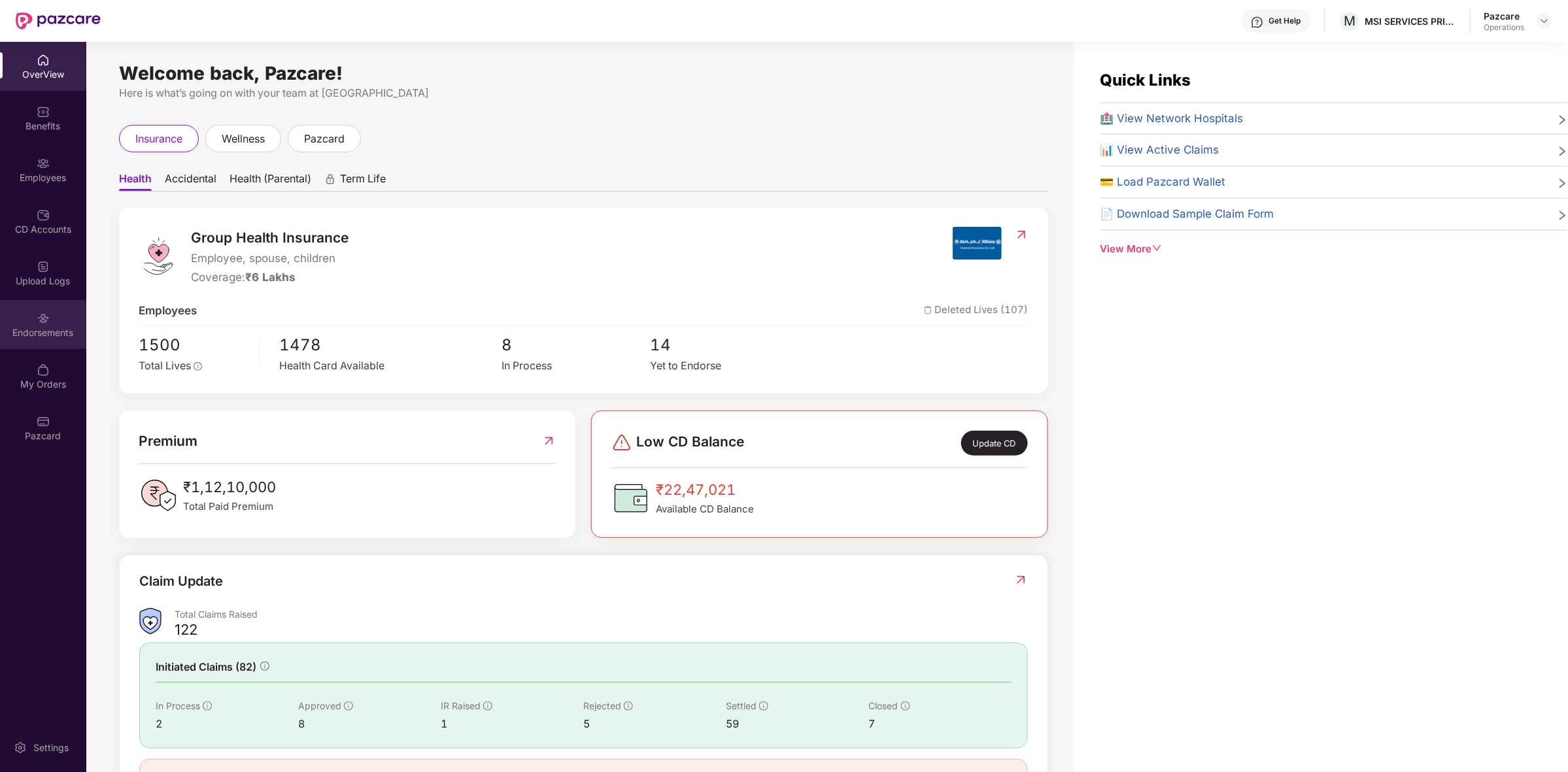
click at [17, 331] on div "Endorsements" at bounding box center [43, 333] width 86 height 13
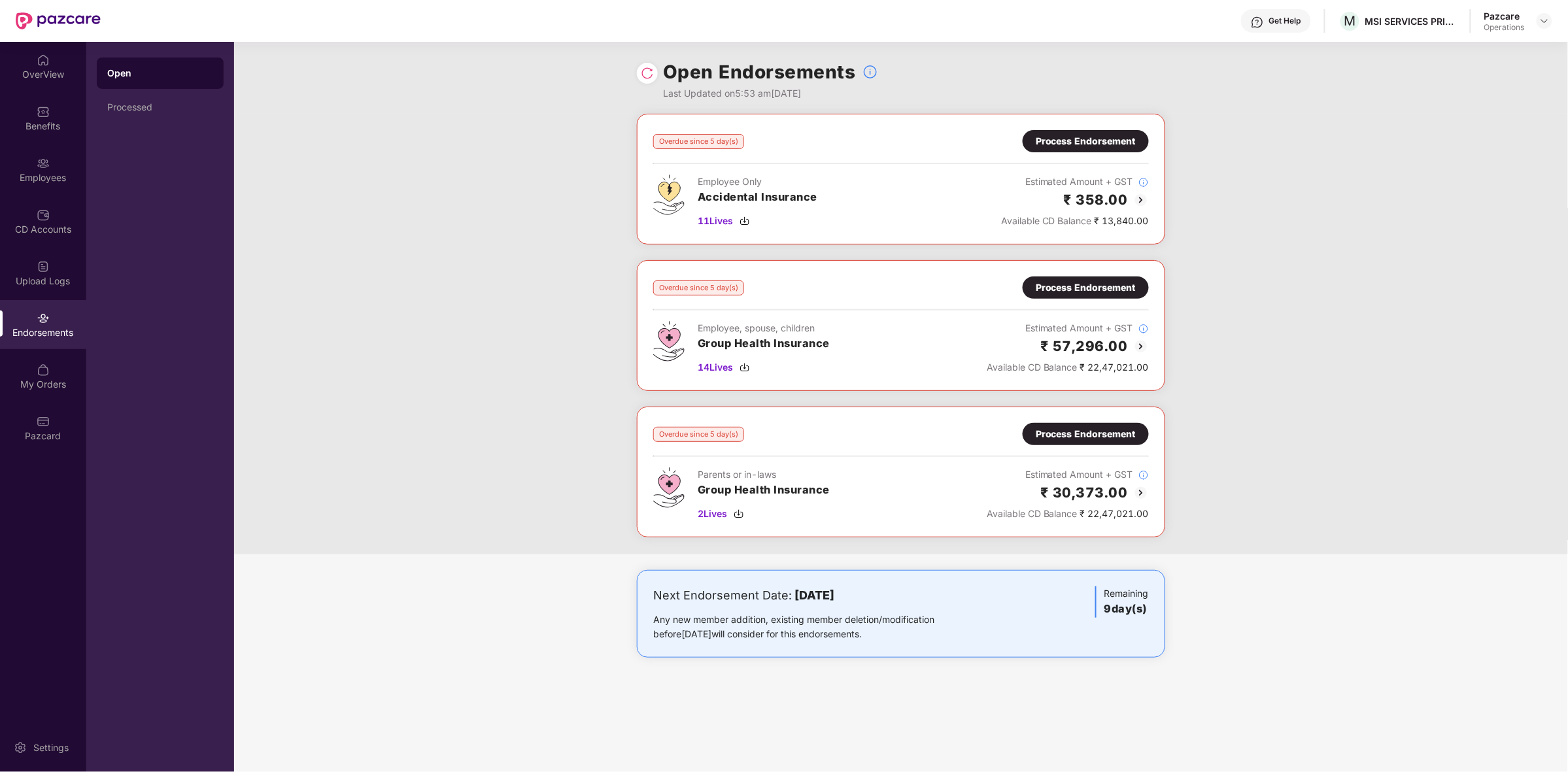
click at [1103, 290] on div "Process Endorsement" at bounding box center [1086, 288] width 100 height 15
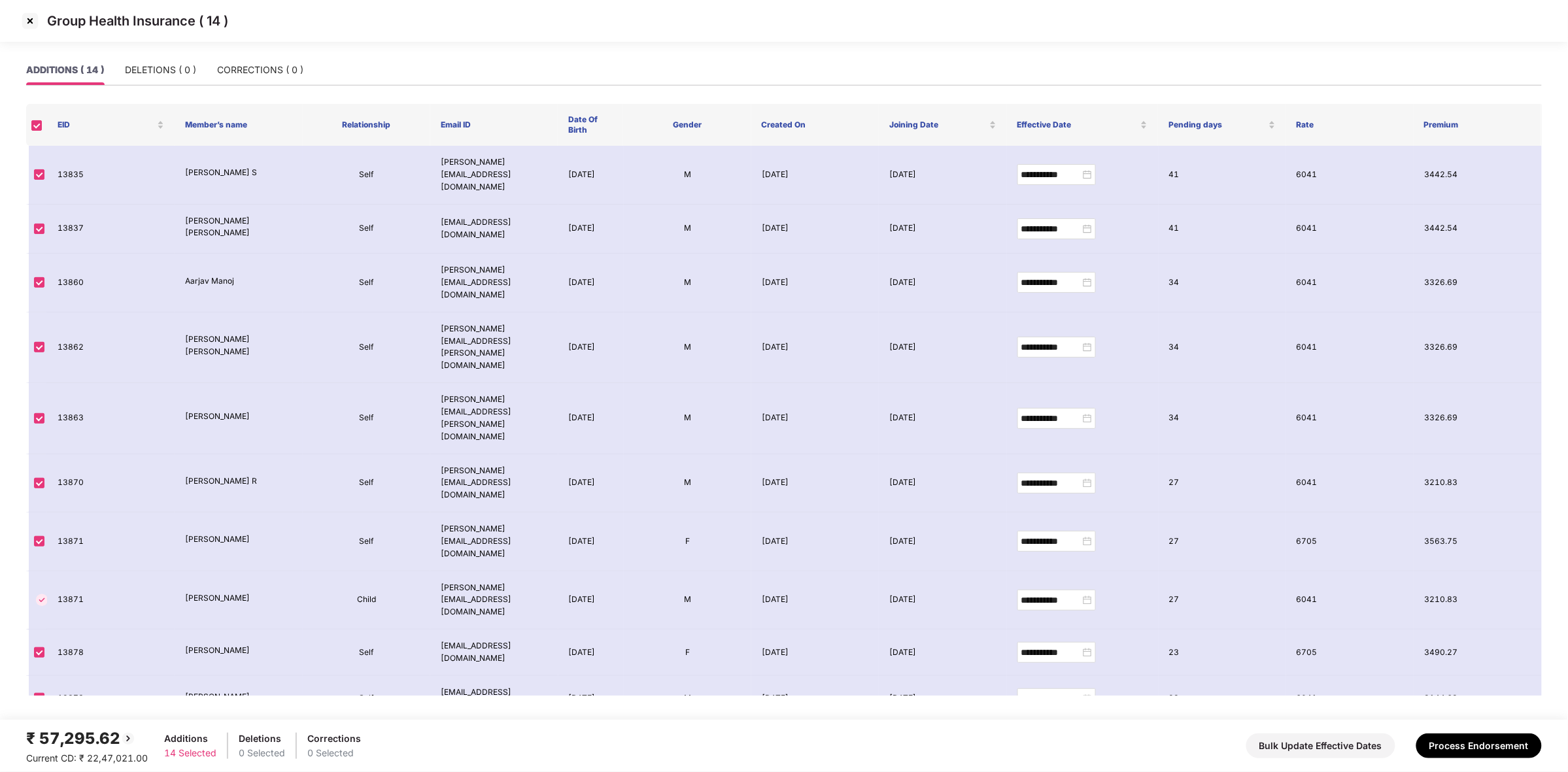
click at [33, 22] on img at bounding box center [29, 20] width 21 height 21
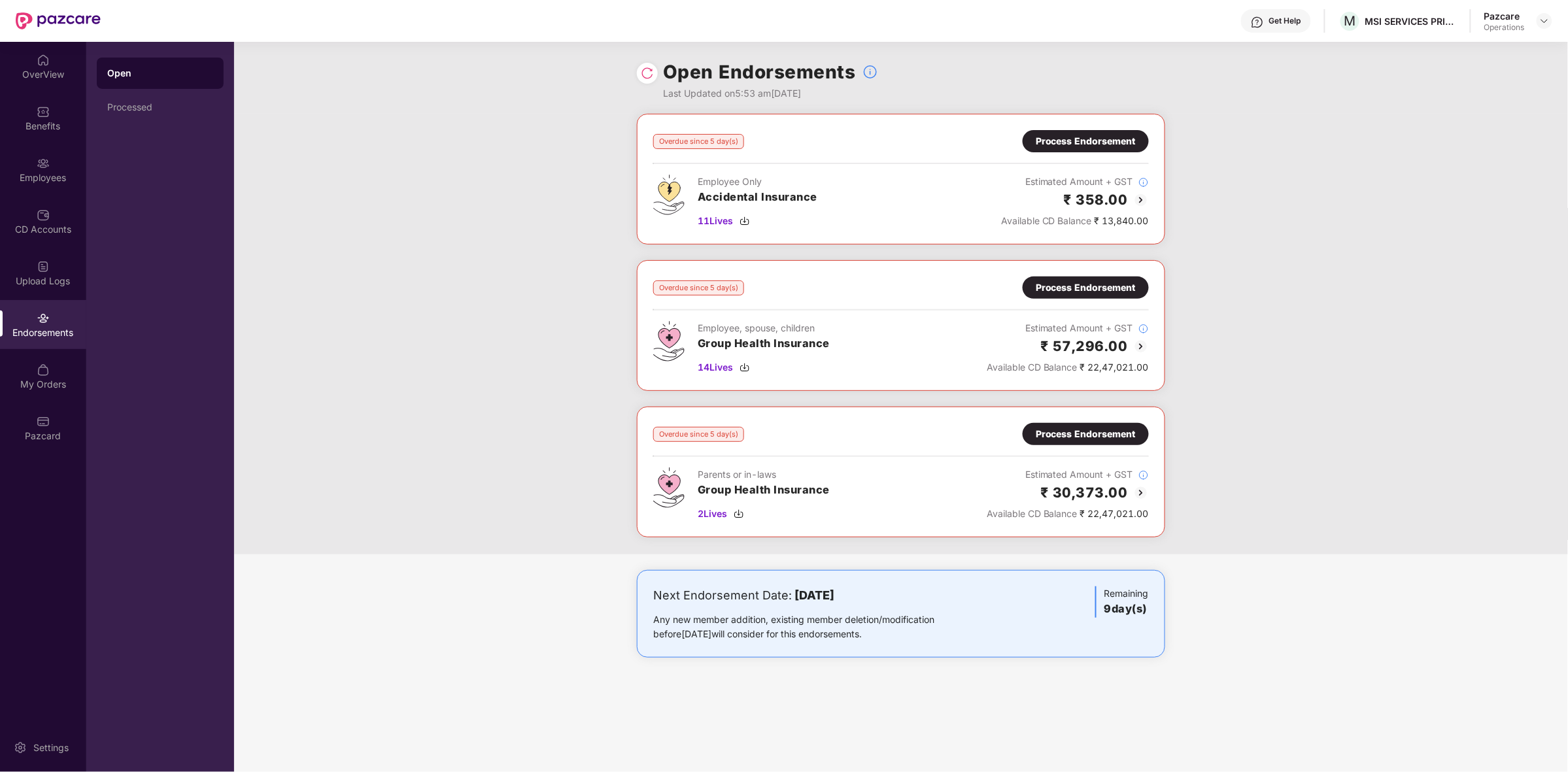
click at [1126, 439] on div "Process Endorsement" at bounding box center [1086, 434] width 100 height 15
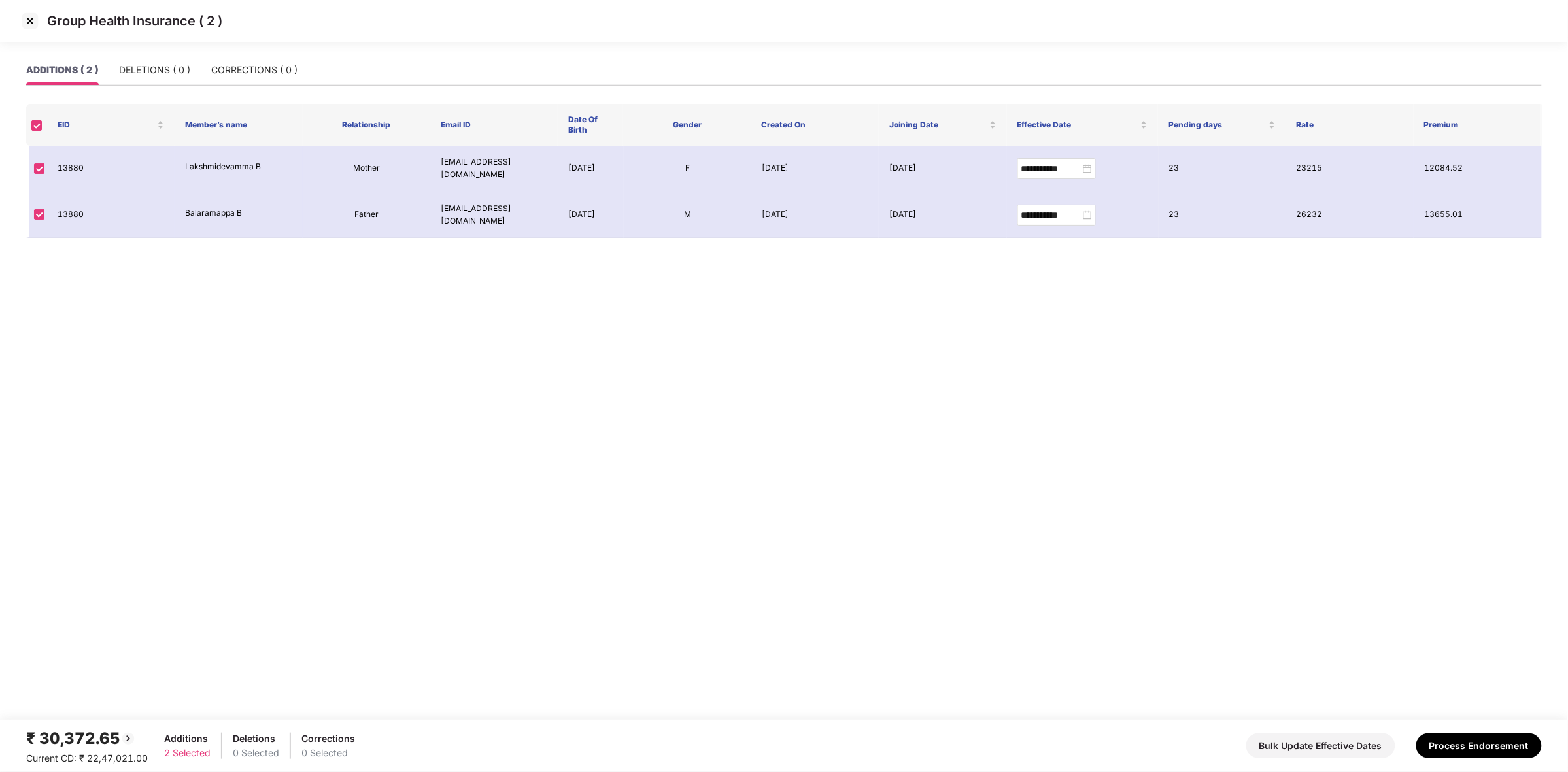
click at [25, 25] on img at bounding box center [29, 20] width 21 height 21
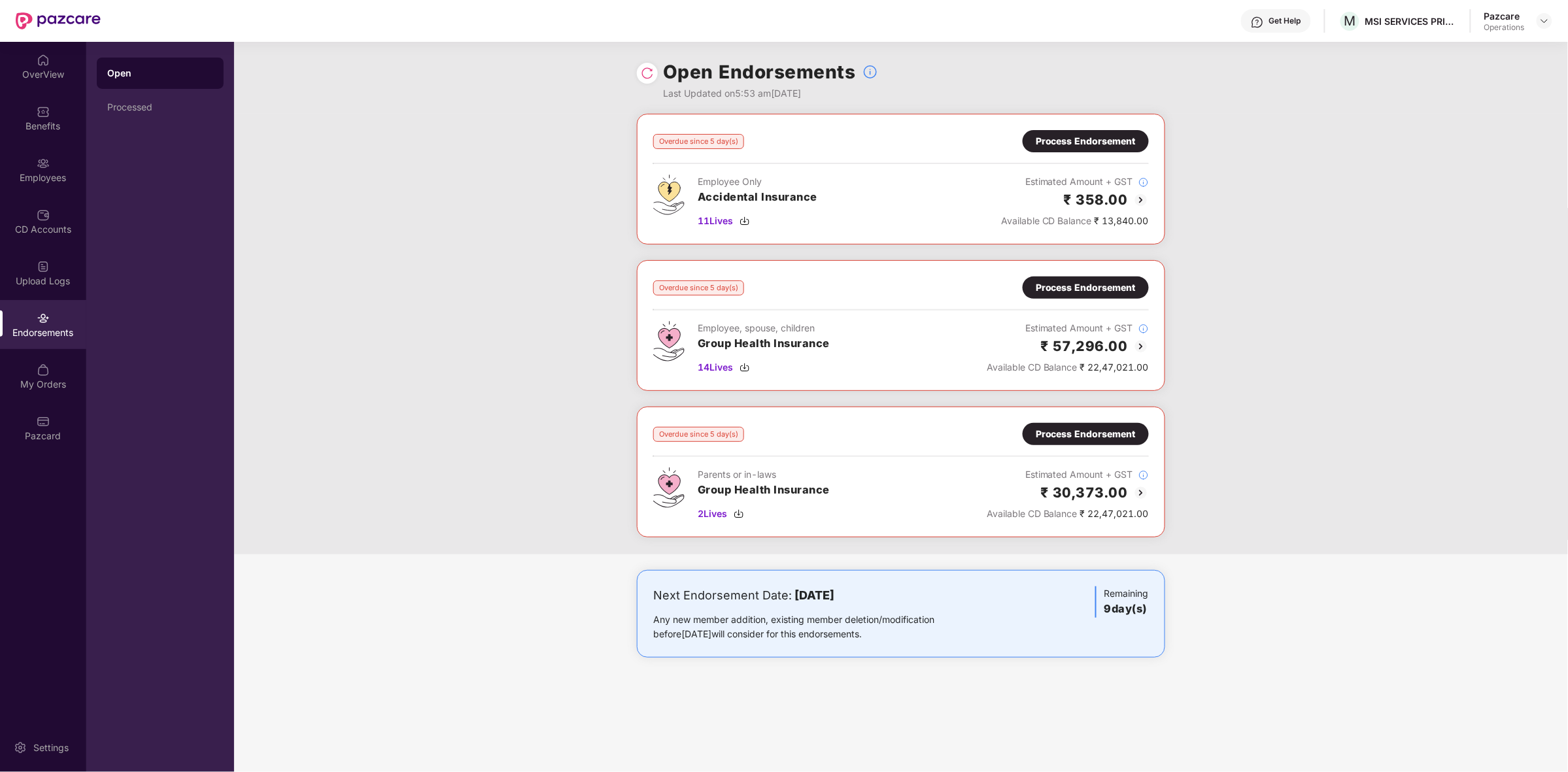
click at [67, 13] on img at bounding box center [58, 21] width 85 height 17
click at [66, 19] on img at bounding box center [58, 21] width 85 height 17
click at [1545, 24] on img at bounding box center [1543, 20] width 10 height 10
click at [1455, 51] on div "Switch to partner view" at bounding box center [1482, 51] width 170 height 26
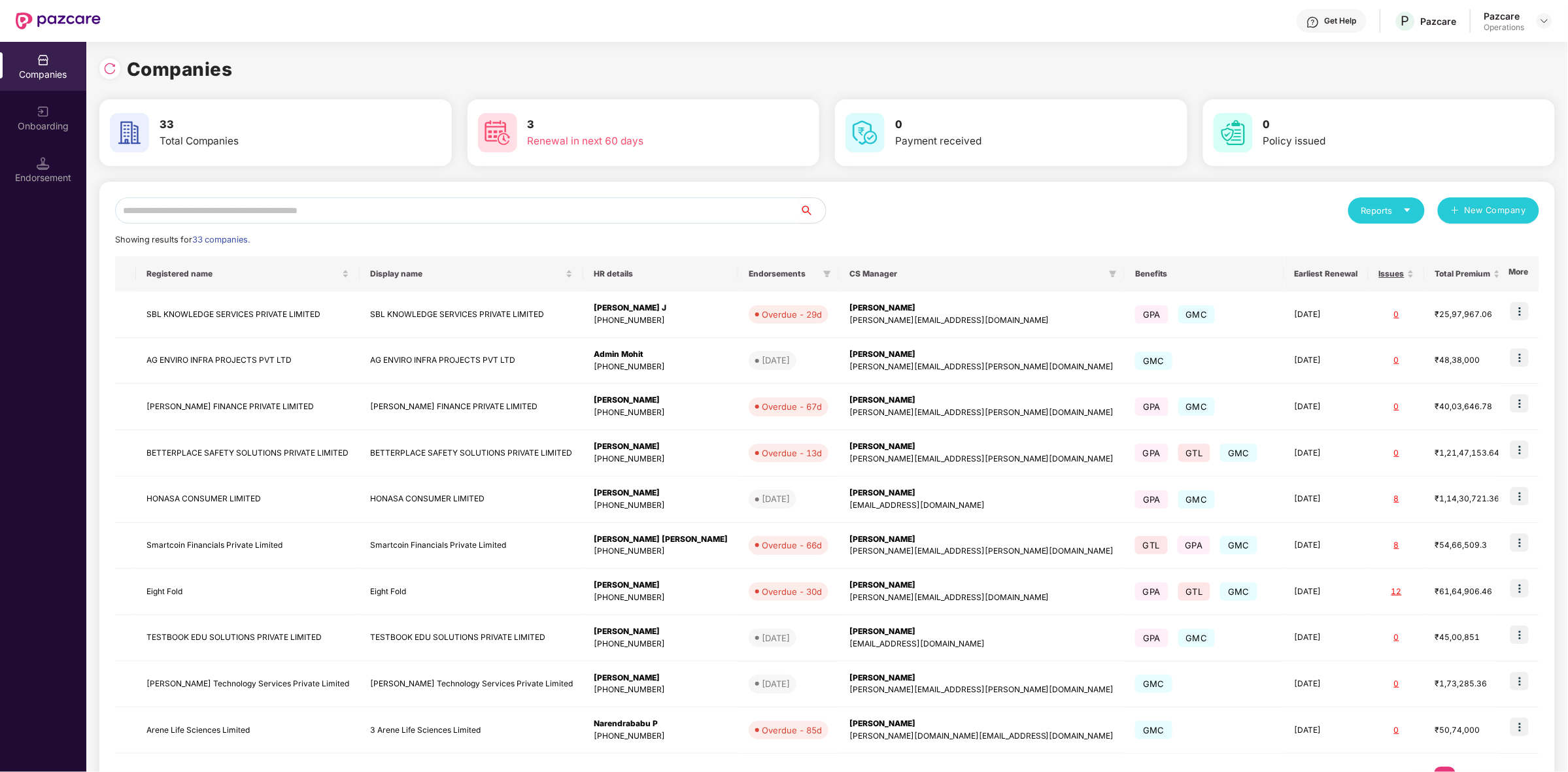
click at [395, 217] on input "text" at bounding box center [457, 210] width 684 height 26
click at [357, 216] on input "text" at bounding box center [457, 210] width 684 height 26
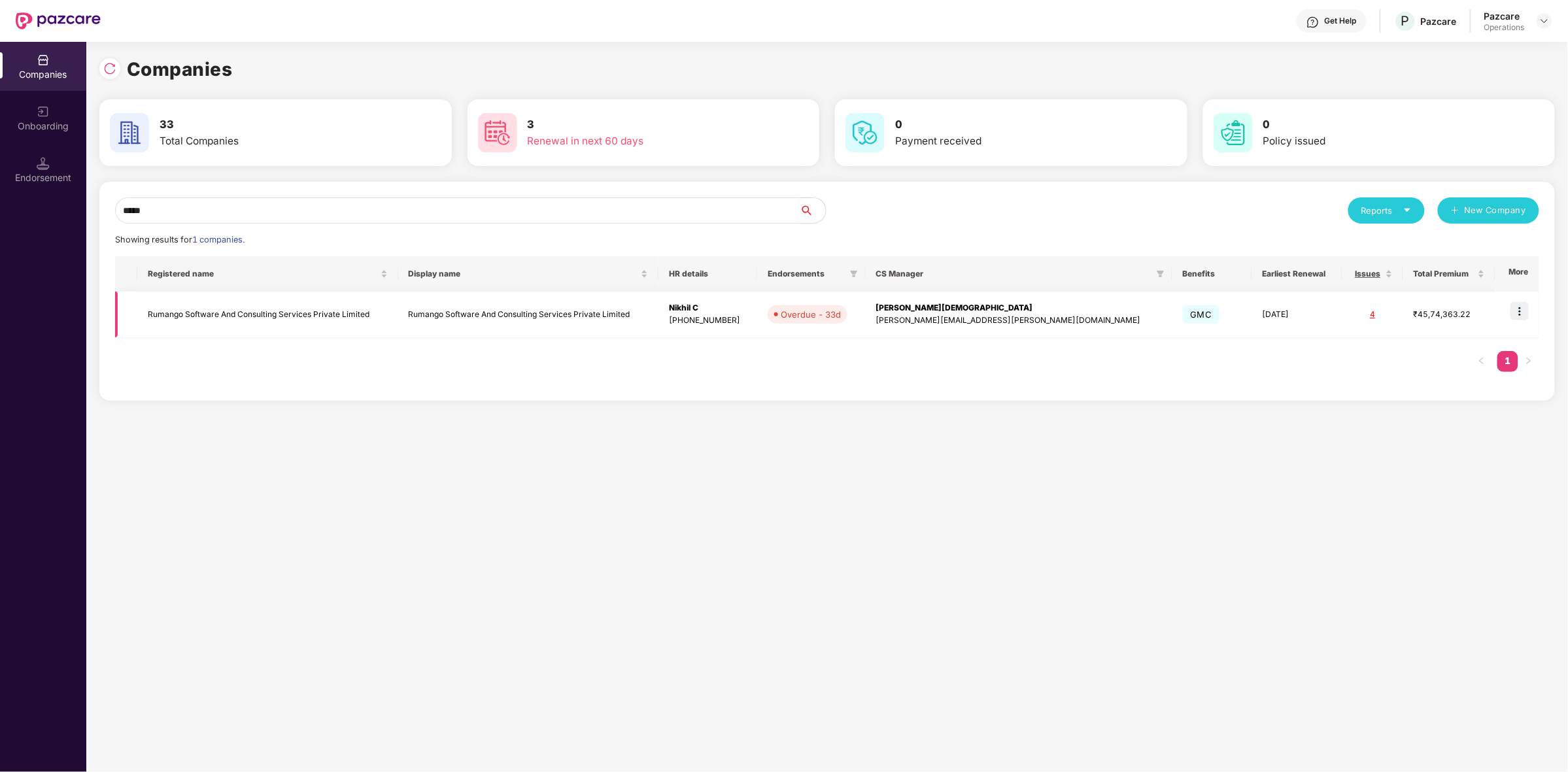
type input "*****"
click at [1525, 305] on img at bounding box center [1520, 312] width 18 height 18
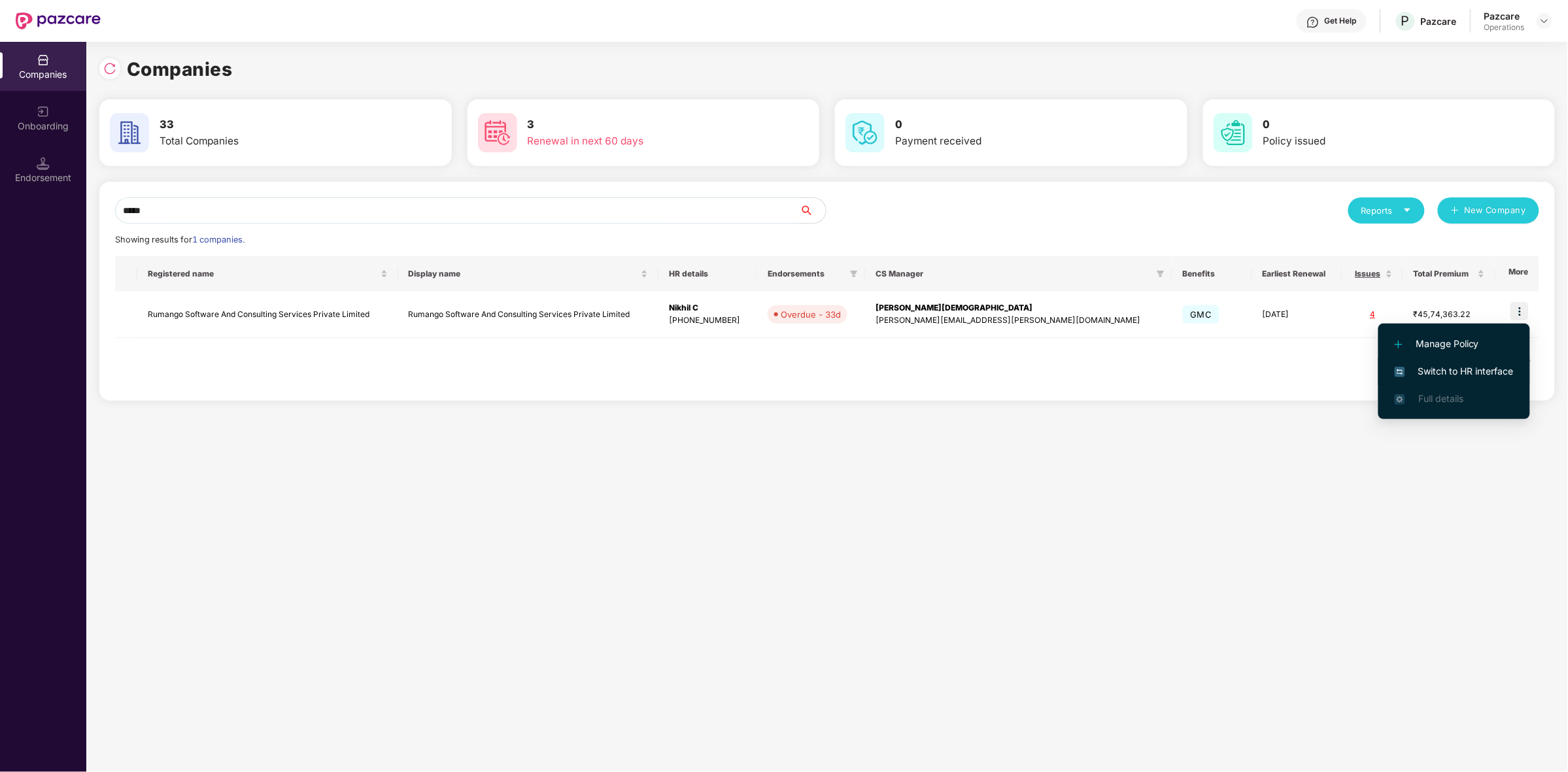
click at [1439, 372] on span "Switch to HR interface" at bounding box center [1454, 372] width 119 height 15
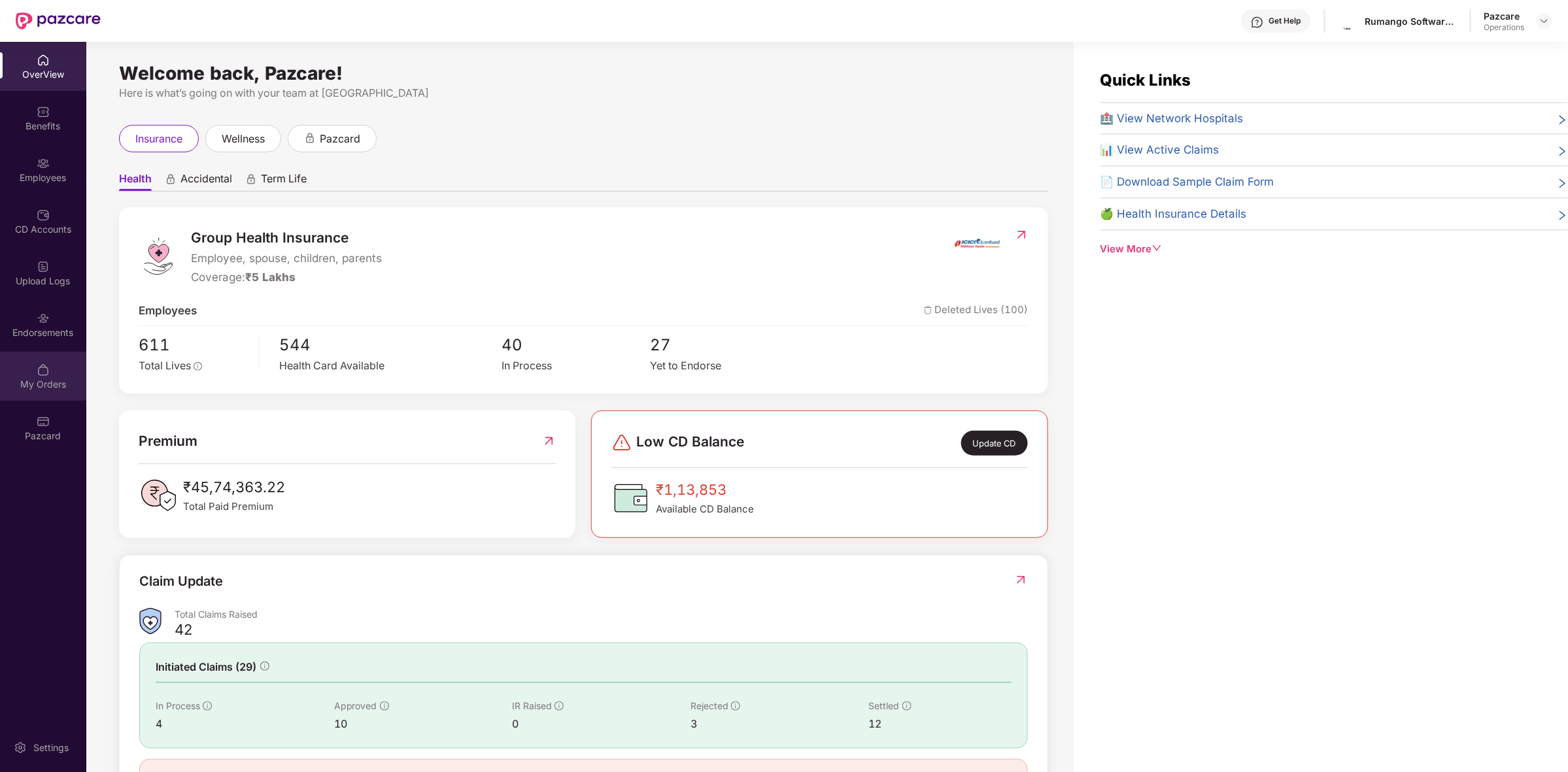
click at [53, 352] on div "My Orders" at bounding box center [43, 376] width 86 height 49
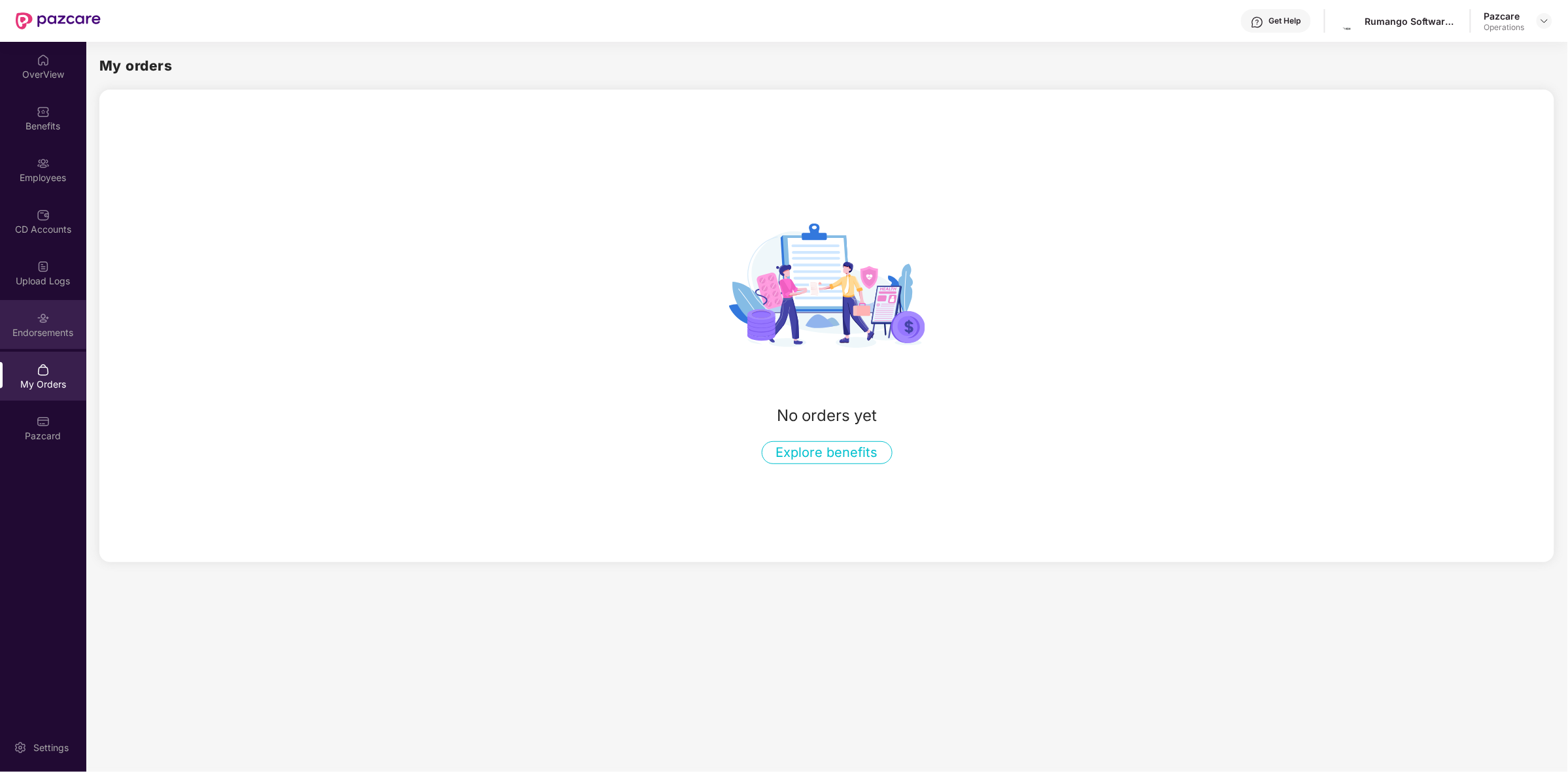
click at [50, 344] on div "Endorsements" at bounding box center [43, 325] width 86 height 49
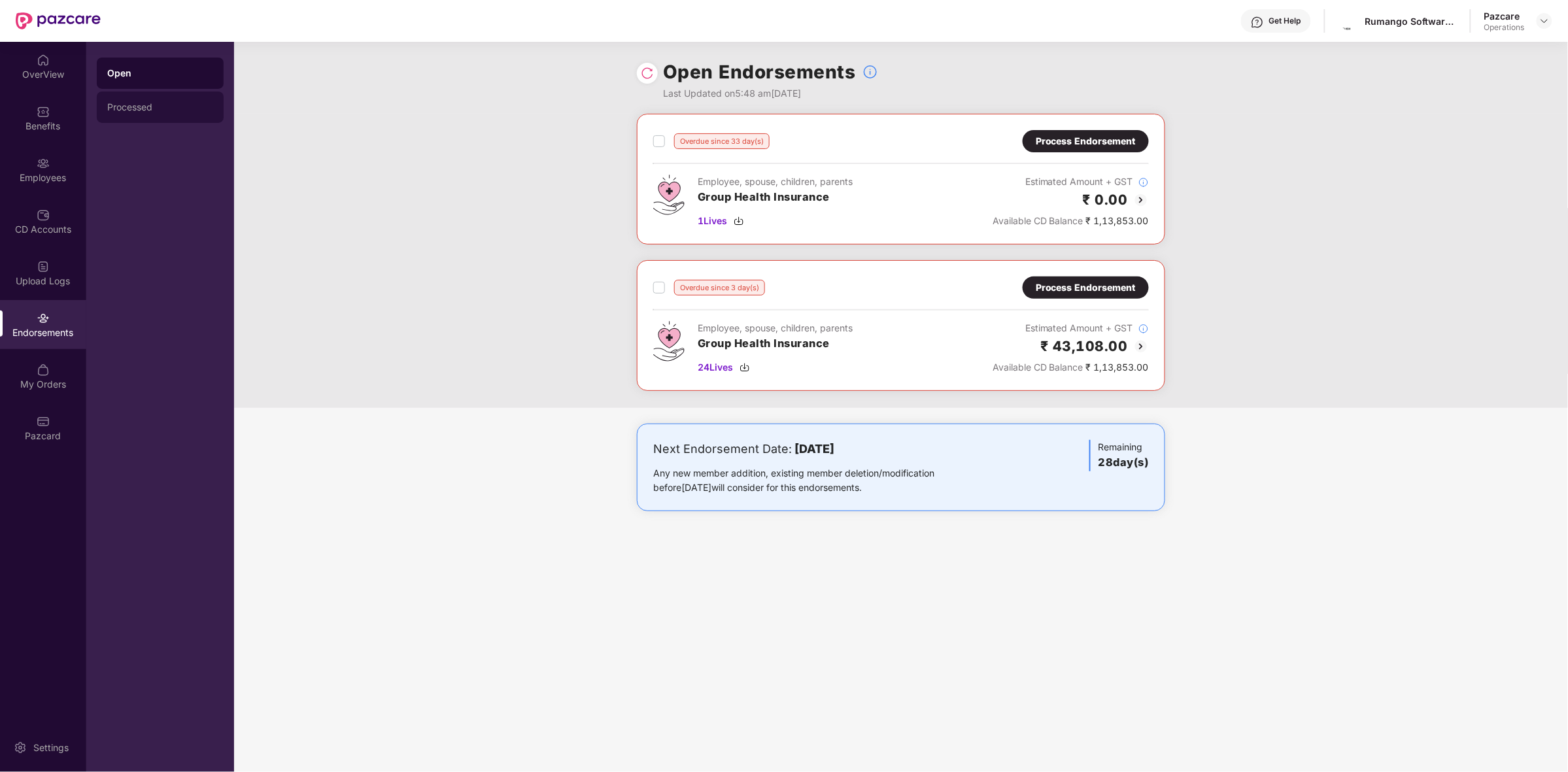
click at [144, 111] on div "Processed" at bounding box center [160, 107] width 106 height 10
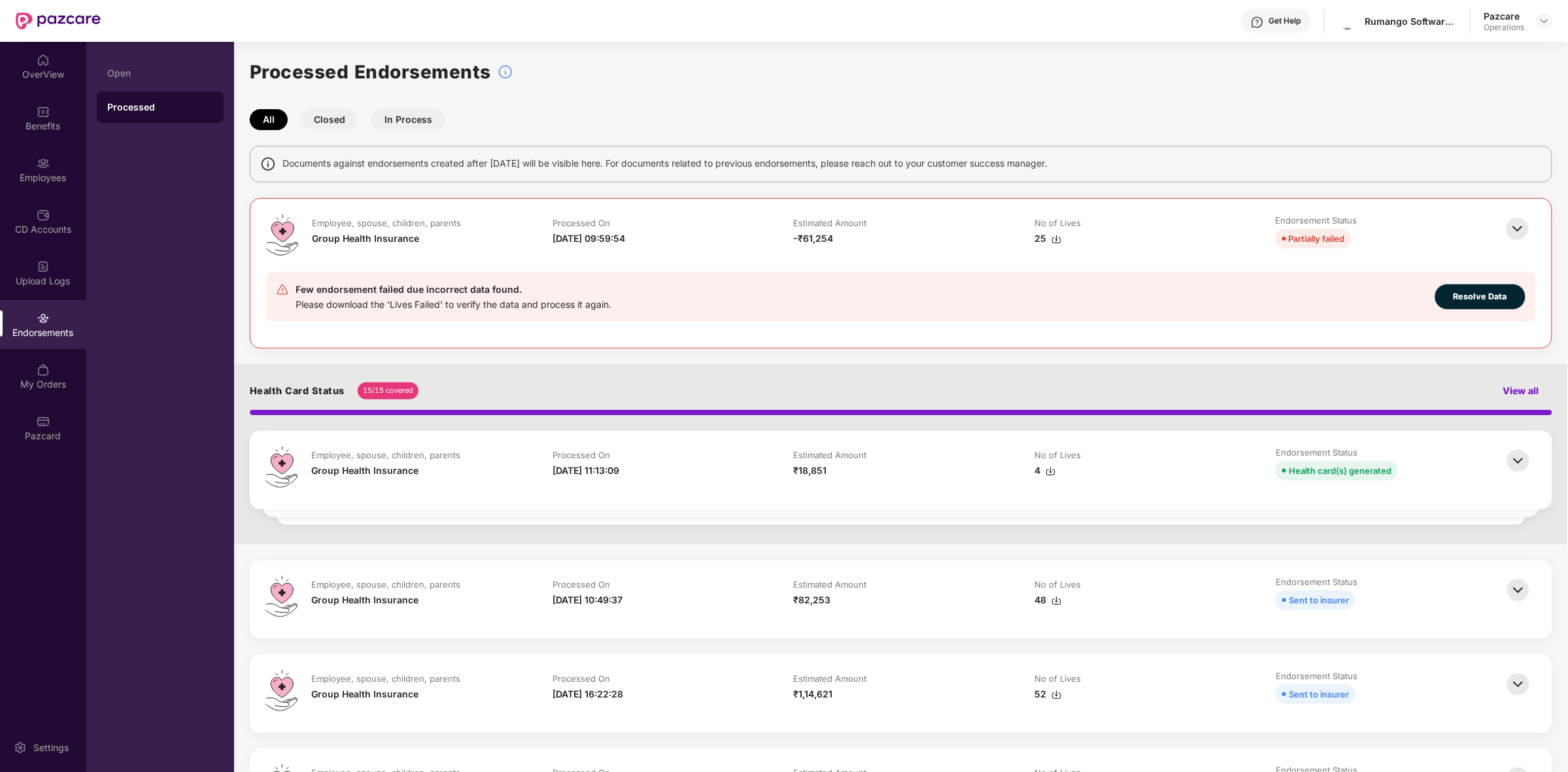
click at [333, 123] on button "Closed" at bounding box center [329, 120] width 58 height 21
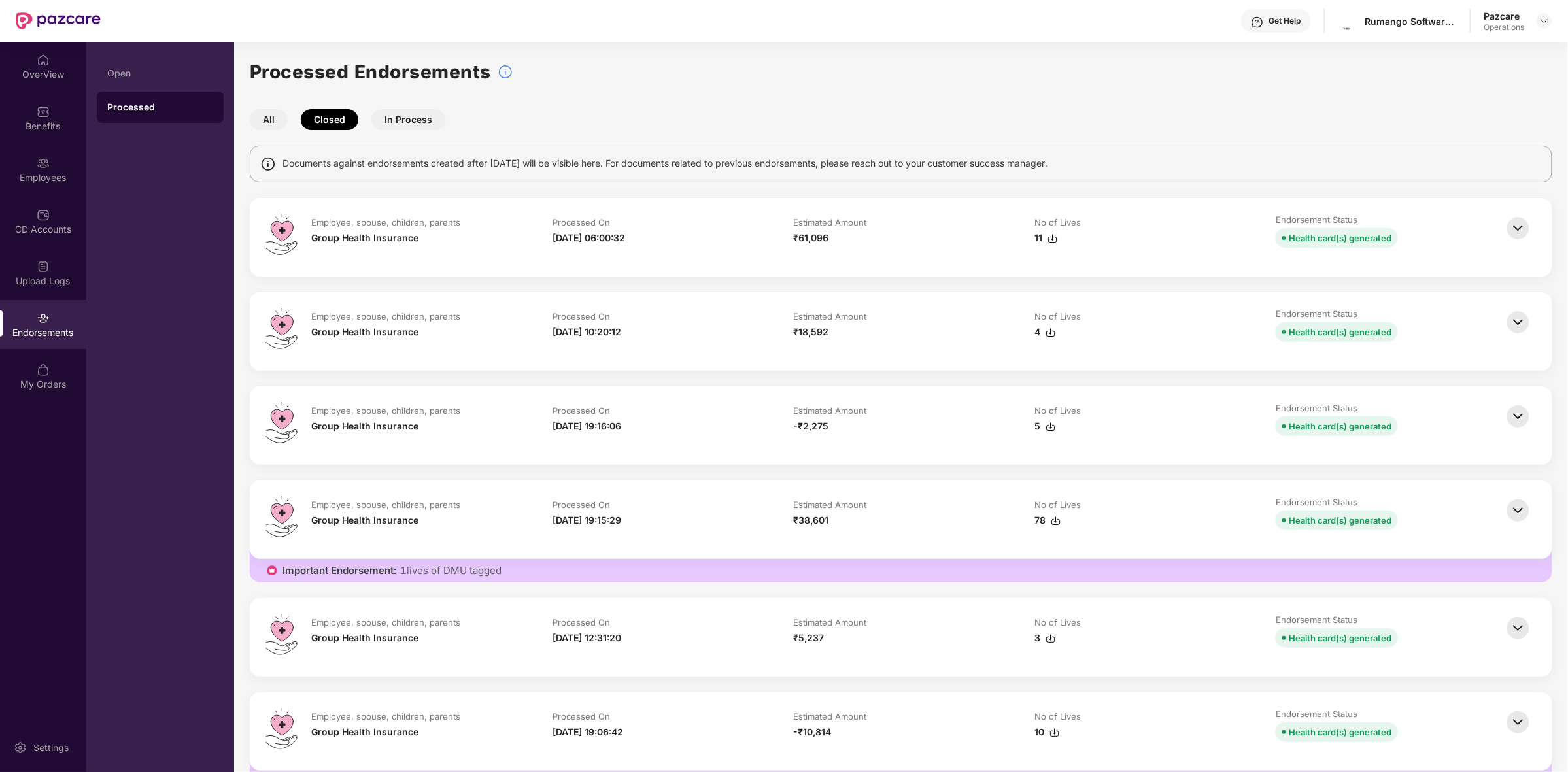
click at [406, 122] on button "In Process" at bounding box center [408, 120] width 74 height 21
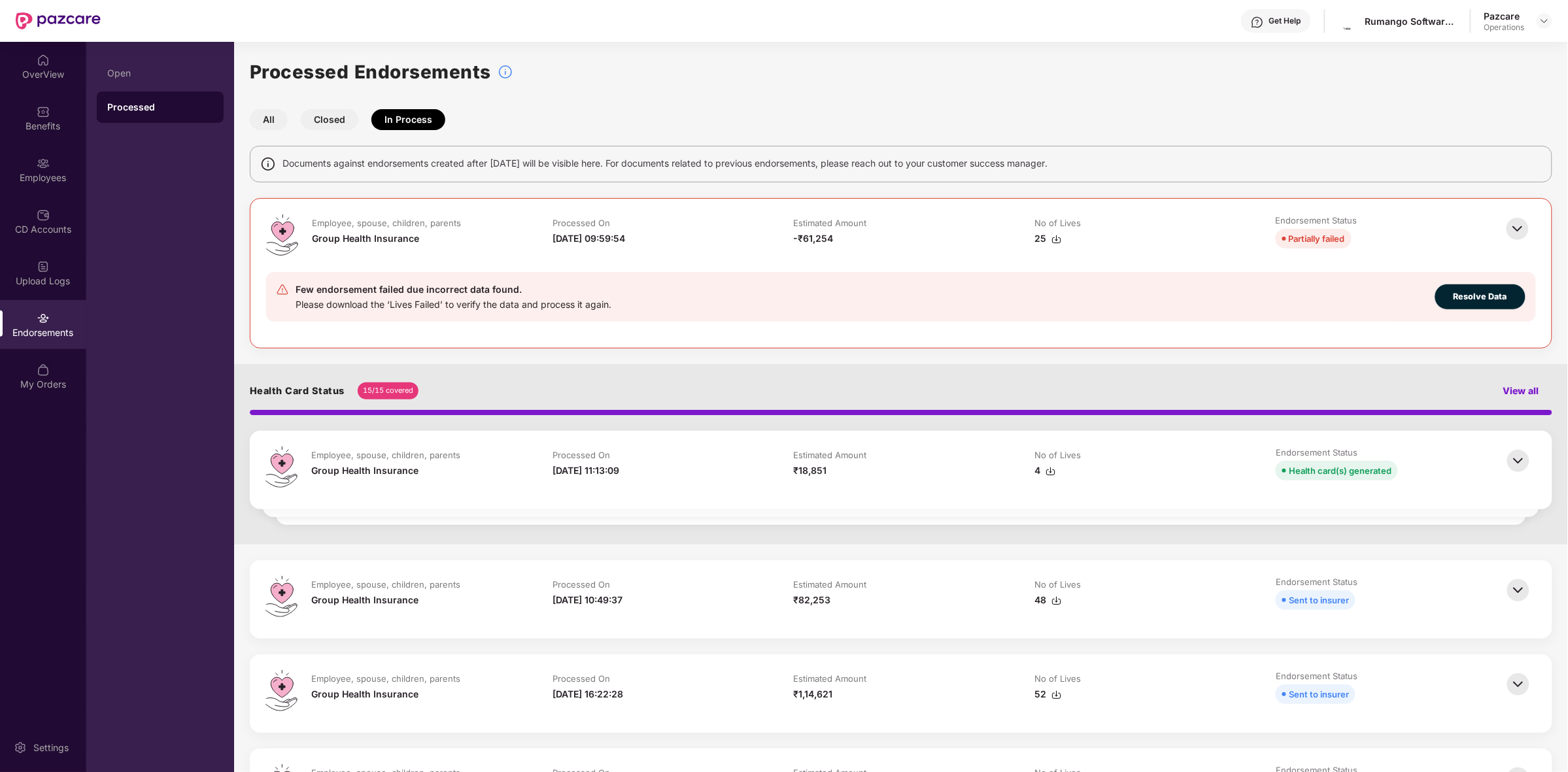
click at [1517, 227] on img at bounding box center [1517, 228] width 28 height 28
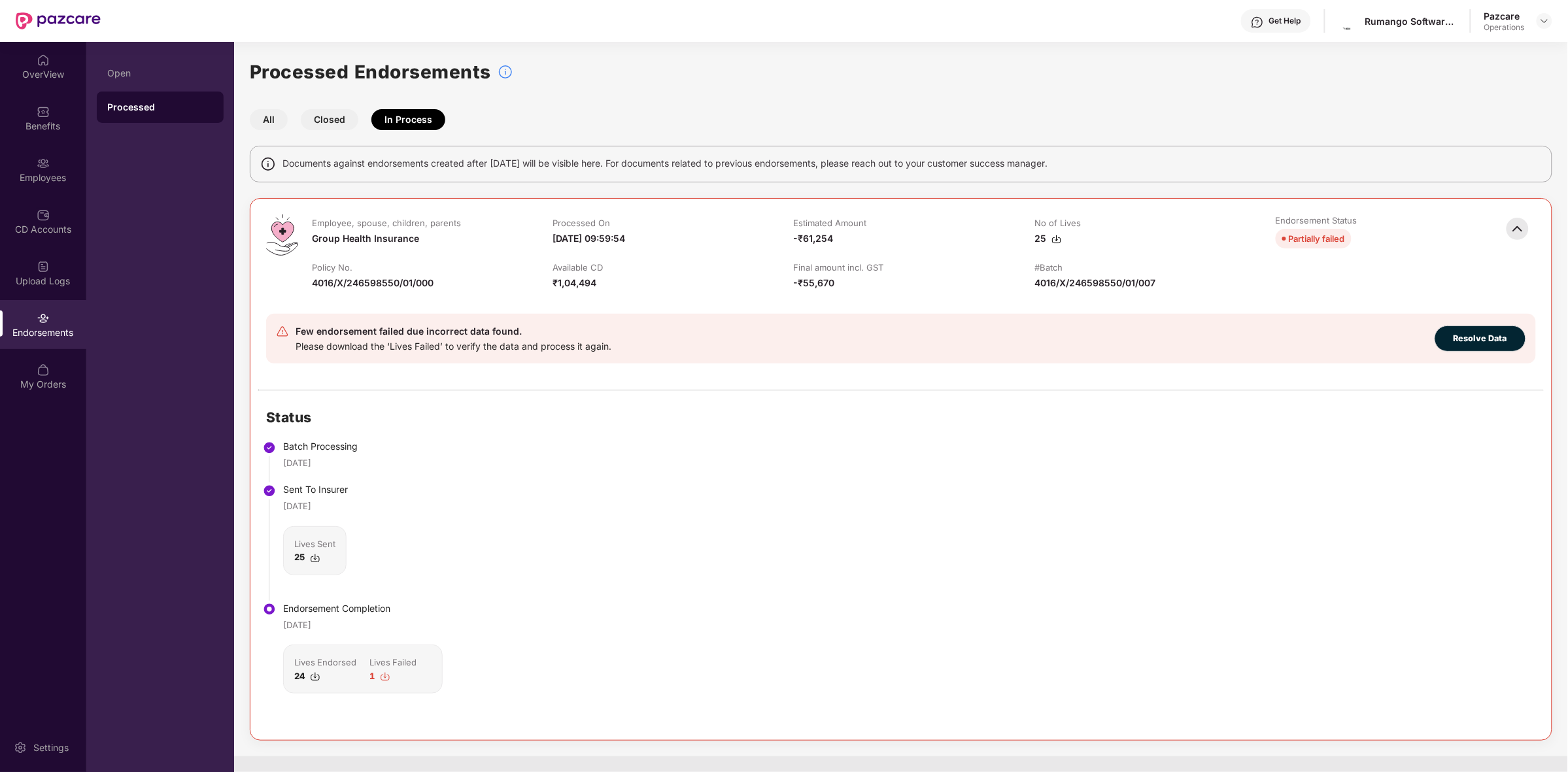
click at [269, 122] on button "All" at bounding box center [268, 120] width 38 height 21
click at [155, 81] on div "Open" at bounding box center [160, 73] width 127 height 31
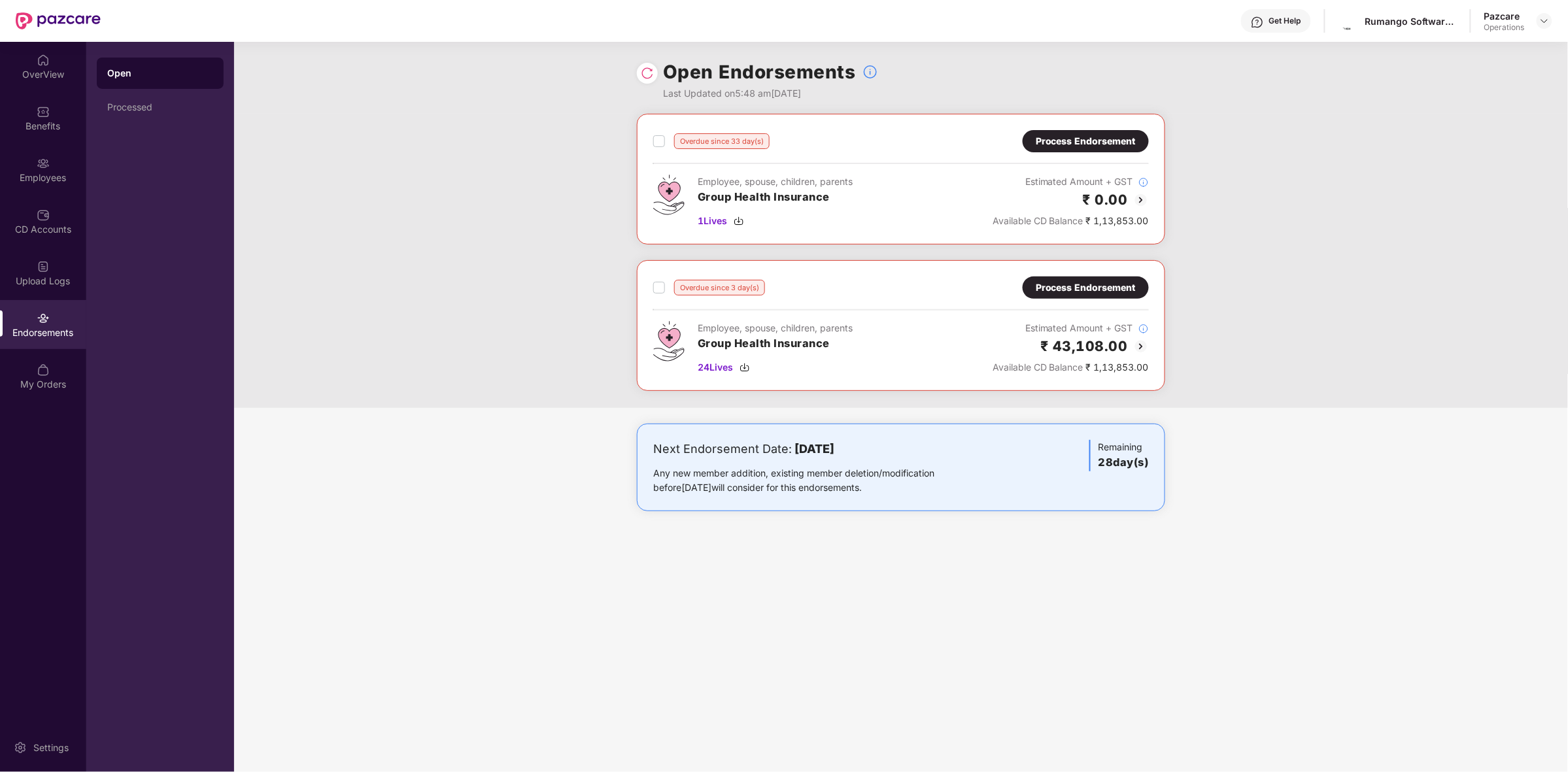
click at [1144, 204] on img at bounding box center [1141, 199] width 16 height 16
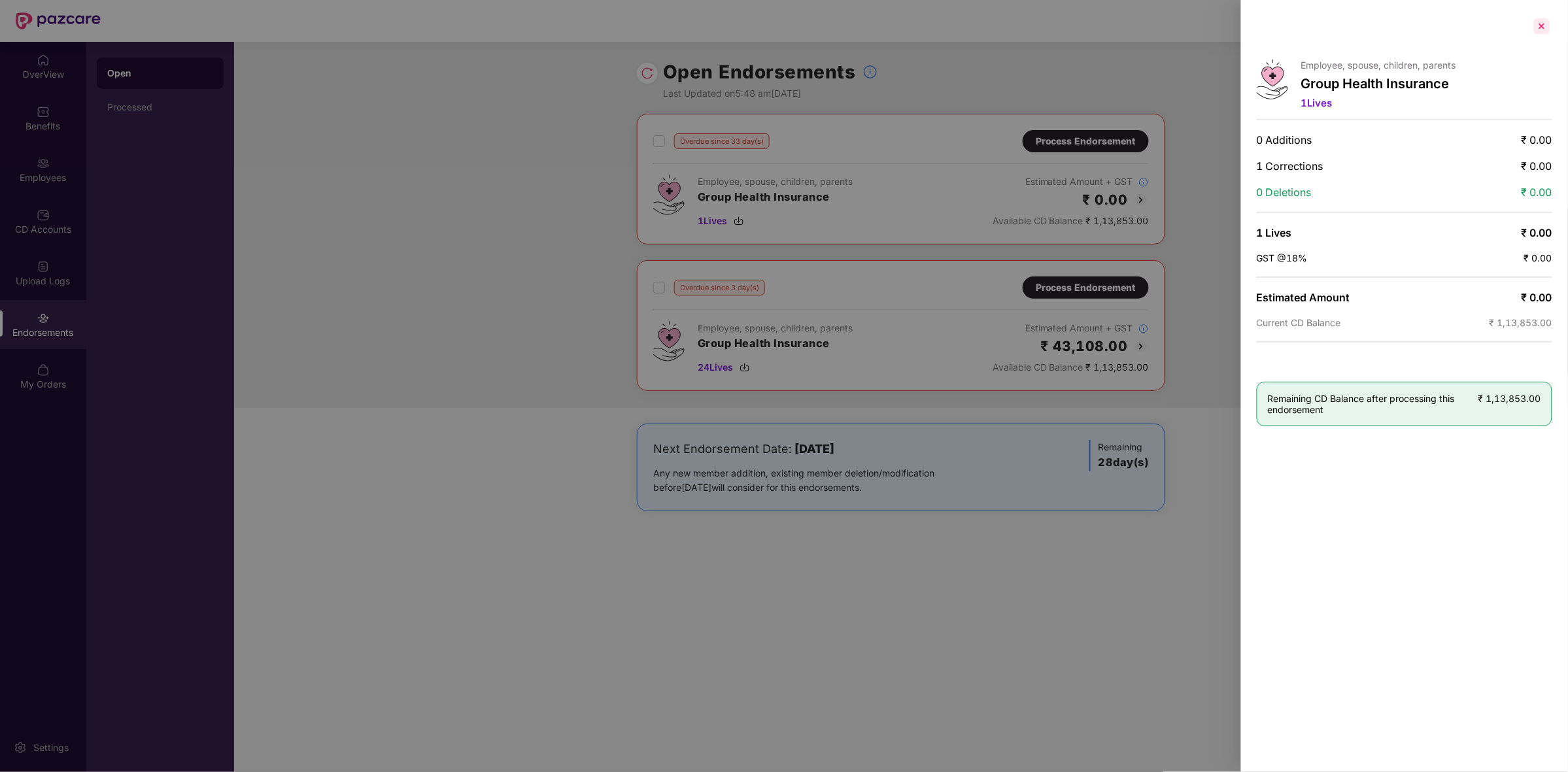
click at [1538, 24] on div at bounding box center [1541, 26] width 21 height 21
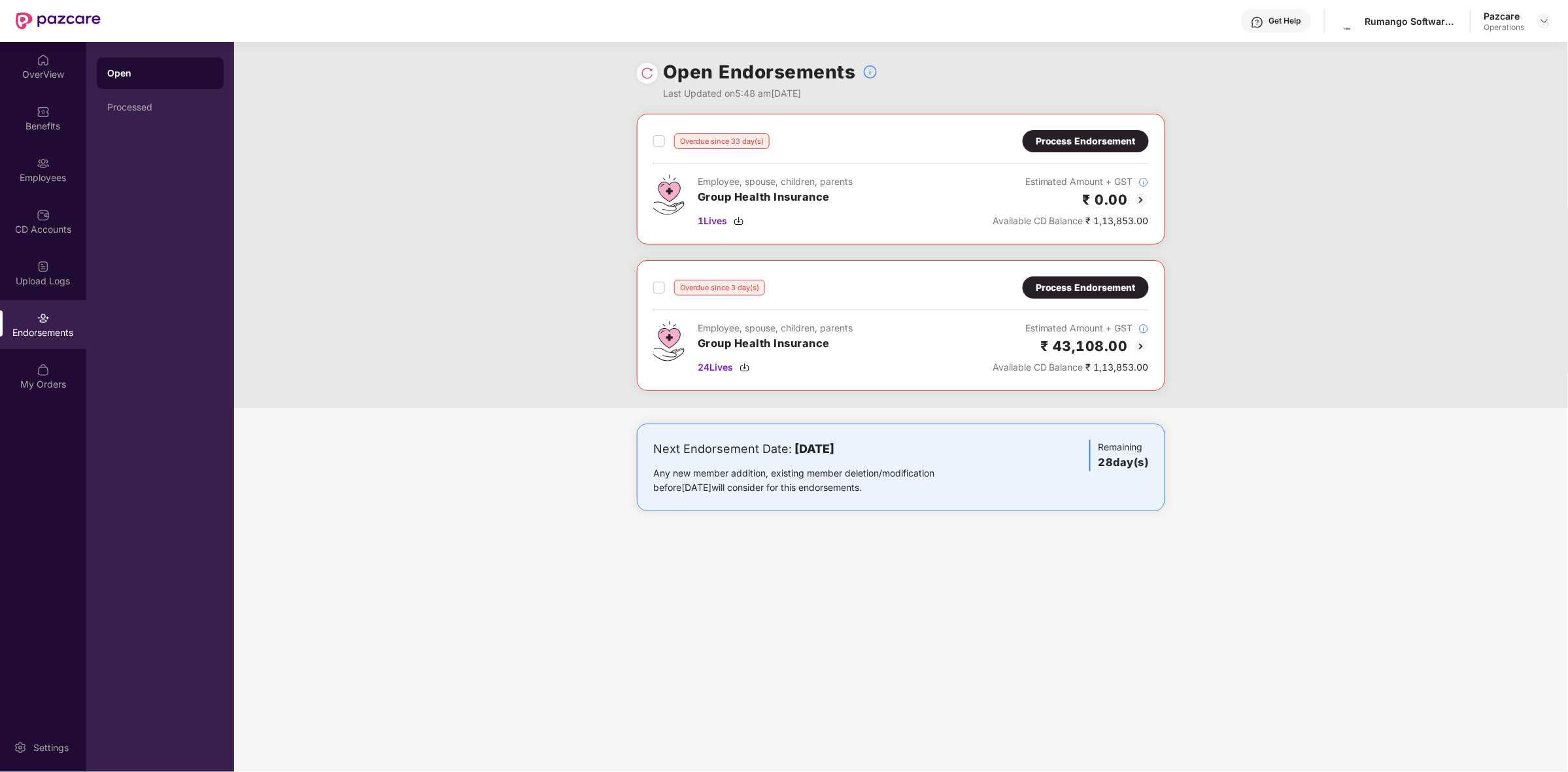
click at [1089, 284] on div "Process Endorsement" at bounding box center [1086, 288] width 100 height 15
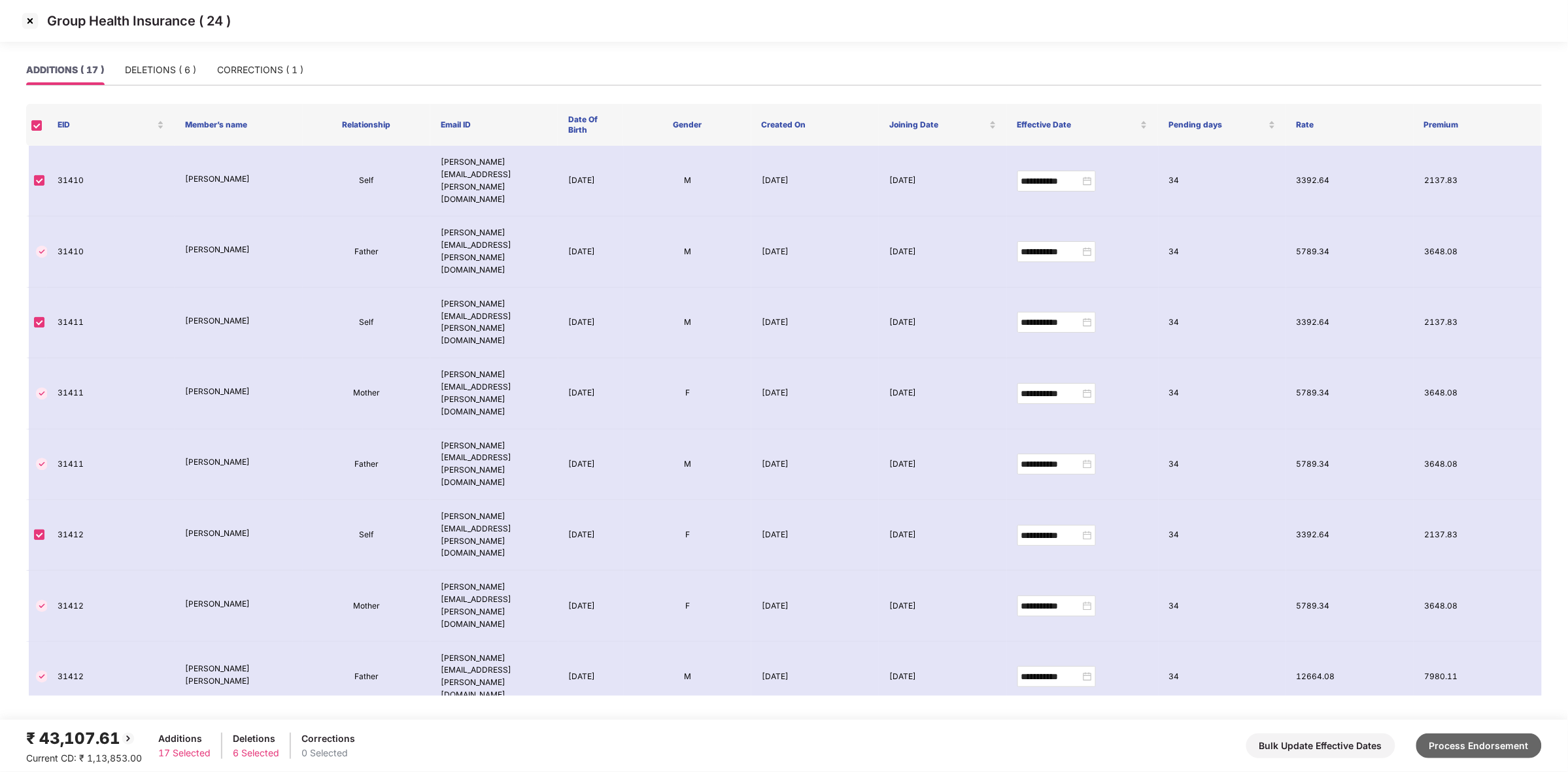
click at [1490, 746] on button "Process Endorsement" at bounding box center [1478, 746] width 125 height 25
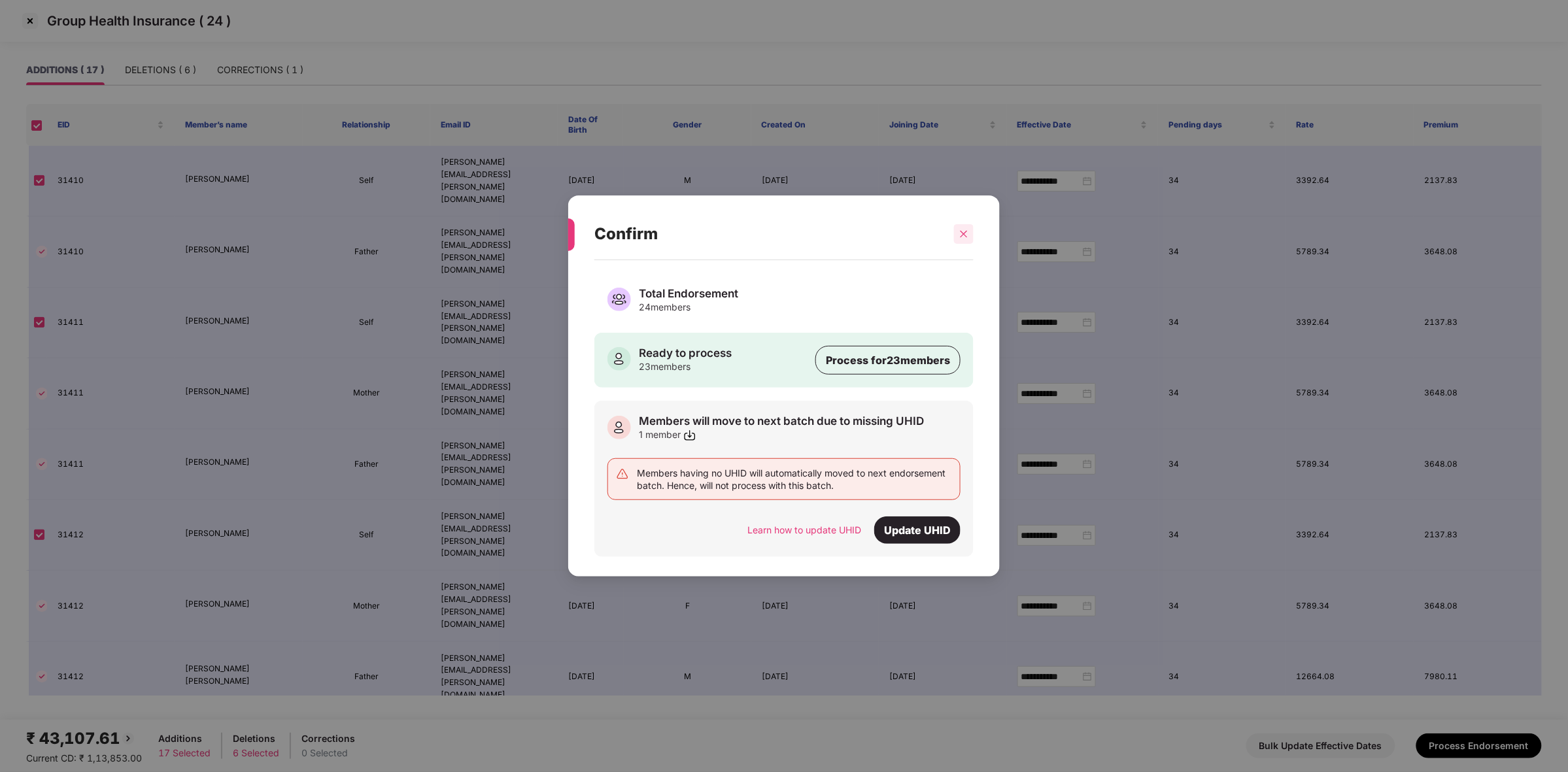
click at [961, 229] on icon "close" at bounding box center [963, 234] width 9 height 9
